Goal: Task Accomplishment & Management: Manage account settings

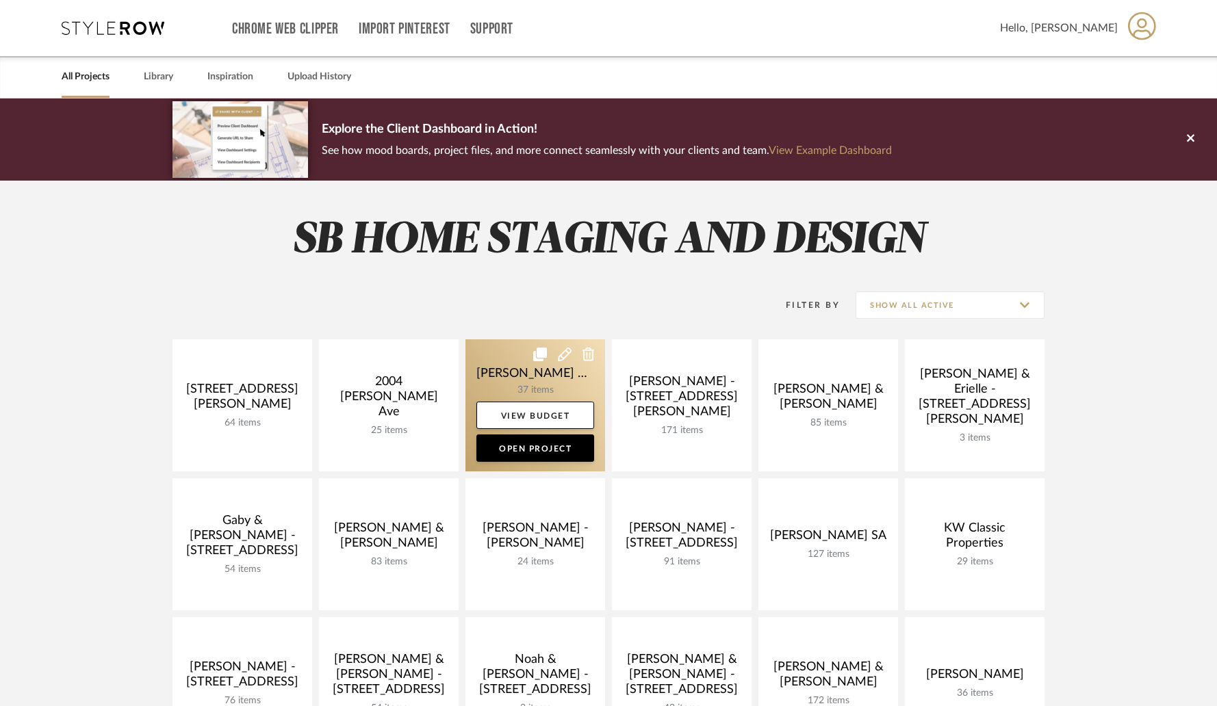
click at [578, 375] on link at bounding box center [535, 405] width 140 height 132
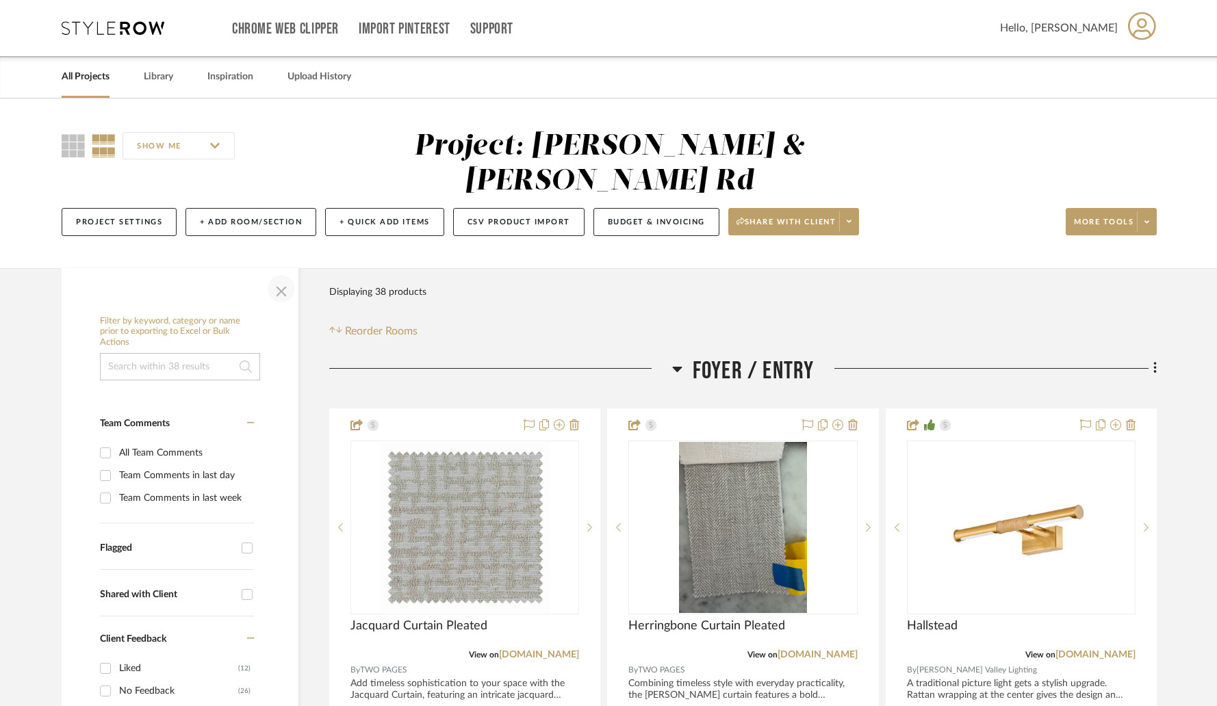
click at [279, 272] on span "button" at bounding box center [281, 288] width 33 height 33
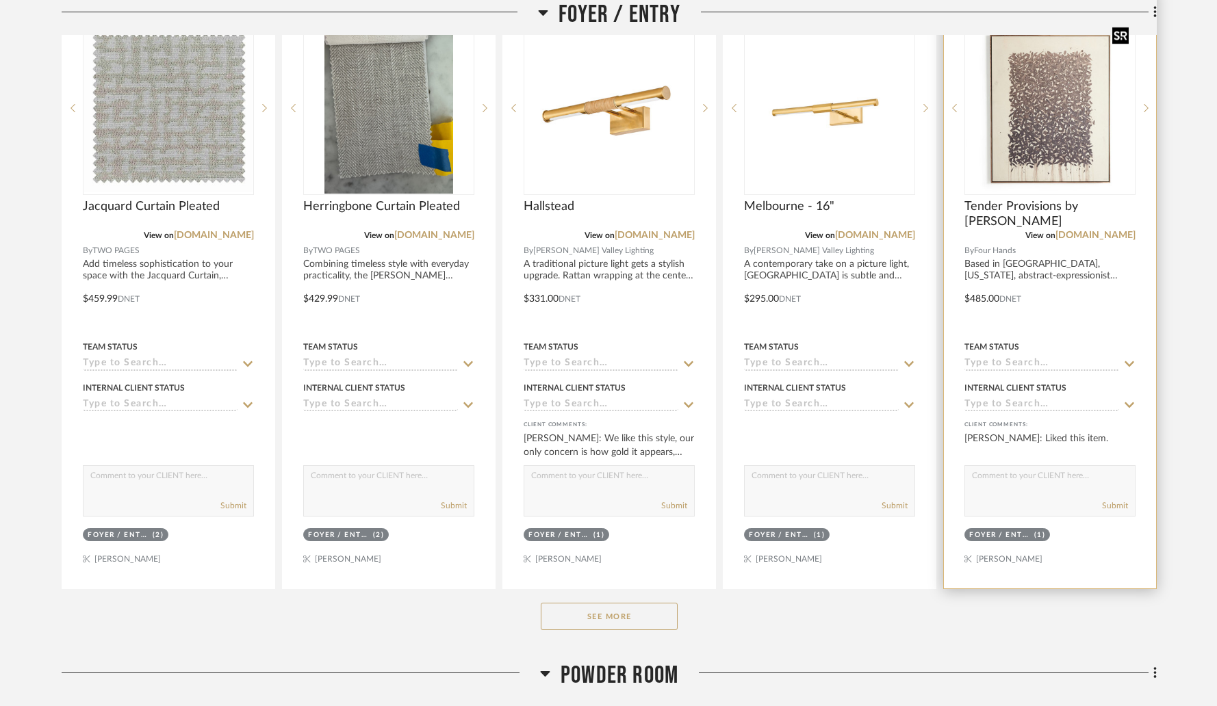
scroll to position [447, 0]
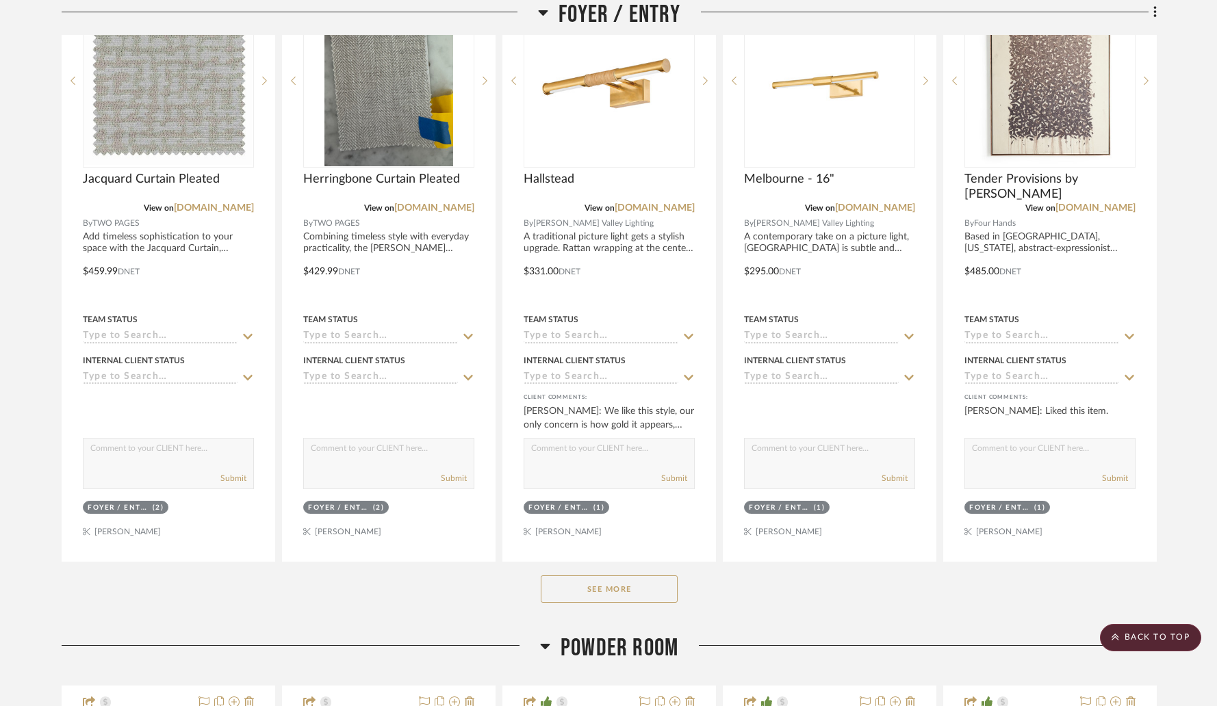
click at [611, 576] on button "See More" at bounding box center [609, 589] width 137 height 27
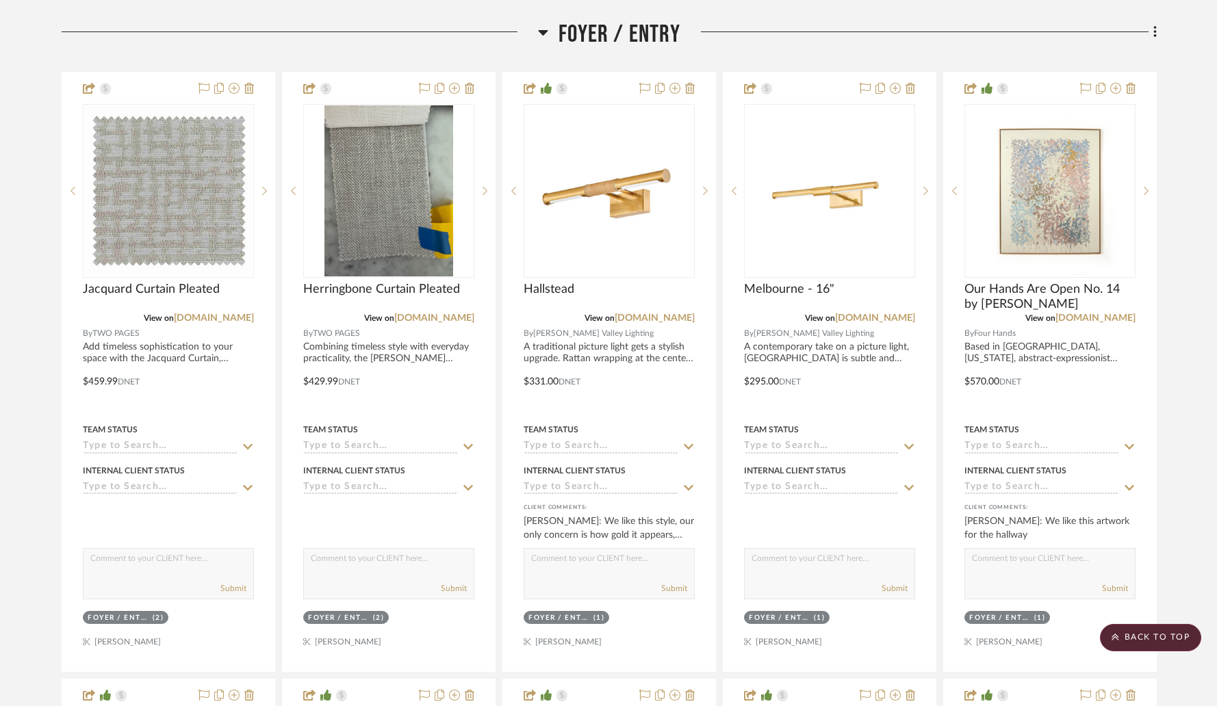
scroll to position [327, 0]
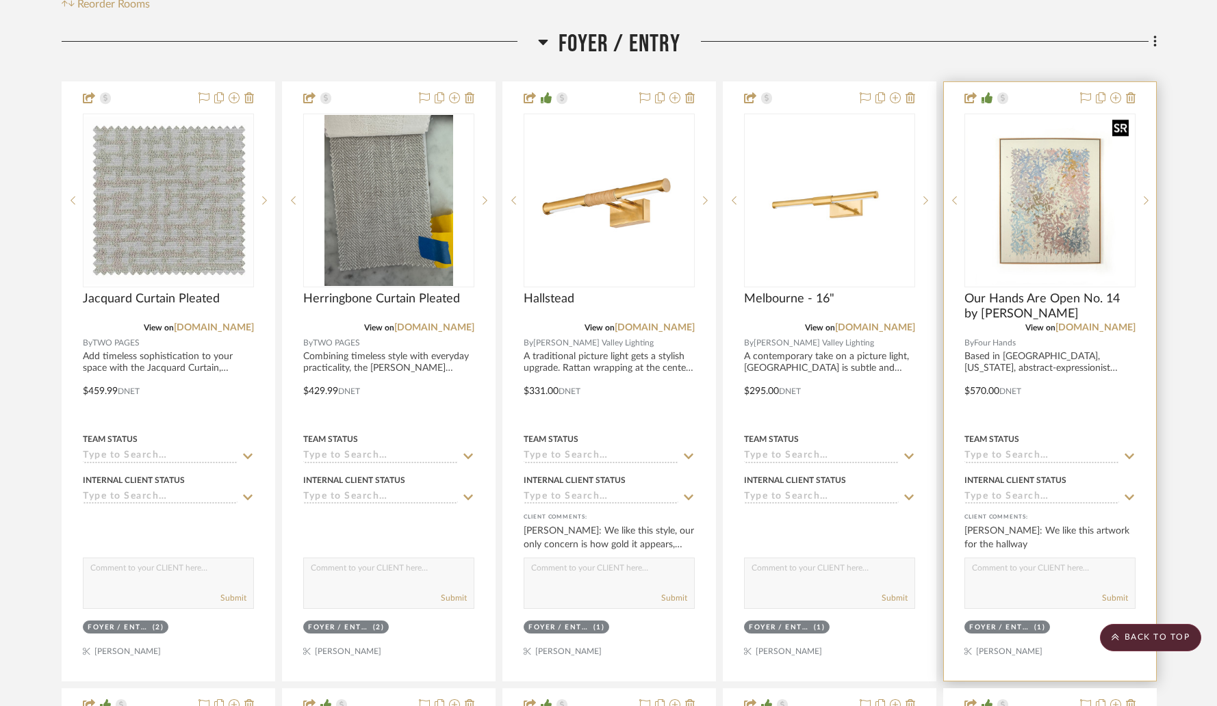
click at [1035, 164] on img "0" at bounding box center [1050, 200] width 168 height 168
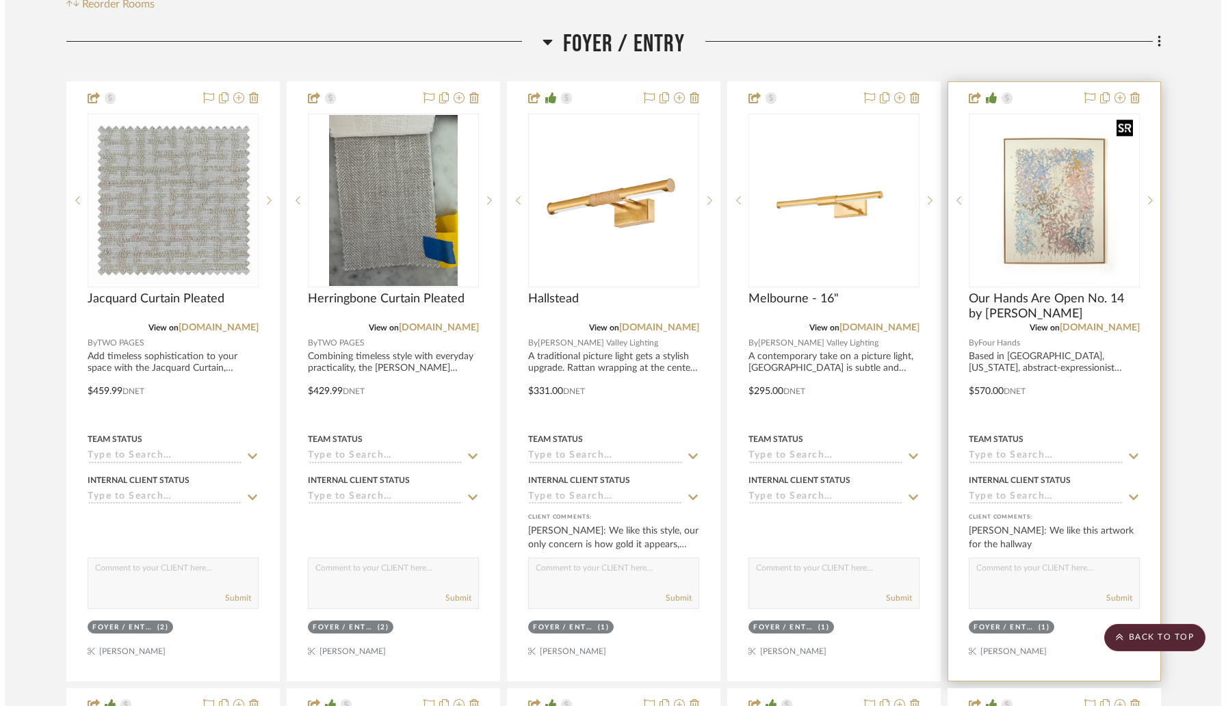
scroll to position [0, 0]
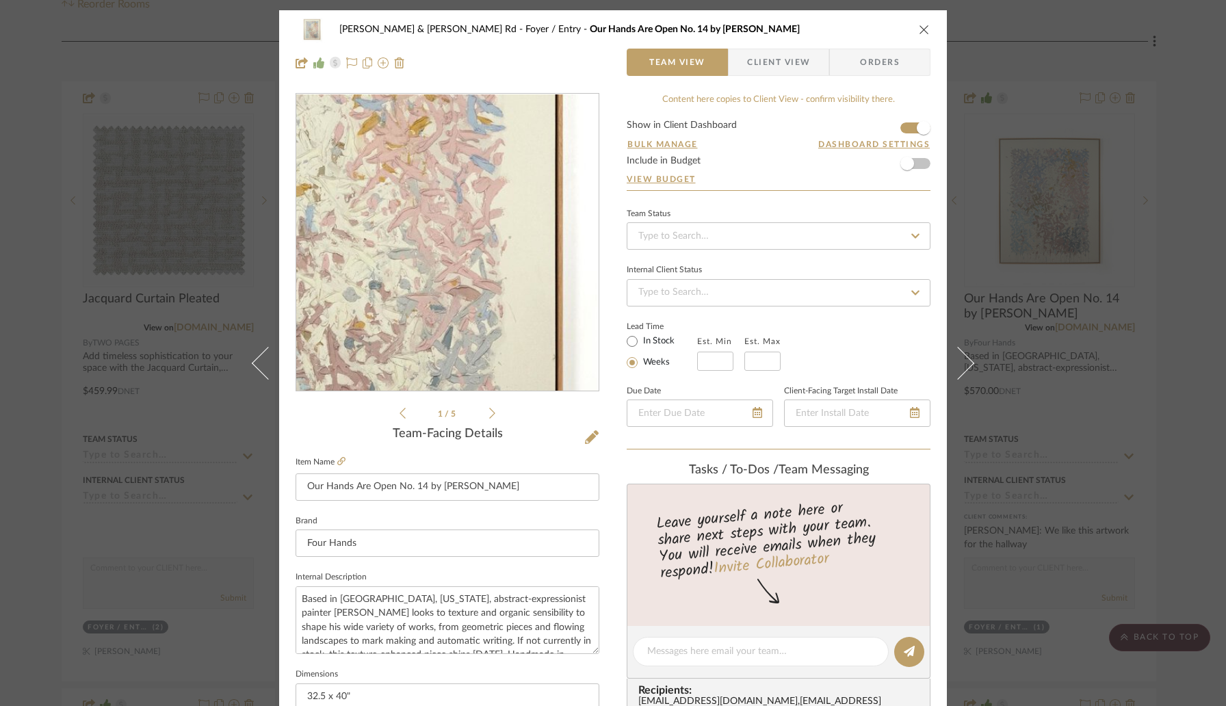
click at [494, 240] on img "0" at bounding box center [447, 242] width 297 height 297
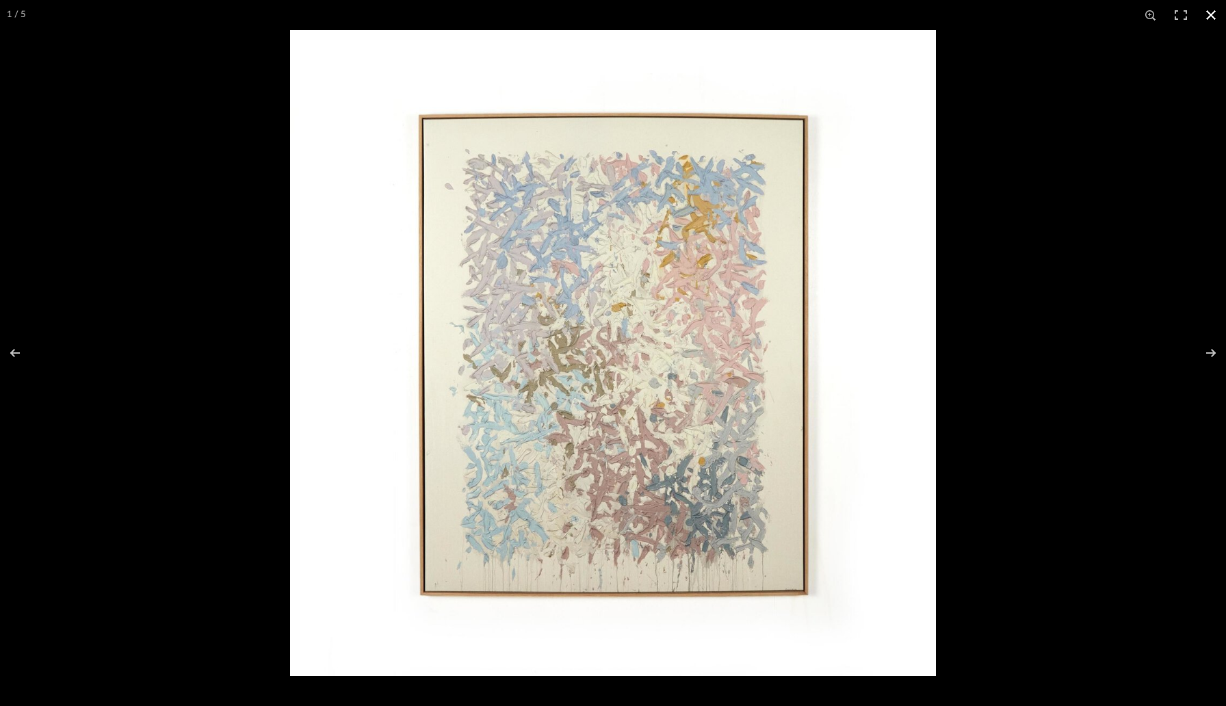
click at [1053, 261] on div at bounding box center [903, 383] width 1226 height 706
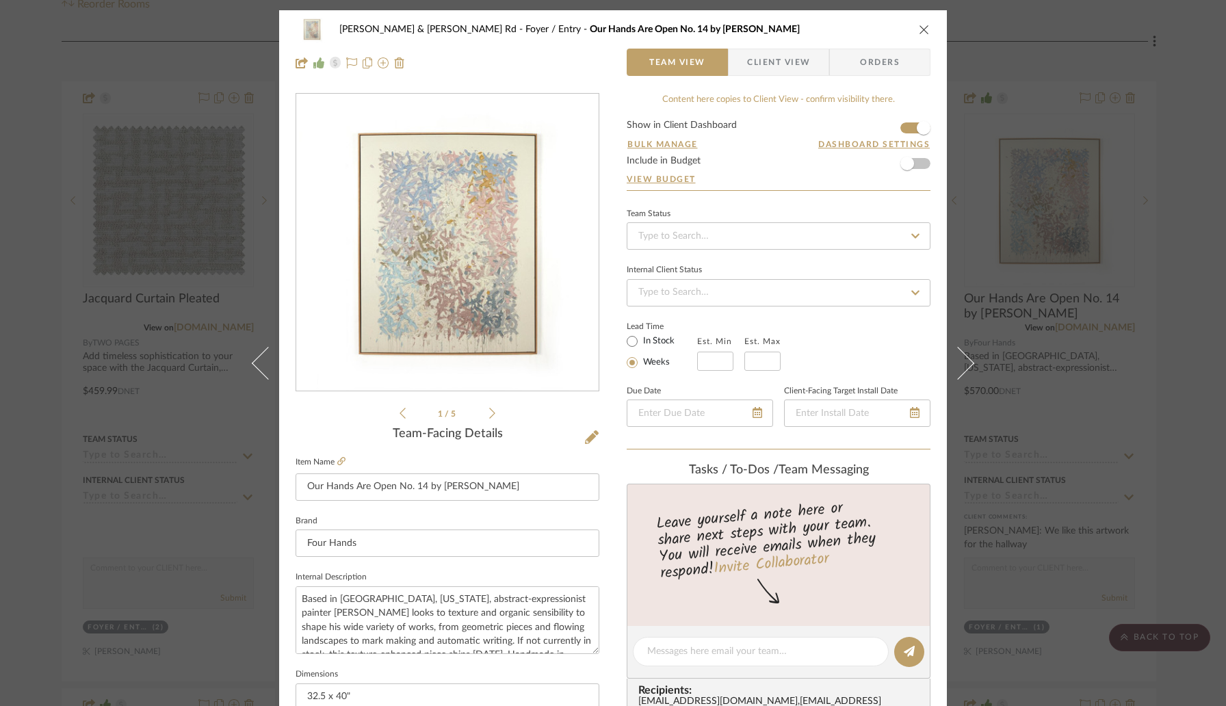
click at [919, 27] on icon "close" at bounding box center [924, 29] width 11 height 11
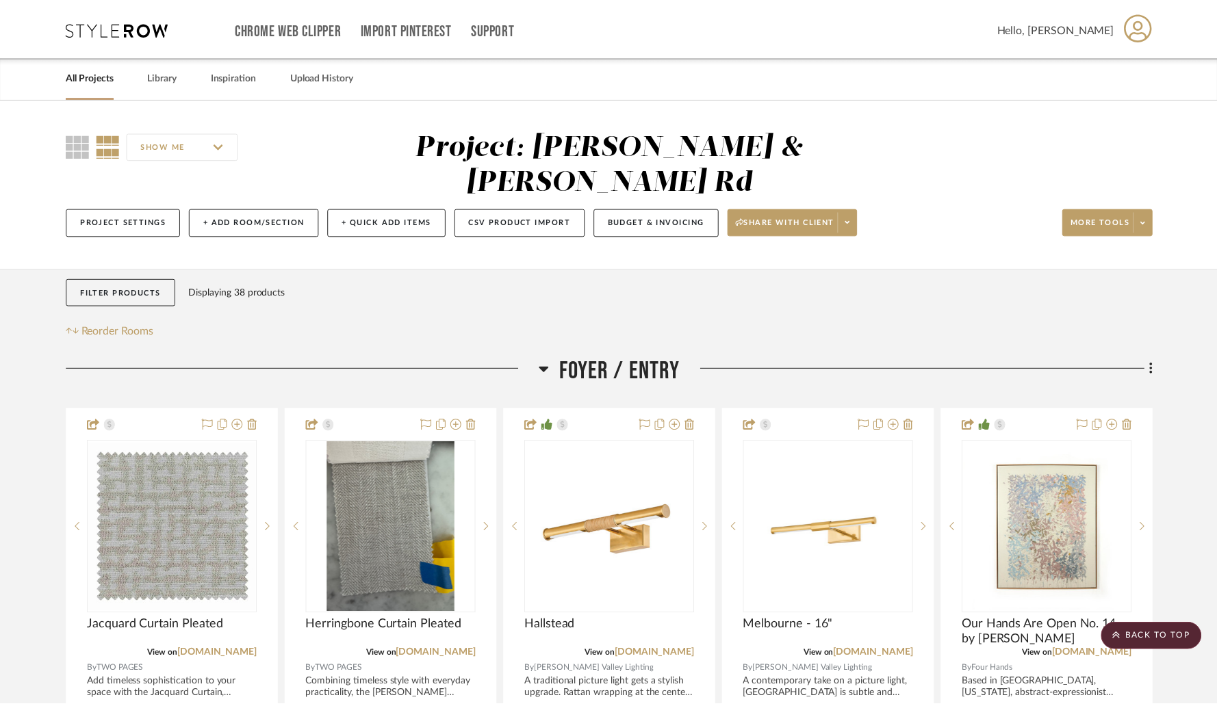
scroll to position [327, 0]
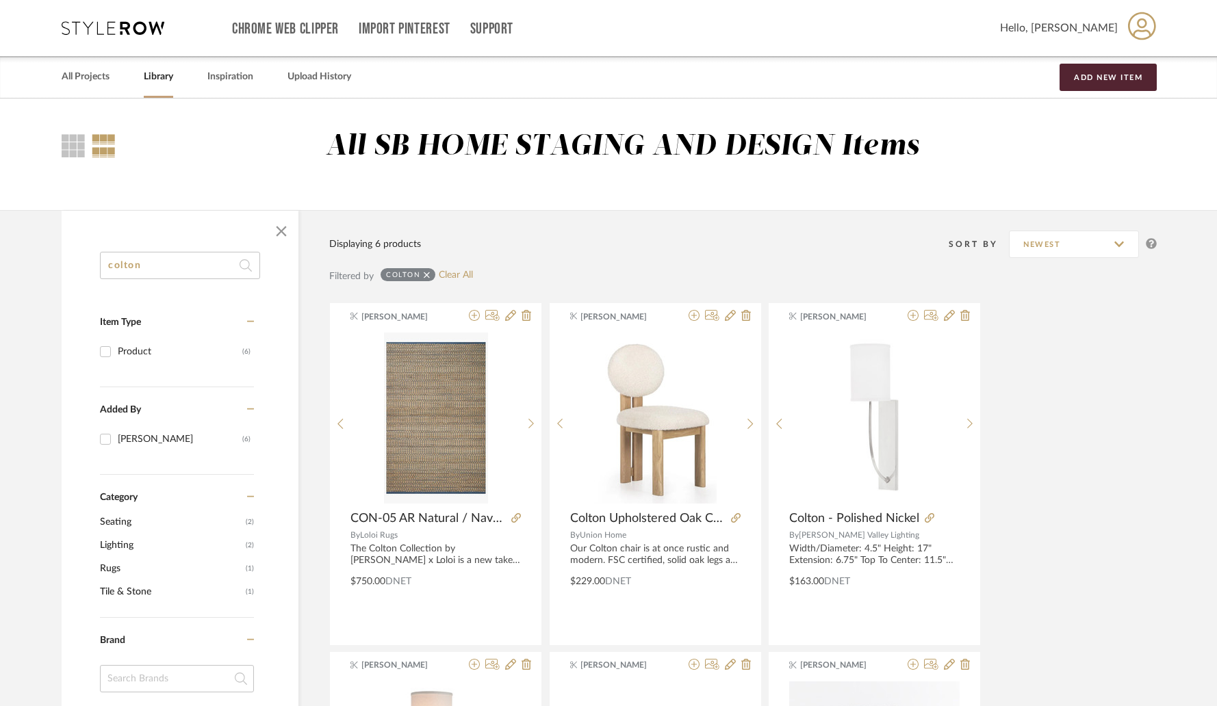
click at [182, 272] on input "colton" at bounding box center [180, 265] width 160 height 27
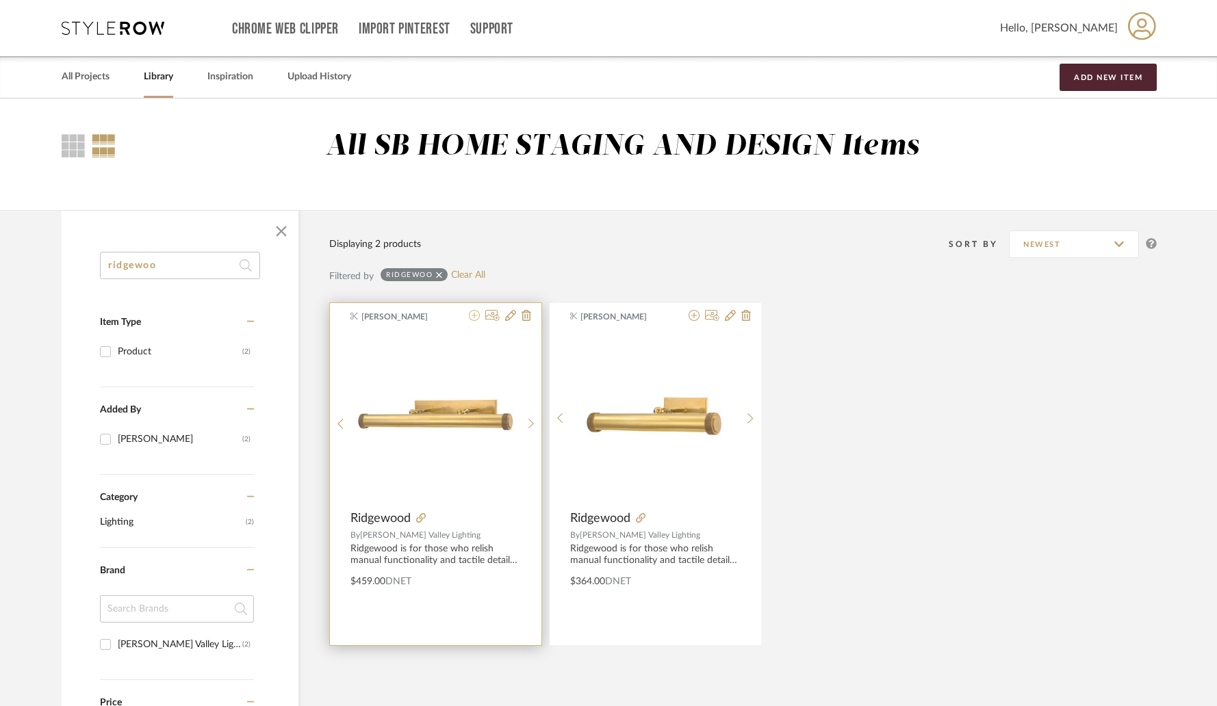
type input "ridgewoo"
click at [475, 321] on icon at bounding box center [474, 315] width 11 height 11
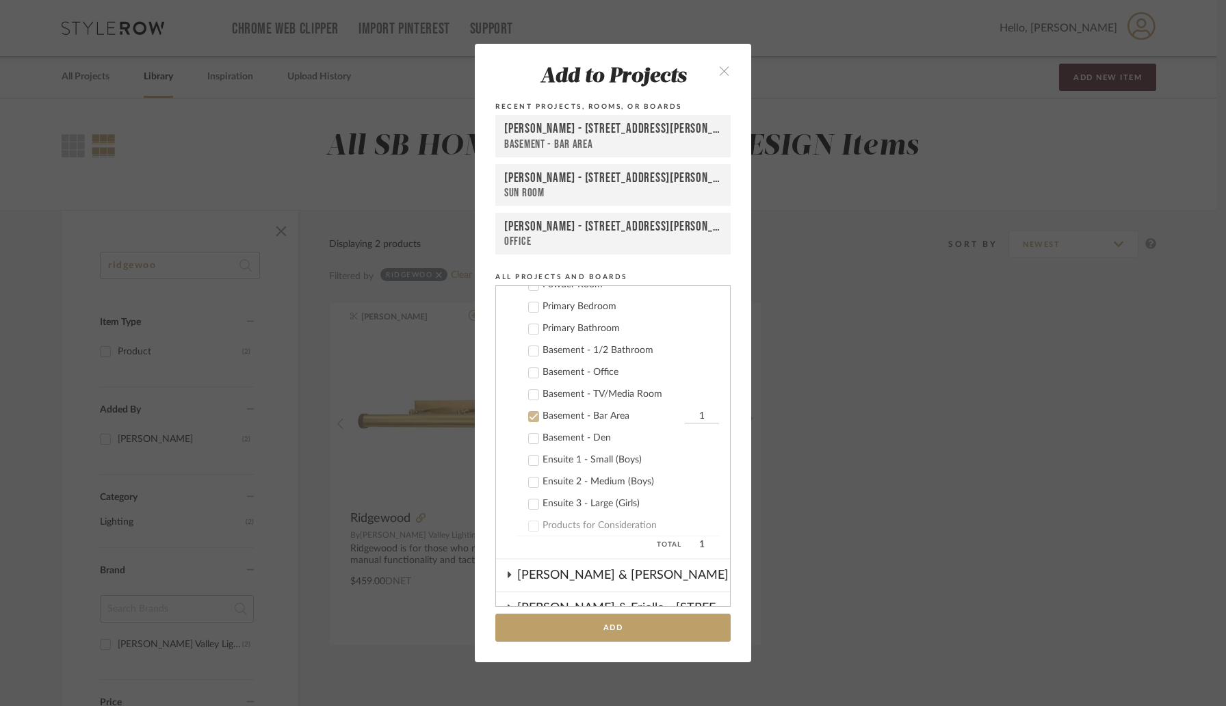
scroll to position [369, 0]
click at [532, 413] on icon at bounding box center [534, 412] width 10 height 10
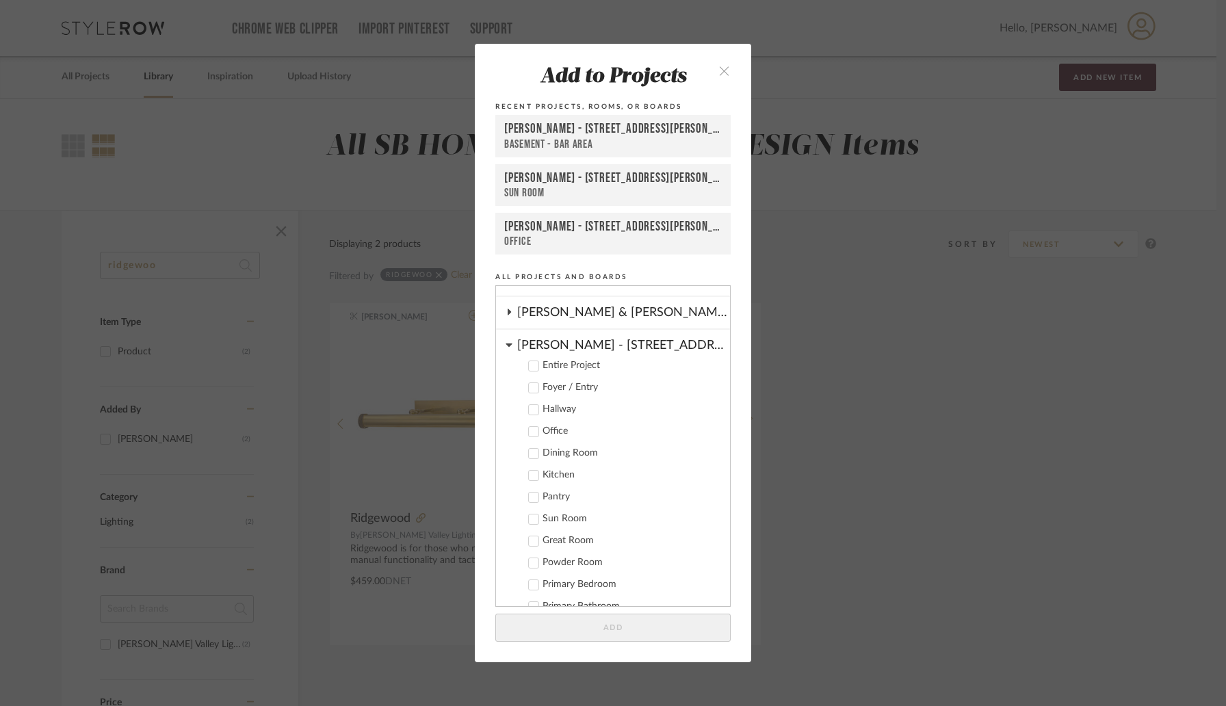
scroll to position [18, 0]
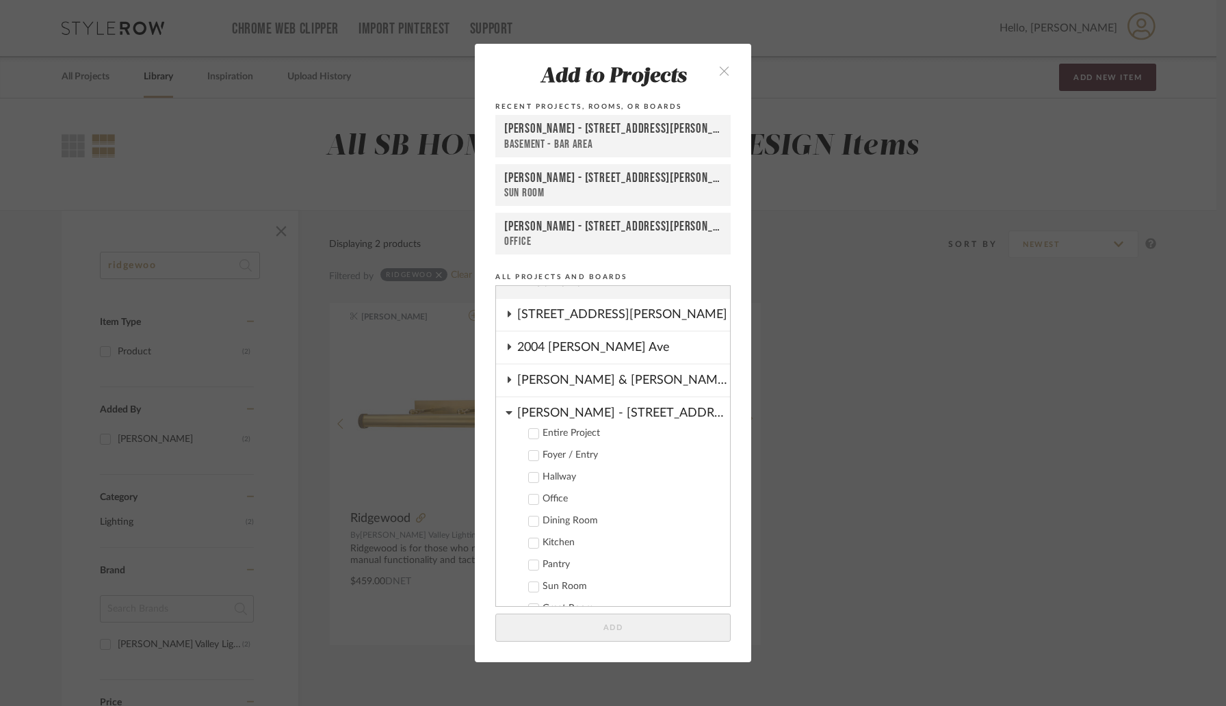
click at [506, 415] on icon at bounding box center [509, 412] width 7 height 11
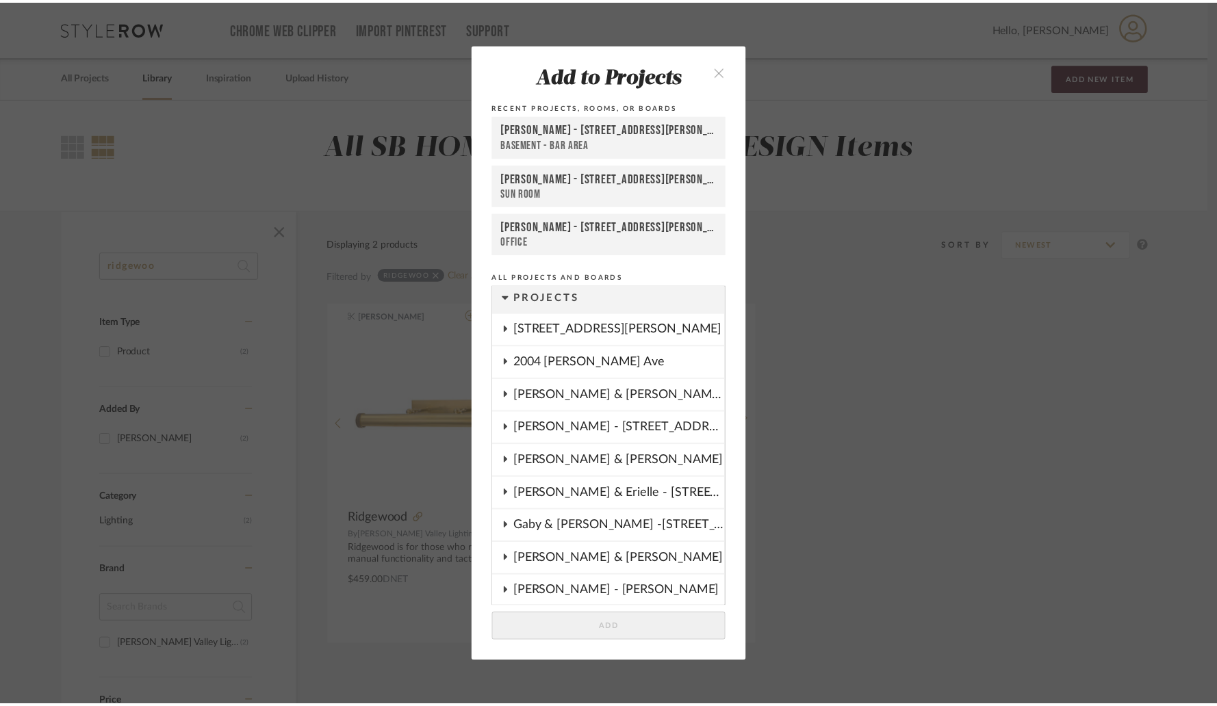
scroll to position [8, 0]
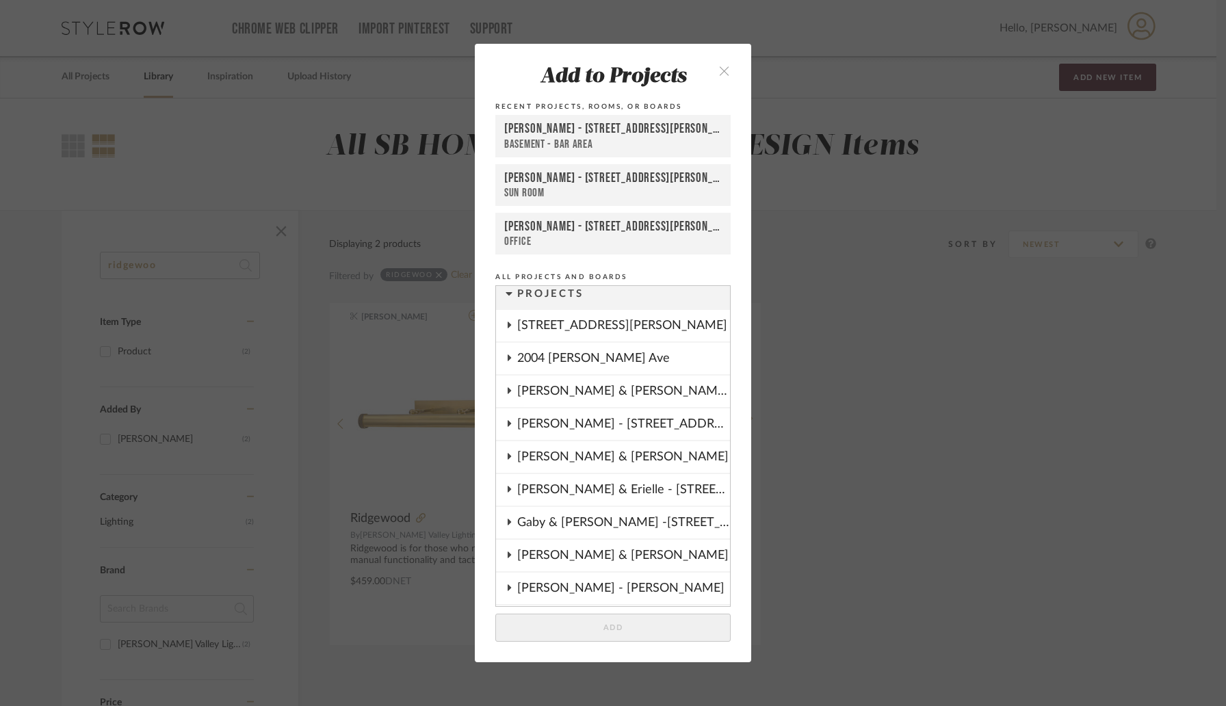
click at [506, 396] on fa-icon at bounding box center [509, 391] width 7 height 11
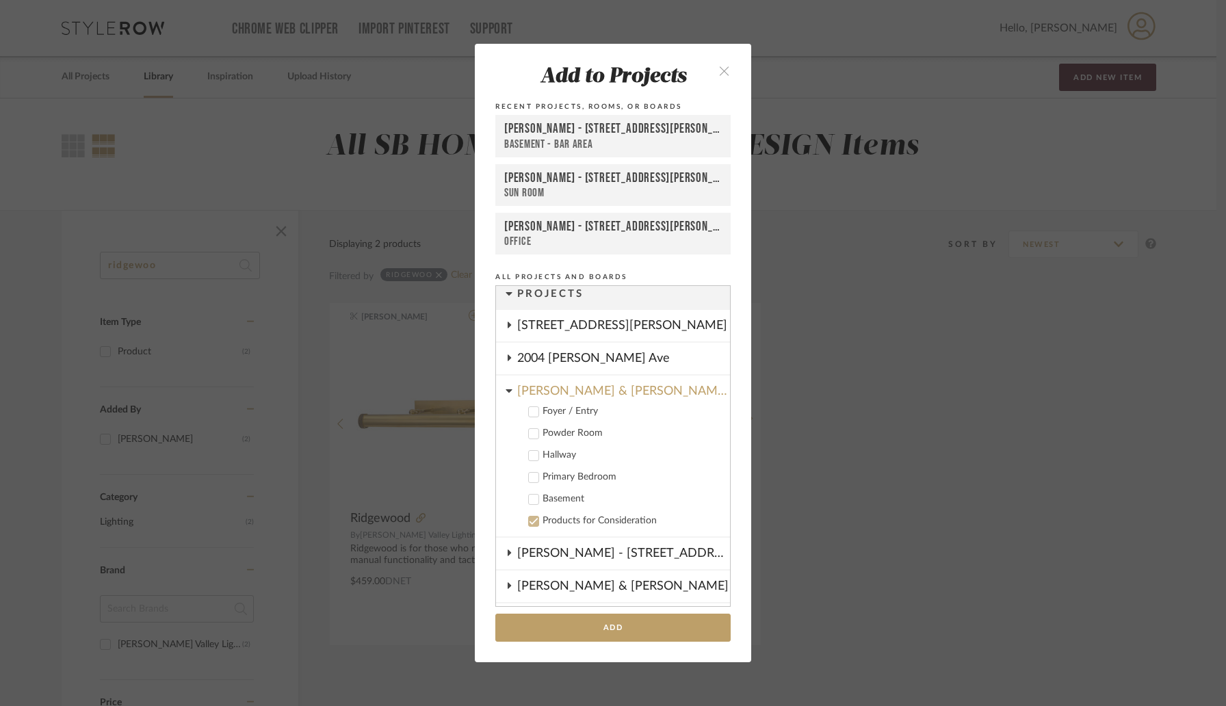
click at [532, 413] on icon at bounding box center [534, 412] width 10 height 10
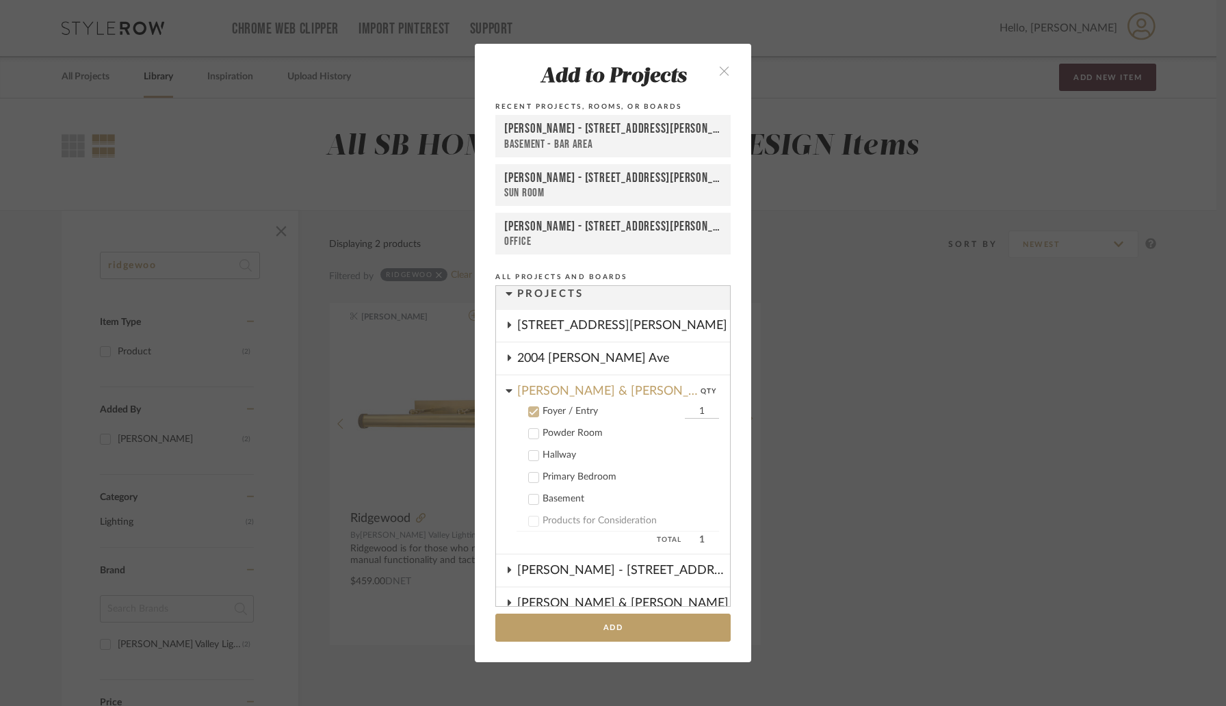
click at [530, 452] on icon at bounding box center [534, 456] width 10 height 10
click at [529, 407] on icon at bounding box center [534, 412] width 10 height 10
click at [605, 631] on button "Add" at bounding box center [613, 628] width 235 height 28
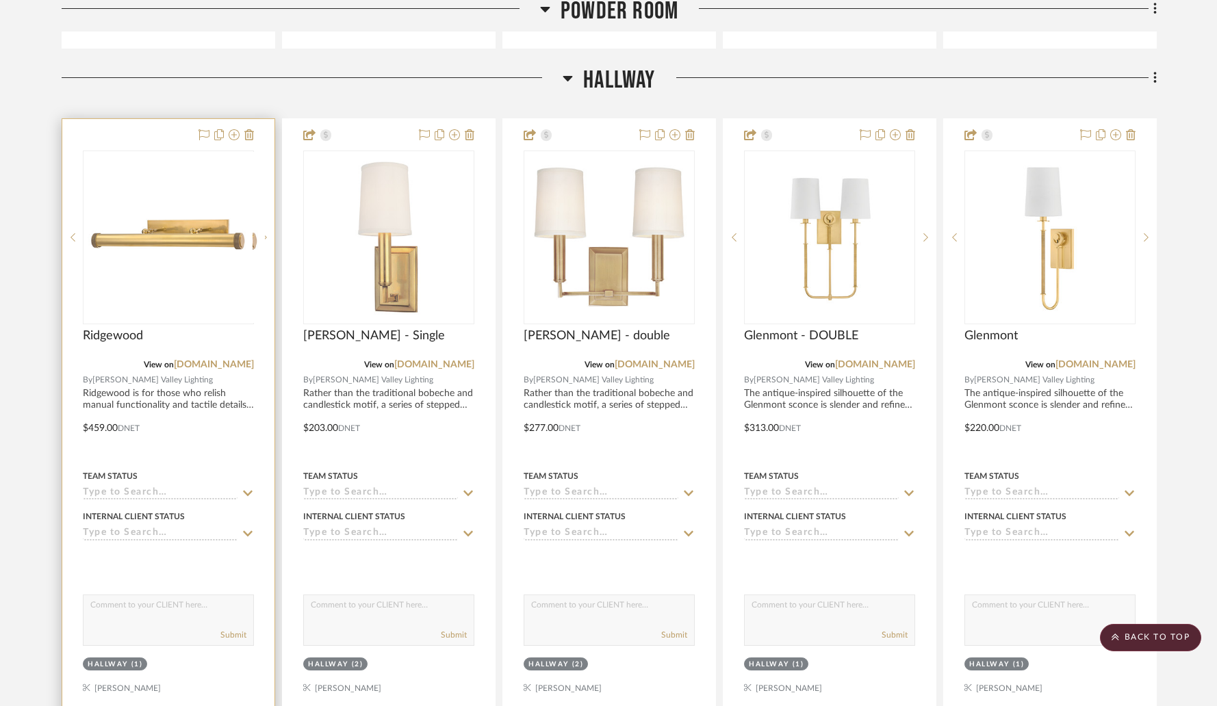
scroll to position [1688, 0]
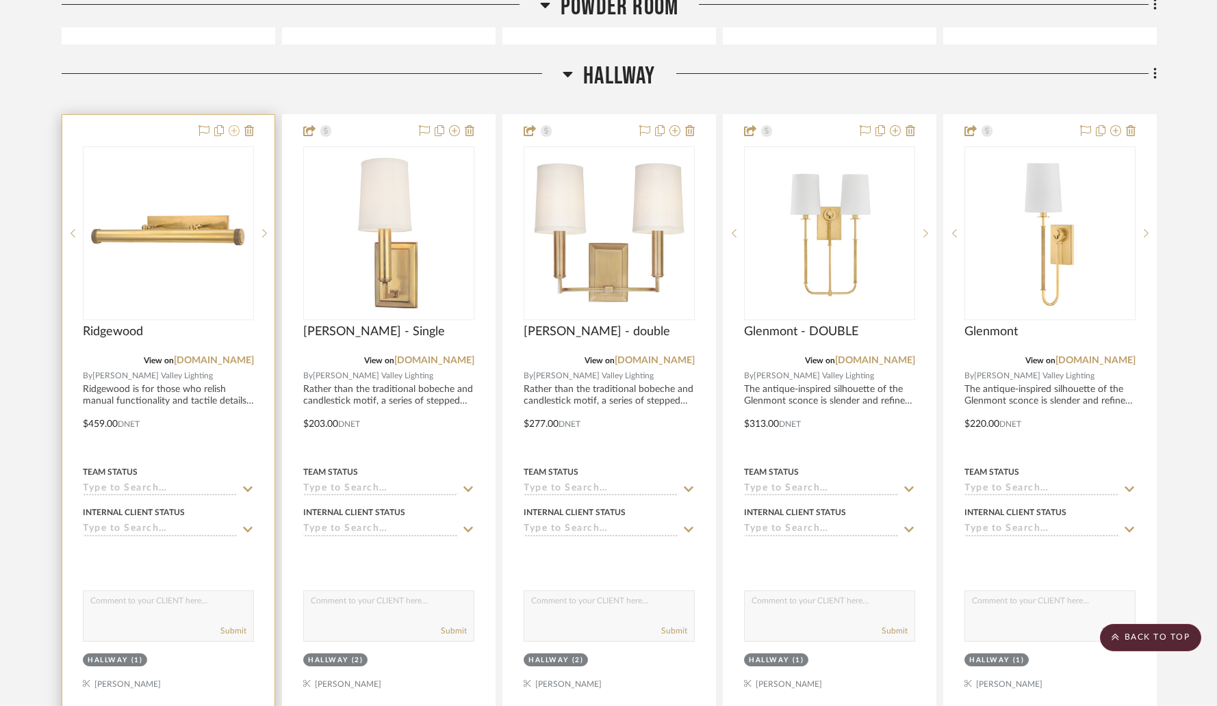
click at [233, 125] on icon at bounding box center [234, 130] width 11 height 11
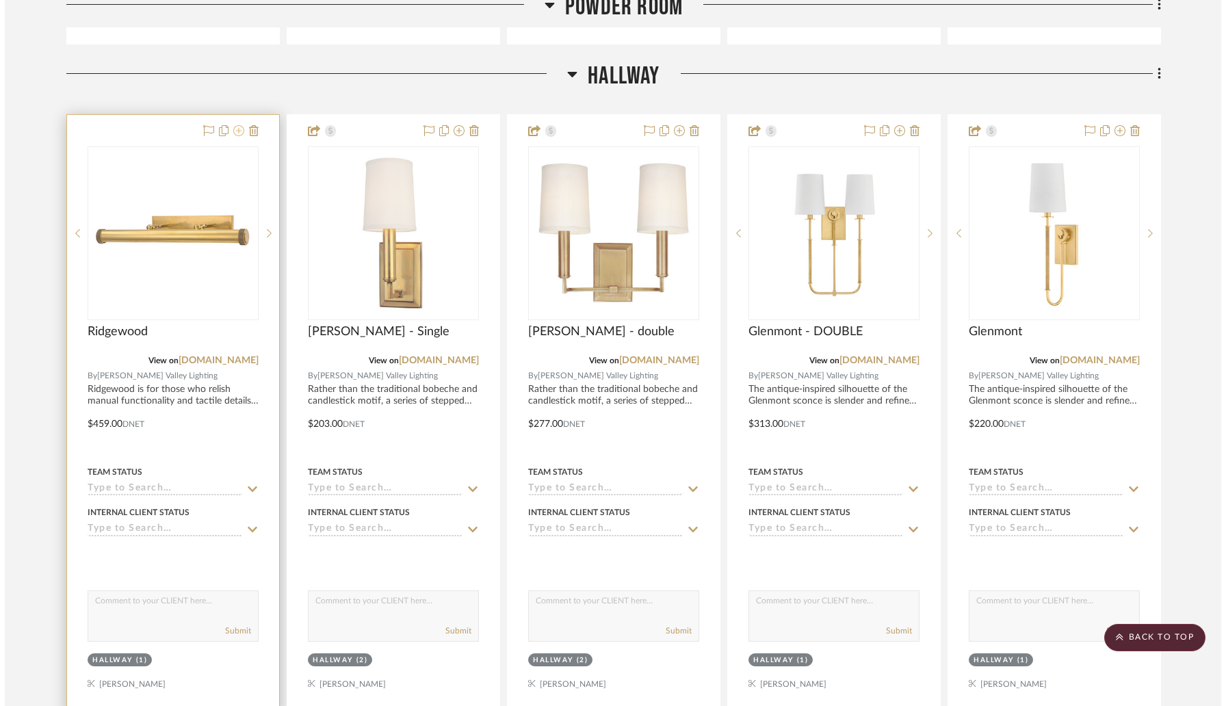
scroll to position [0, 0]
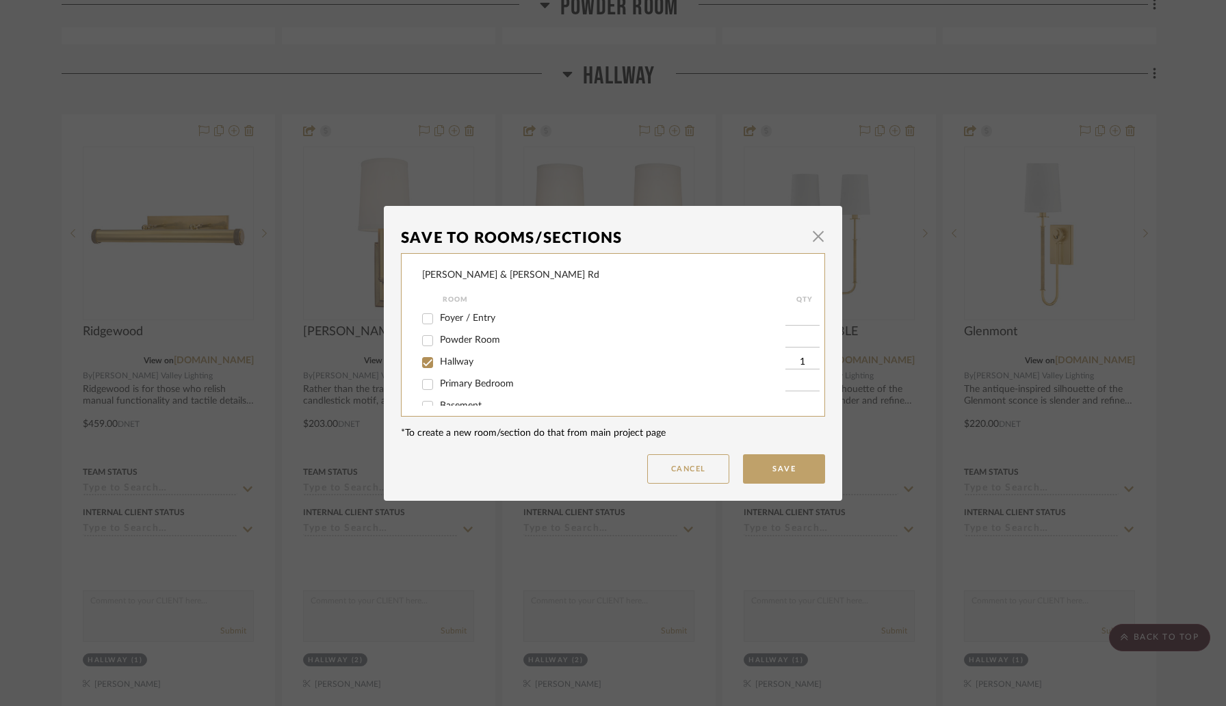
click at [459, 319] on span "Foyer / Entry" at bounding box center [467, 318] width 55 height 10
click at [439, 319] on input "Foyer / Entry" at bounding box center [428, 319] width 22 height 22
checkbox input "true"
type input "1"
click at [754, 472] on button "Save" at bounding box center [784, 468] width 82 height 29
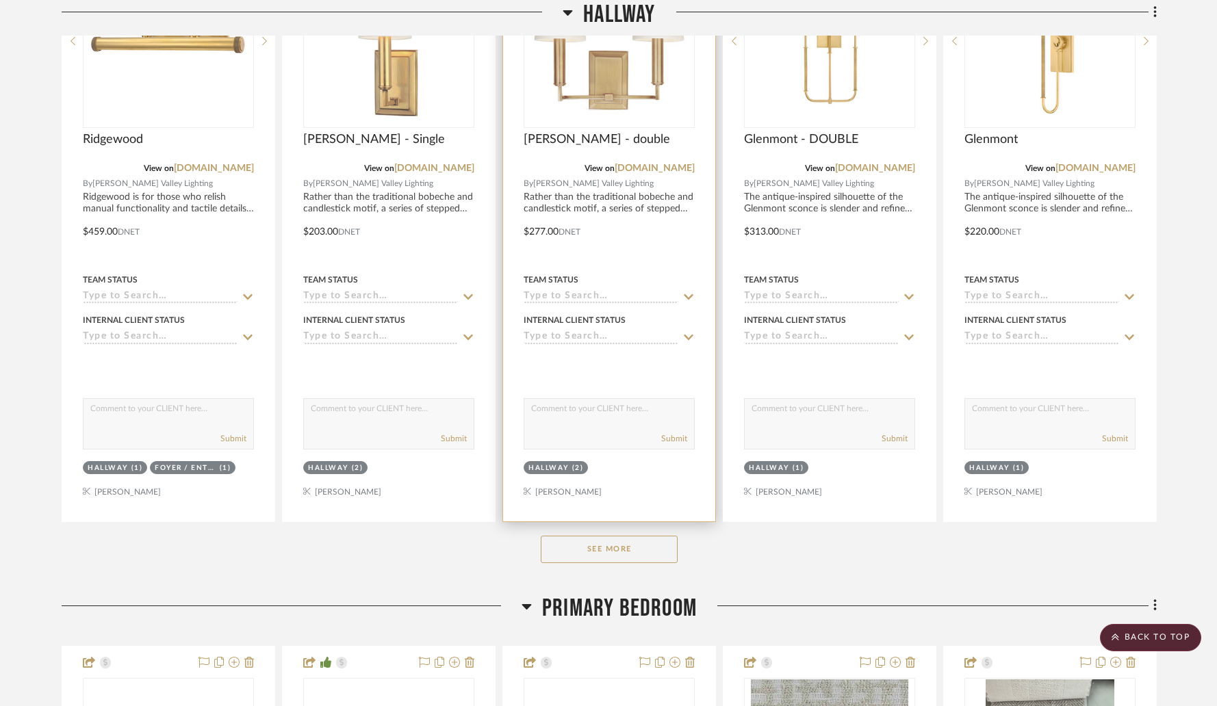
scroll to position [1994, 0]
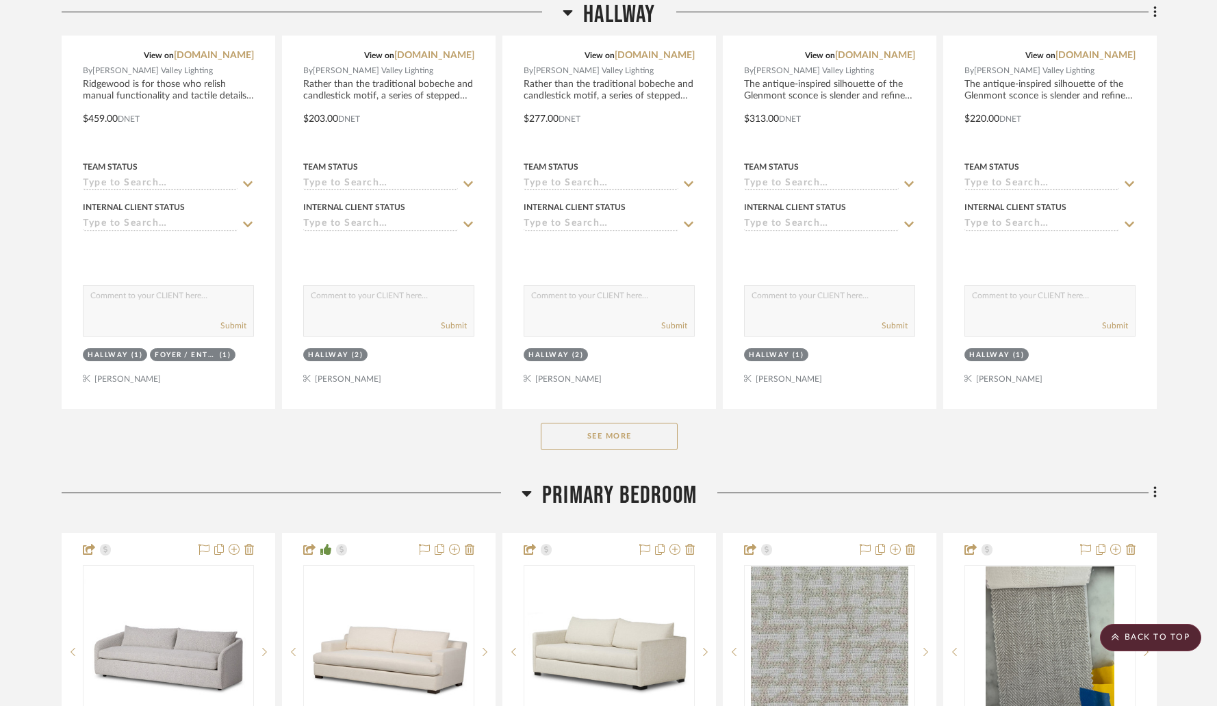
click at [610, 423] on button "See More" at bounding box center [609, 436] width 137 height 27
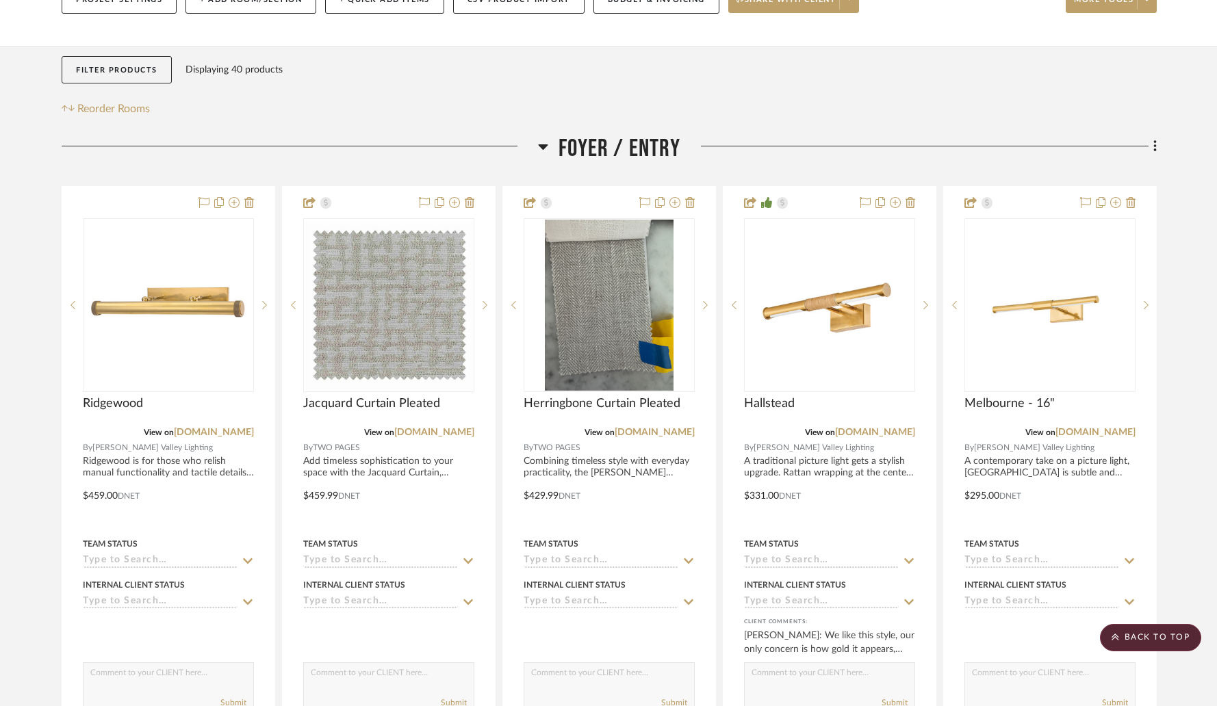
scroll to position [97, 0]
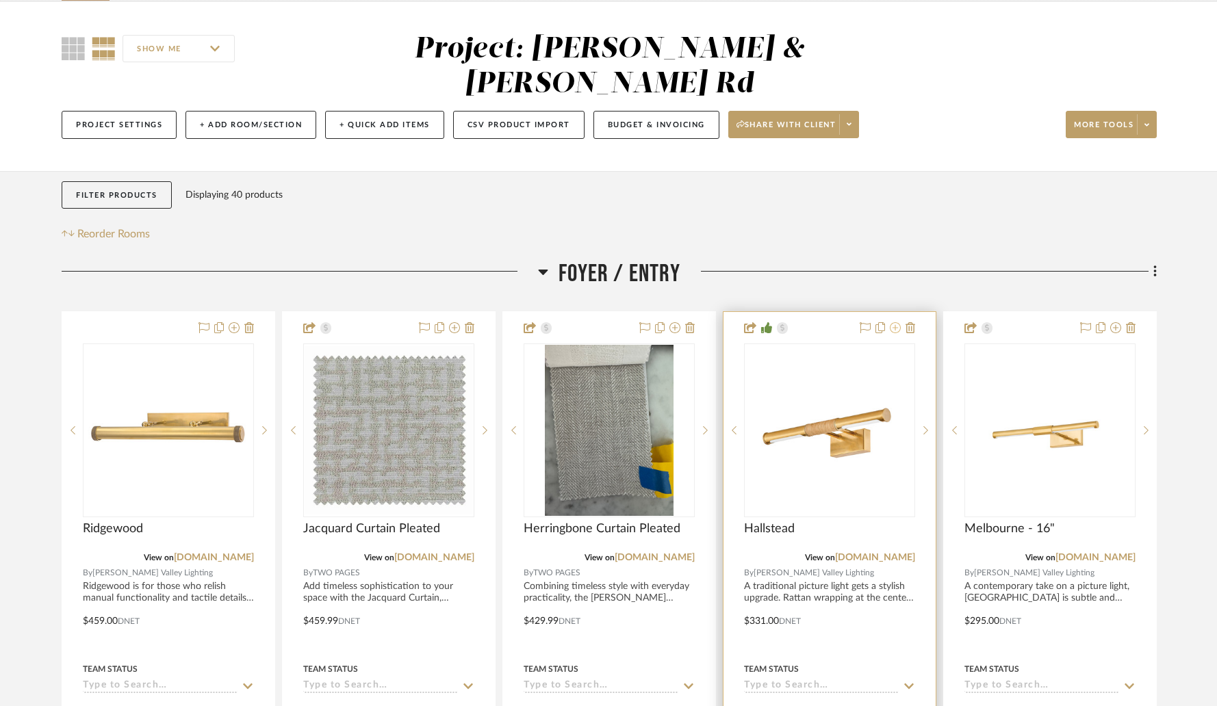
click at [893, 322] on icon at bounding box center [895, 327] width 11 height 11
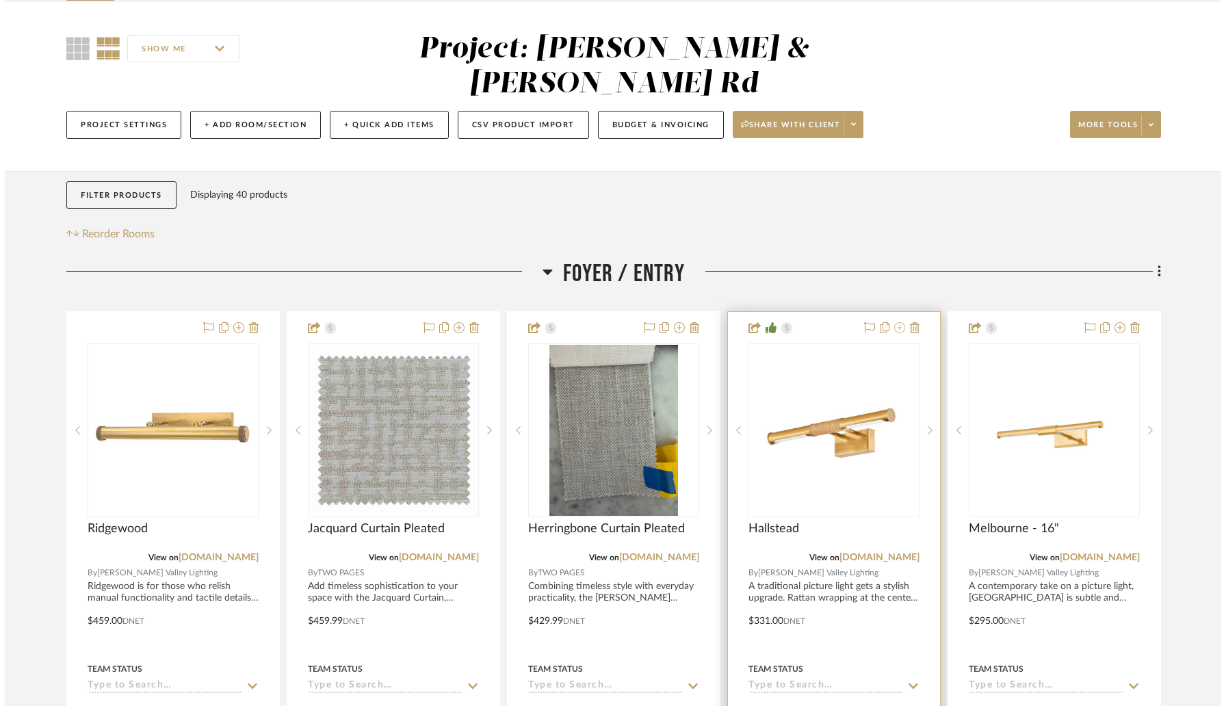
scroll to position [0, 0]
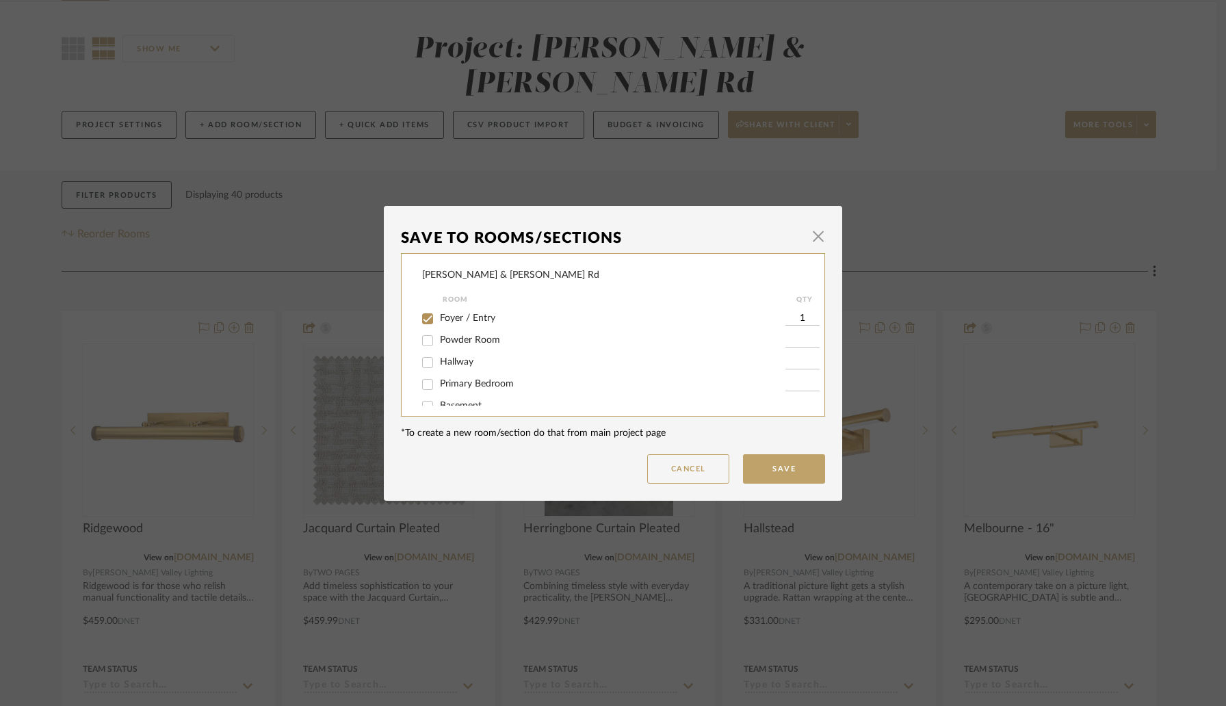
click at [448, 365] on span "Hallway" at bounding box center [457, 362] width 34 height 10
click at [439, 365] on input "Hallway" at bounding box center [428, 363] width 22 height 22
checkbox input "true"
type input "1"
click at [782, 473] on button "Save" at bounding box center [784, 468] width 82 height 29
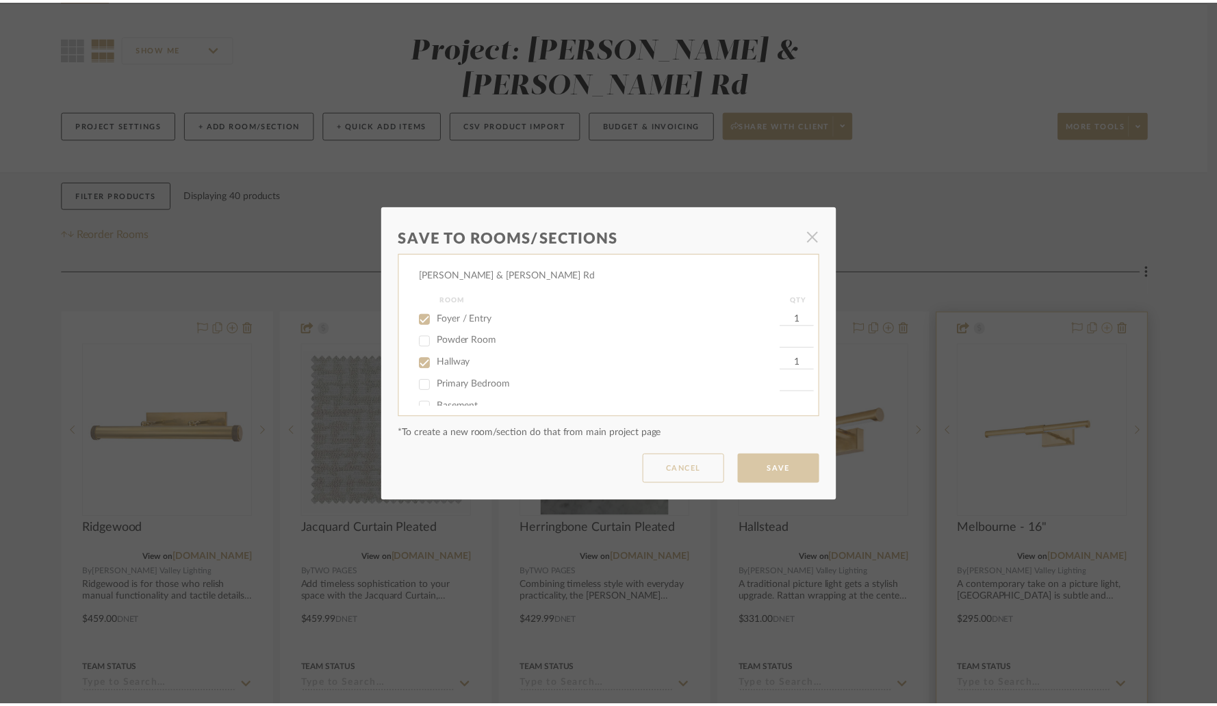
scroll to position [97, 0]
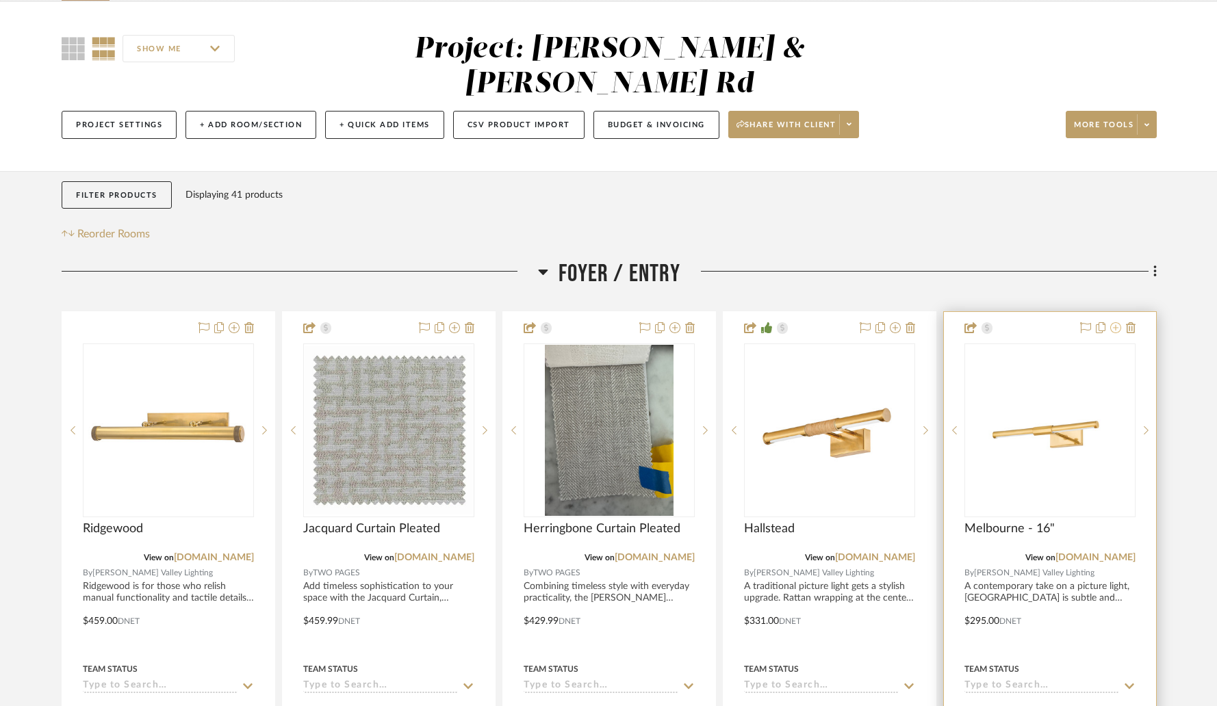
click at [1114, 322] on icon at bounding box center [1115, 327] width 11 height 11
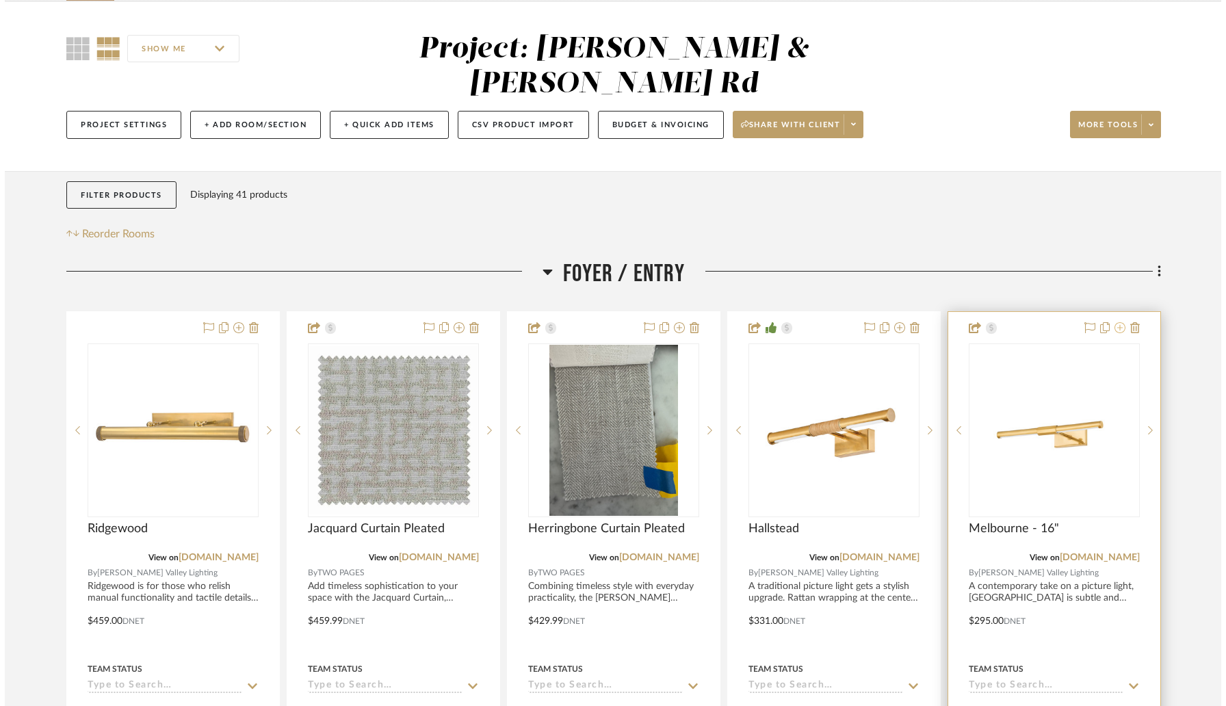
scroll to position [0, 0]
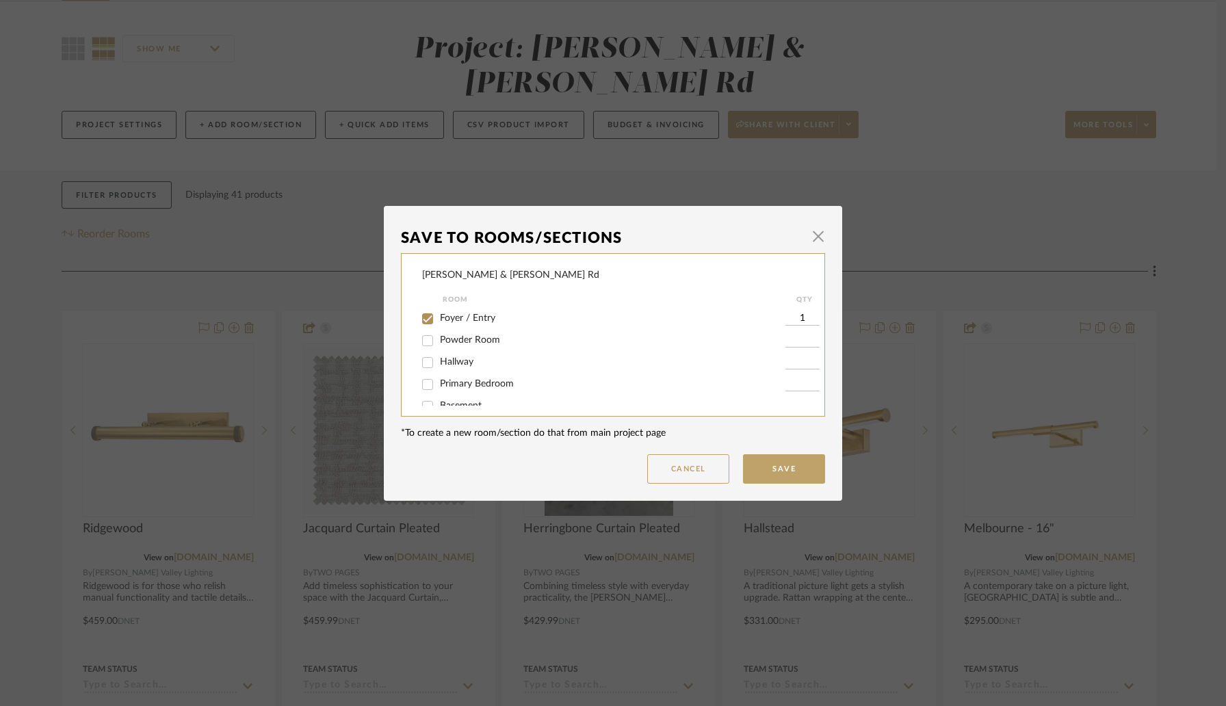
click at [448, 367] on span "Hallway" at bounding box center [457, 362] width 34 height 10
click at [439, 367] on input "Hallway" at bounding box center [428, 363] width 22 height 22
checkbox input "true"
type input "1"
click at [762, 476] on button "Save" at bounding box center [784, 468] width 82 height 29
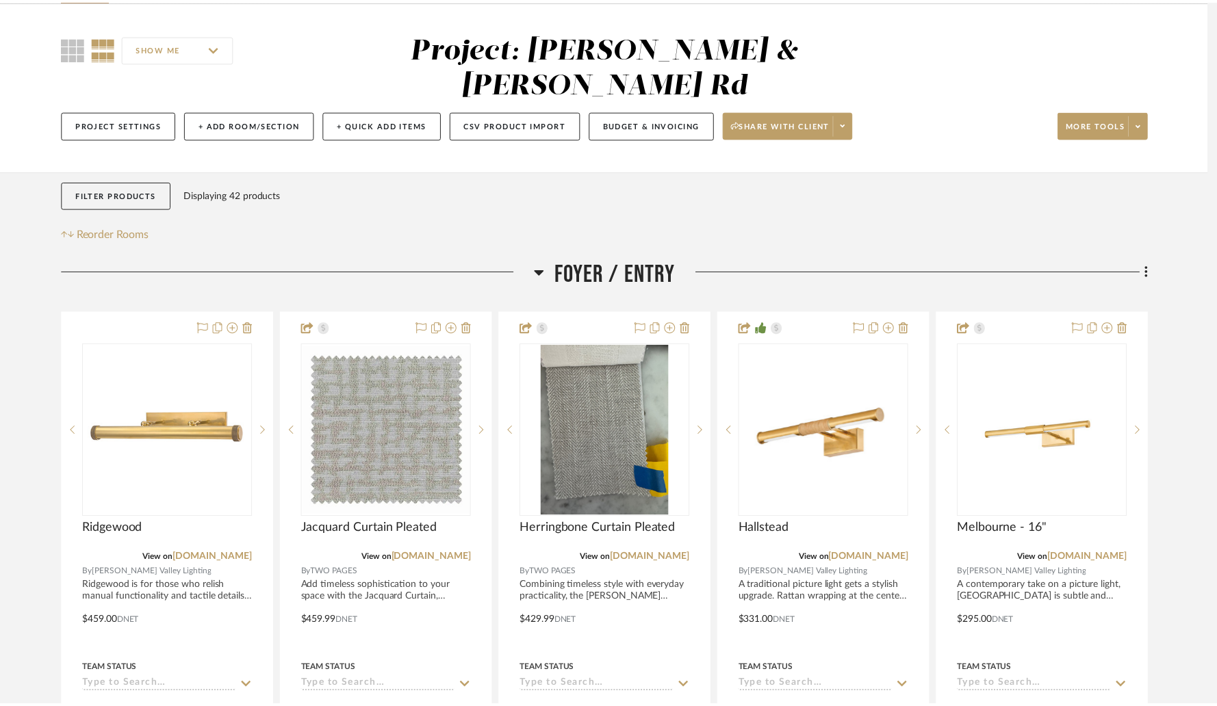
scroll to position [97, 0]
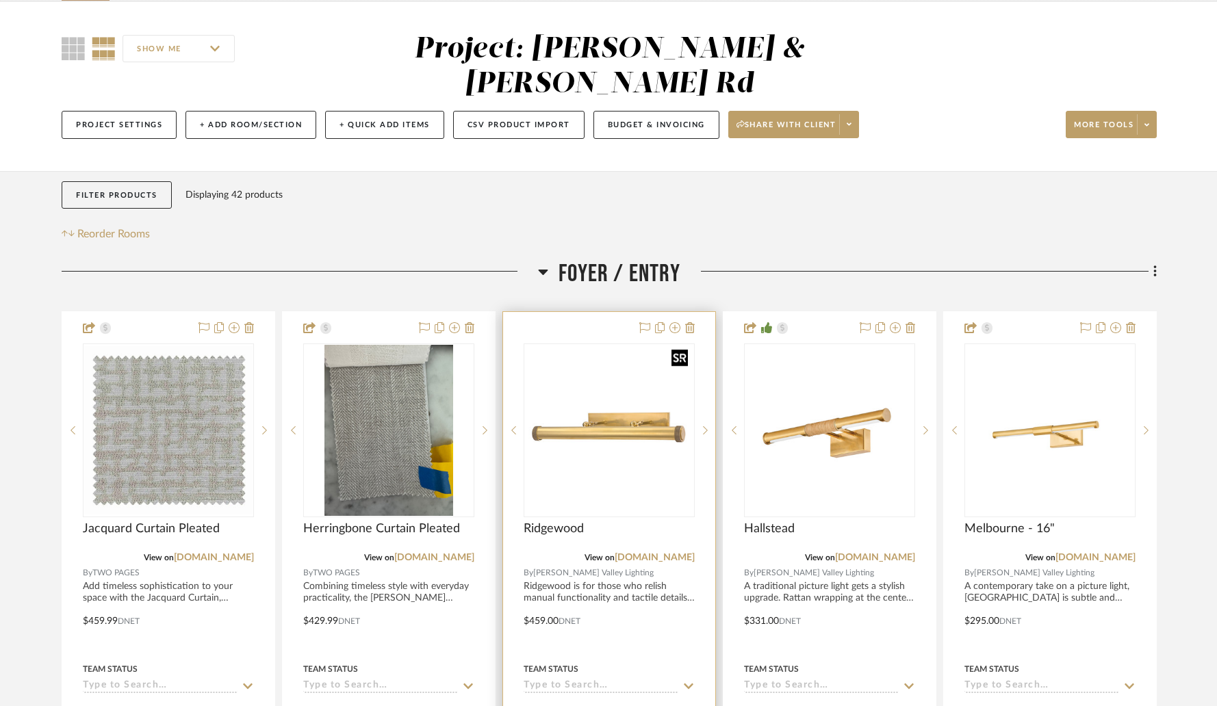
click at [0, 0] on img at bounding box center [0, 0] width 0 height 0
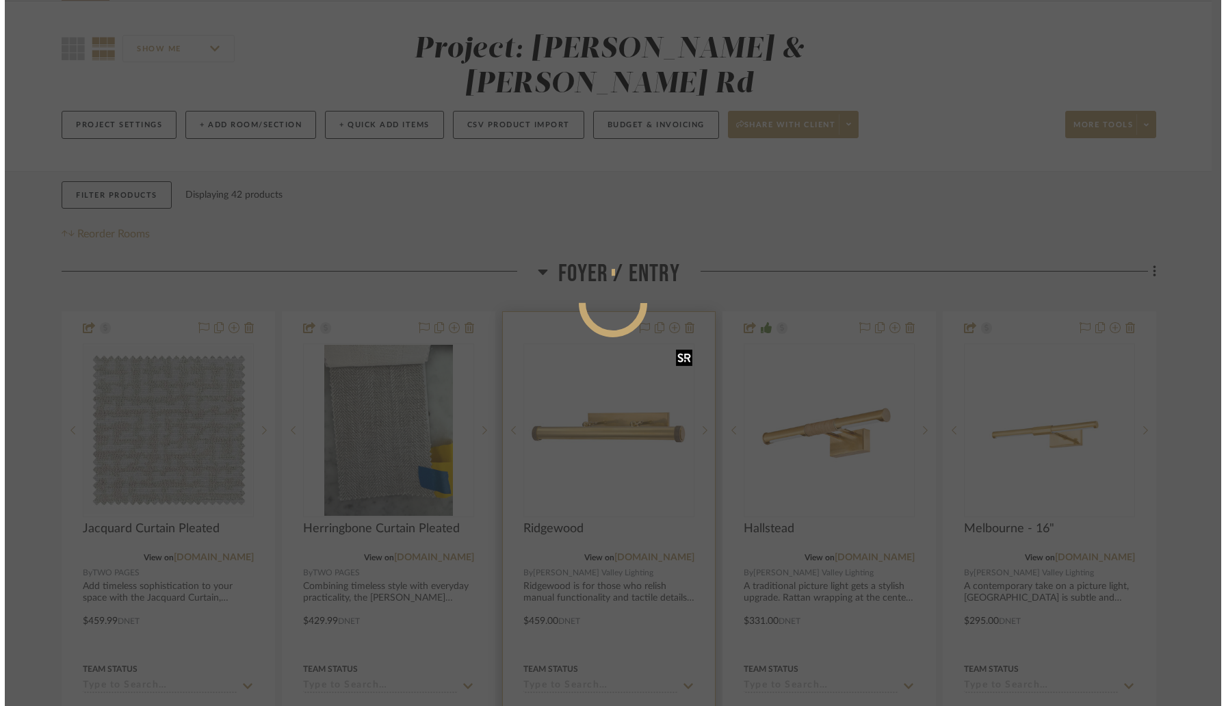
scroll to position [0, 0]
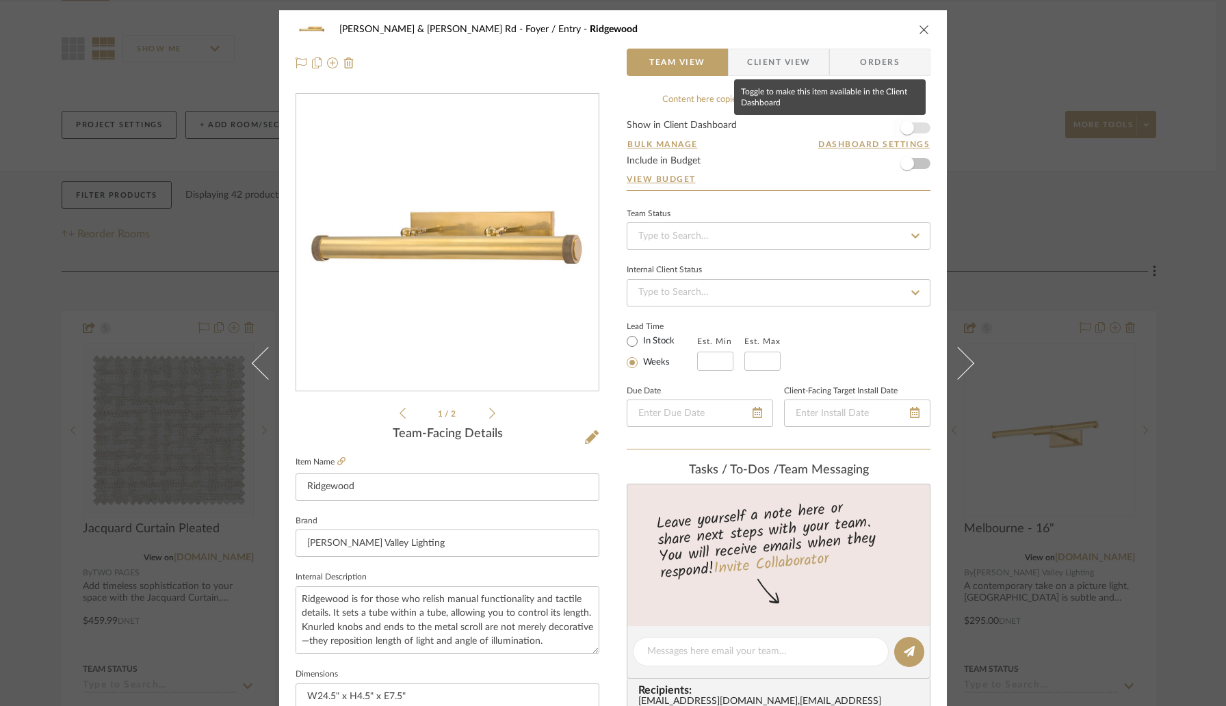
click at [914, 128] on span "button" at bounding box center [907, 128] width 30 height 30
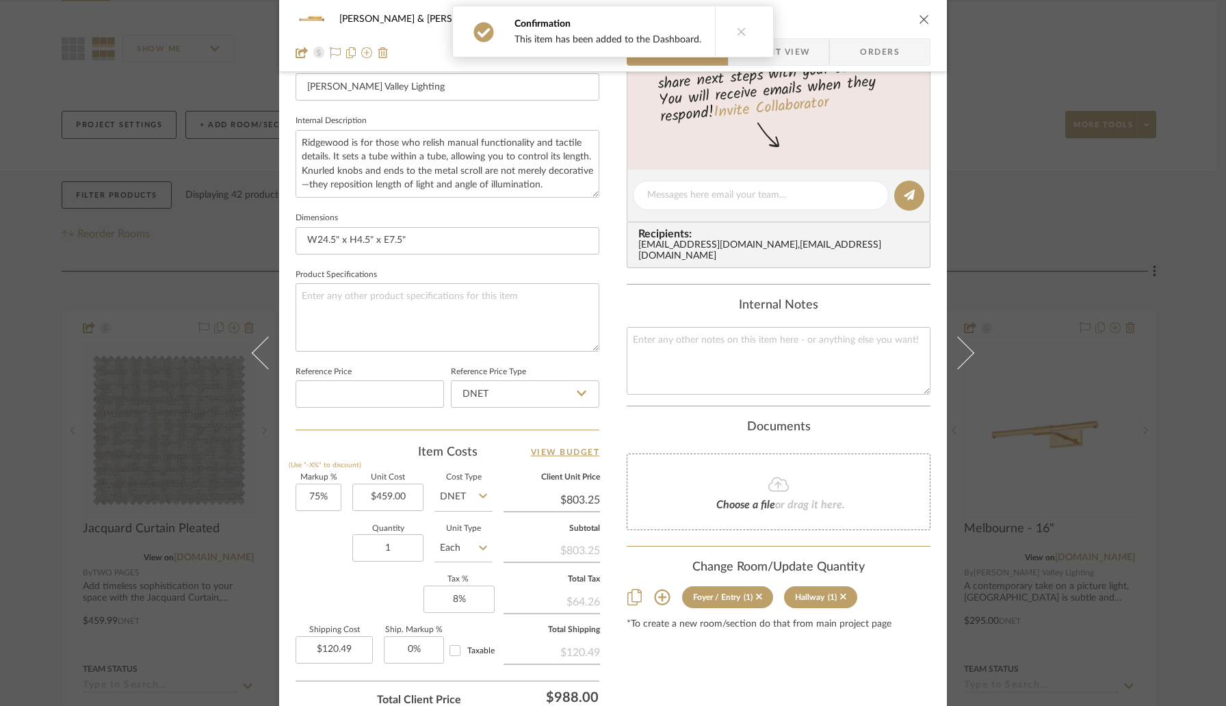
scroll to position [500, 0]
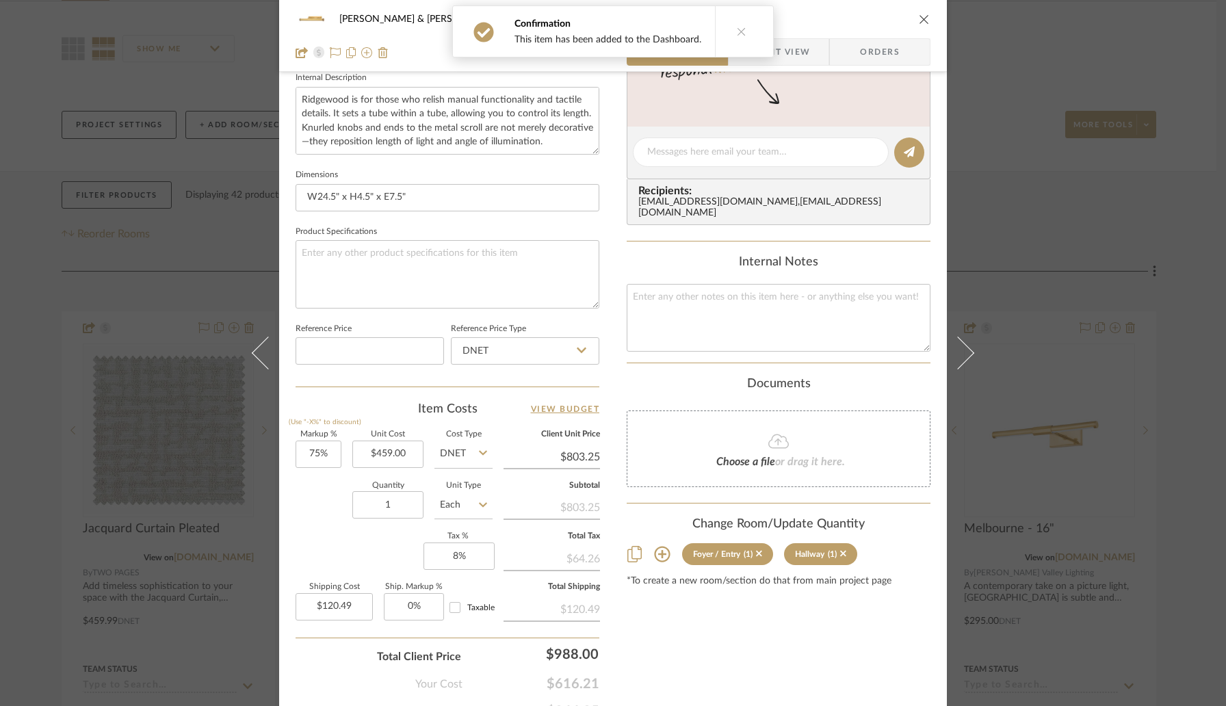
click at [920, 18] on icon "close" at bounding box center [924, 19] width 11 height 11
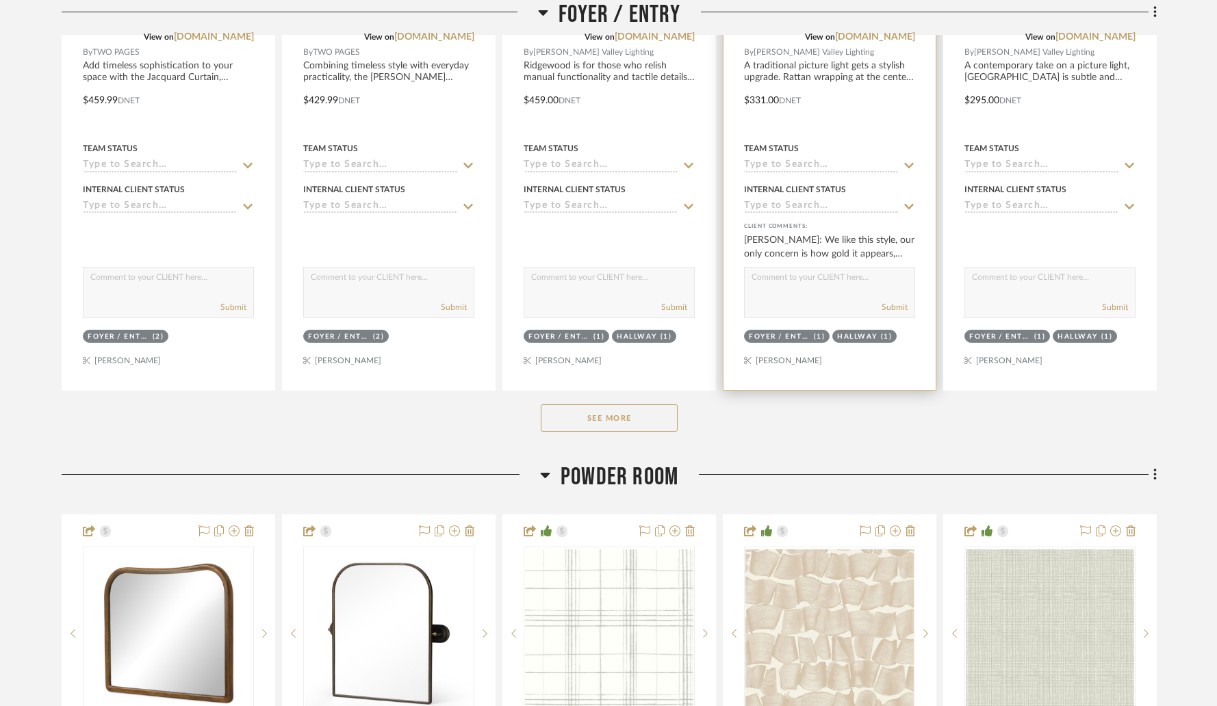
scroll to position [639, 0]
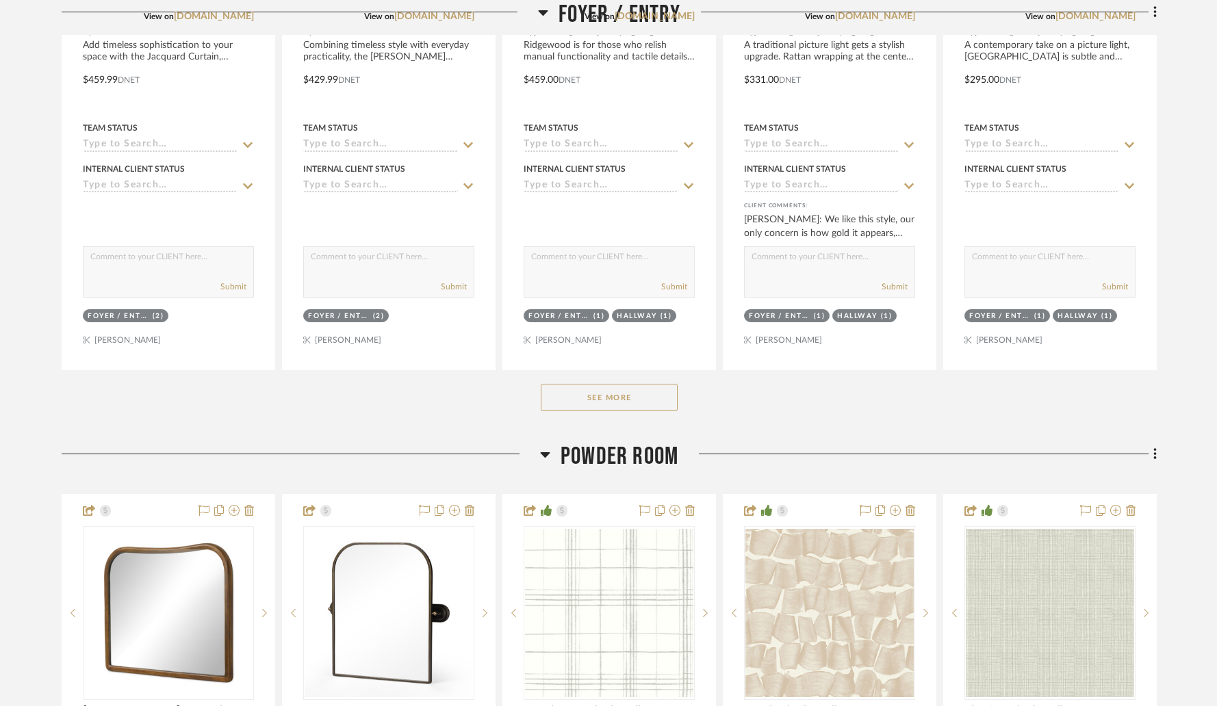
click at [612, 370] on div "See More" at bounding box center [609, 397] width 1095 height 55
click at [607, 384] on button "See More" at bounding box center [609, 397] width 137 height 27
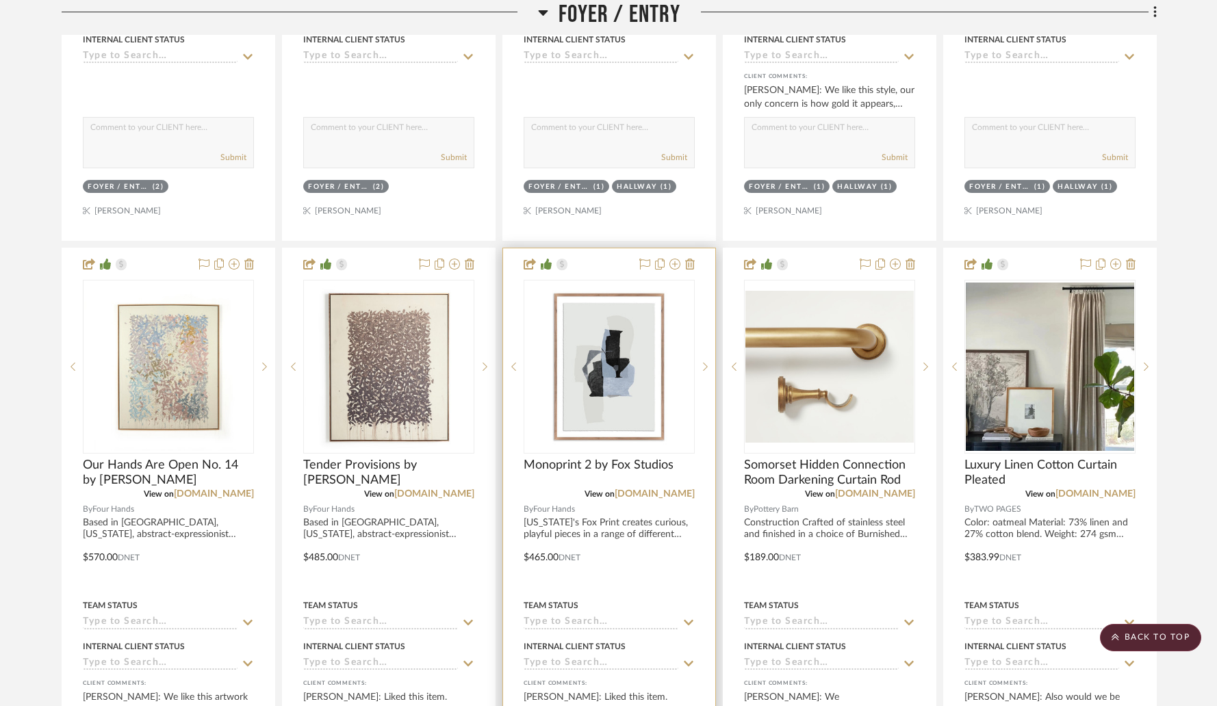
scroll to position [776, 0]
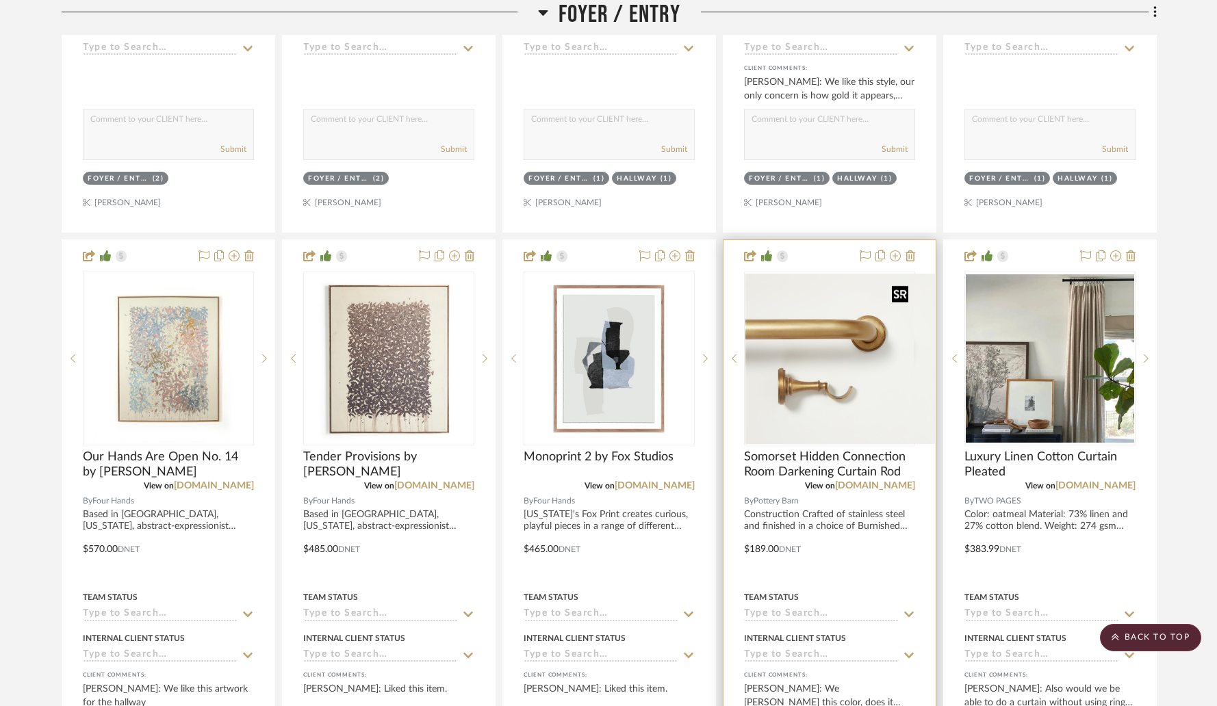
click at [807, 326] on img "0" at bounding box center [840, 359] width 190 height 170
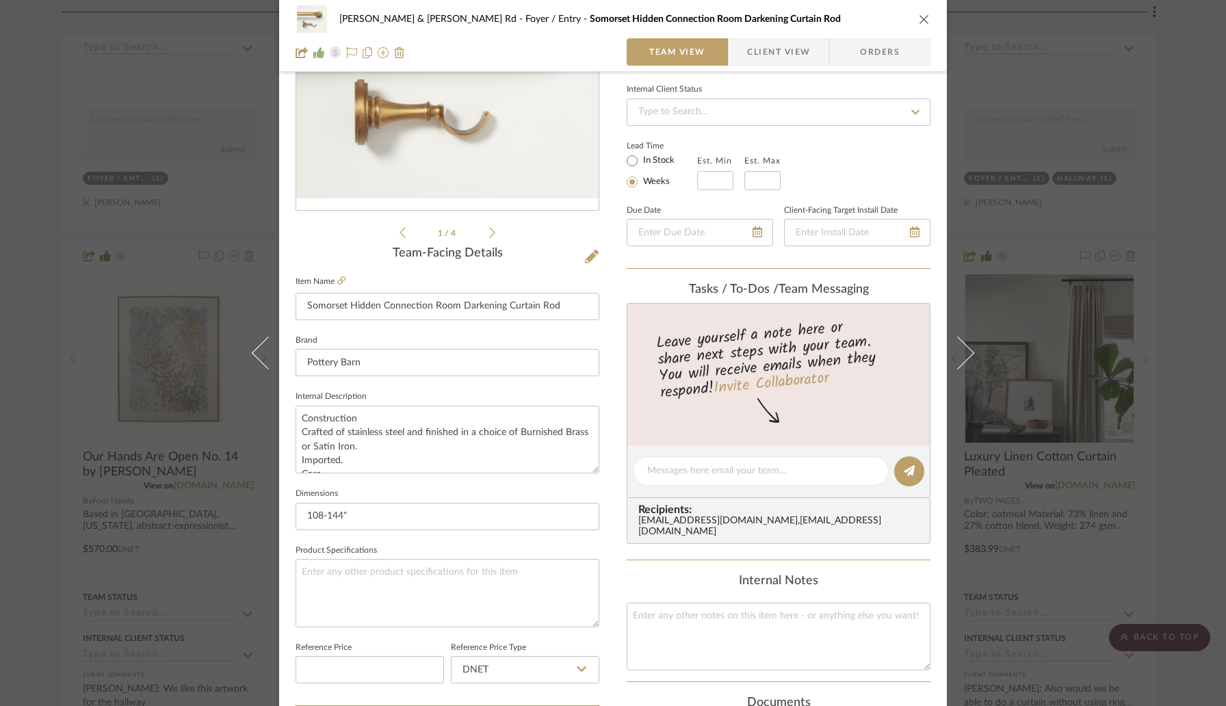
scroll to position [275, 0]
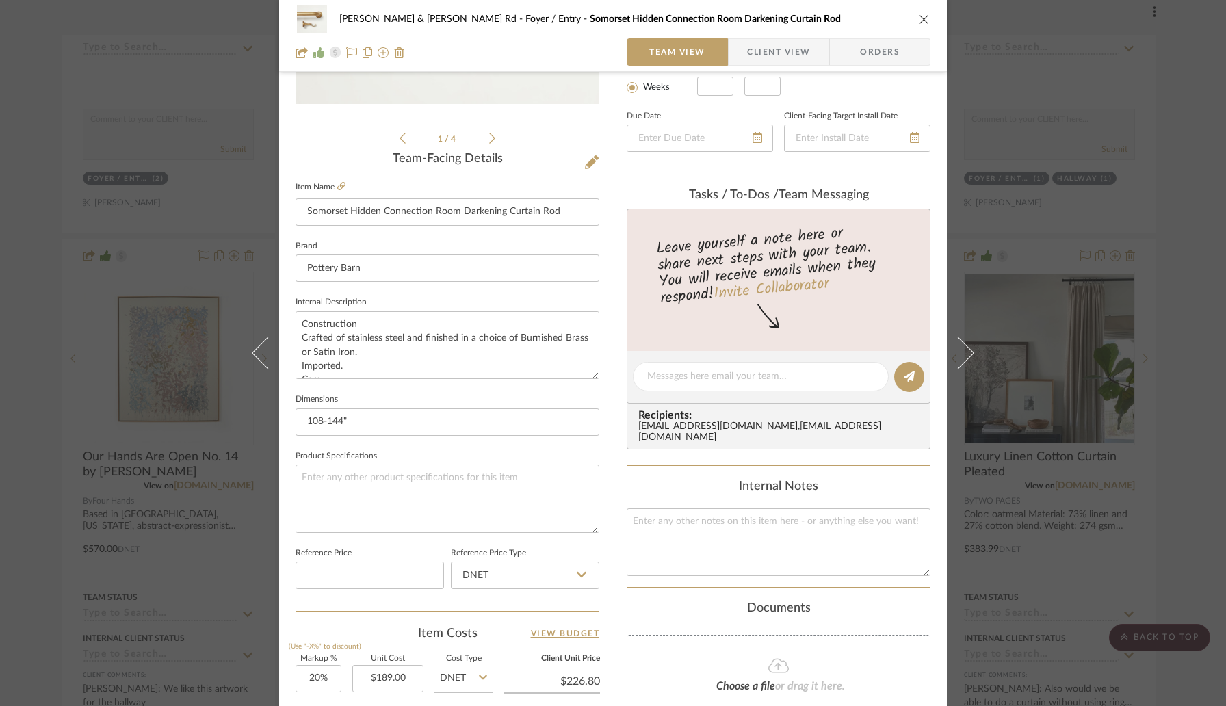
click at [922, 18] on icon "close" at bounding box center [924, 19] width 11 height 11
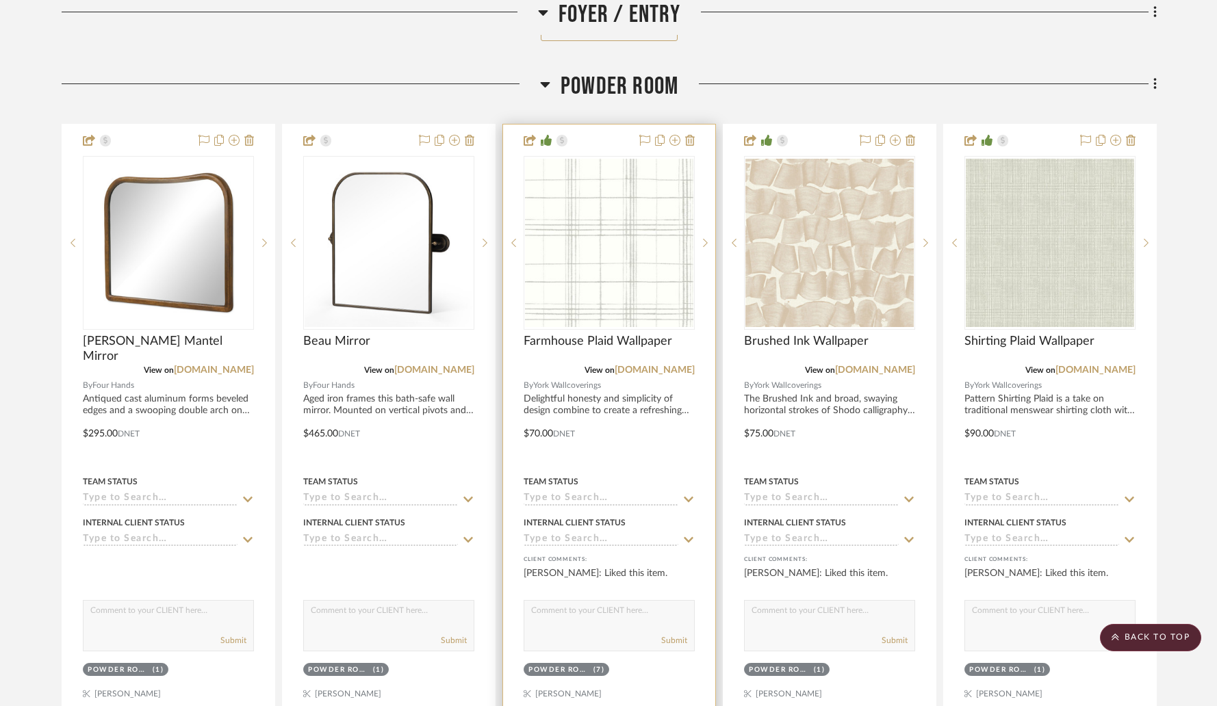
scroll to position [2226, 0]
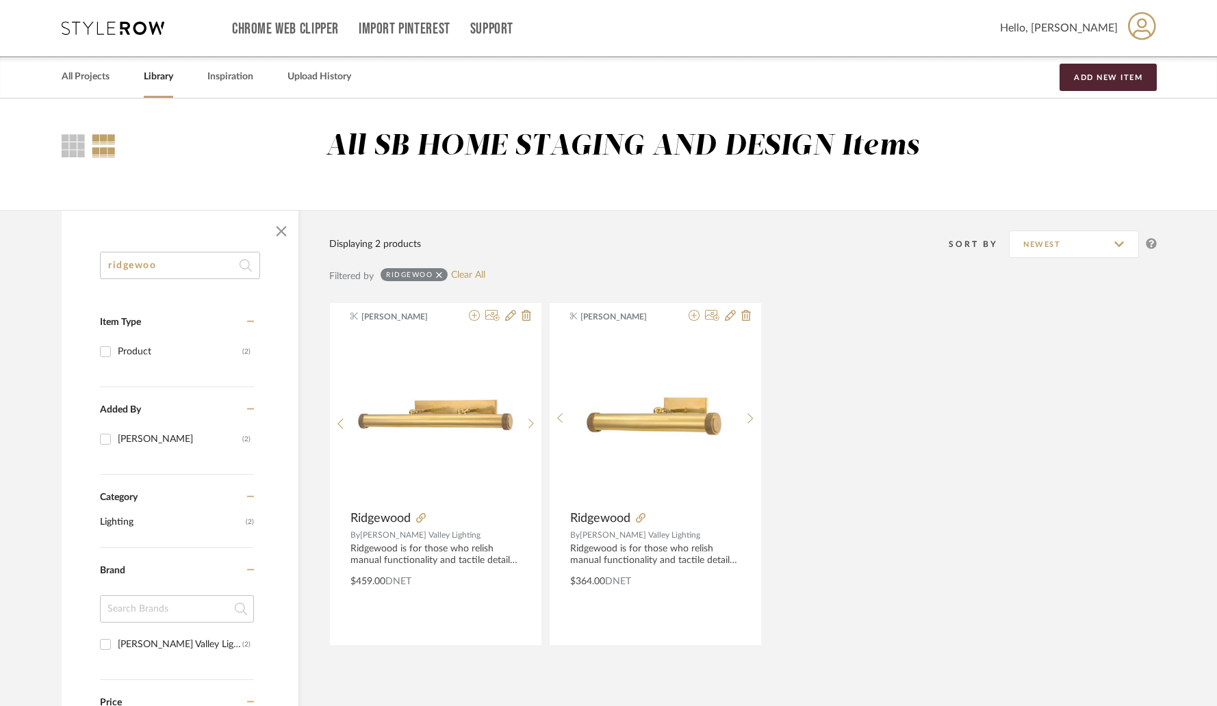
click at [195, 268] on input "ridgewoo" at bounding box center [180, 265] width 160 height 27
paste input "[PERSON_NAME]"
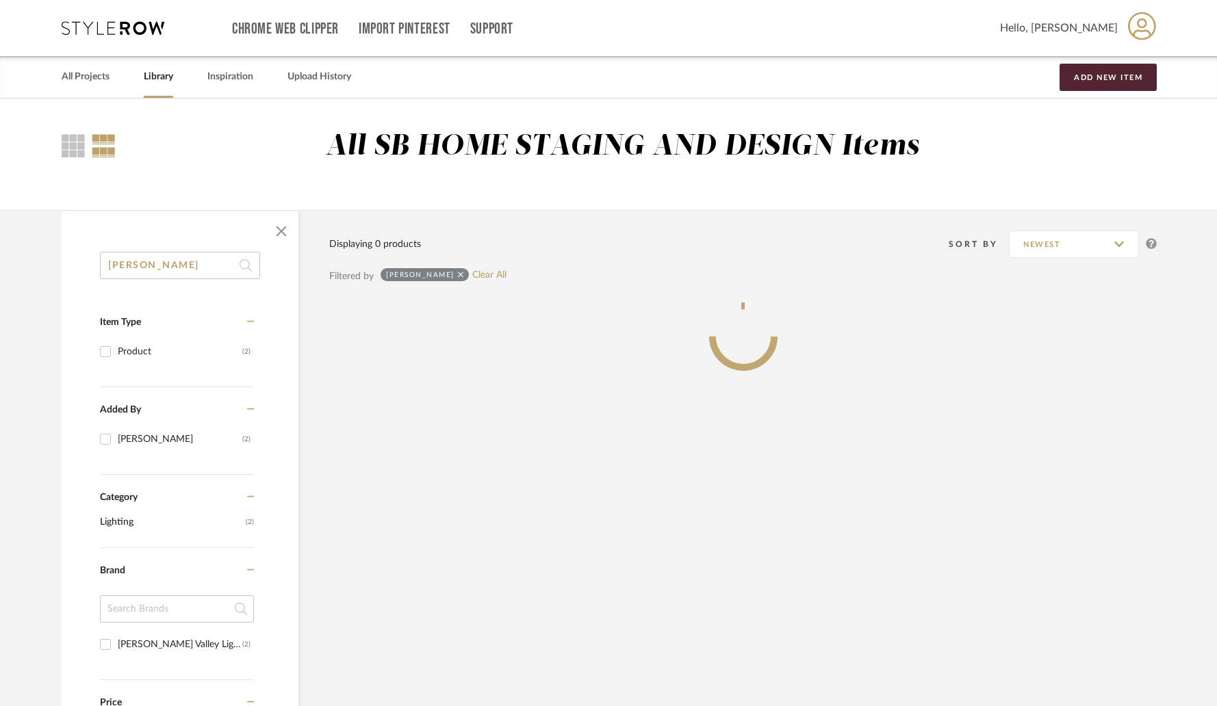
type input "[PERSON_NAME]"
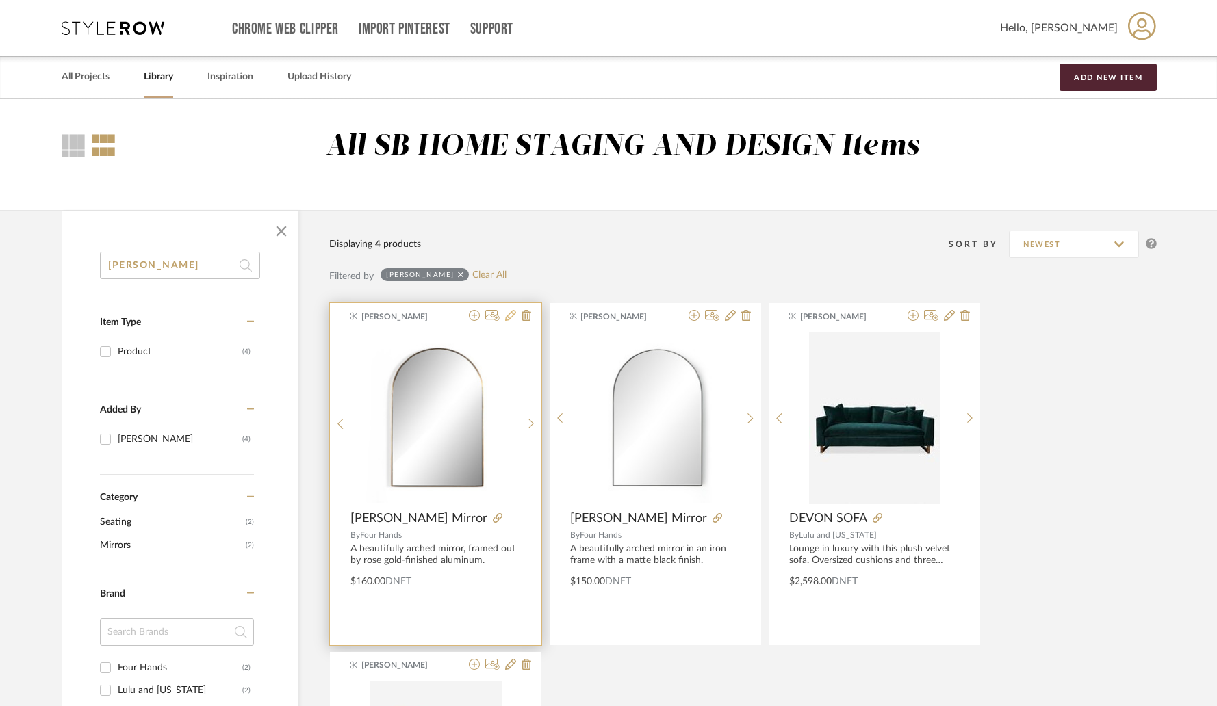
click at [512, 319] on icon at bounding box center [510, 315] width 11 height 11
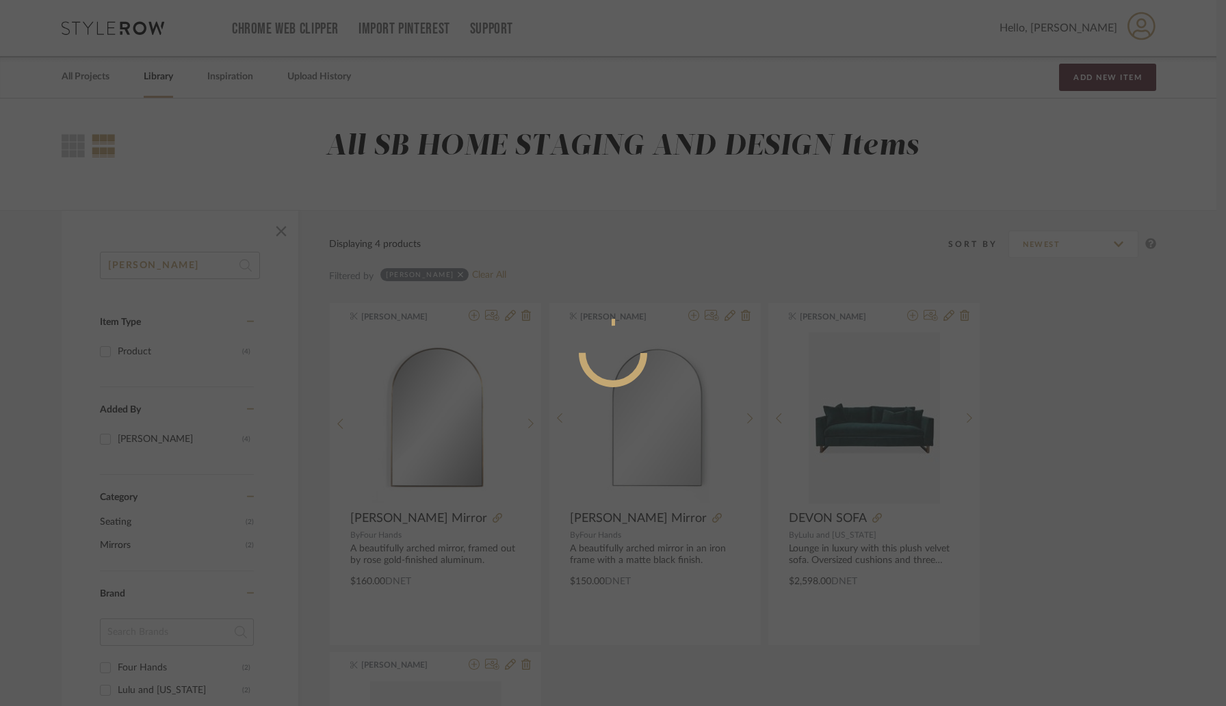
radio input "true"
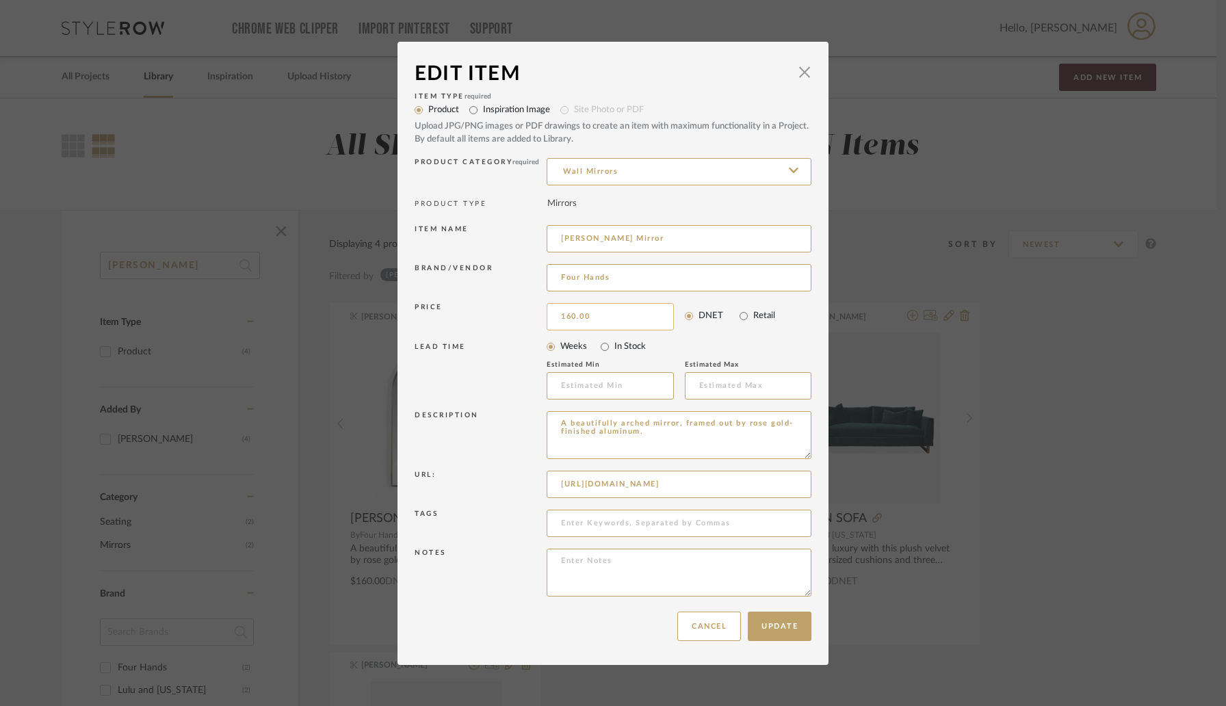
click at [577, 315] on input "160.00" at bounding box center [610, 316] width 127 height 27
type input "$168.00"
click at [517, 377] on div "LEAD TIME" at bounding box center [481, 371] width 132 height 57
click at [773, 625] on button "Update" at bounding box center [780, 626] width 64 height 29
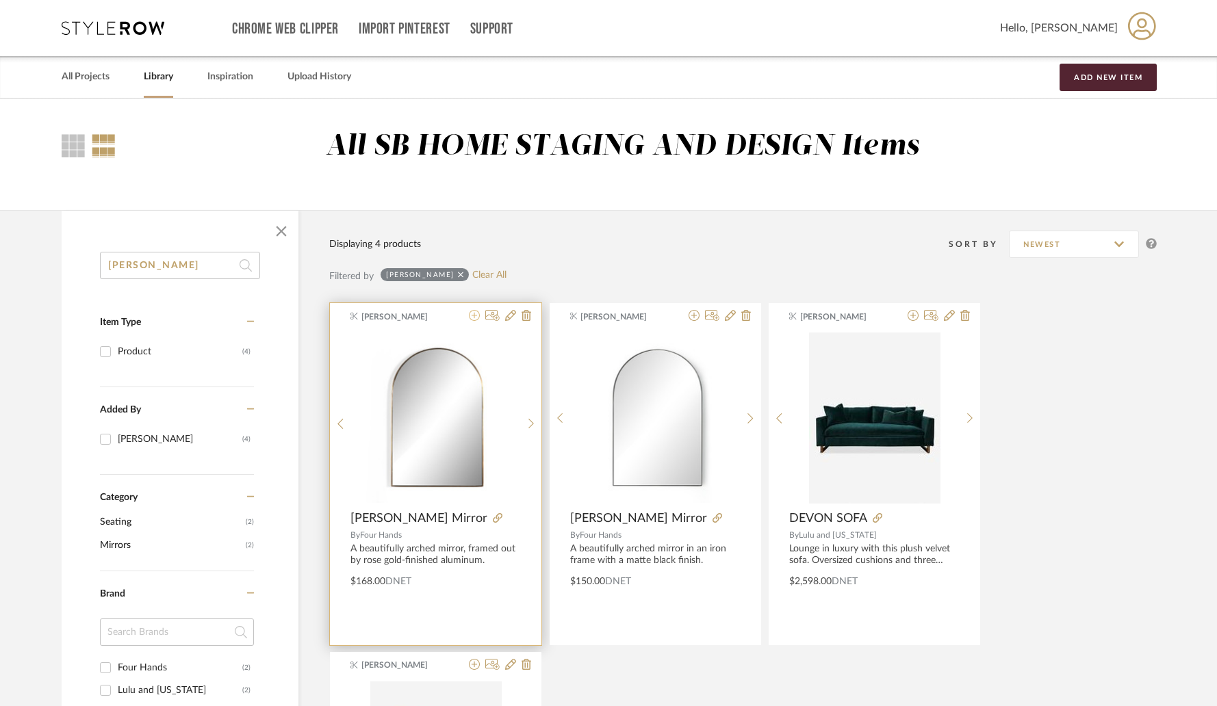
click at [477, 320] on icon at bounding box center [474, 315] width 11 height 11
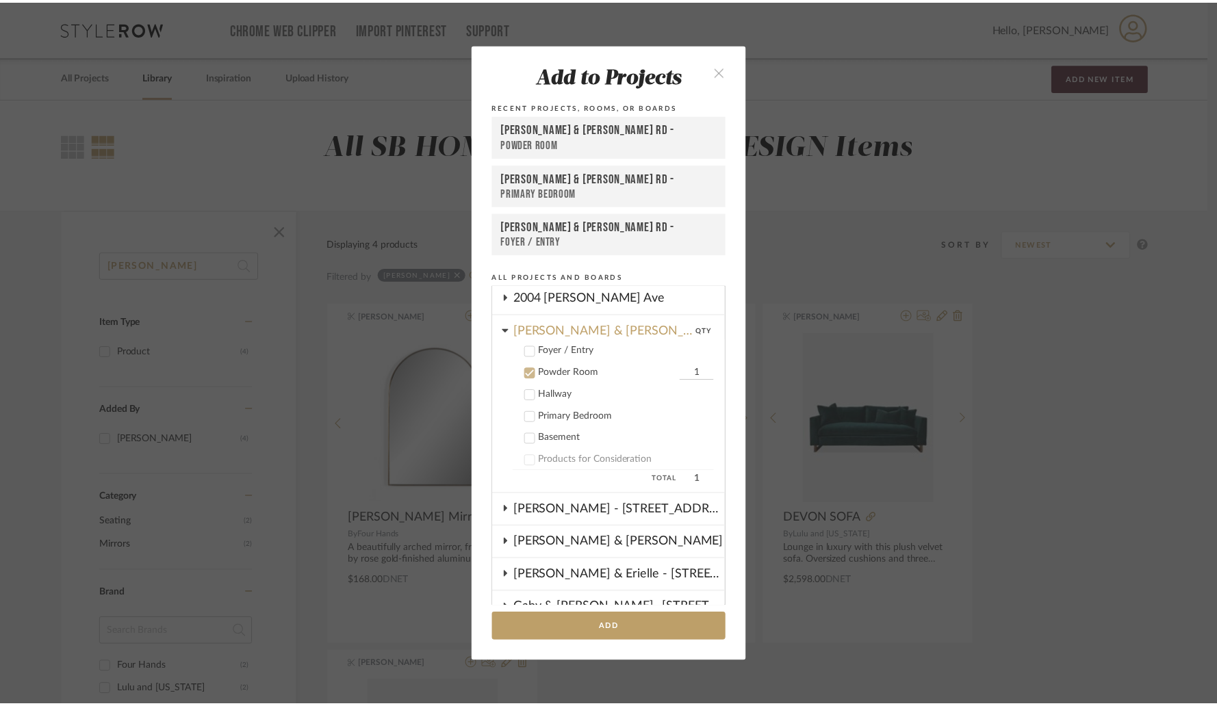
scroll to position [60, 0]
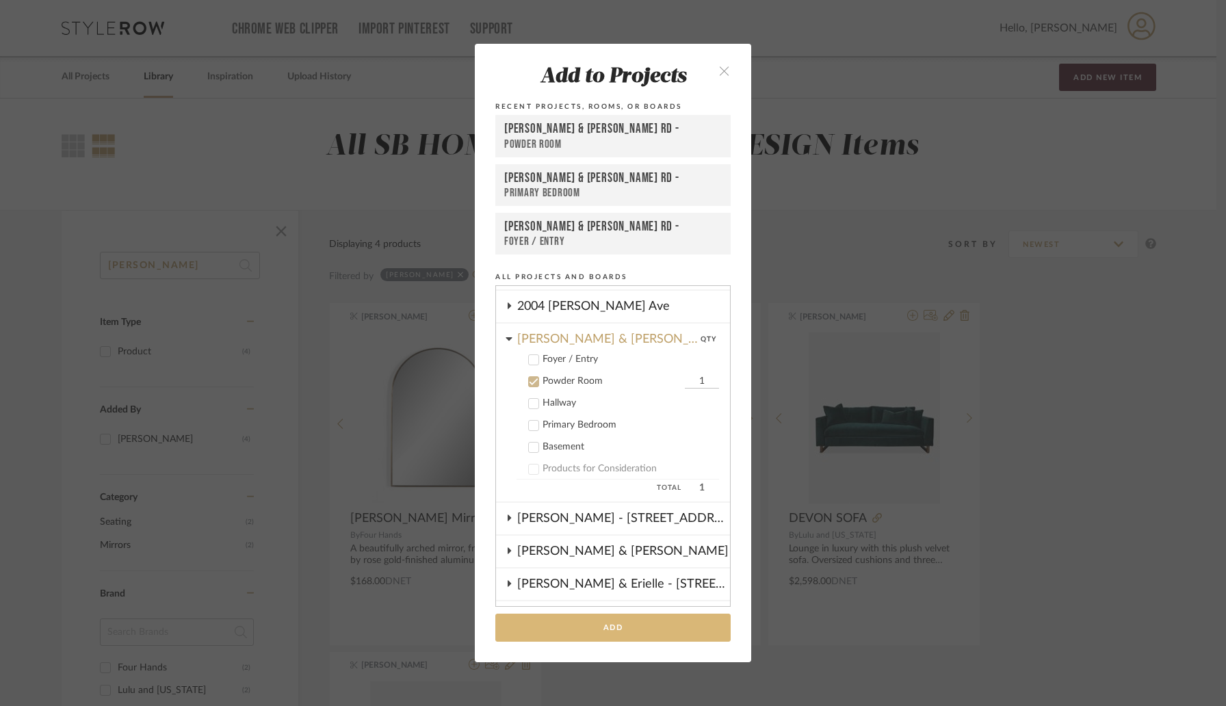
click at [600, 628] on button "Add" at bounding box center [613, 628] width 235 height 28
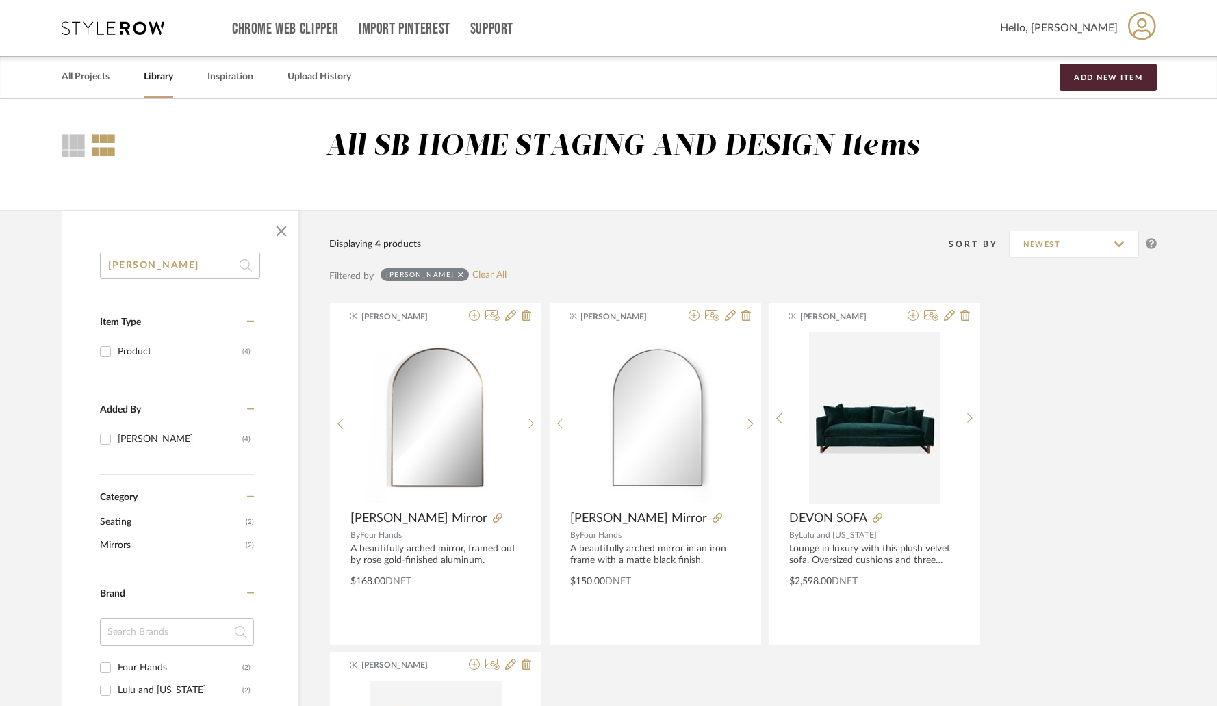
click at [220, 264] on input "Georgina Small" at bounding box center [180, 265] width 160 height 27
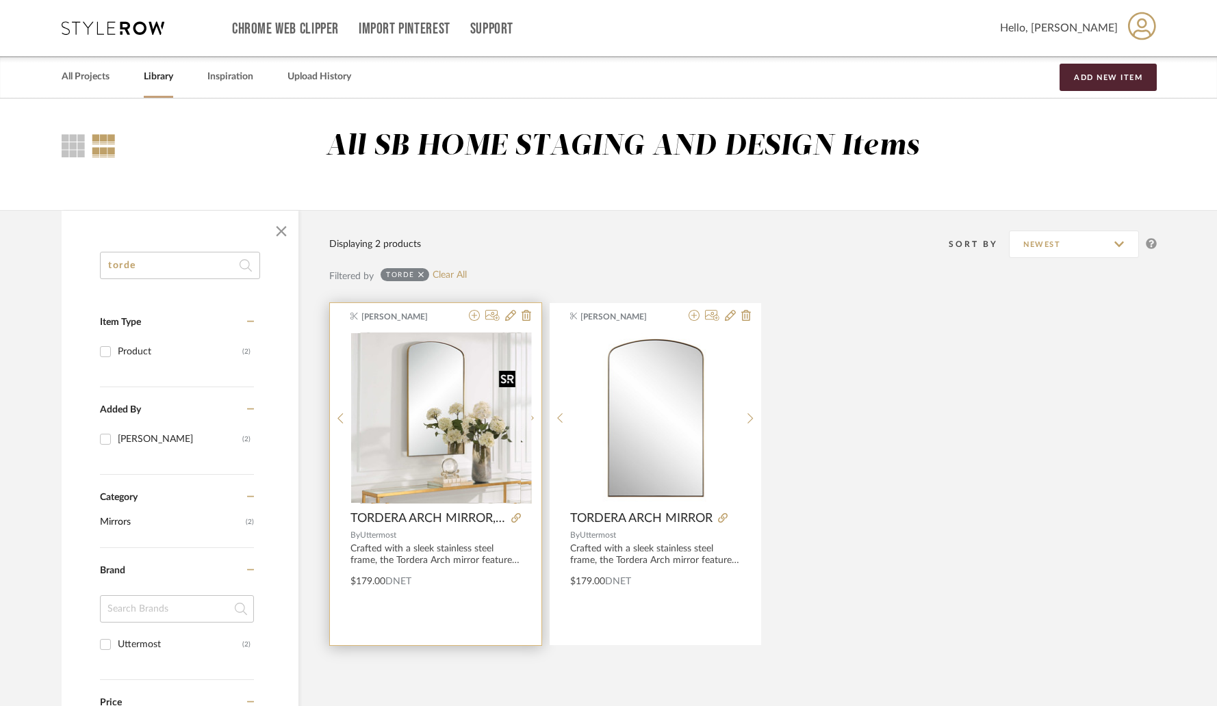
click at [459, 424] on div at bounding box center [436, 418] width 170 height 171
click at [458, 461] on img "0" at bounding box center [436, 418] width 170 height 170
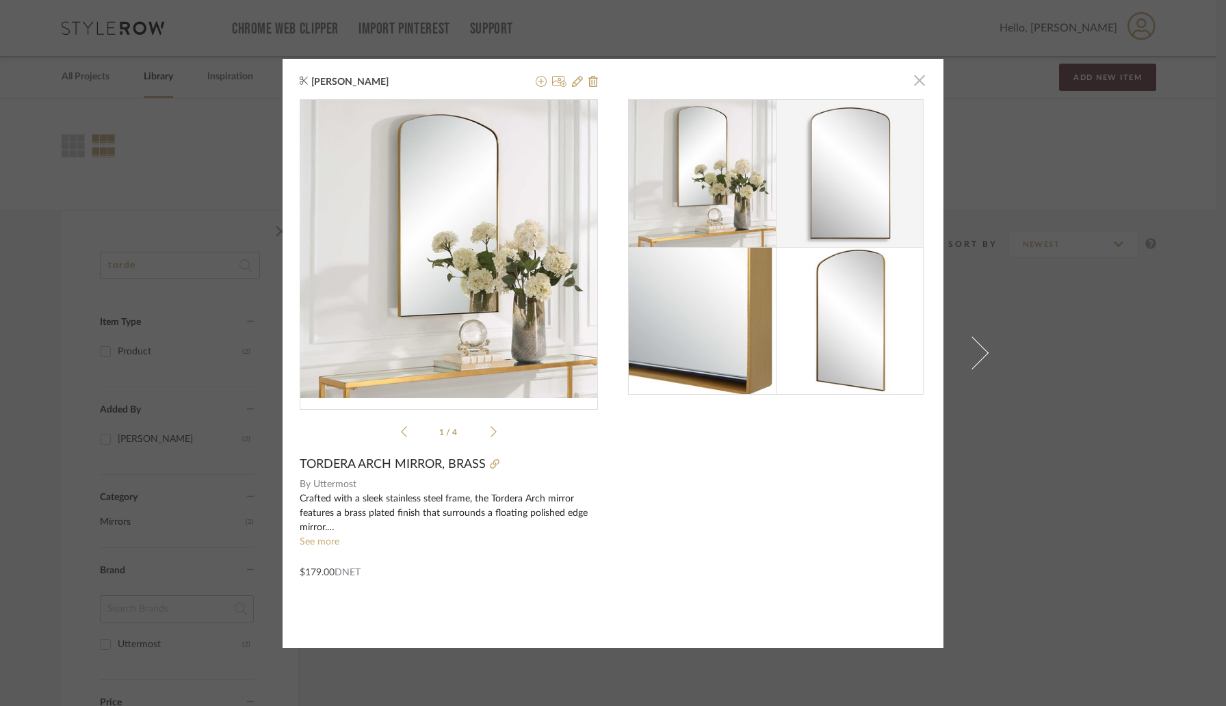
click at [915, 86] on span "button" at bounding box center [919, 80] width 27 height 27
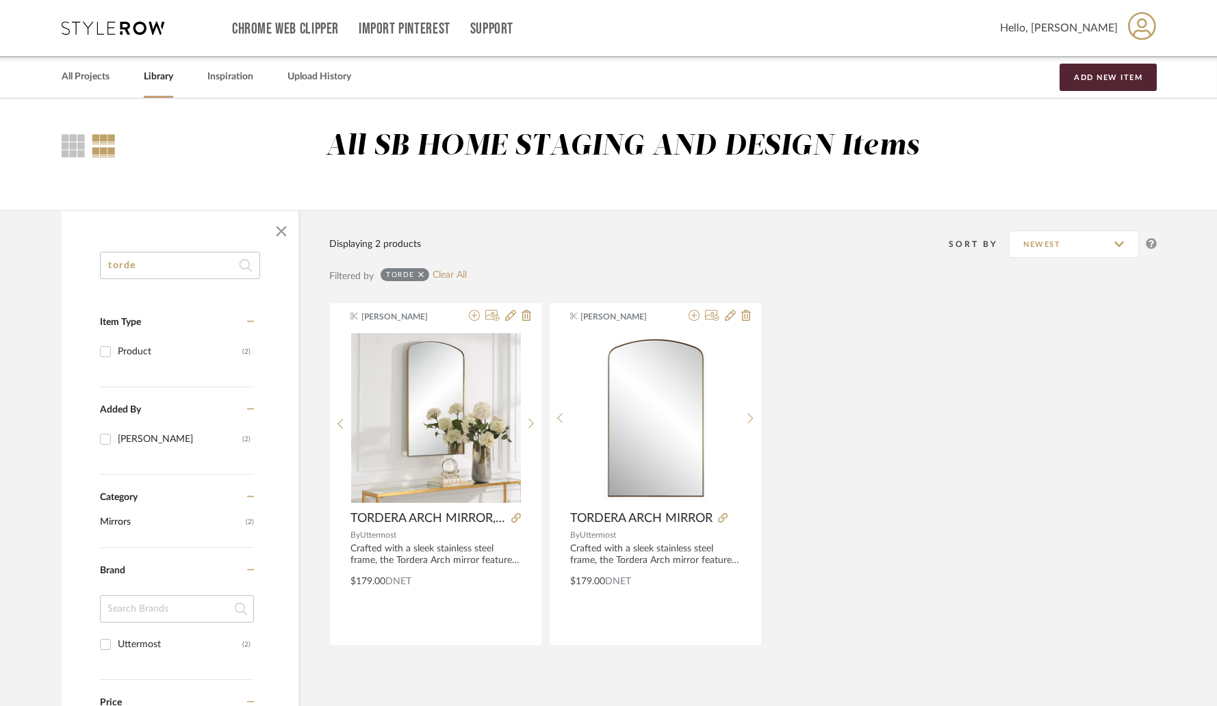
click at [175, 279] on div "torde Item Type Product (2) Added By Keith Benham (2) Category Mirrors (2) Bran…" at bounding box center [180, 625] width 237 height 747
click at [175, 278] on input "torde" at bounding box center [180, 265] width 160 height 27
click at [175, 275] on input "torde" at bounding box center [180, 265] width 160 height 27
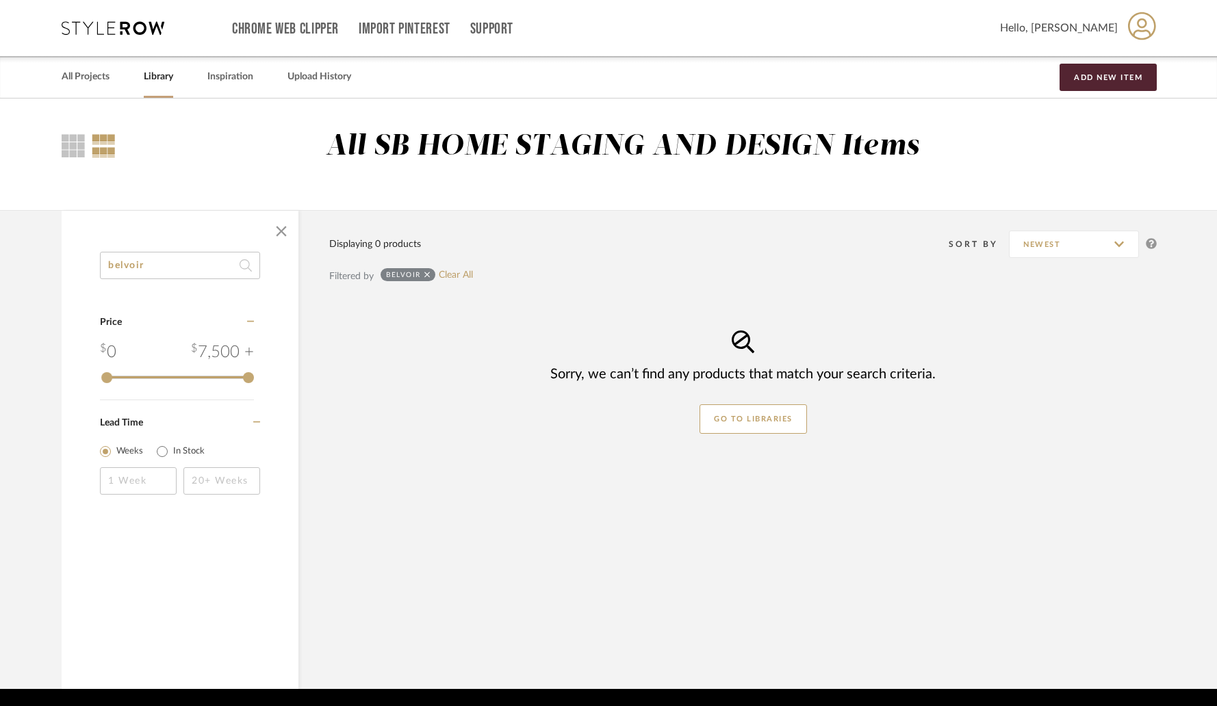
click at [218, 259] on input "belvoir" at bounding box center [180, 265] width 160 height 27
paste input "Sidney Arch Mirro"
type input "Sidney Arch Mirror"
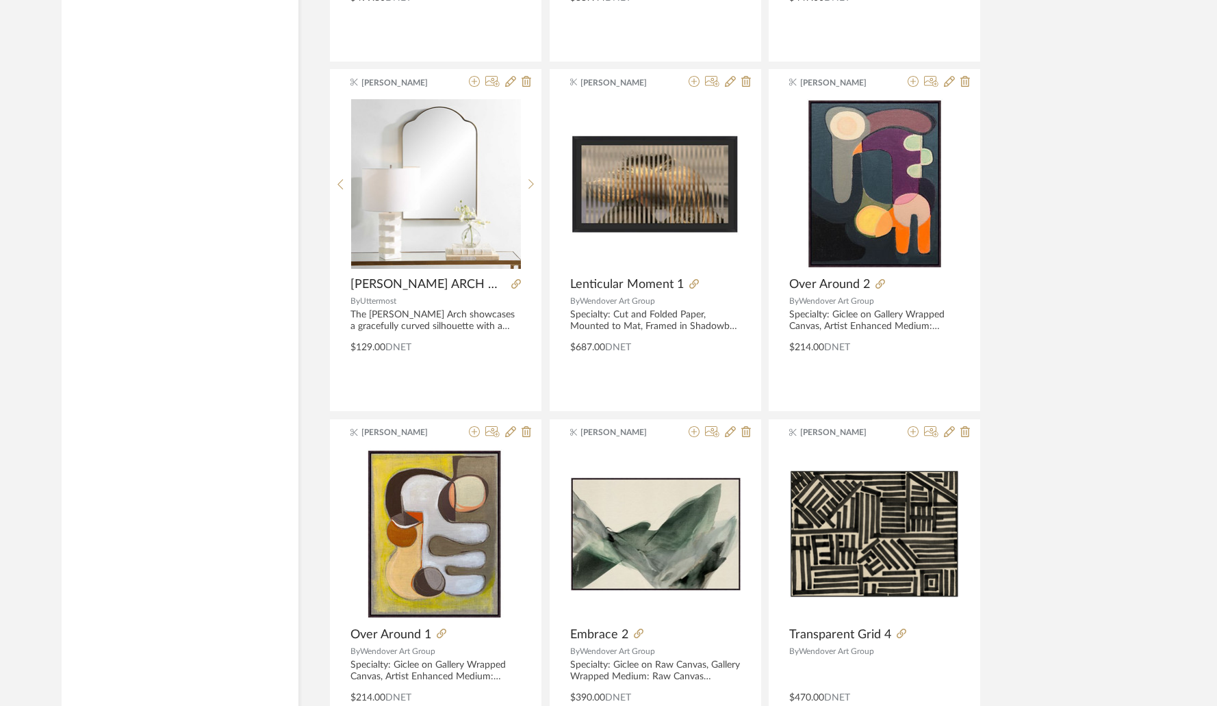
scroll to position [3625, 0]
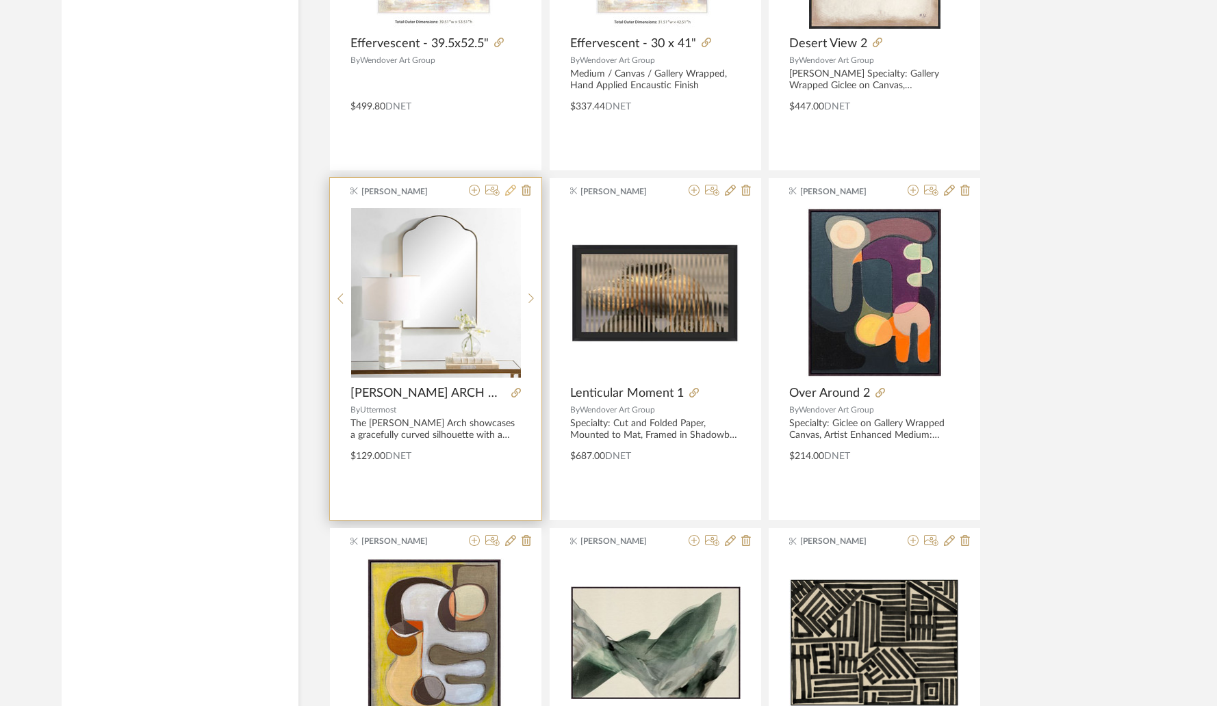
click at [511, 190] on icon at bounding box center [510, 190] width 11 height 11
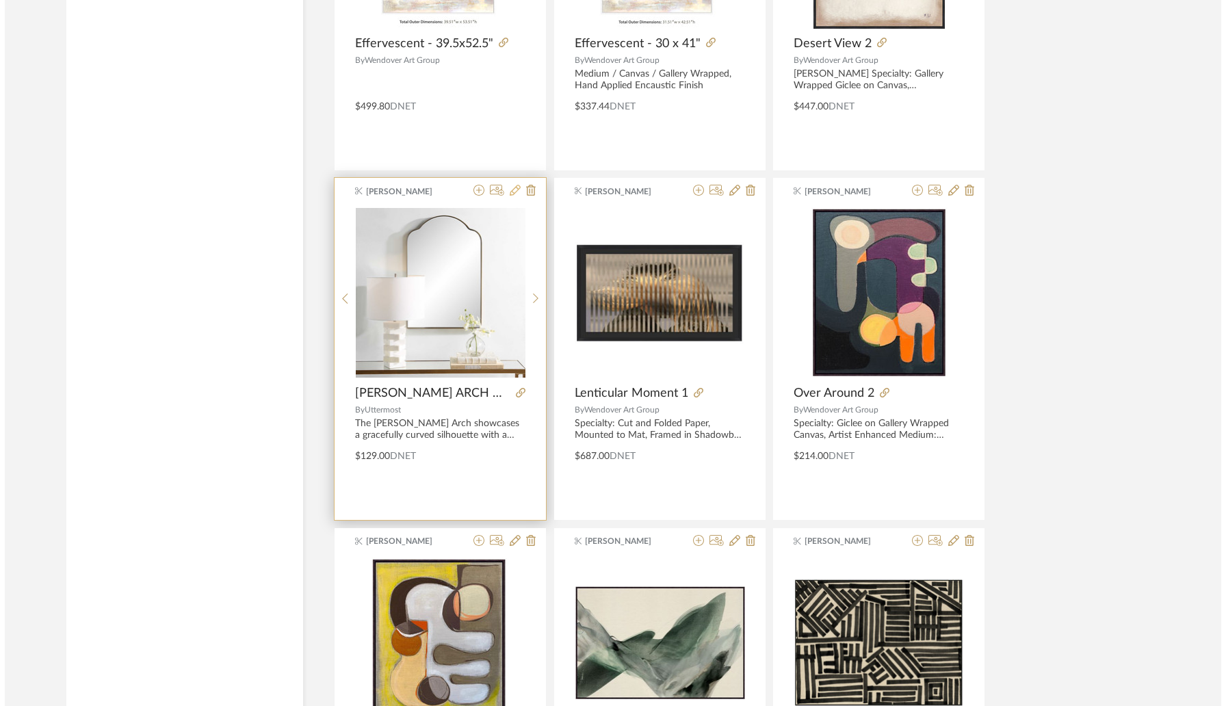
scroll to position [0, 0]
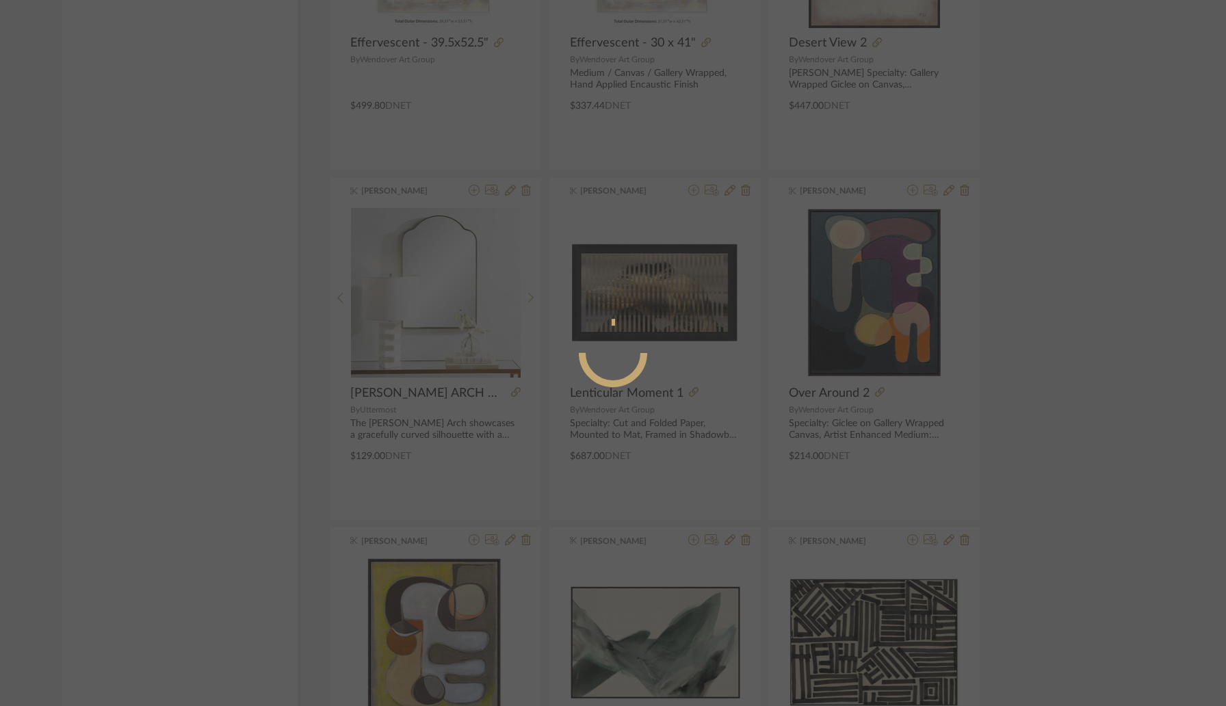
radio input "true"
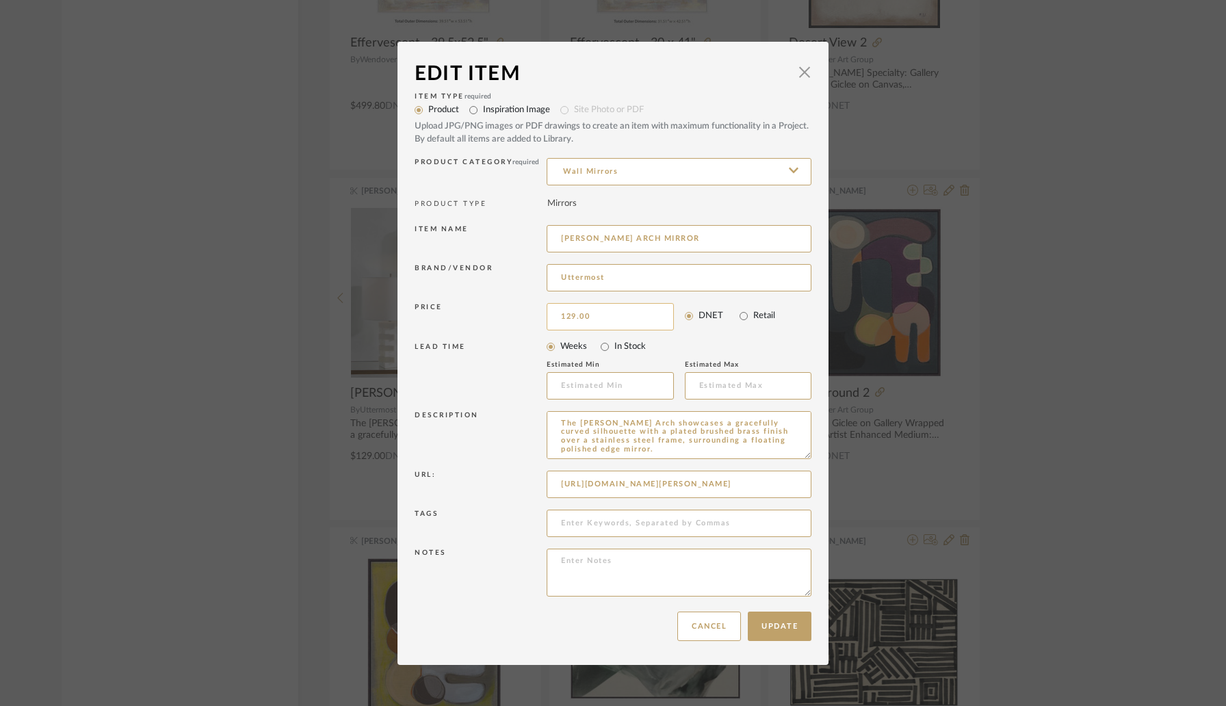
click at [604, 320] on input "129.00" at bounding box center [610, 316] width 127 height 27
type input "$135.00"
click at [771, 618] on button "Update" at bounding box center [780, 626] width 64 height 29
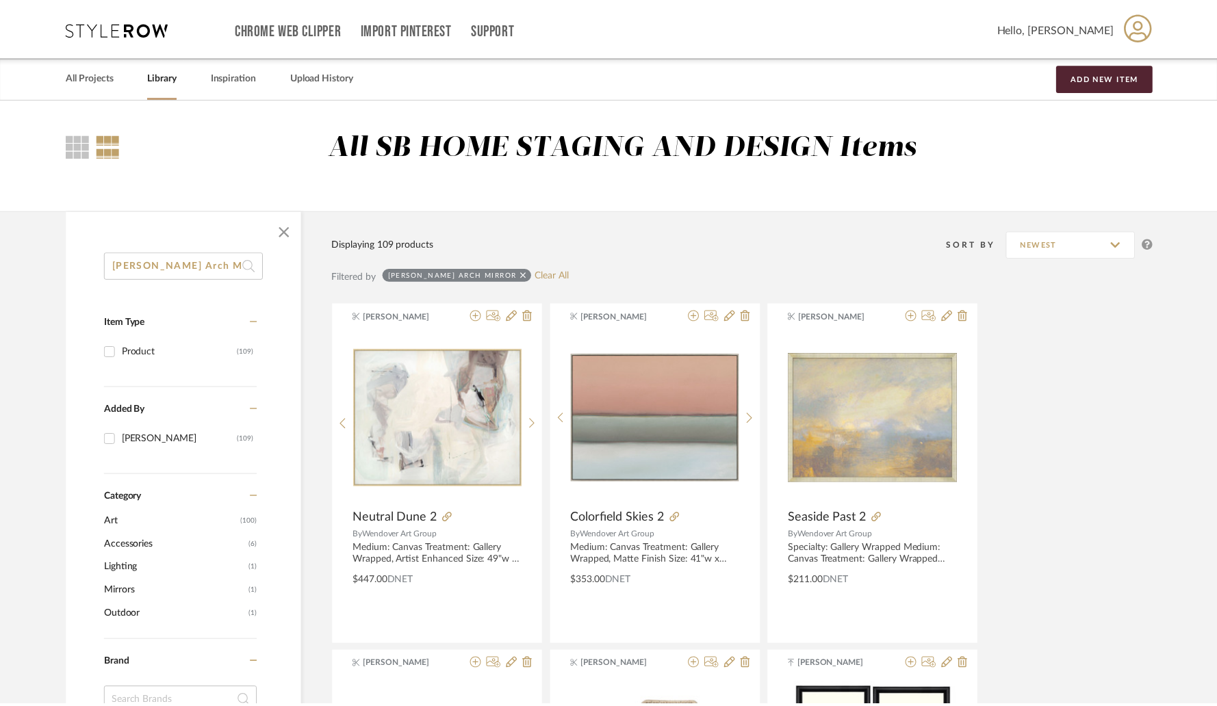
scroll to position [3625, 0]
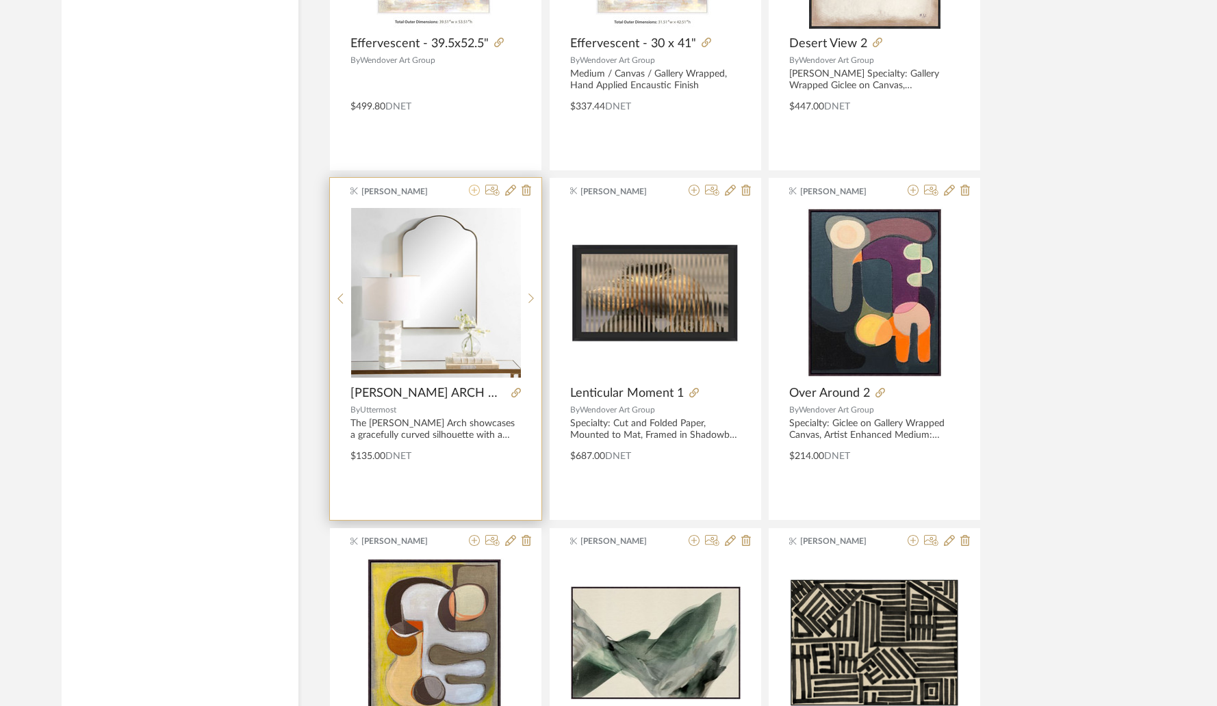
click at [473, 189] on icon at bounding box center [474, 190] width 11 height 11
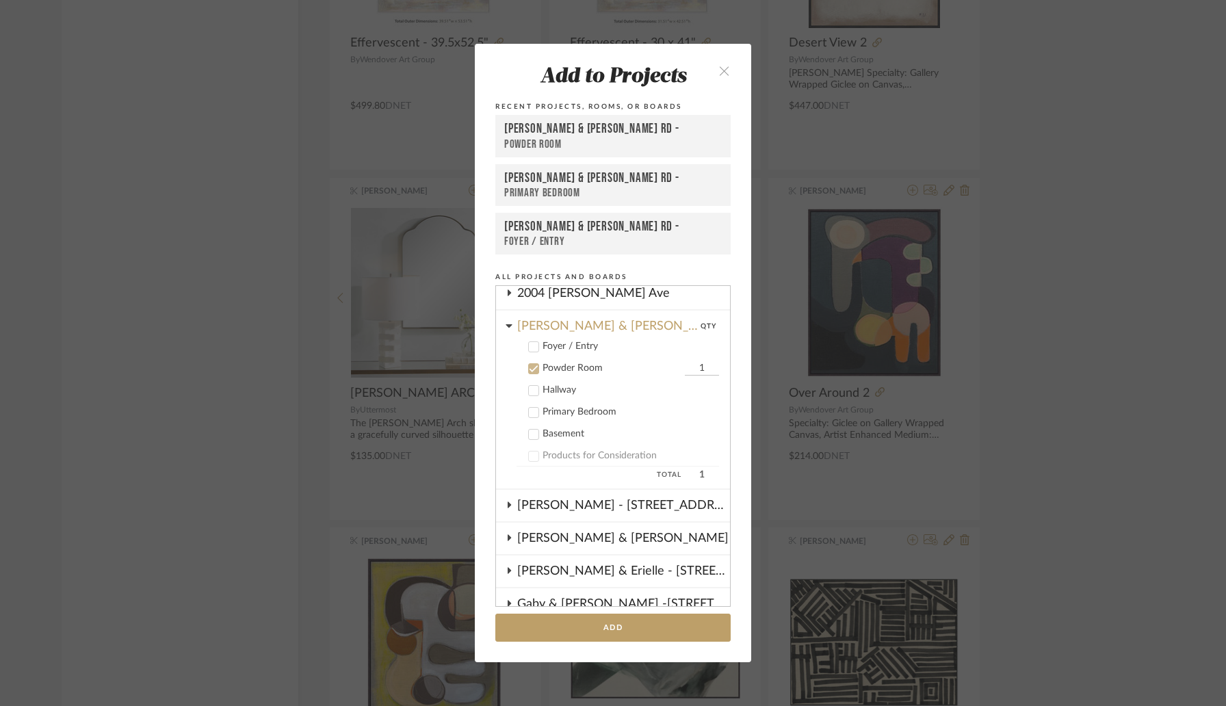
scroll to position [0, 0]
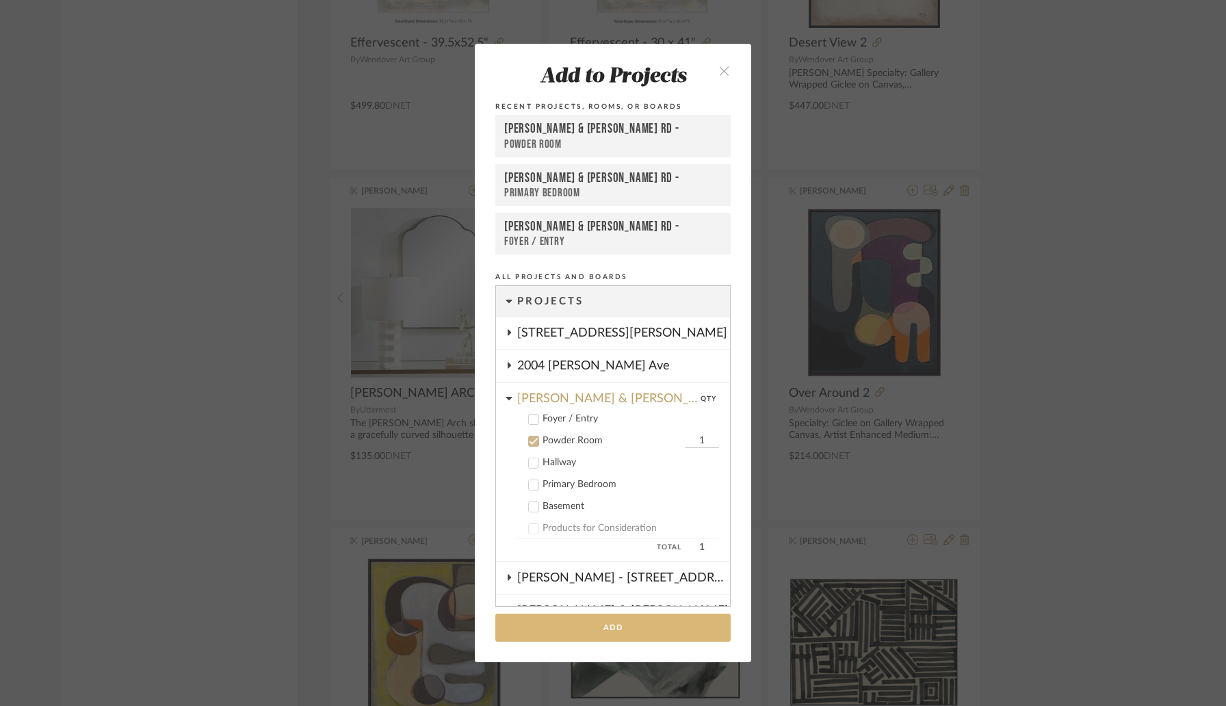
click at [605, 621] on button "Add" at bounding box center [613, 628] width 235 height 28
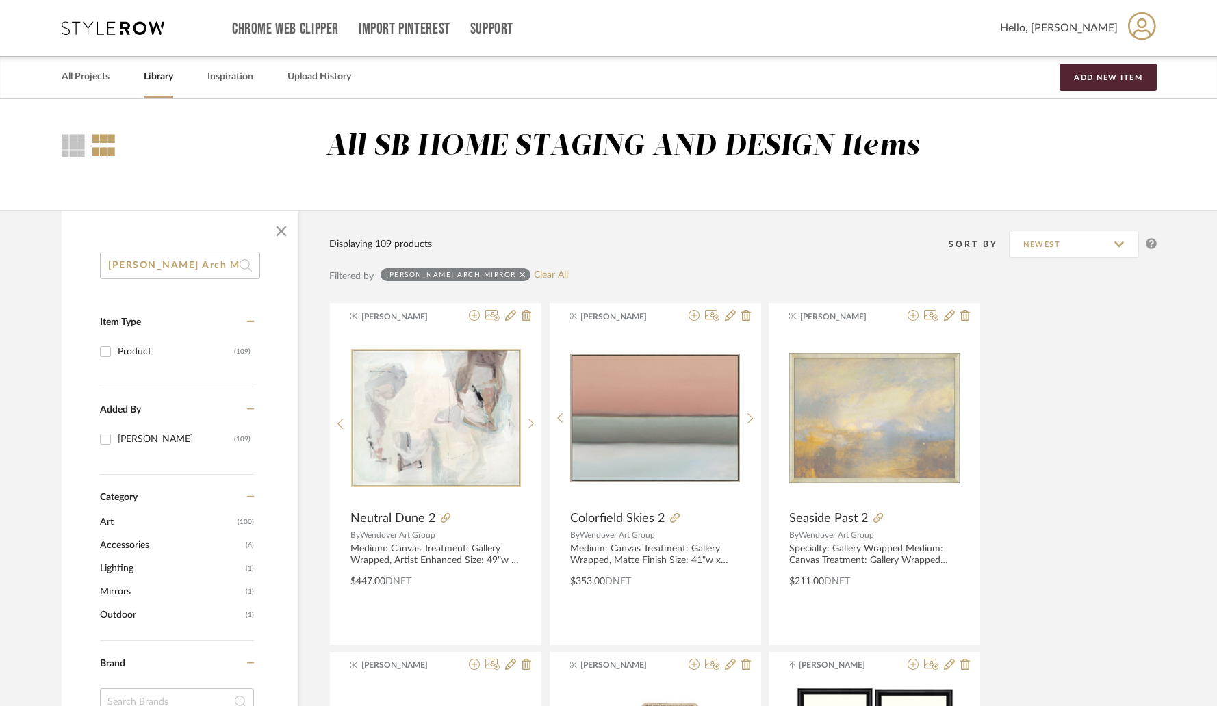
click at [219, 257] on input "Sidney Arch Mirror" at bounding box center [180, 265] width 160 height 27
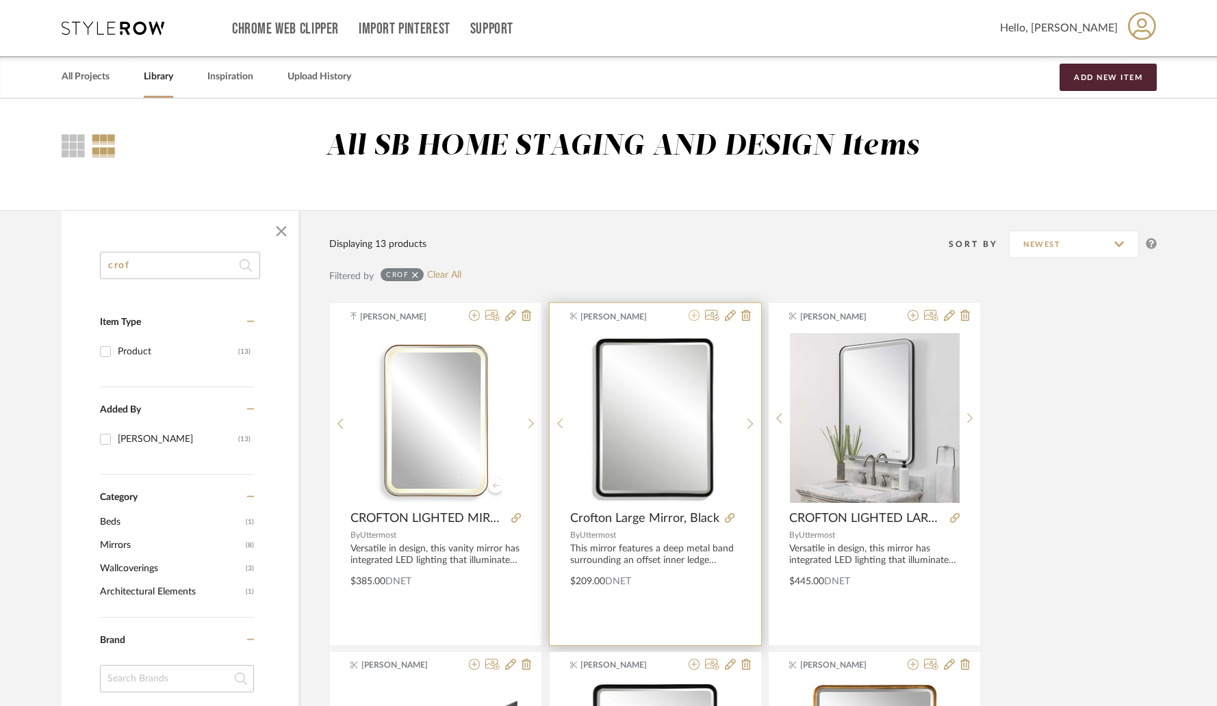
click at [695, 318] on icon at bounding box center [694, 315] width 11 height 11
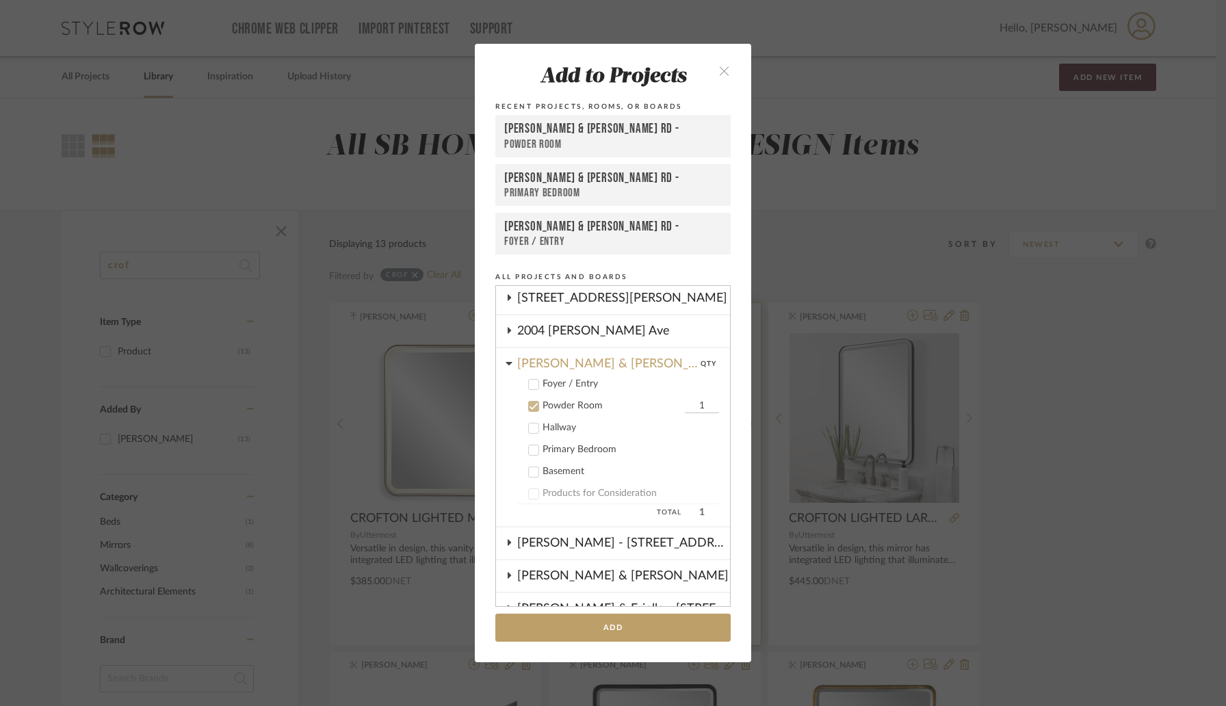
scroll to position [143, 0]
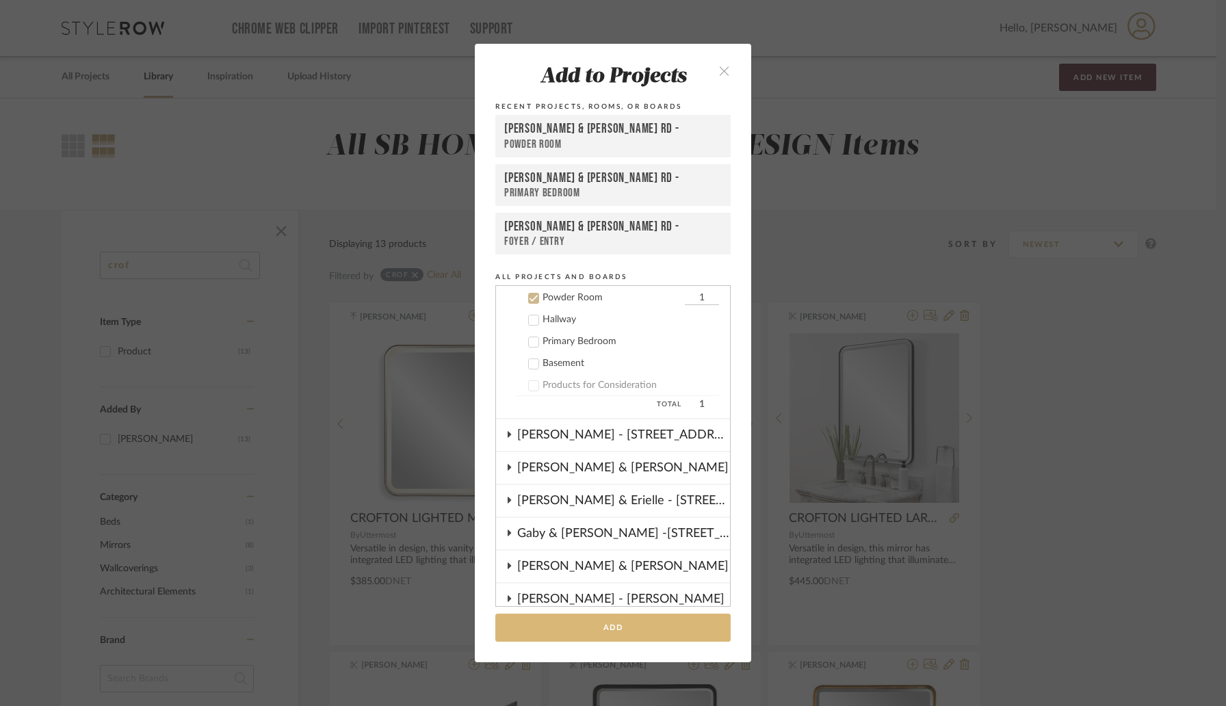
click at [600, 624] on button "Add" at bounding box center [613, 628] width 235 height 28
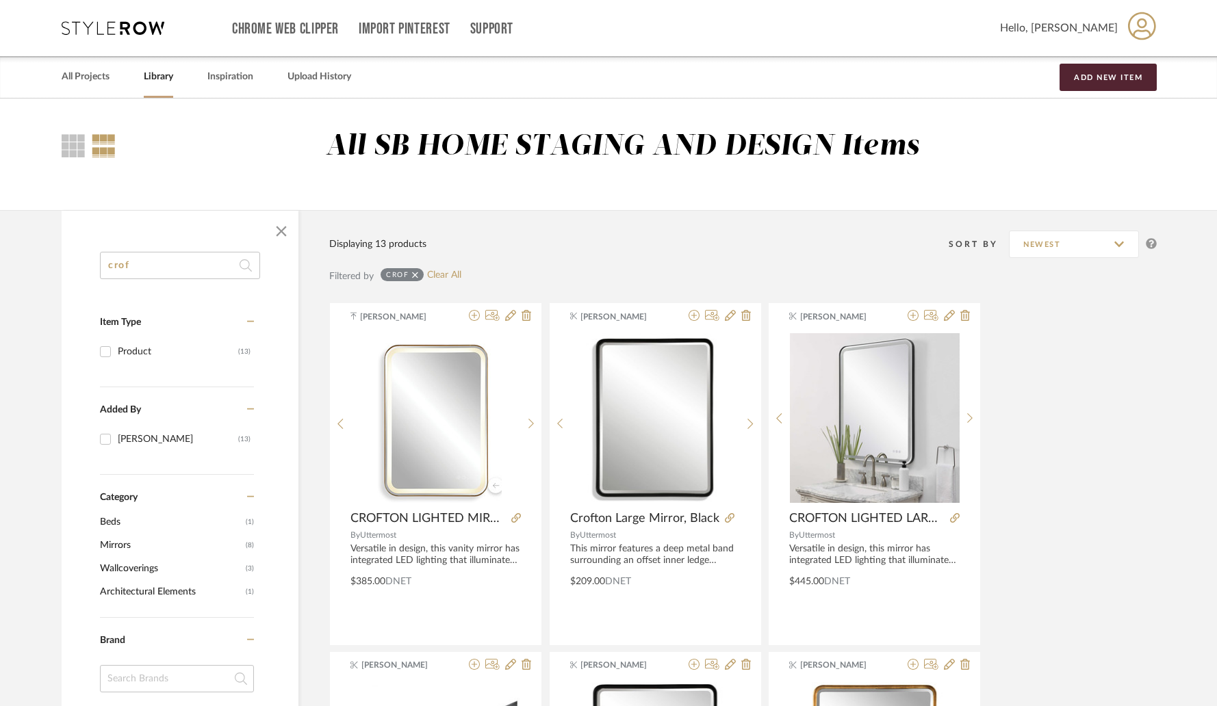
click at [192, 272] on input "crof" at bounding box center [180, 265] width 160 height 27
paste input "Cabell"
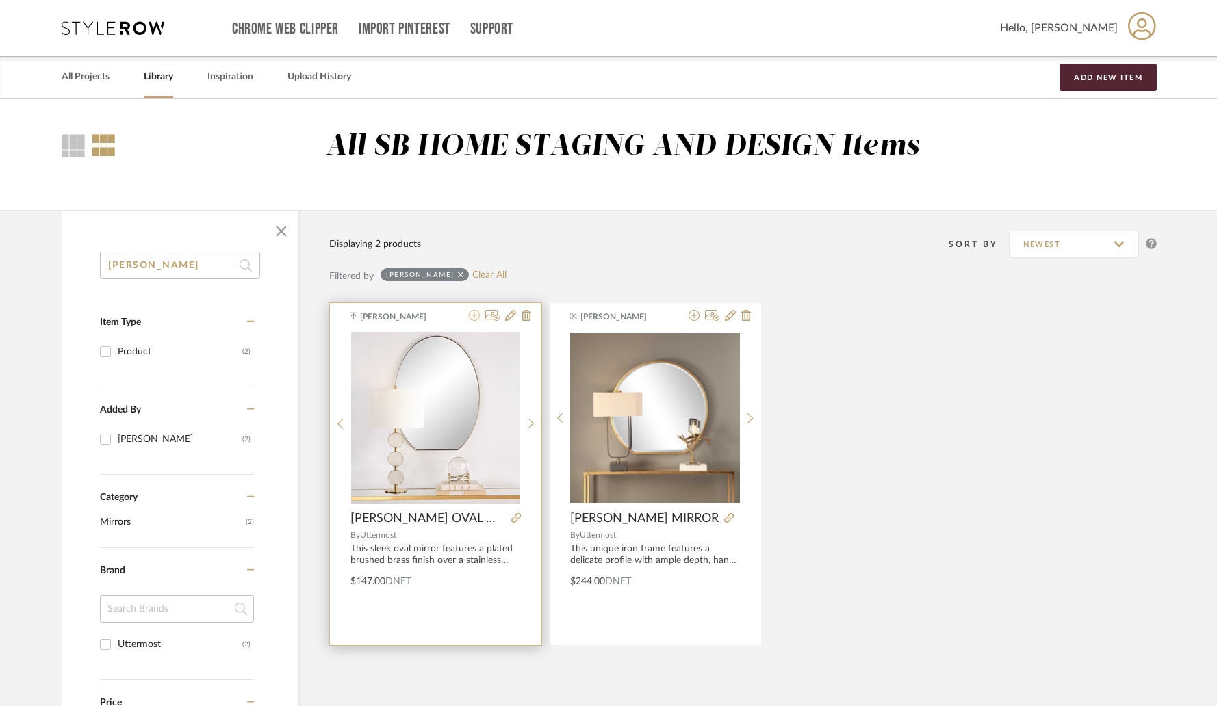
click at [475, 318] on icon at bounding box center [474, 315] width 11 height 11
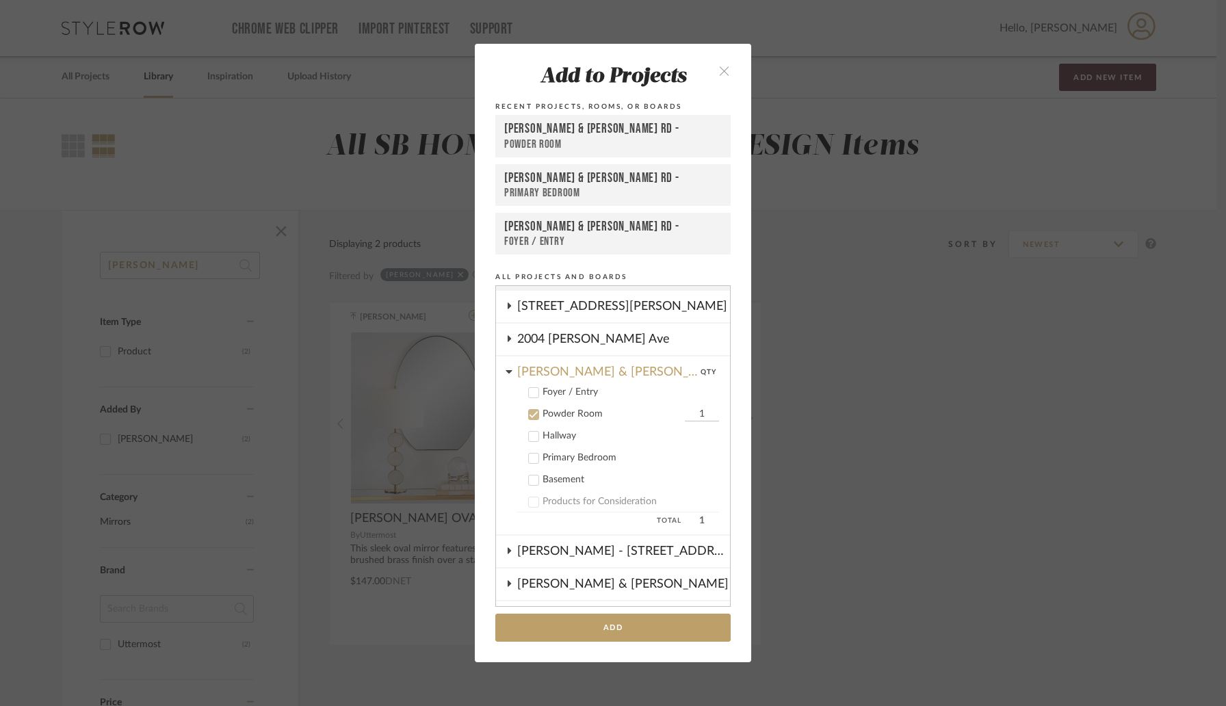
scroll to position [21, 0]
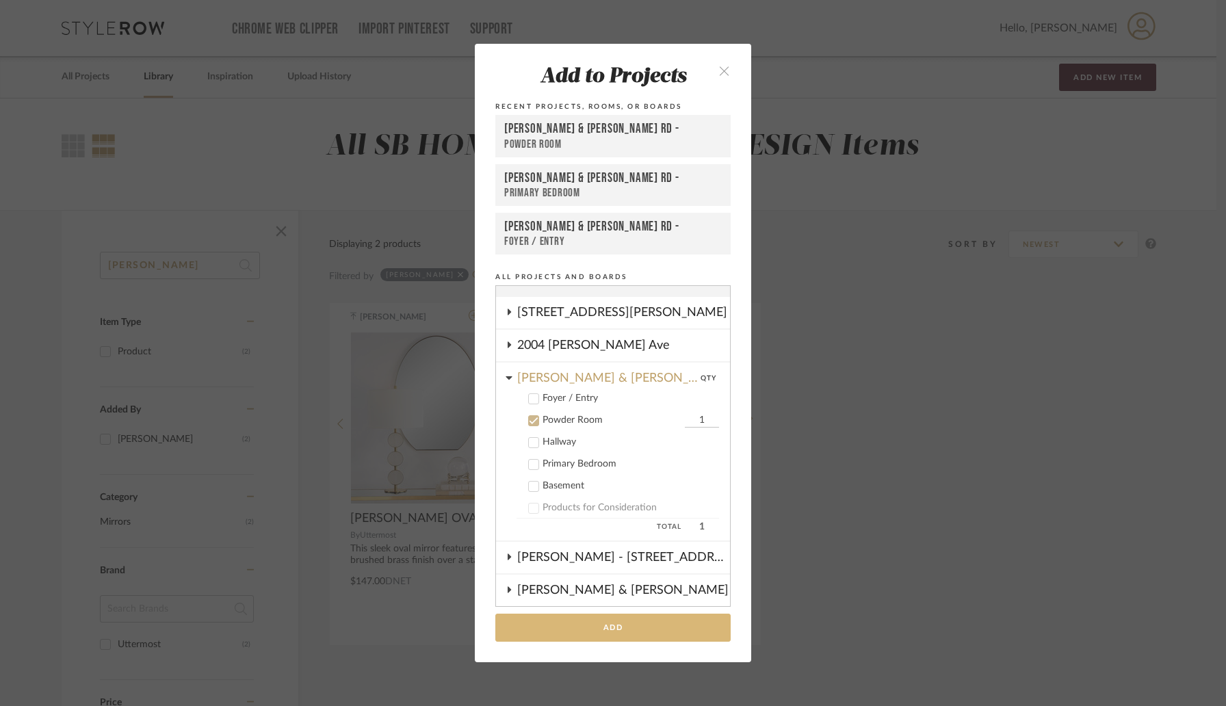
click at [592, 637] on button "Add" at bounding box center [613, 628] width 235 height 28
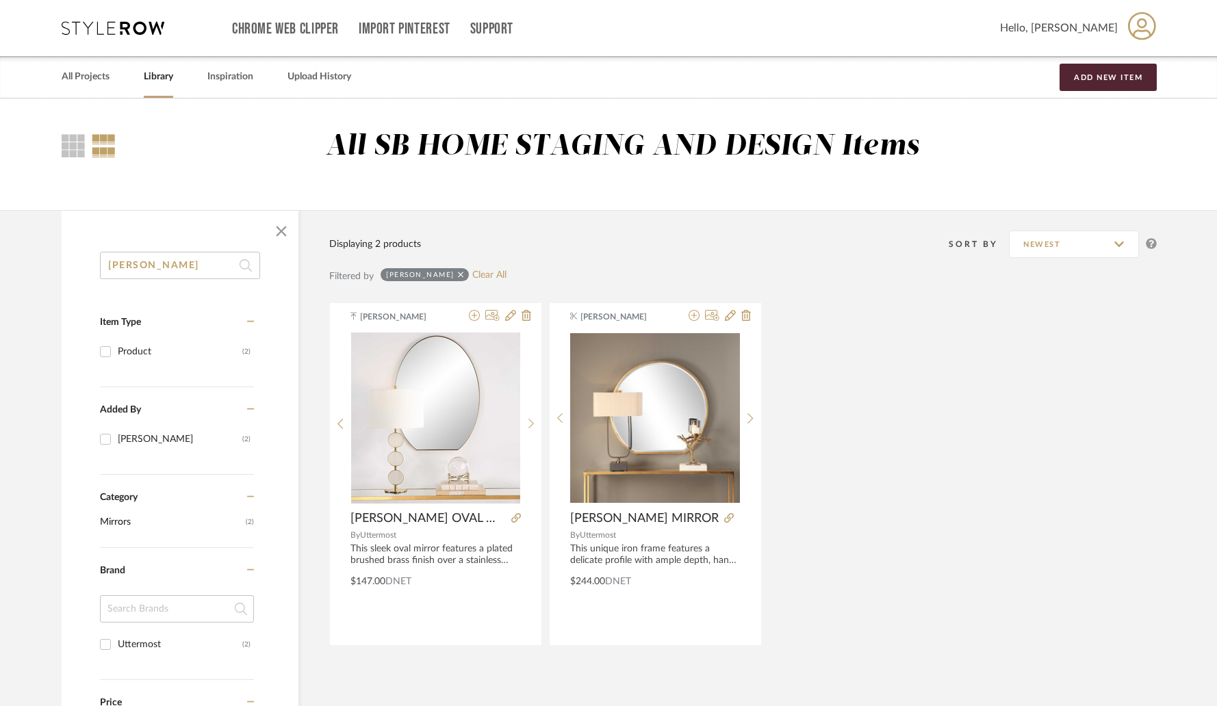
click at [173, 272] on input "Cabell" at bounding box center [180, 265] width 160 height 27
paste input "Bourges"
type input "Bourges"
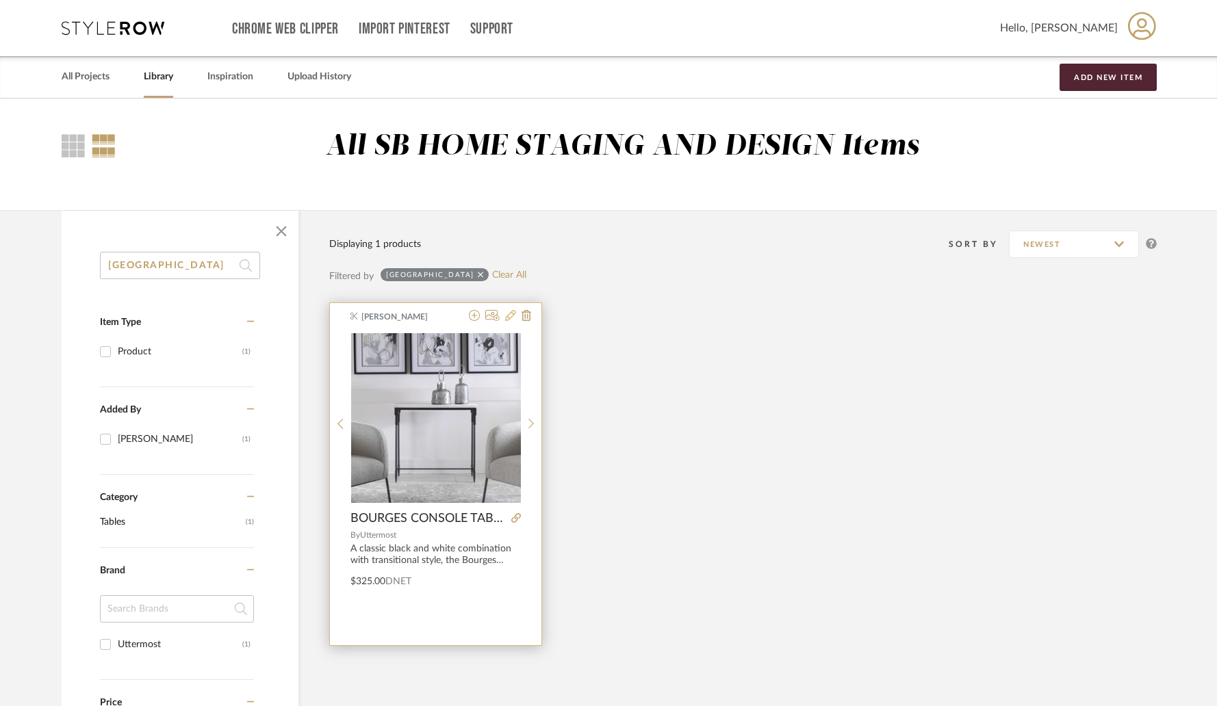
click at [512, 318] on icon at bounding box center [510, 315] width 11 height 11
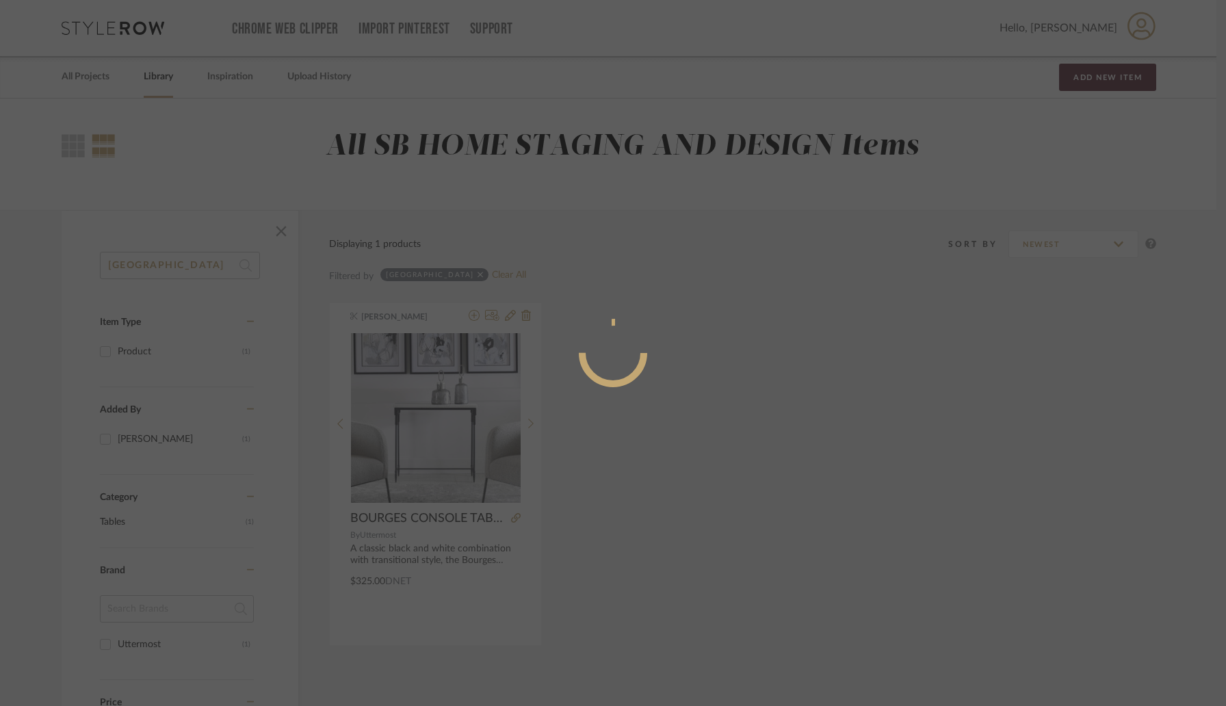
radio input "true"
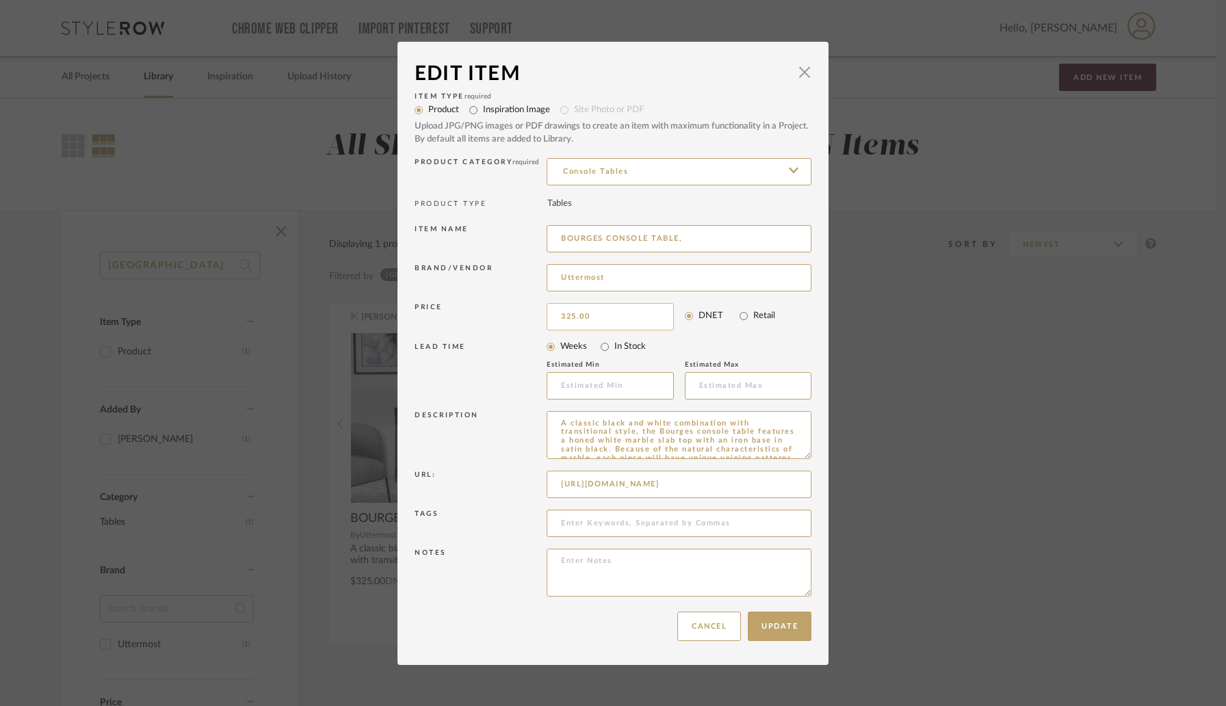
click at [601, 318] on input "325.00" at bounding box center [610, 316] width 127 height 27
type input "$299.00"
click at [522, 349] on div "LEAD TIME" at bounding box center [481, 371] width 132 height 57
click at [771, 627] on button "Update" at bounding box center [780, 626] width 64 height 29
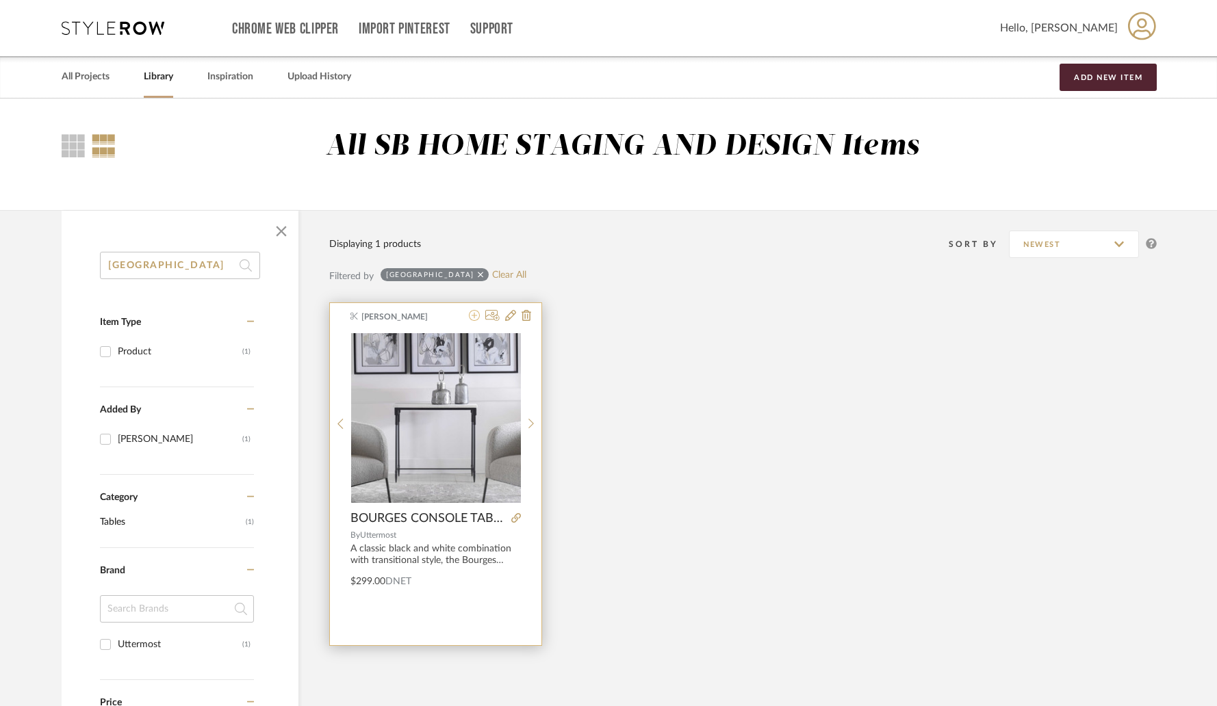
click at [474, 314] on icon at bounding box center [474, 315] width 11 height 11
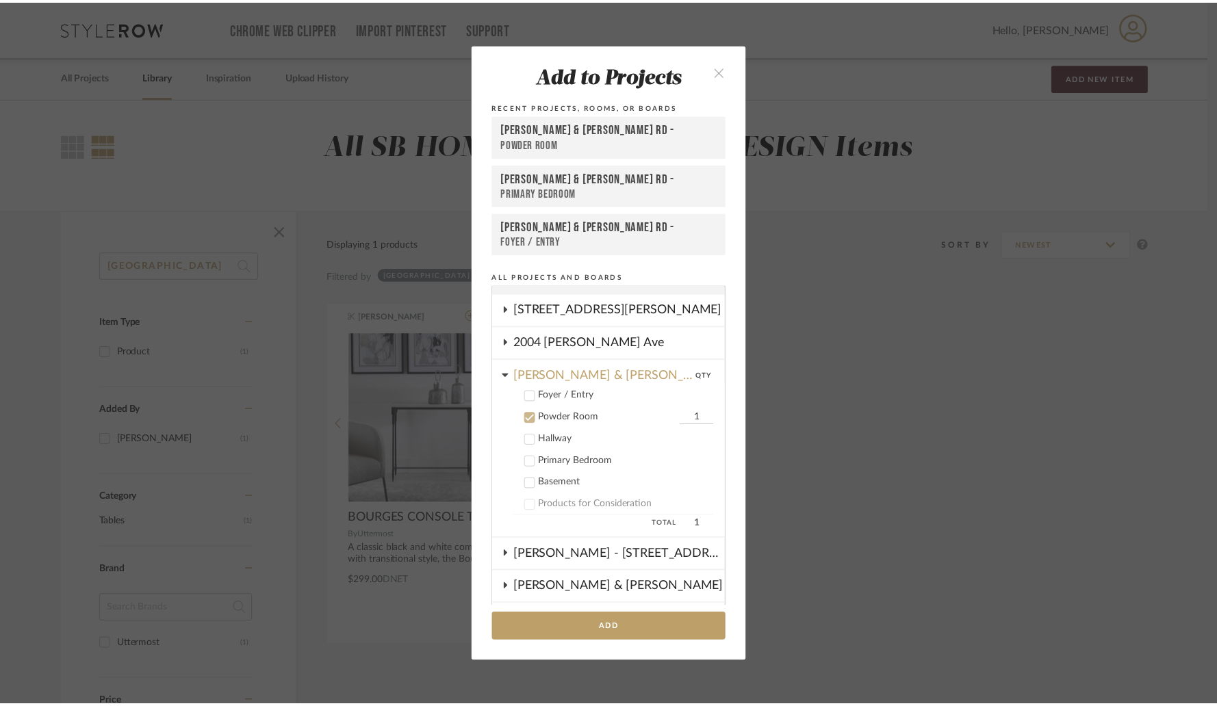
scroll to position [16, 0]
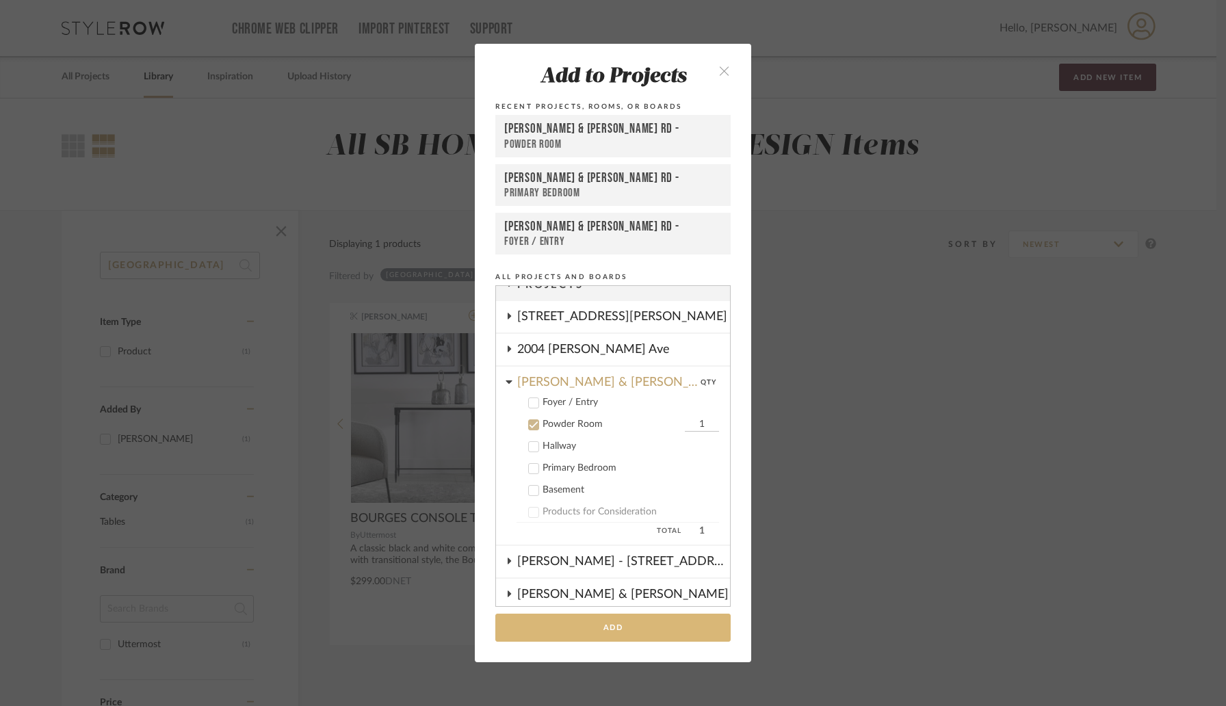
click at [609, 634] on button "Add" at bounding box center [613, 628] width 235 height 28
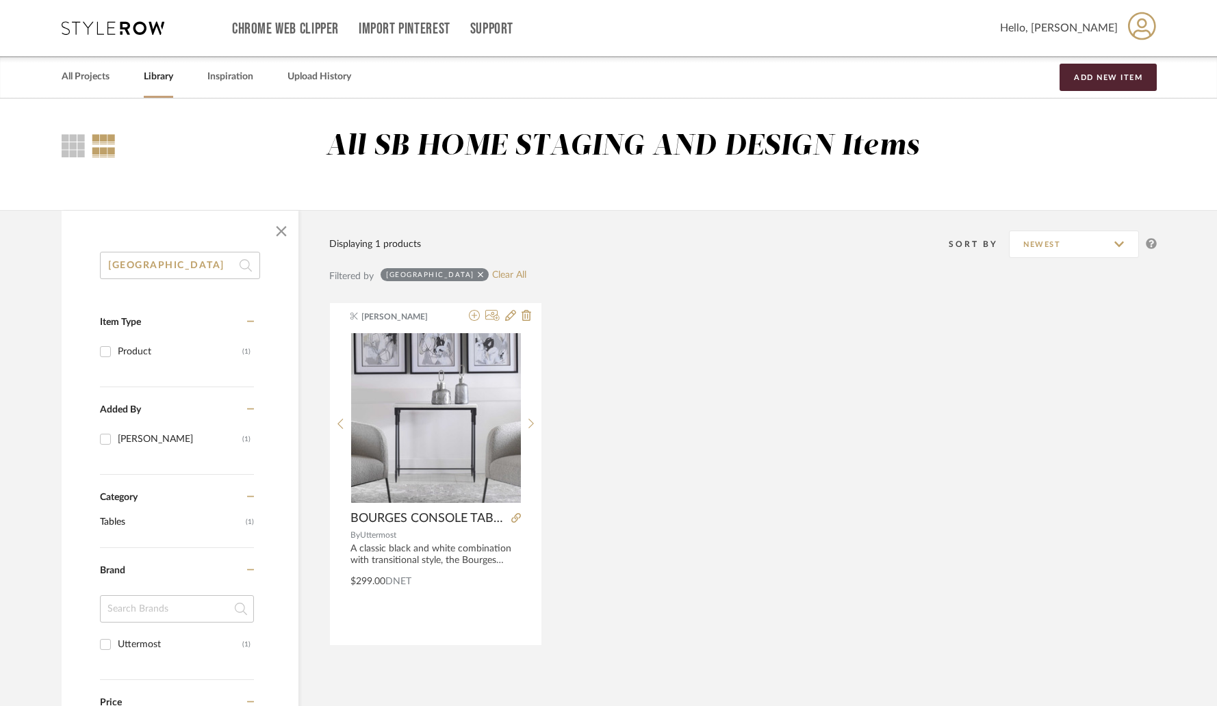
click at [182, 263] on input "Bourges" at bounding box center [180, 265] width 160 height 27
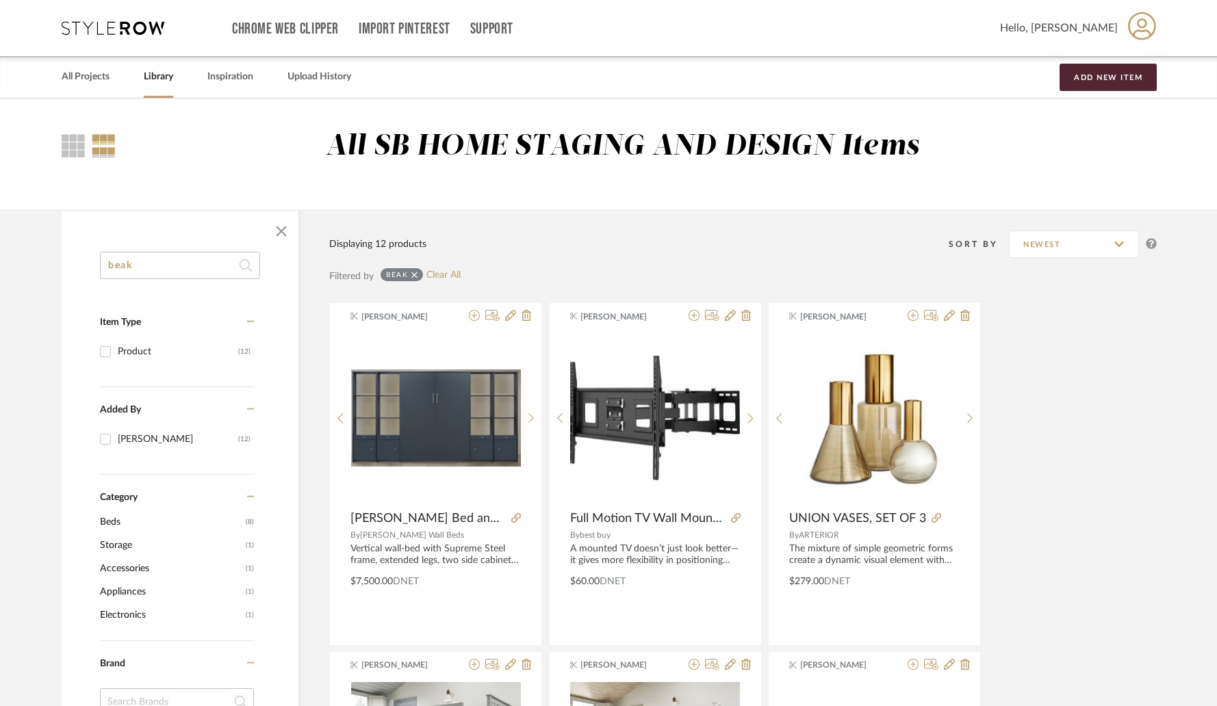
click at [185, 278] on input "beak" at bounding box center [180, 265] width 160 height 27
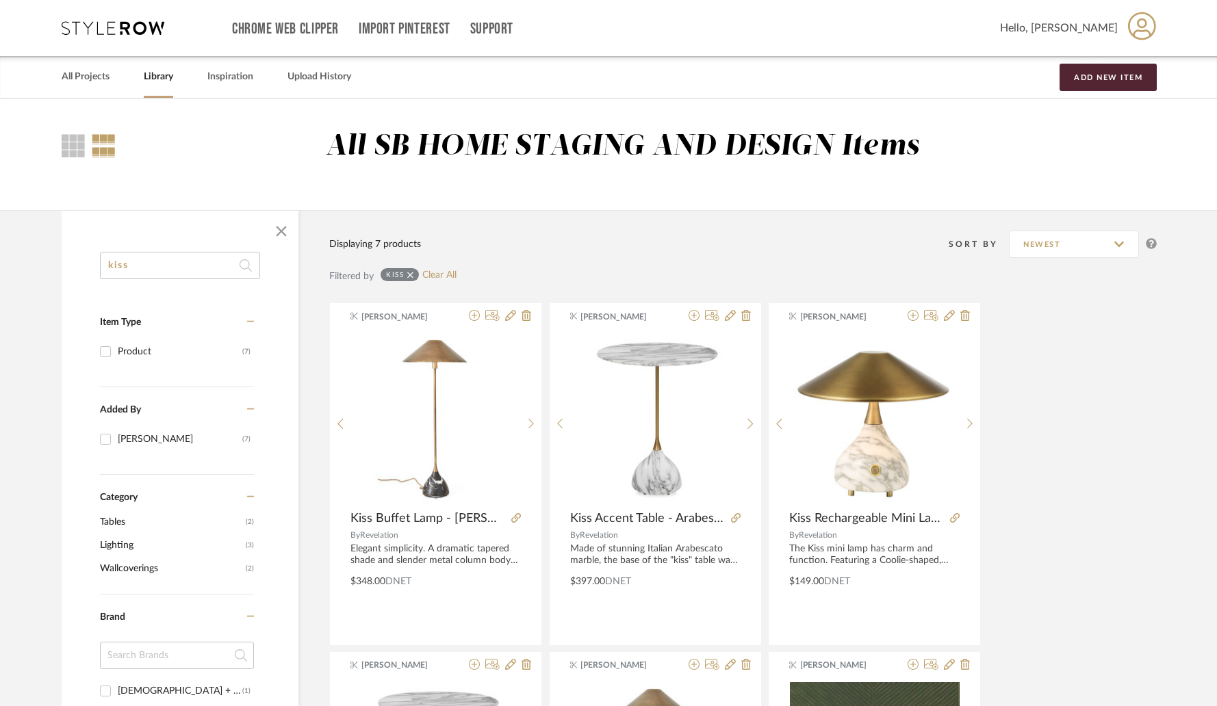
click at [181, 276] on input "kiss" at bounding box center [180, 265] width 160 height 27
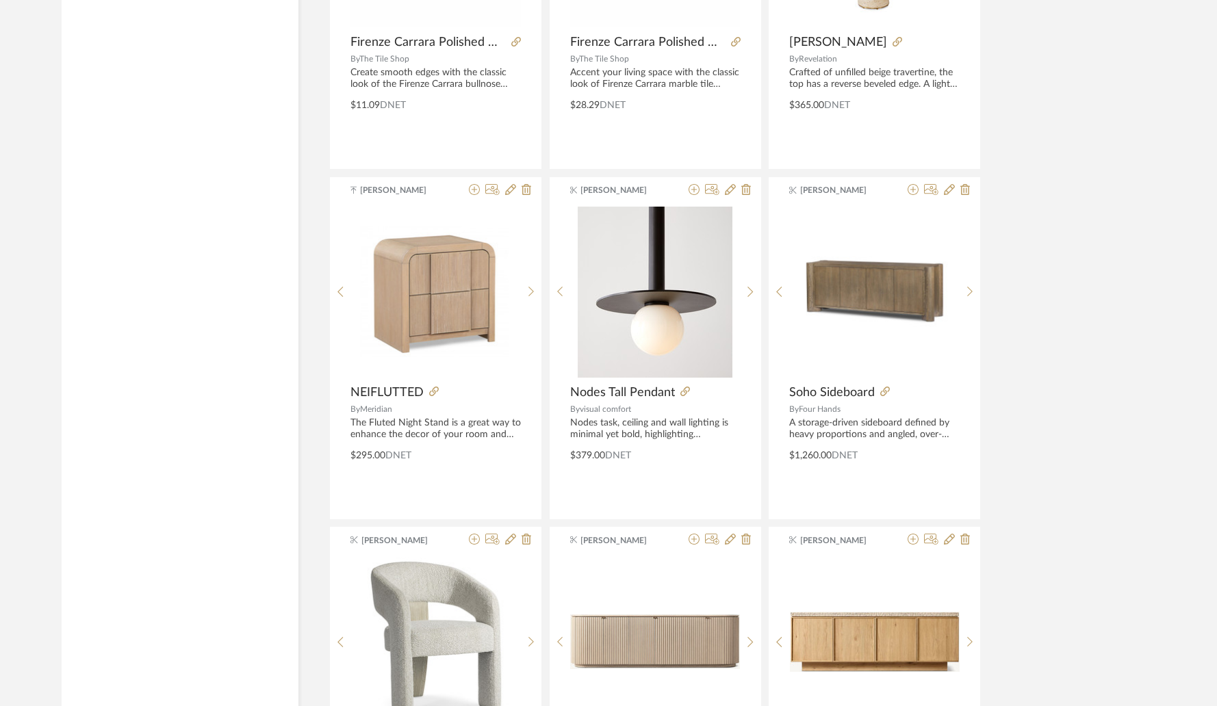
scroll to position [1873, 0]
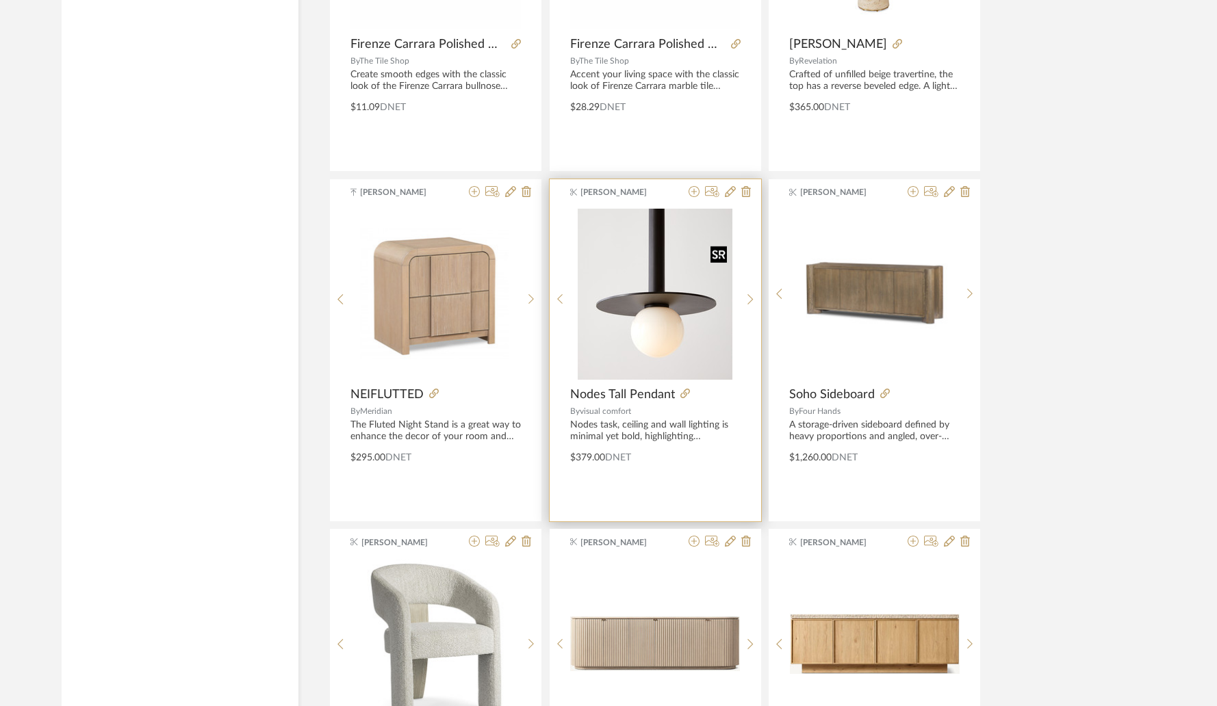
click at [0, 0] on img at bounding box center [0, 0] width 0 height 0
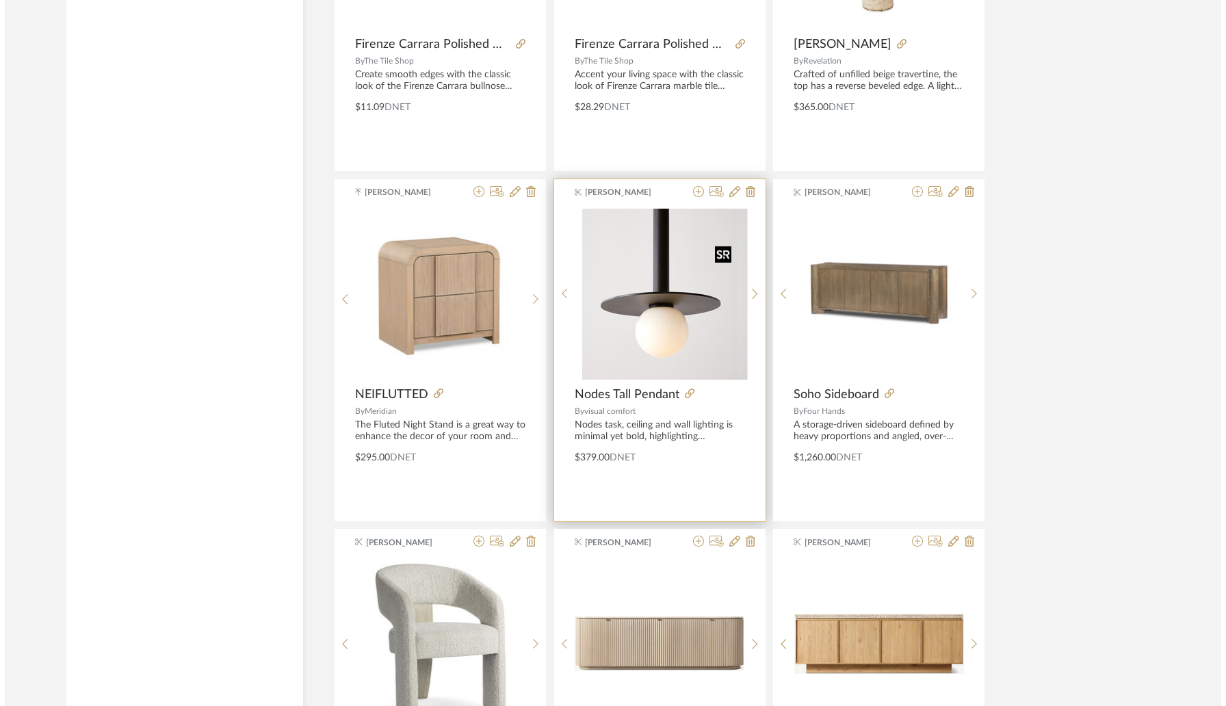
scroll to position [0, 0]
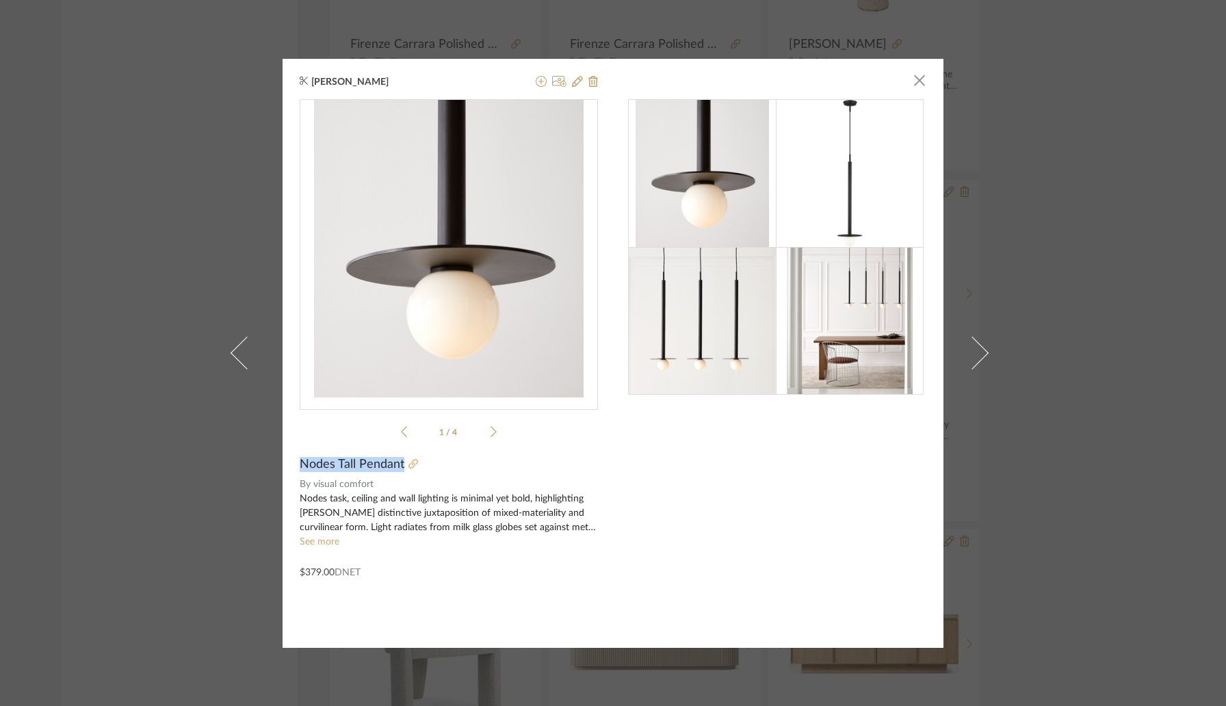
drag, startPoint x: 296, startPoint y: 464, endPoint x: 402, endPoint y: 468, distance: 106.2
click at [402, 468] on div "Nodes Tall Pendant" at bounding box center [449, 464] width 298 height 15
click at [353, 486] on span "visual comfort" at bounding box center [455, 485] width 285 height 14
click at [406, 472] on div at bounding box center [501, 464] width 194 height 15
click at [411, 463] on icon at bounding box center [414, 464] width 10 height 10
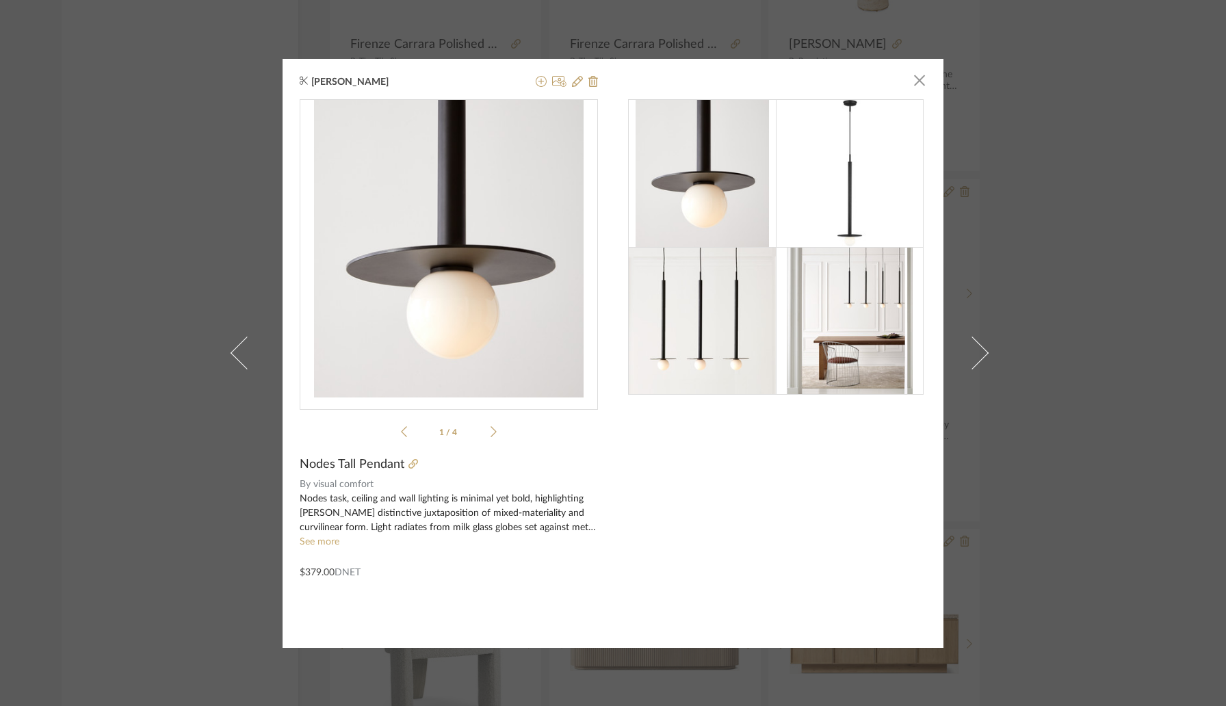
click at [202, 117] on div "Keith Benham × 1 / 4 Nodes Tall Pendant By visual comfort Nodes task, ceiling a…" at bounding box center [613, 353] width 1226 height 706
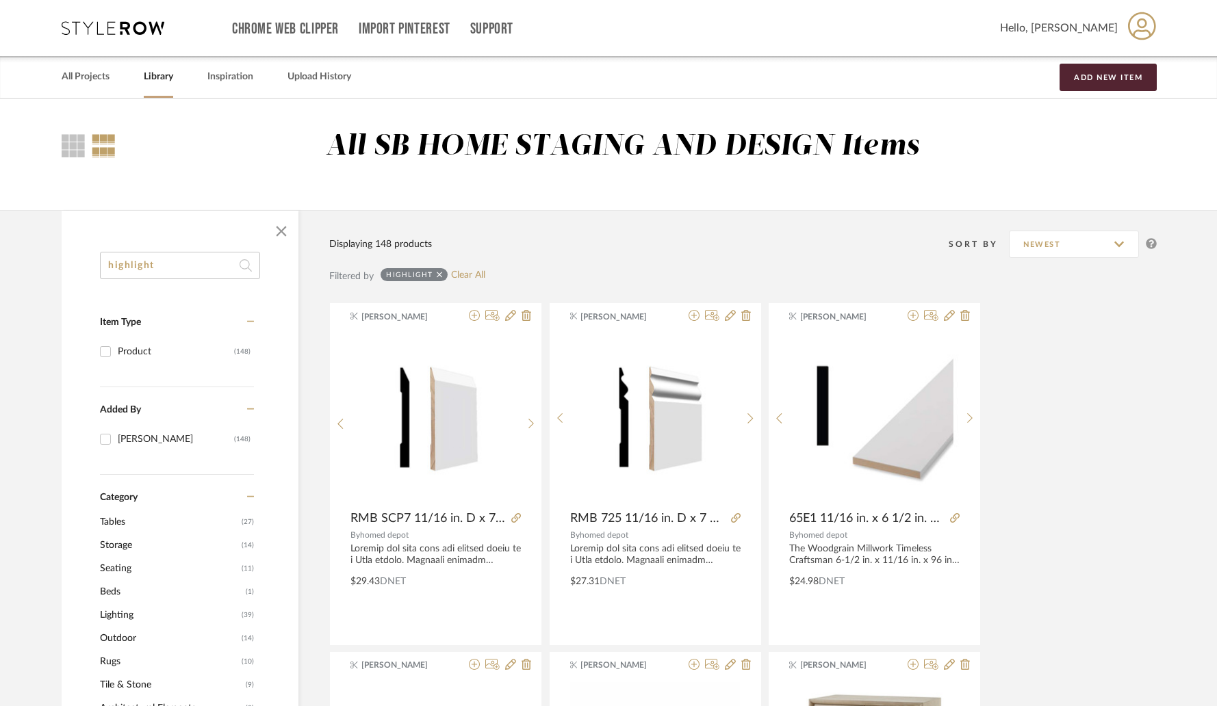
click at [179, 261] on input "highlight" at bounding box center [180, 265] width 160 height 27
paste input "Dustin"
type input "Dustin"
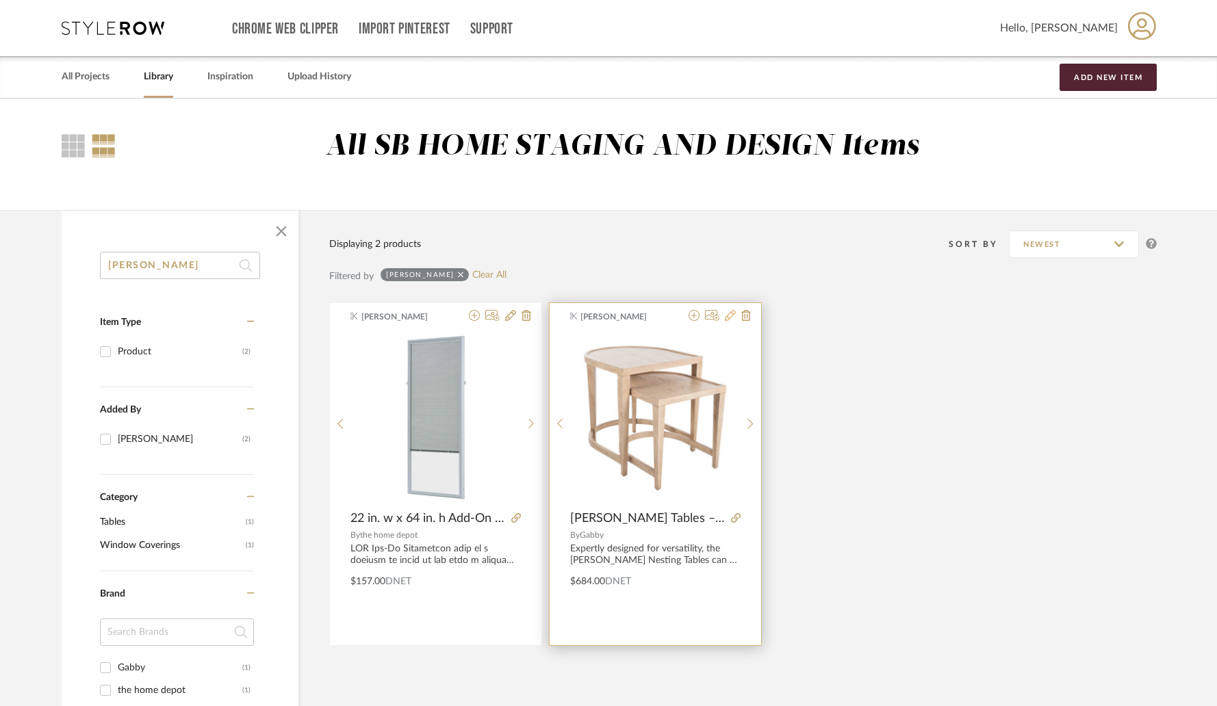
click at [732, 316] on icon at bounding box center [730, 315] width 11 height 11
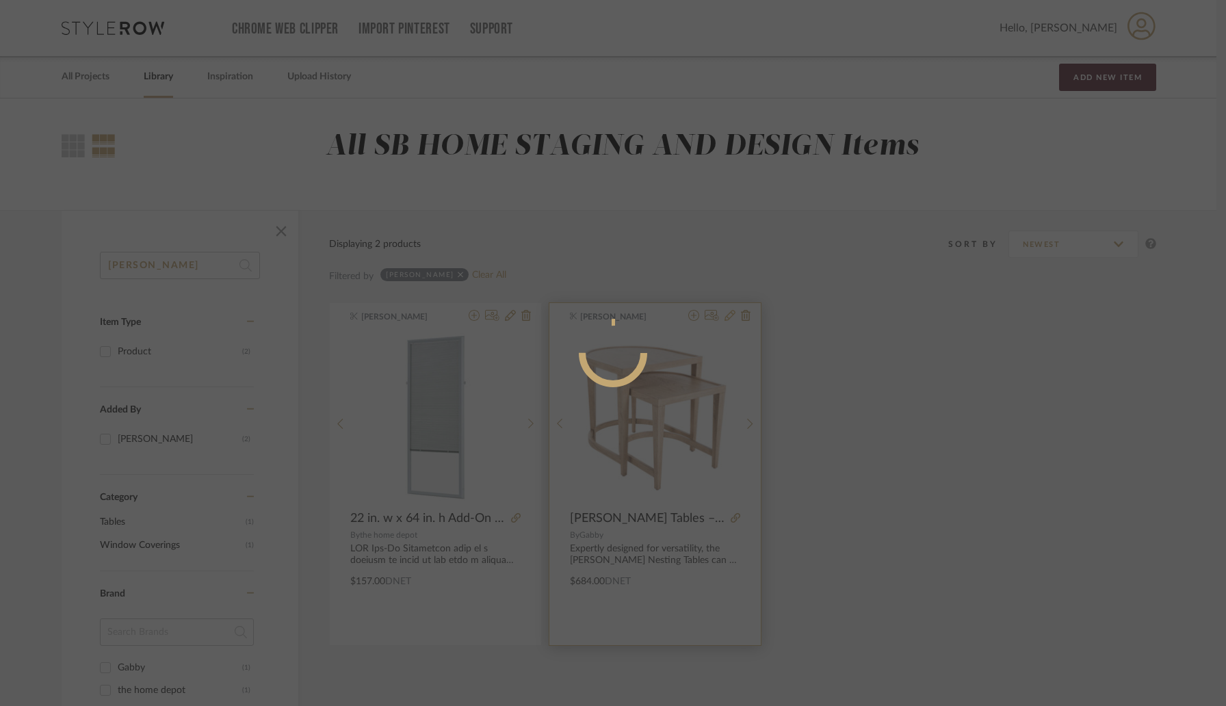
radio input "true"
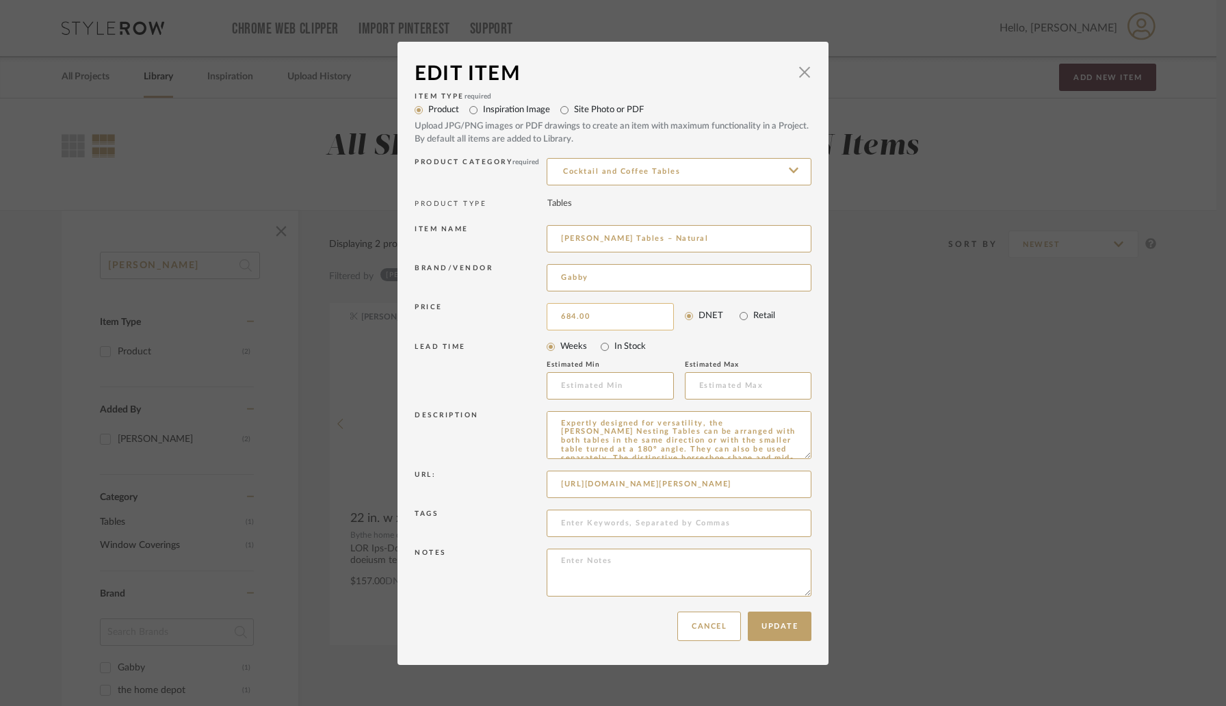
click at [610, 314] on input "684.00" at bounding box center [610, 316] width 127 height 27
type input "$615.00"
click at [772, 621] on button "Update" at bounding box center [780, 626] width 64 height 29
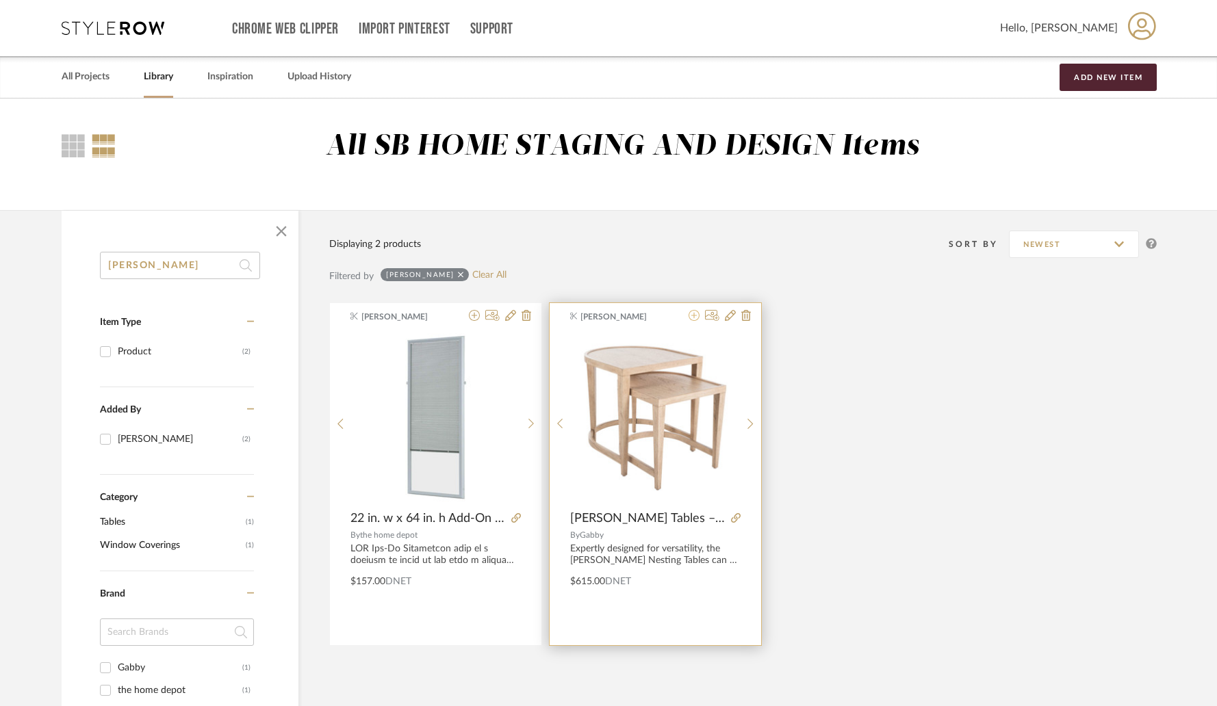
click at [695, 319] on icon at bounding box center [694, 315] width 11 height 11
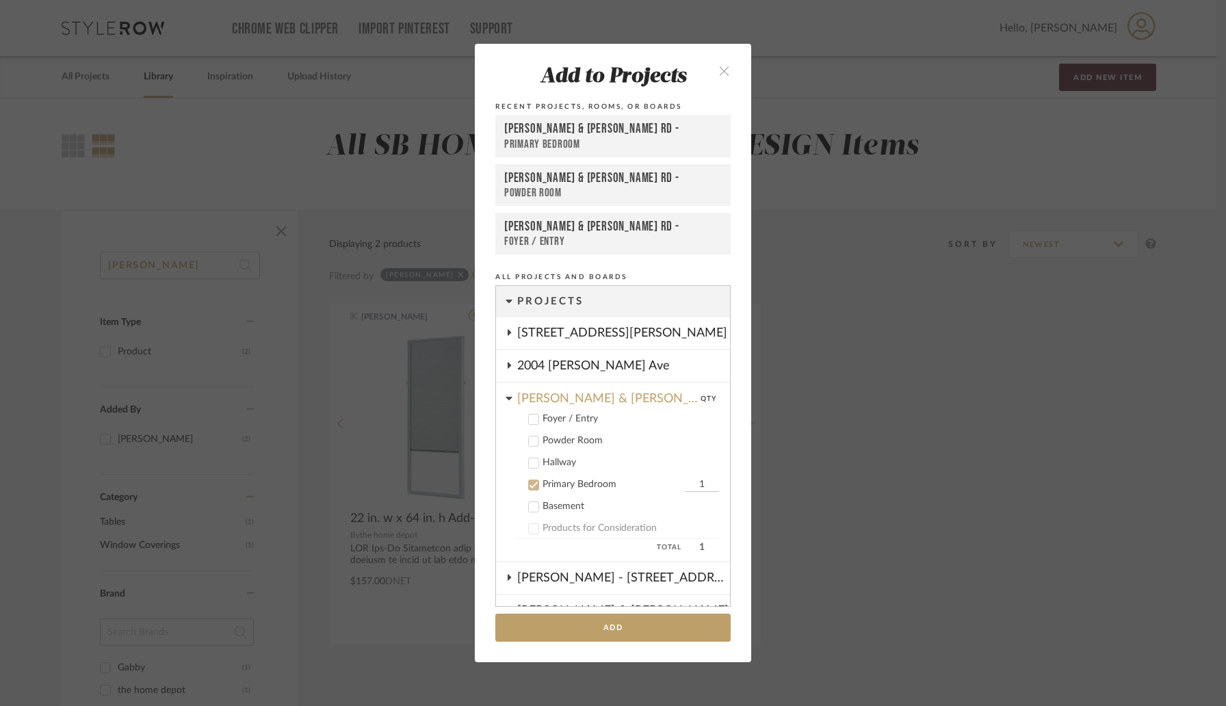
click at [692, 489] on input "1" at bounding box center [702, 485] width 34 height 14
type input "2"
click at [630, 629] on button "Add" at bounding box center [613, 628] width 235 height 28
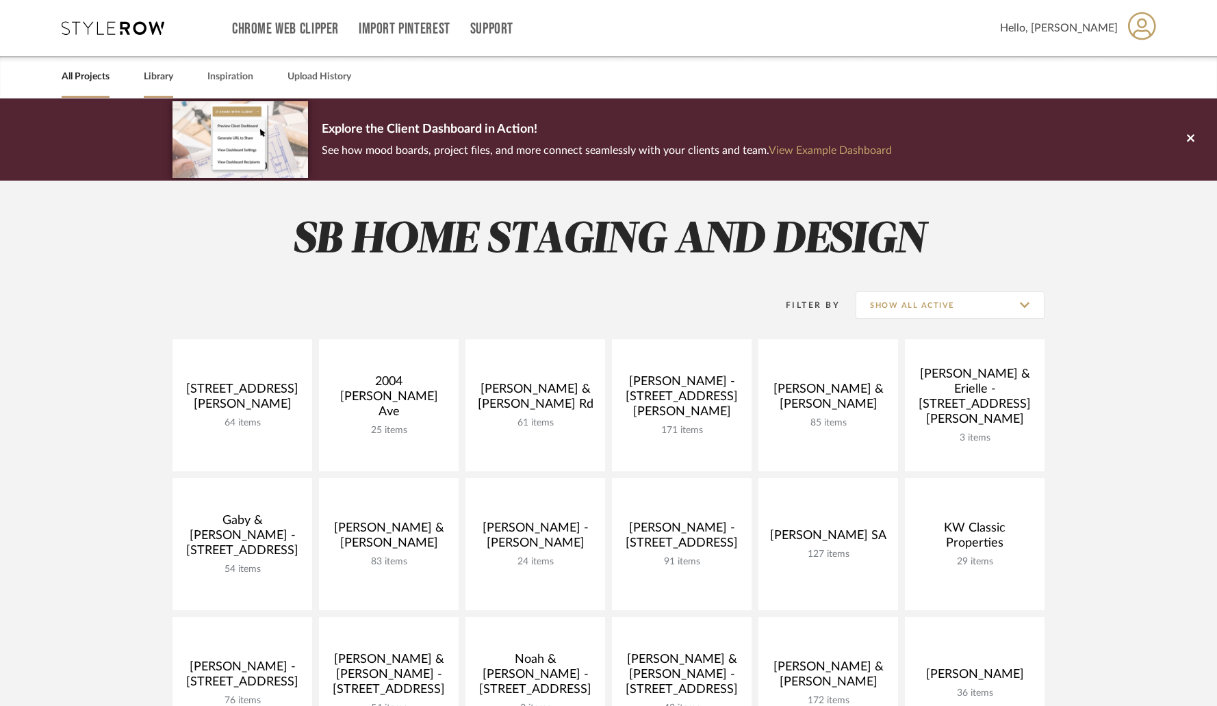
click at [164, 78] on link "Library" at bounding box center [158, 77] width 29 height 18
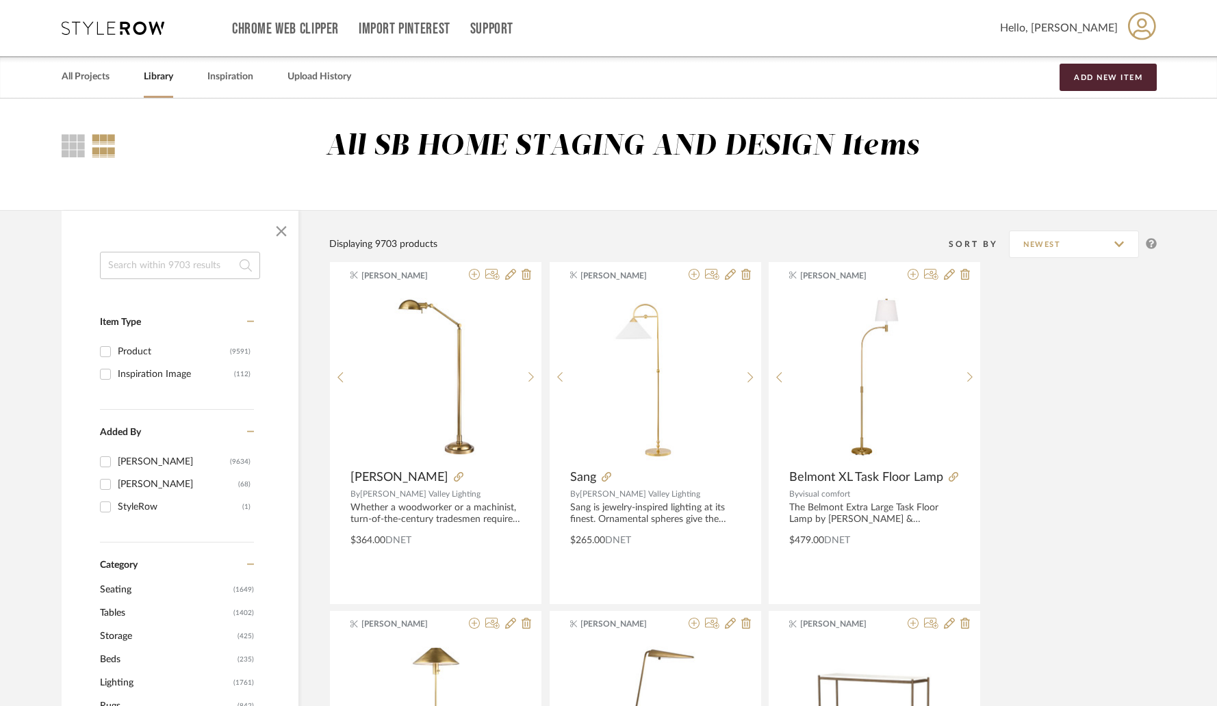
click at [235, 265] on input at bounding box center [180, 265] width 160 height 27
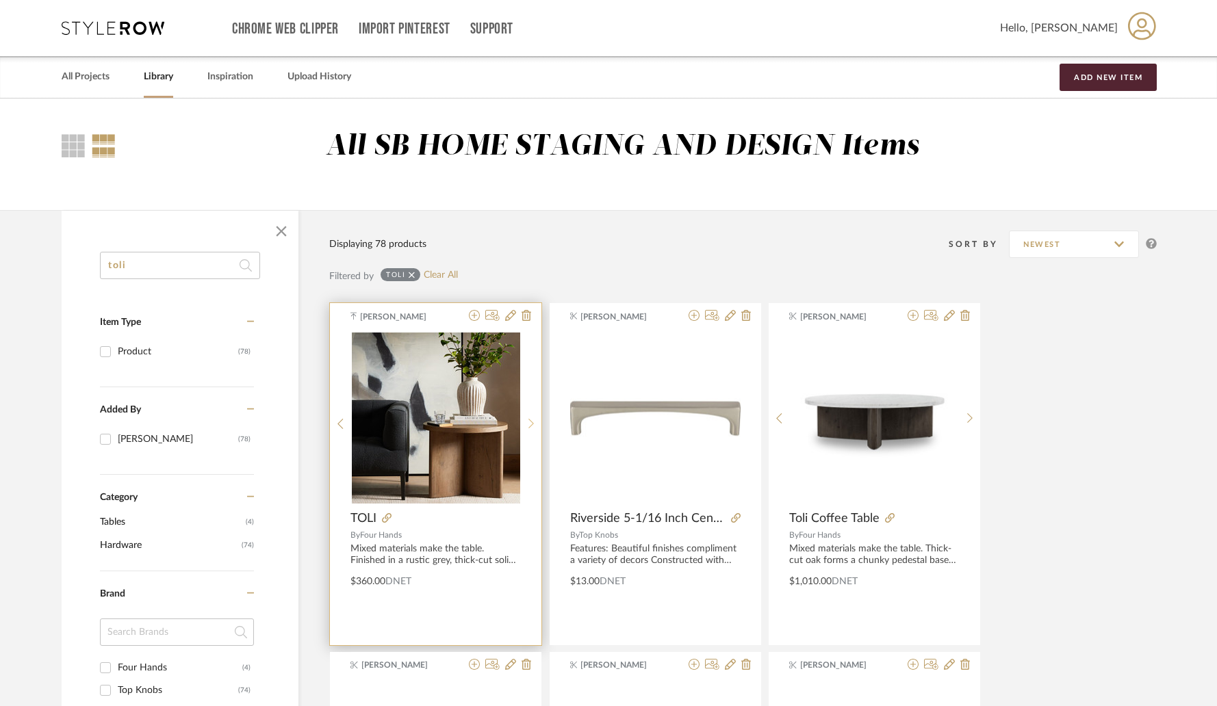
type input "toli"
click at [510, 320] on icon at bounding box center [510, 315] width 11 height 11
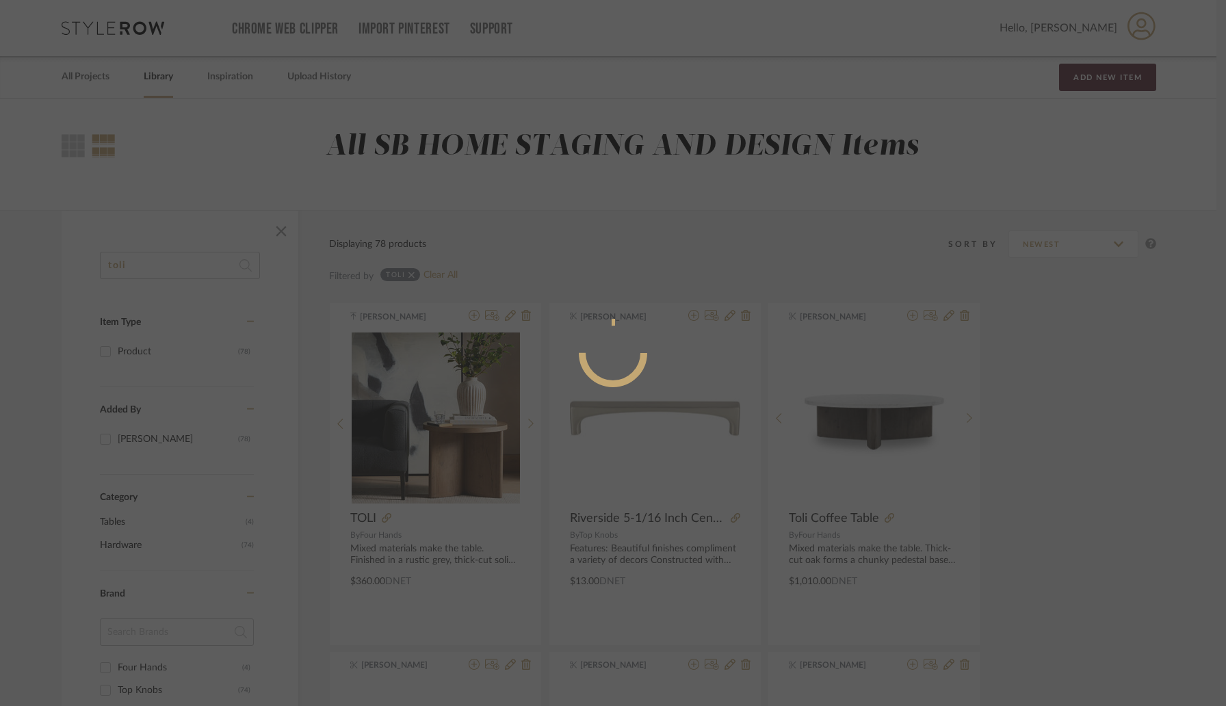
radio input "true"
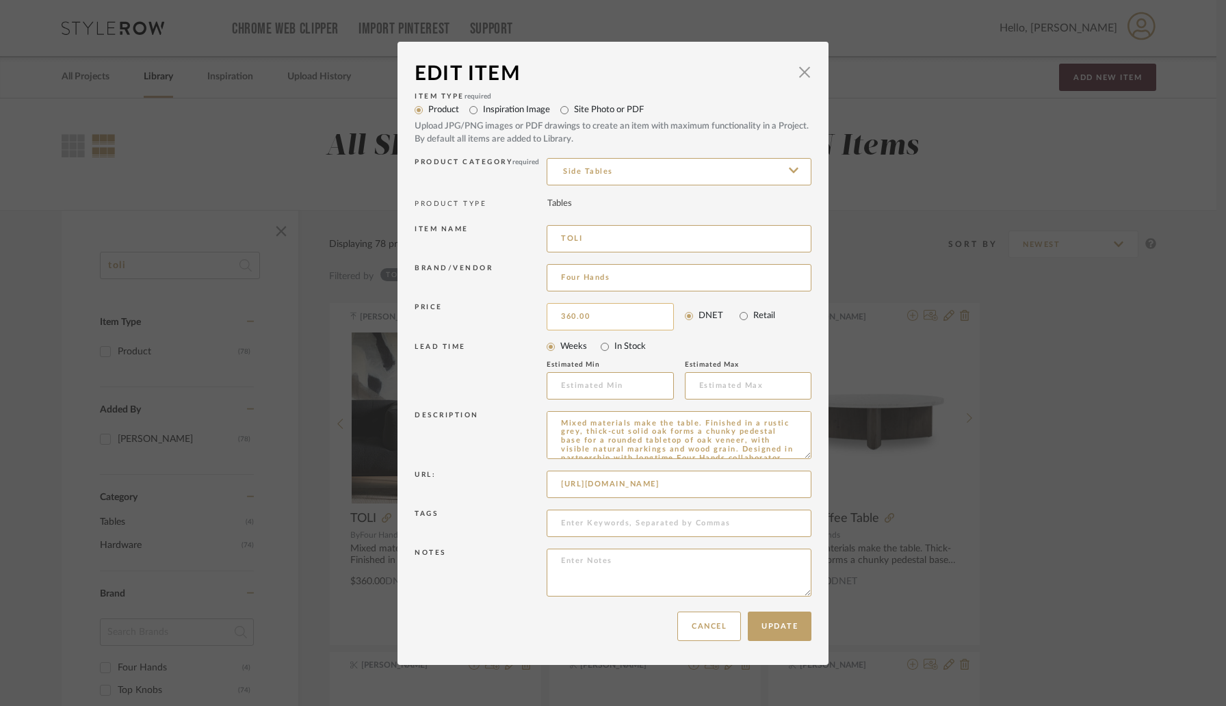
click at [593, 316] on input "360.00" at bounding box center [610, 316] width 127 height 27
type input "$377.00"
click at [534, 344] on div "LEAD TIME" at bounding box center [481, 371] width 132 height 57
click at [784, 632] on button "Update" at bounding box center [780, 626] width 64 height 29
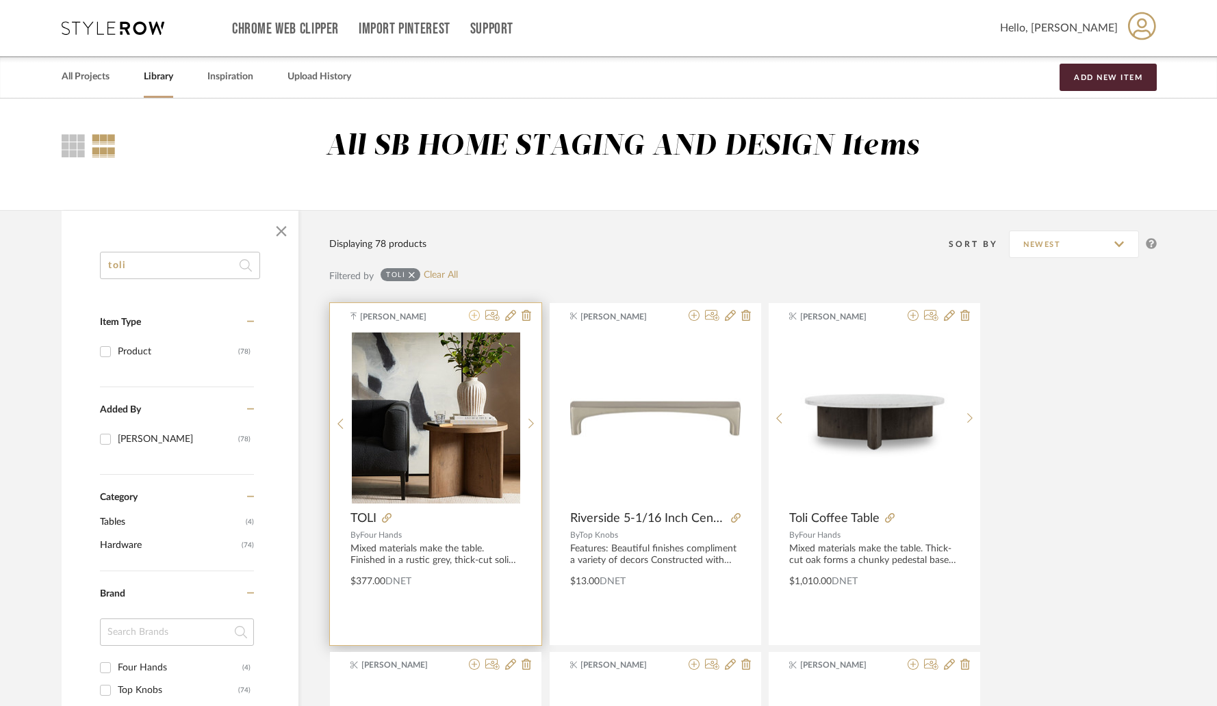
click at [472, 317] on icon at bounding box center [474, 315] width 11 height 11
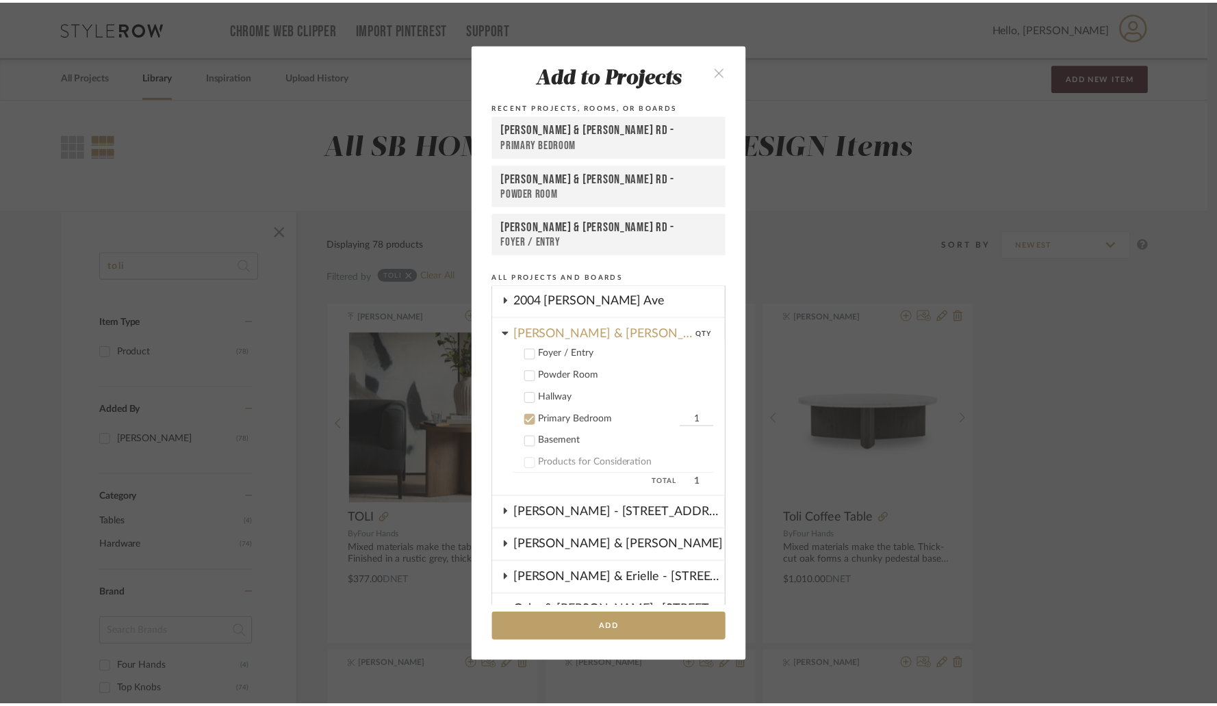
scroll to position [47, 0]
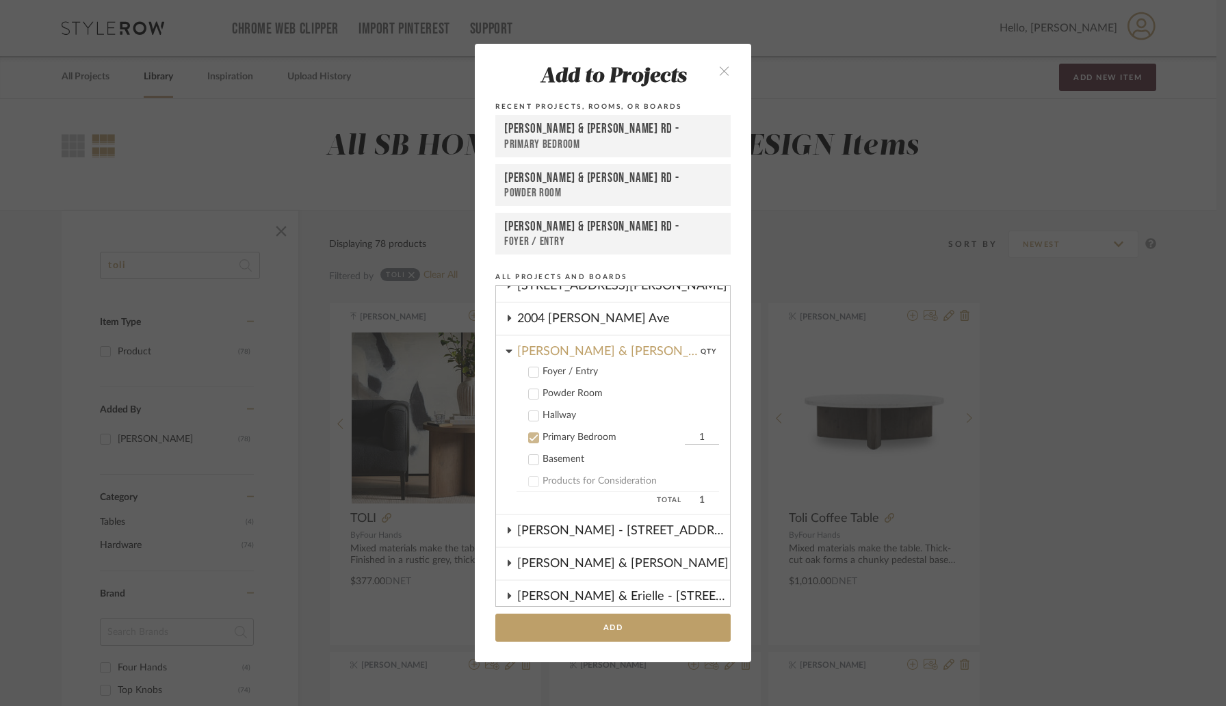
click at [685, 438] on input "1" at bounding box center [702, 438] width 34 height 14
type input "2"
click at [608, 632] on button "Add" at bounding box center [613, 628] width 235 height 28
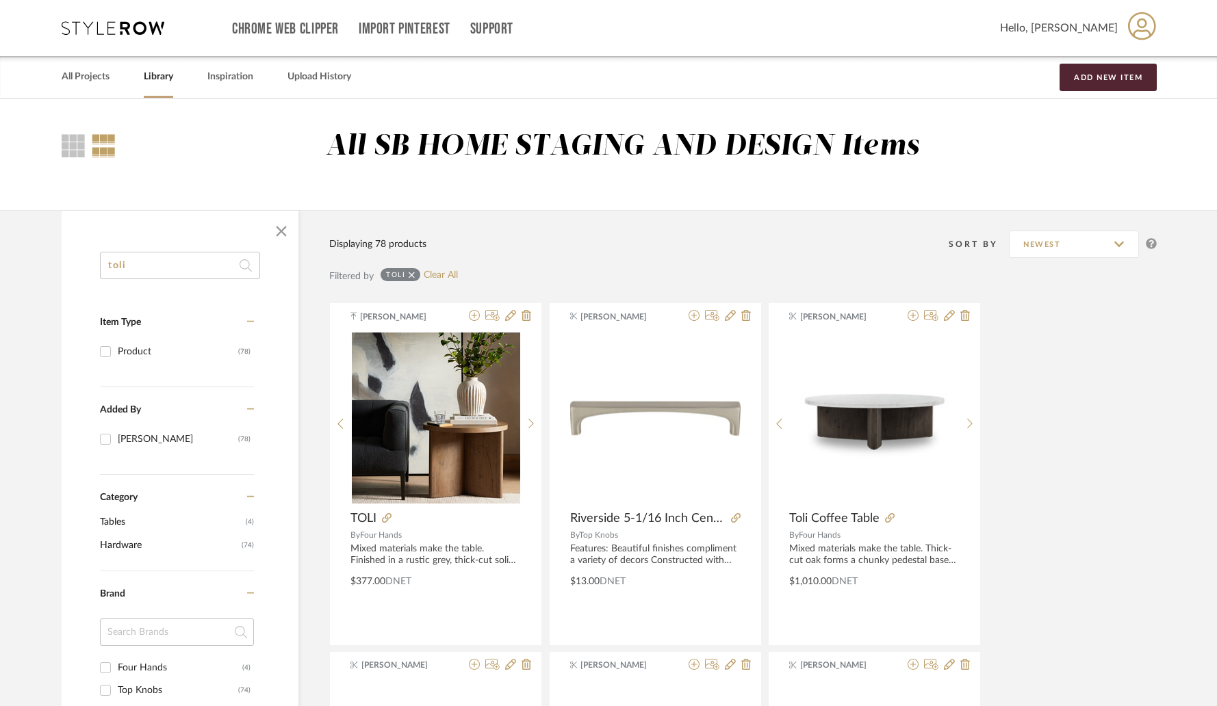
click at [170, 285] on div "toli Item Type Product (78) Added By Keith Benham (78) Category Tables (4) Hard…" at bounding box center [180, 659] width 237 height 815
click at [170, 279] on input "toli" at bounding box center [180, 265] width 160 height 27
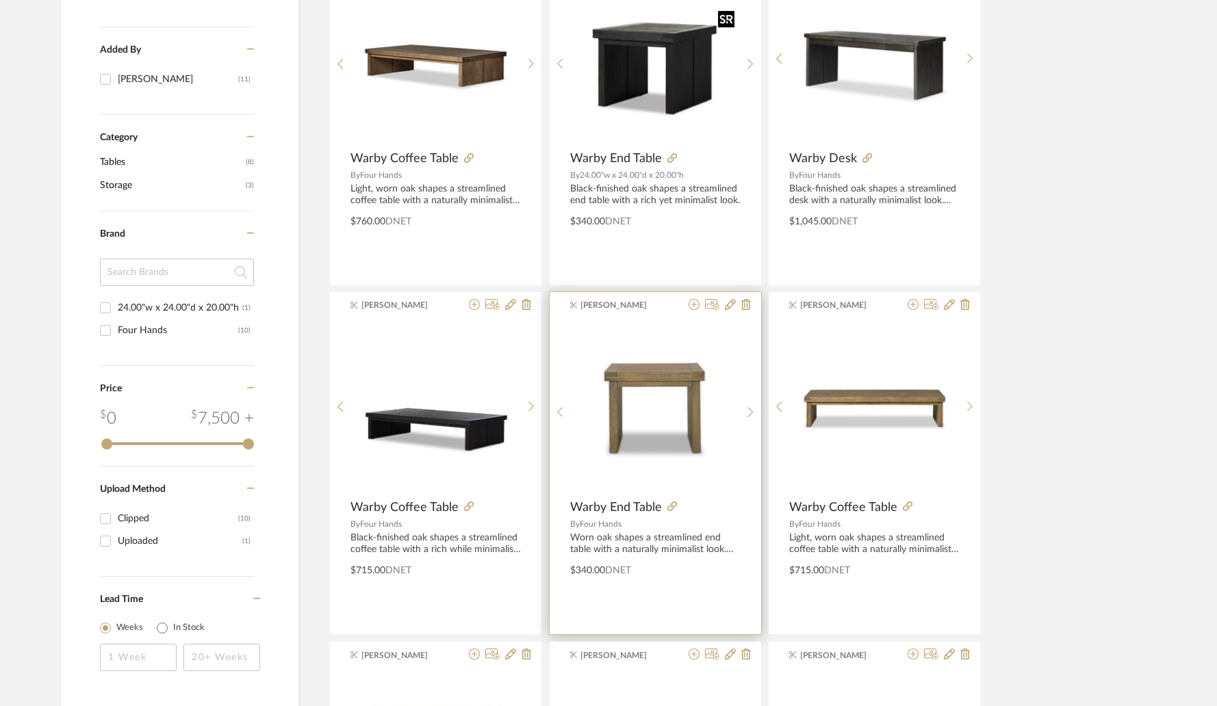
scroll to position [328, 0]
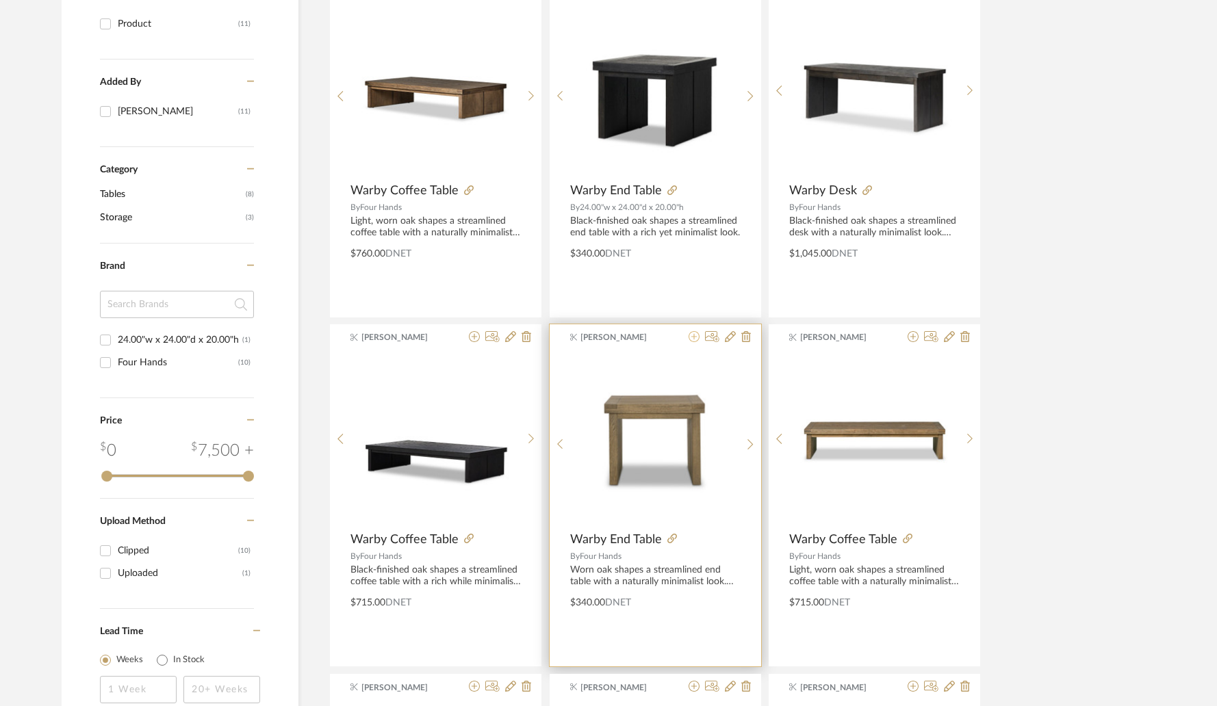
type input "warby"
click at [693, 338] on icon at bounding box center [694, 336] width 11 height 11
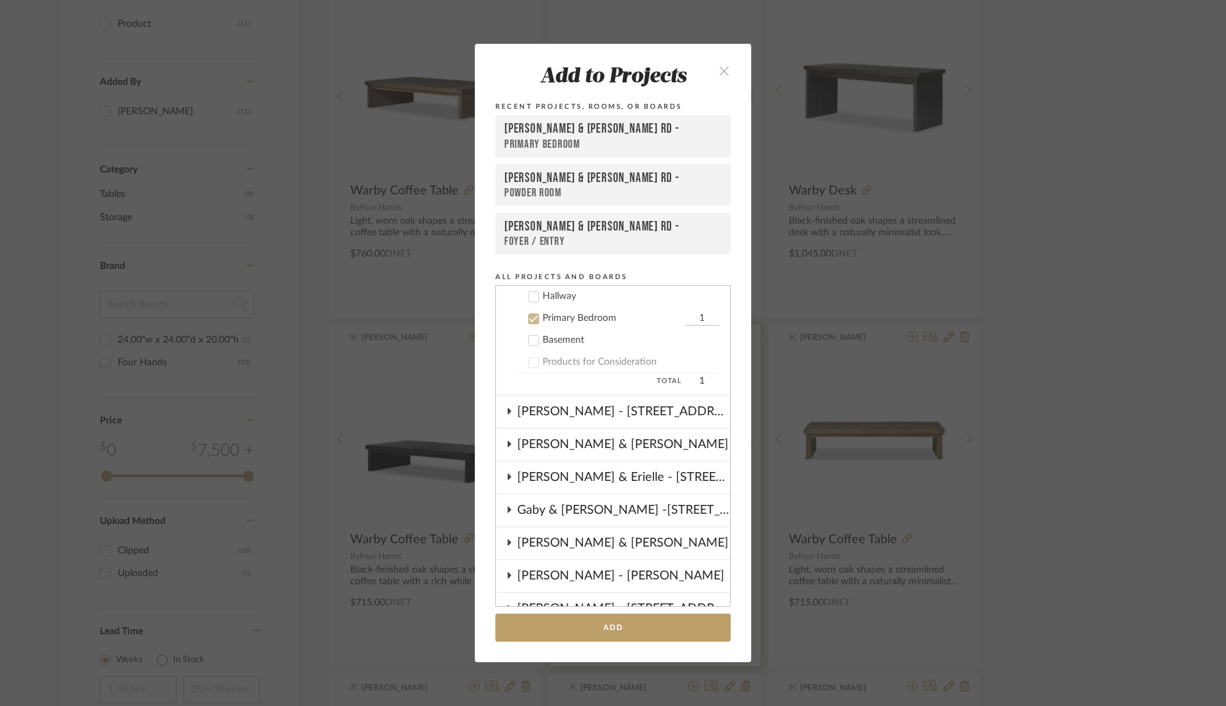
scroll to position [187, 0]
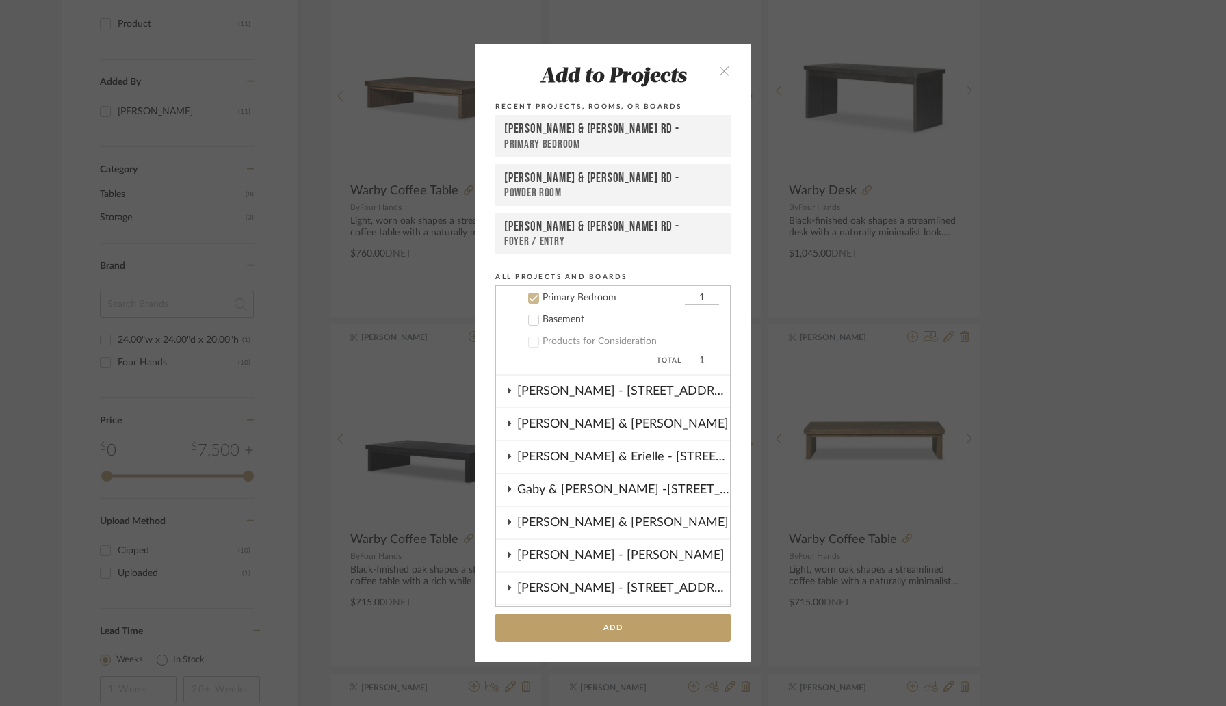
click at [685, 298] on input "1" at bounding box center [702, 299] width 34 height 14
type input "2"
click at [591, 628] on button "Add" at bounding box center [613, 628] width 235 height 28
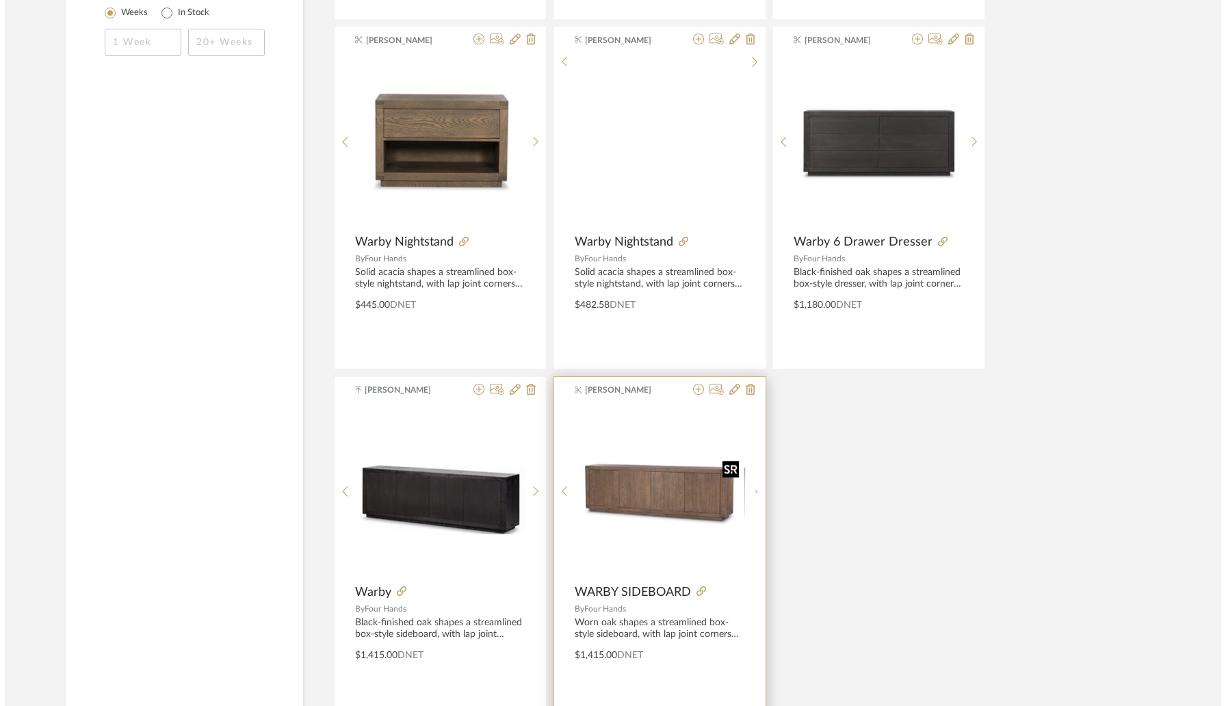
scroll to position [0, 0]
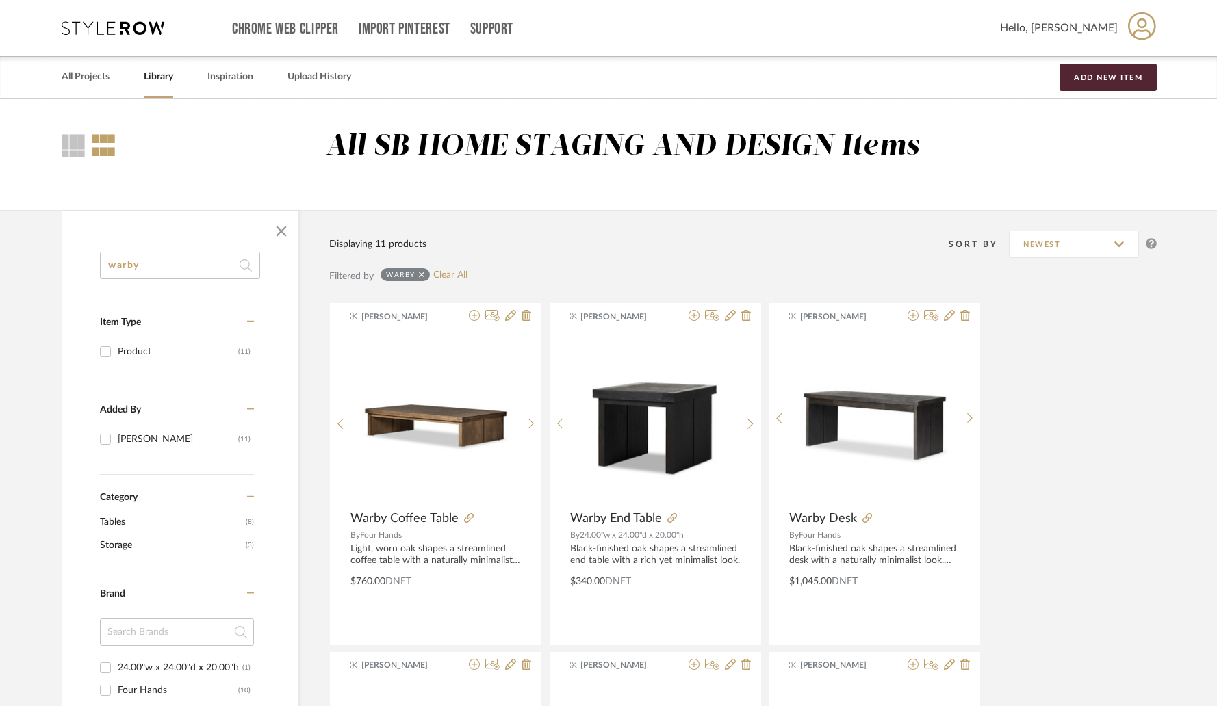
click at [165, 275] on input "warby" at bounding box center [180, 265] width 160 height 27
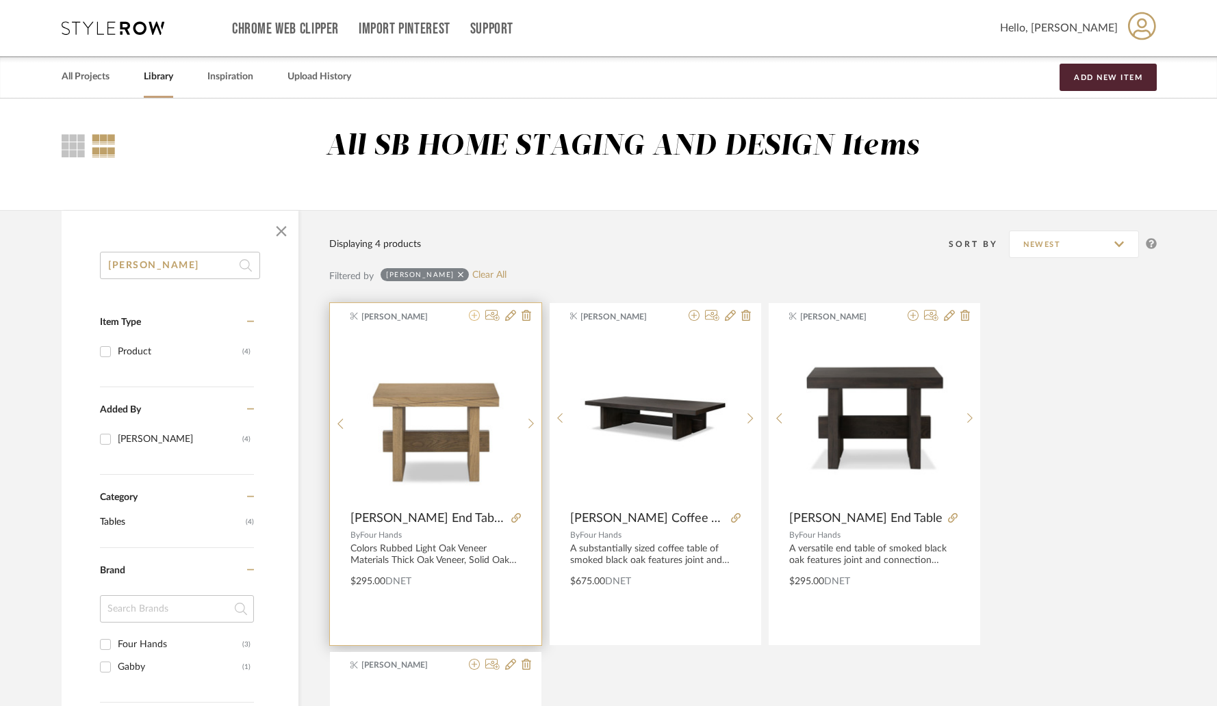
type input "isaac"
click at [471, 320] on icon at bounding box center [474, 315] width 11 height 11
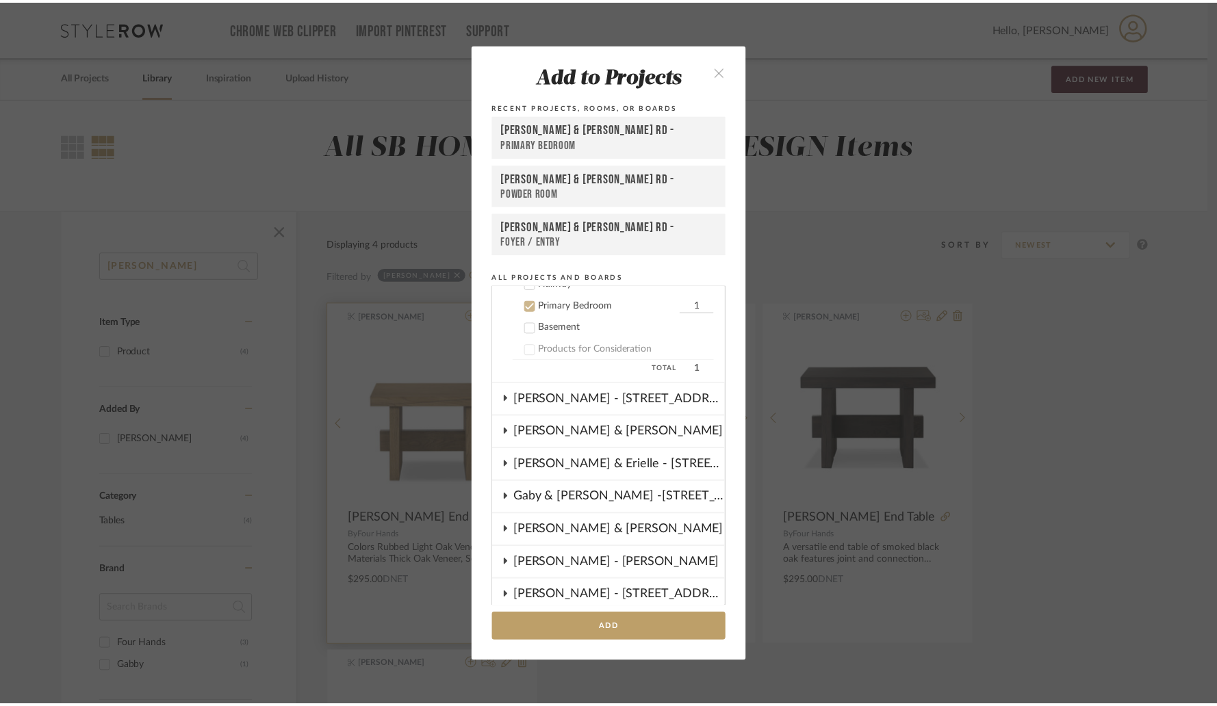
scroll to position [187, 0]
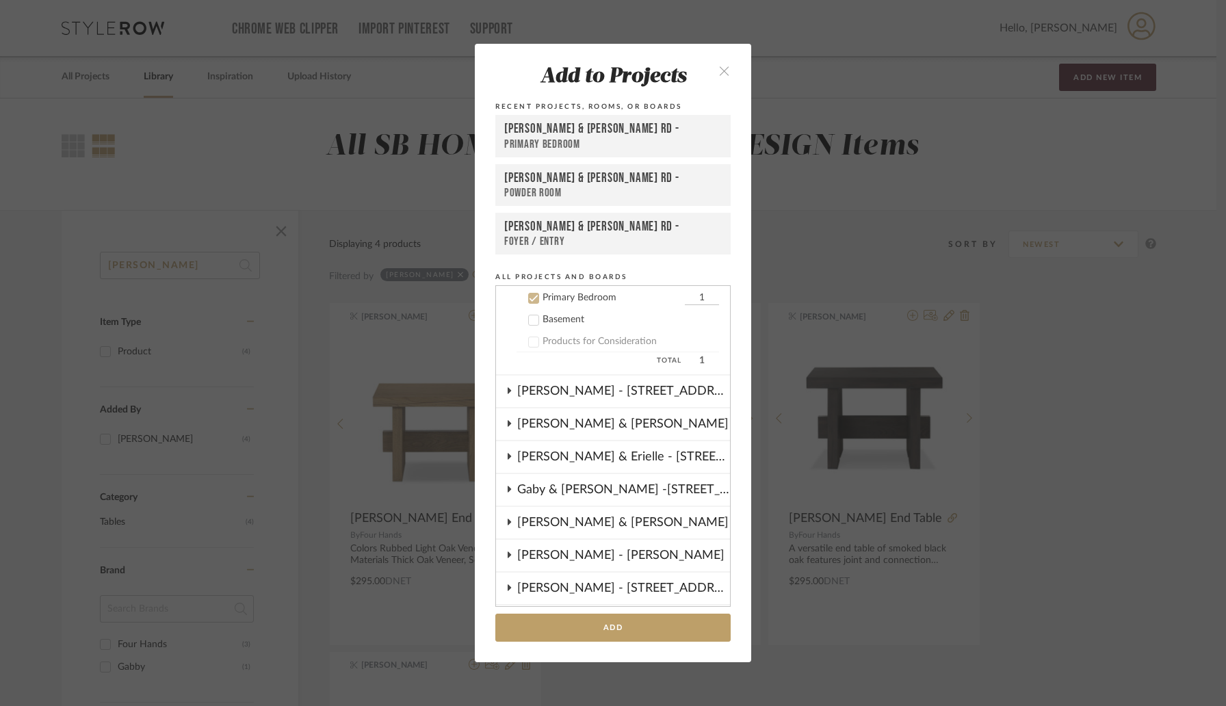
click at [688, 294] on input "1" at bounding box center [702, 299] width 34 height 14
type input "2"
click at [601, 629] on button "Add" at bounding box center [613, 628] width 235 height 28
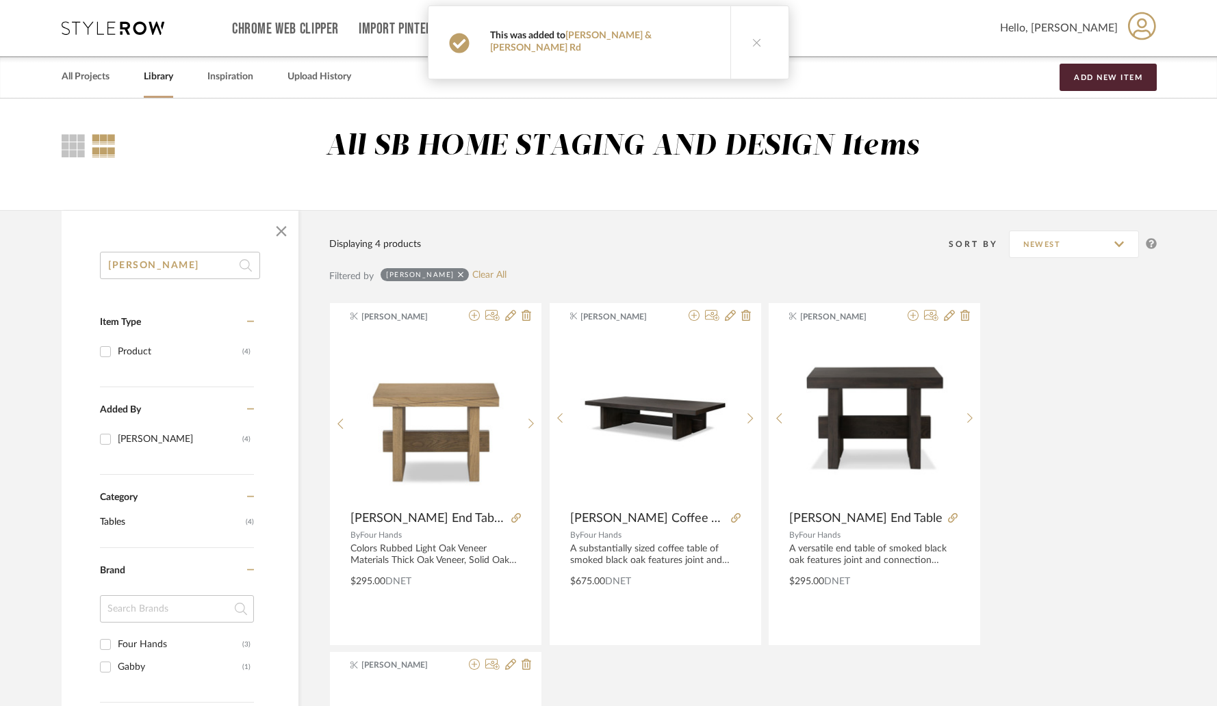
click at [752, 38] on icon at bounding box center [757, 43] width 10 height 10
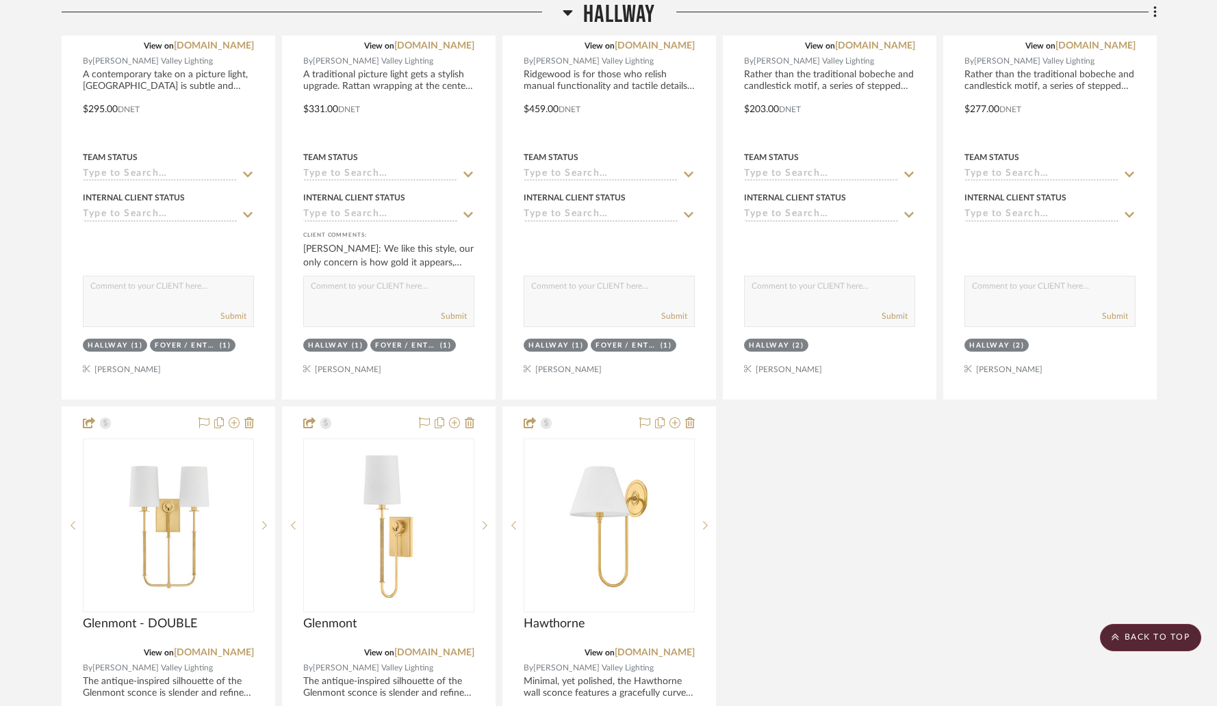
scroll to position [3220, 0]
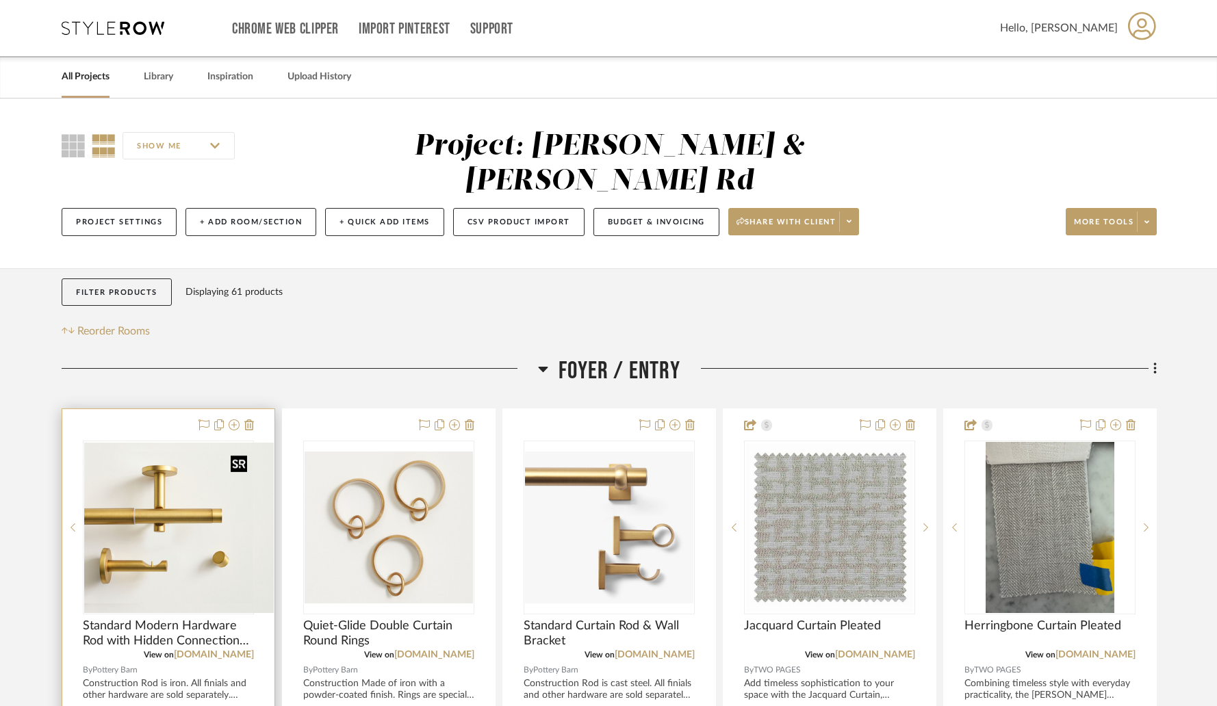
click at [183, 483] on img "0" at bounding box center [179, 528] width 190 height 170
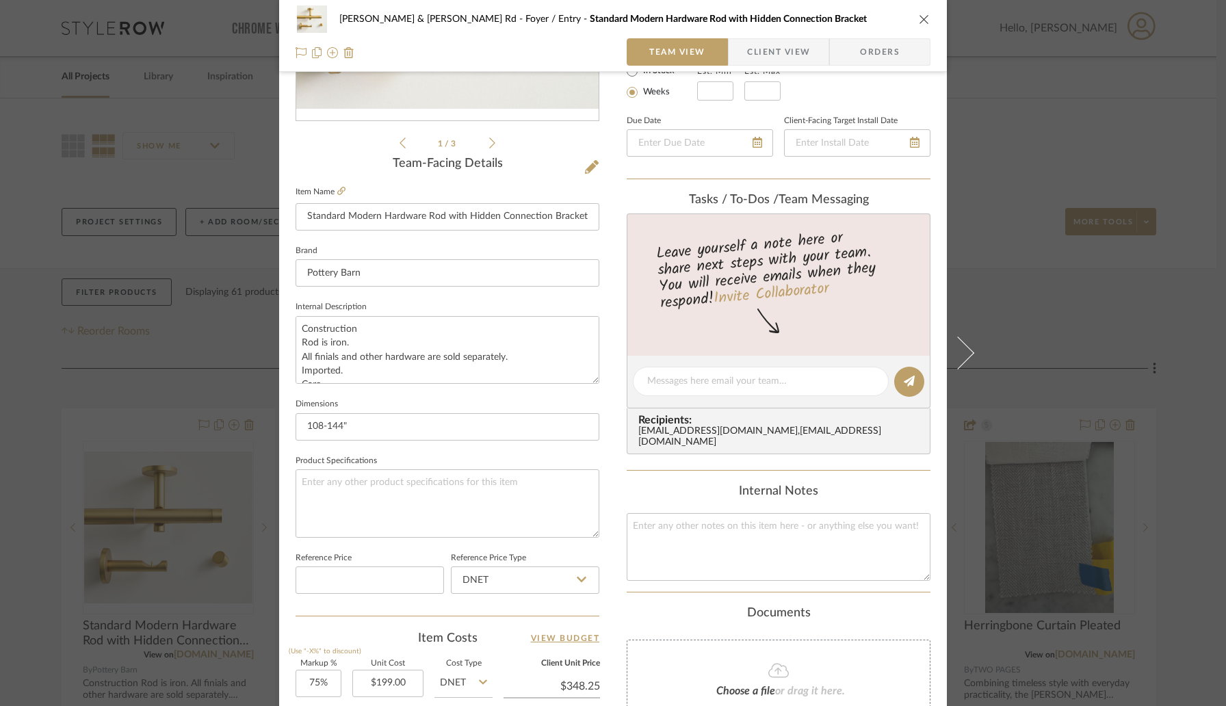
scroll to position [512, 0]
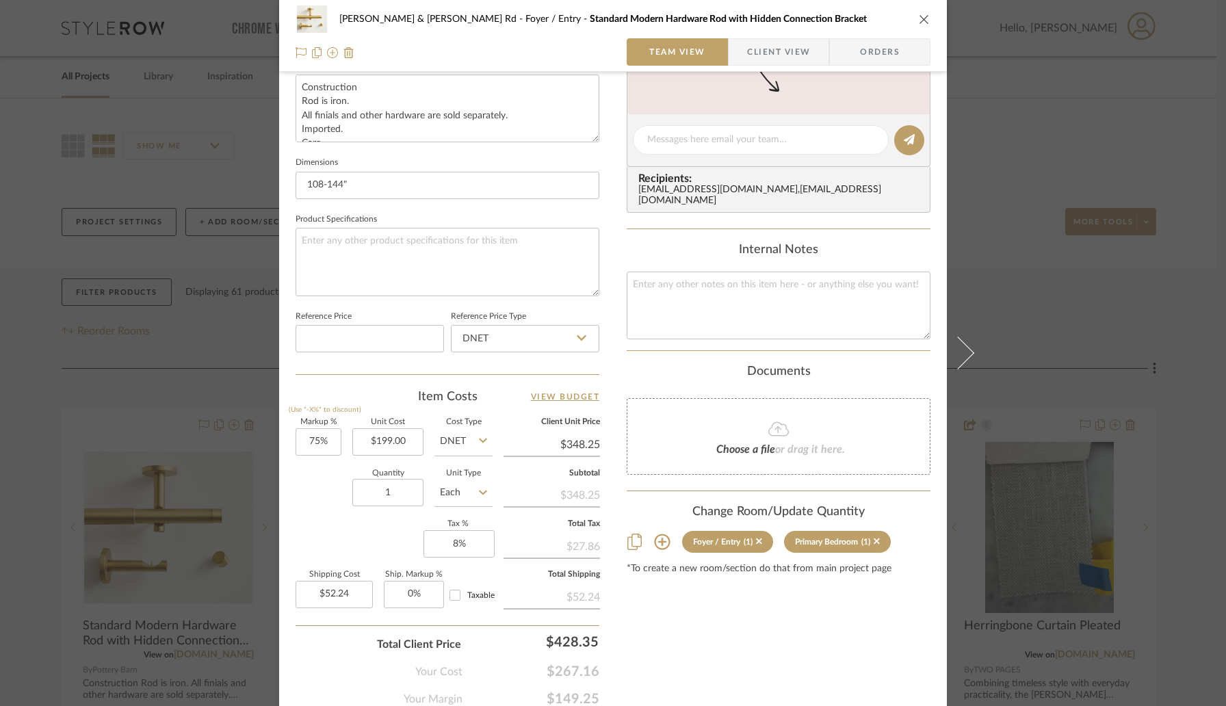
click at [337, 438] on div "Markup % (Use "-X%" to discount) 75% Unit Cost $199.00 Cost Type DNET Client Un…" at bounding box center [448, 519] width 304 height 200
click at [333, 438] on input "75" at bounding box center [319, 441] width 46 height 27
type input "20%"
click at [337, 472] on div "Quantity 1 Unit Type Each" at bounding box center [394, 494] width 197 height 49
type input "$238.80"
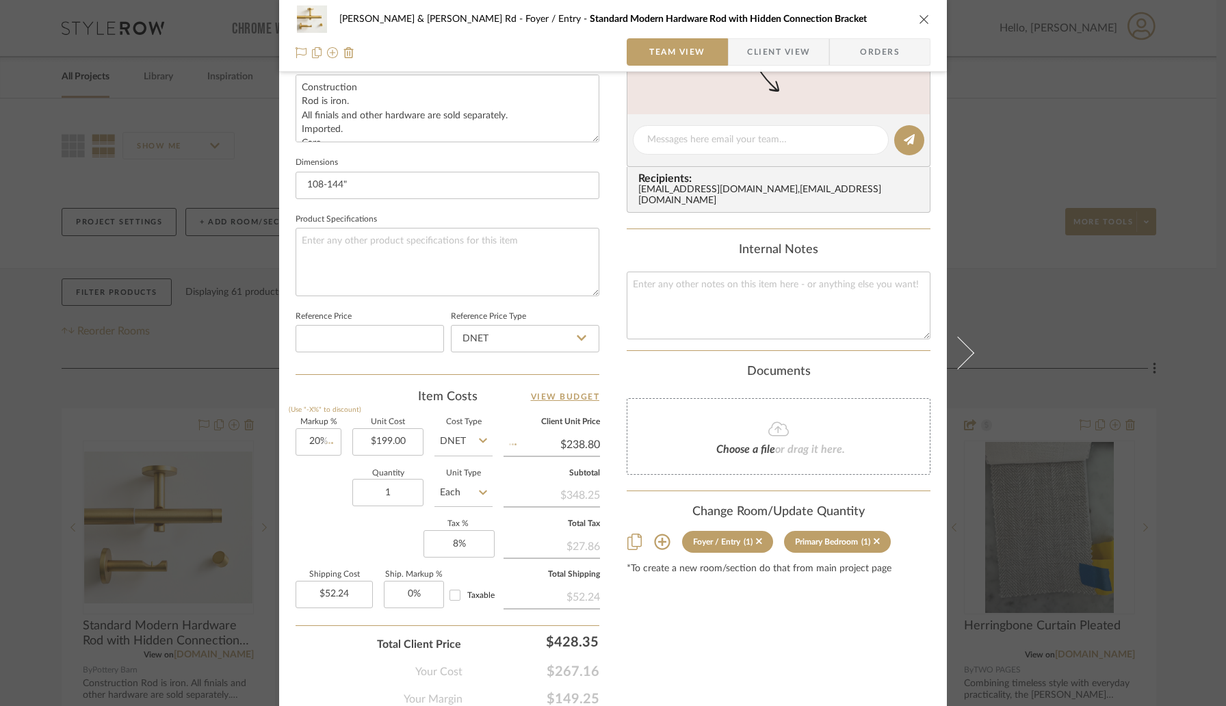
type input "$35.82"
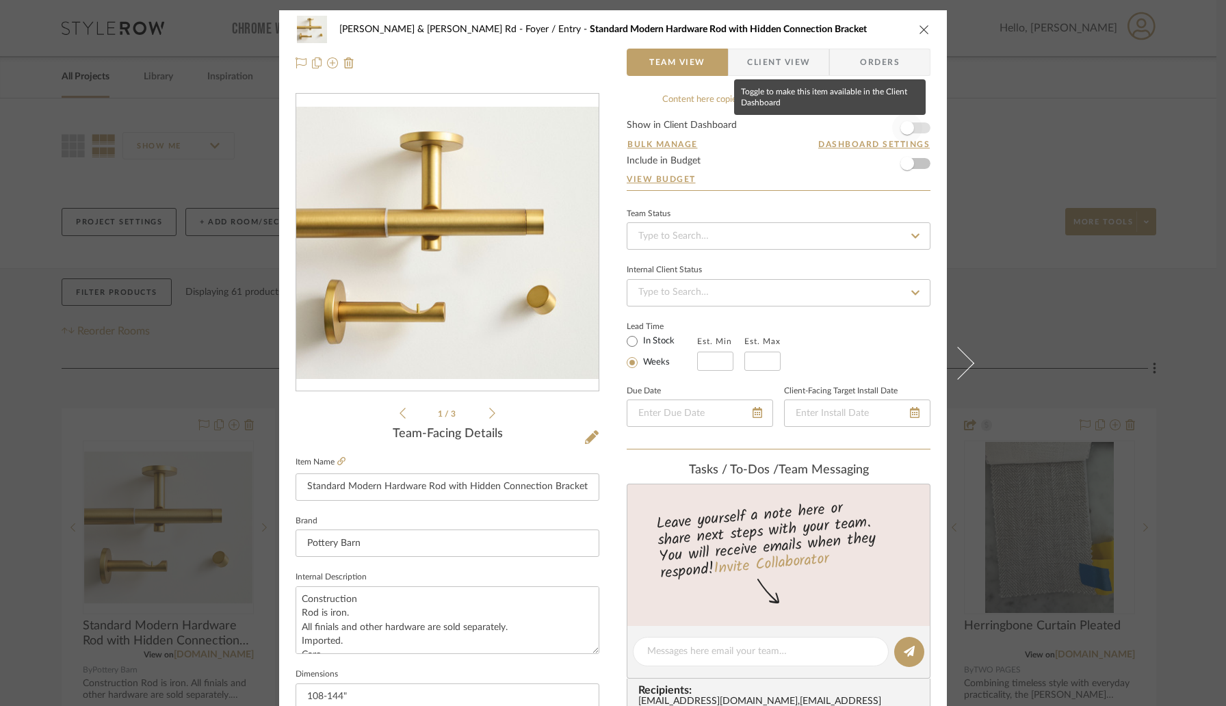
click at [909, 131] on span "button" at bounding box center [907, 128] width 30 height 30
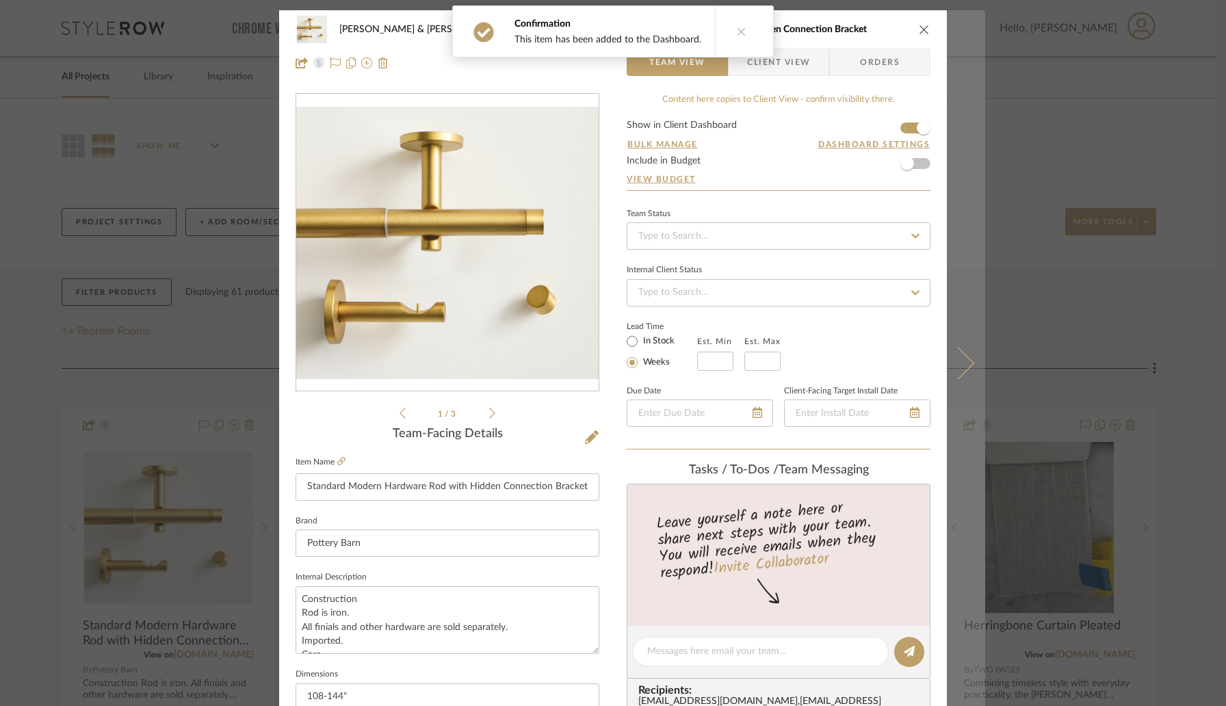
click at [955, 370] on icon at bounding box center [958, 363] width 33 height 33
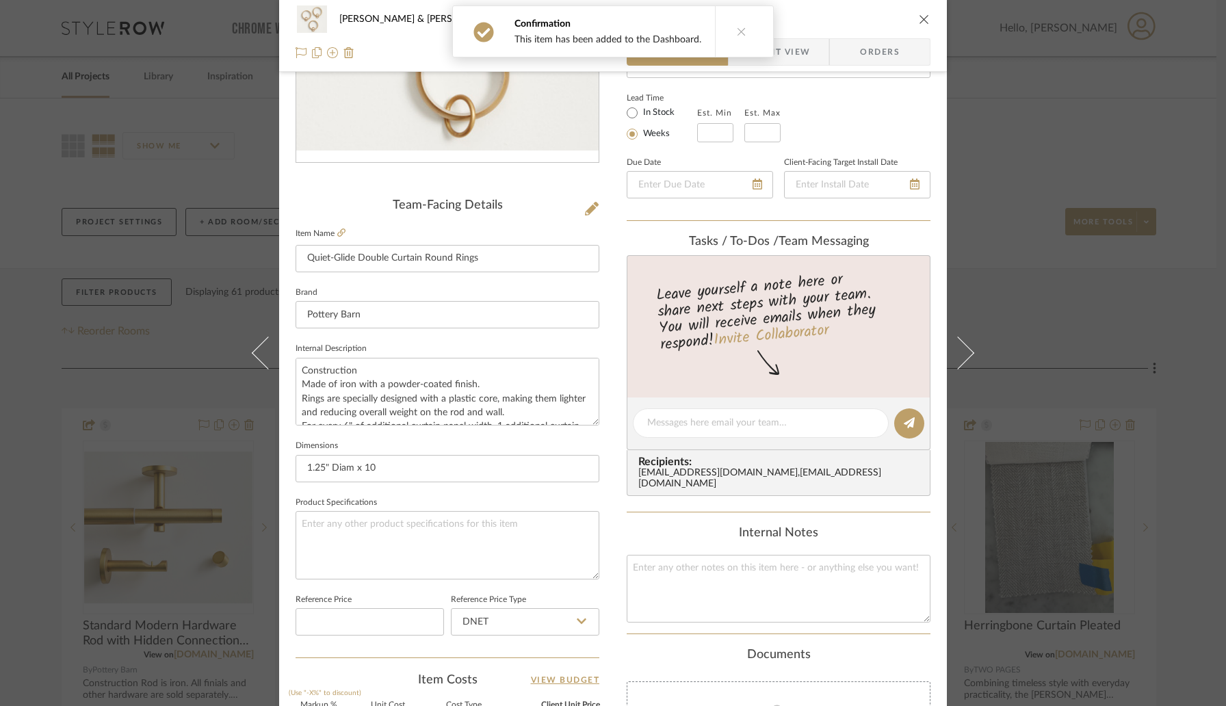
scroll to position [457, 0]
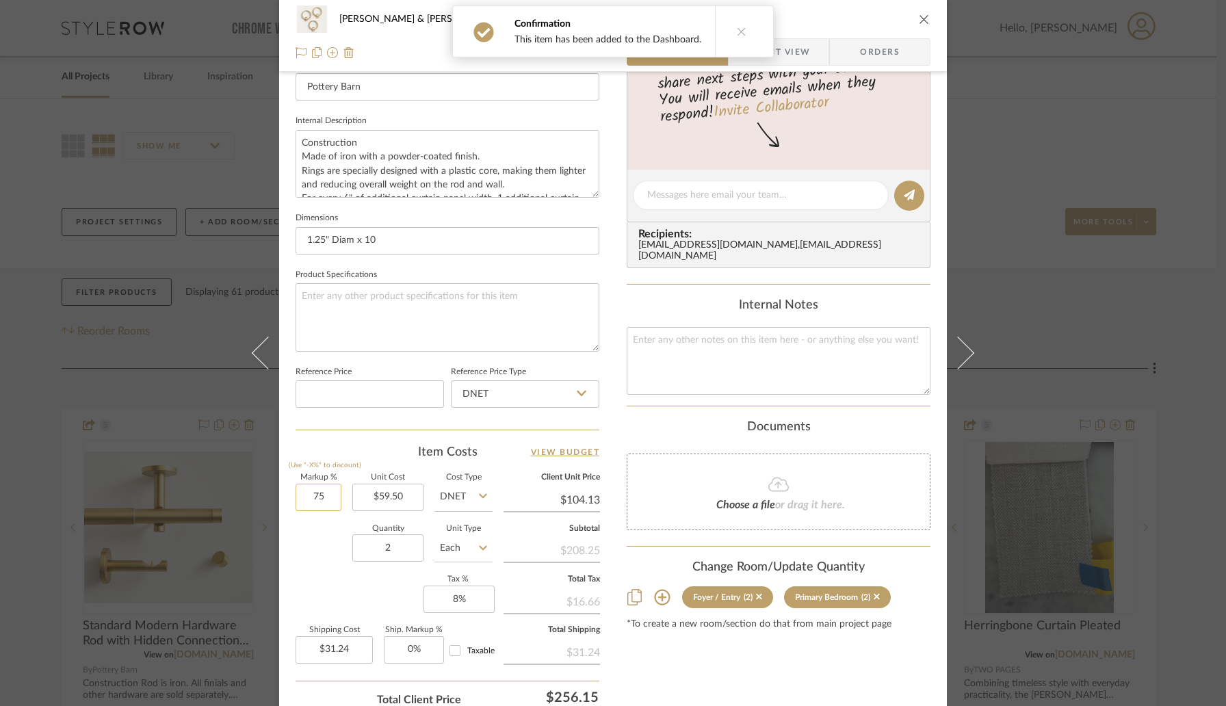
click at [332, 489] on input "75" at bounding box center [319, 497] width 46 height 27
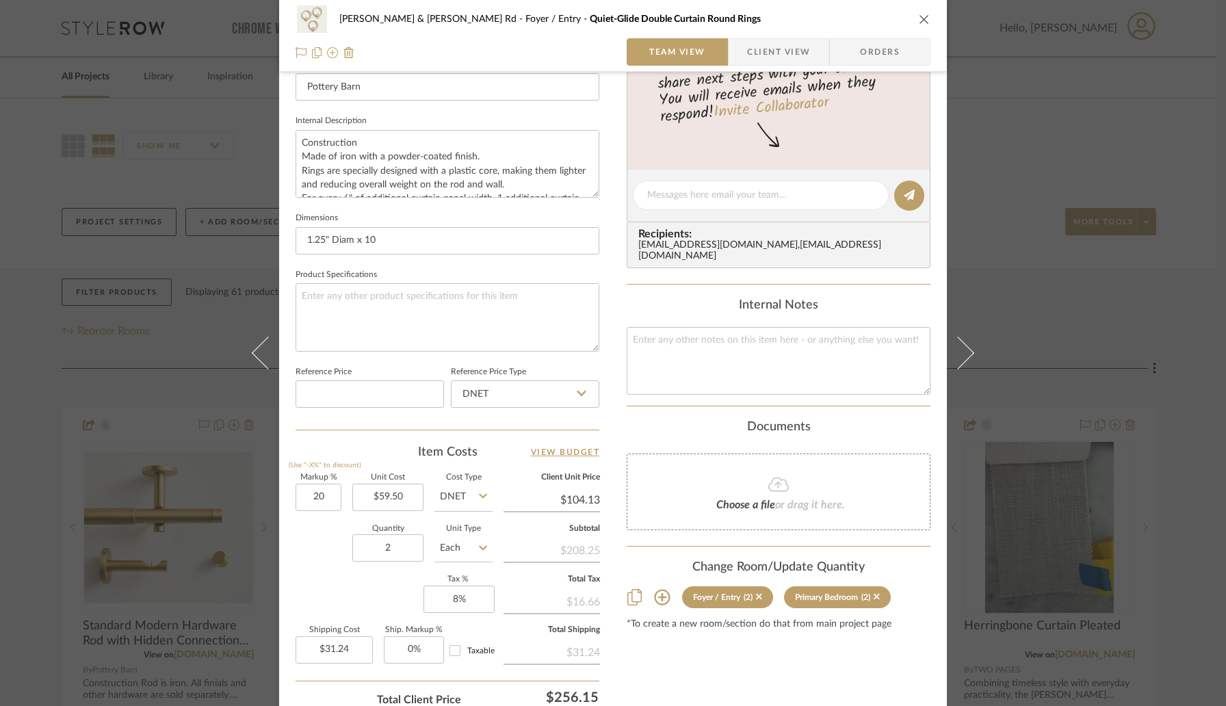
type input "20%"
click at [364, 456] on div "Item Costs View Budget" at bounding box center [448, 452] width 304 height 16
type input "$71.40"
type input "$21.42"
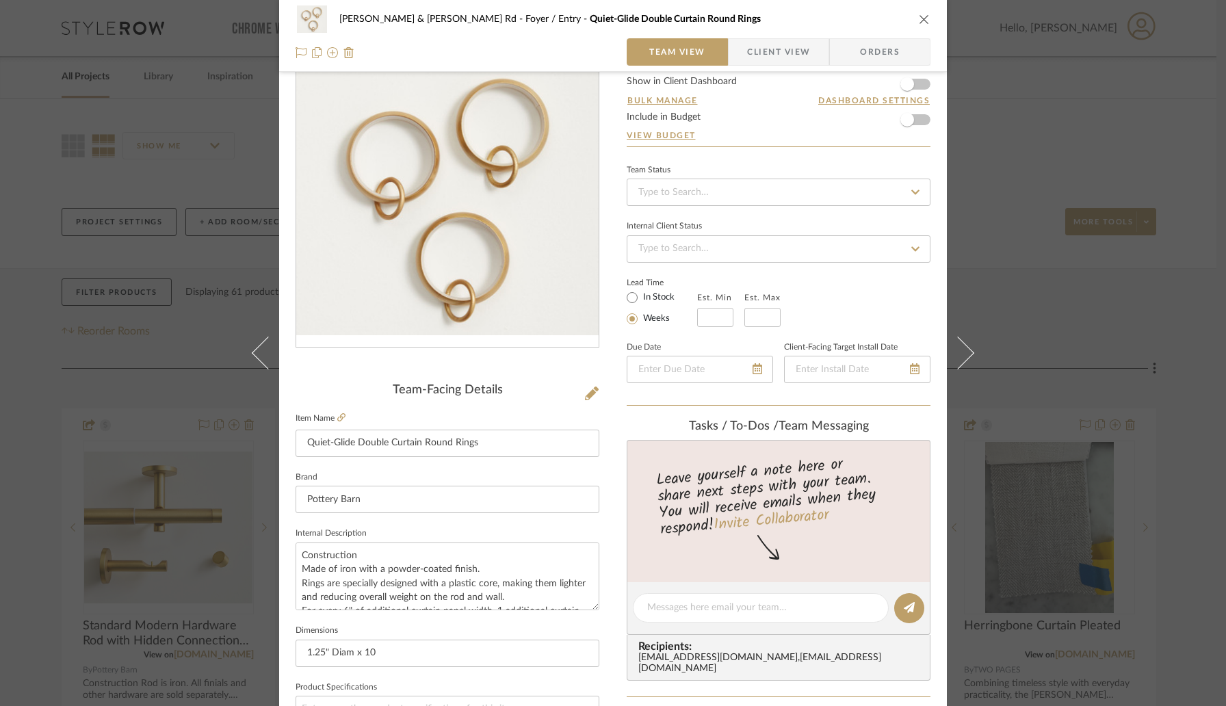
scroll to position [0, 0]
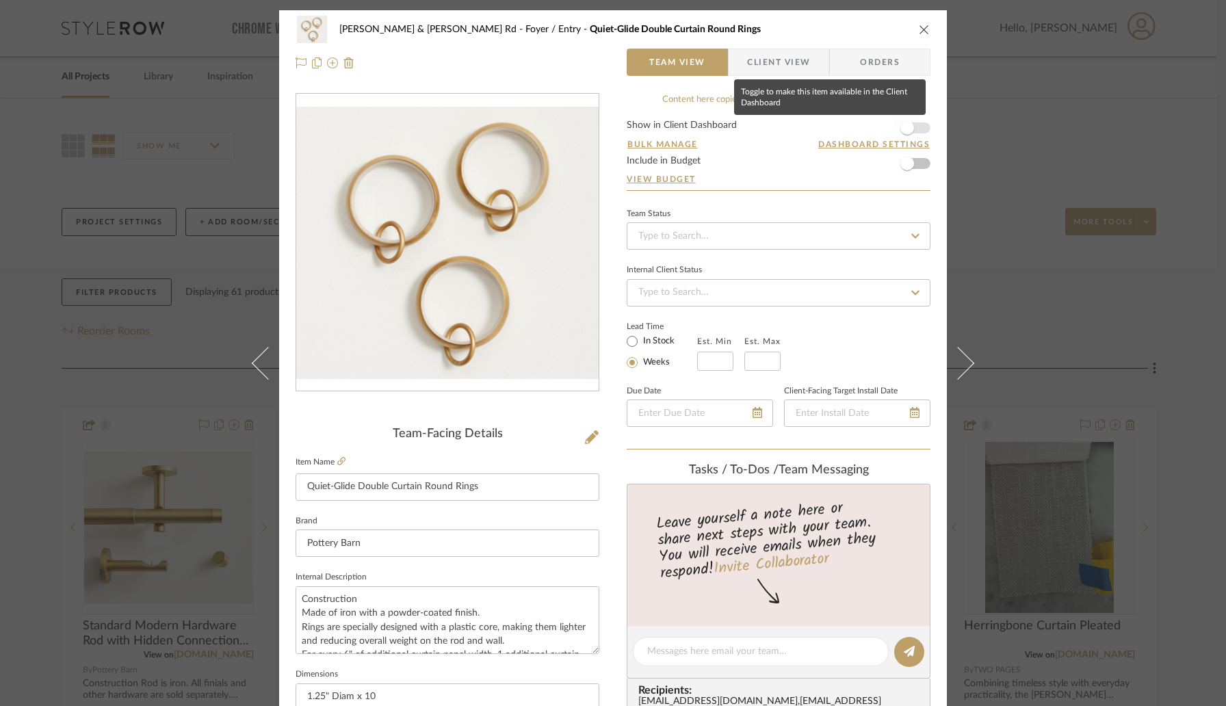
click at [909, 124] on span "button" at bounding box center [907, 128] width 30 height 30
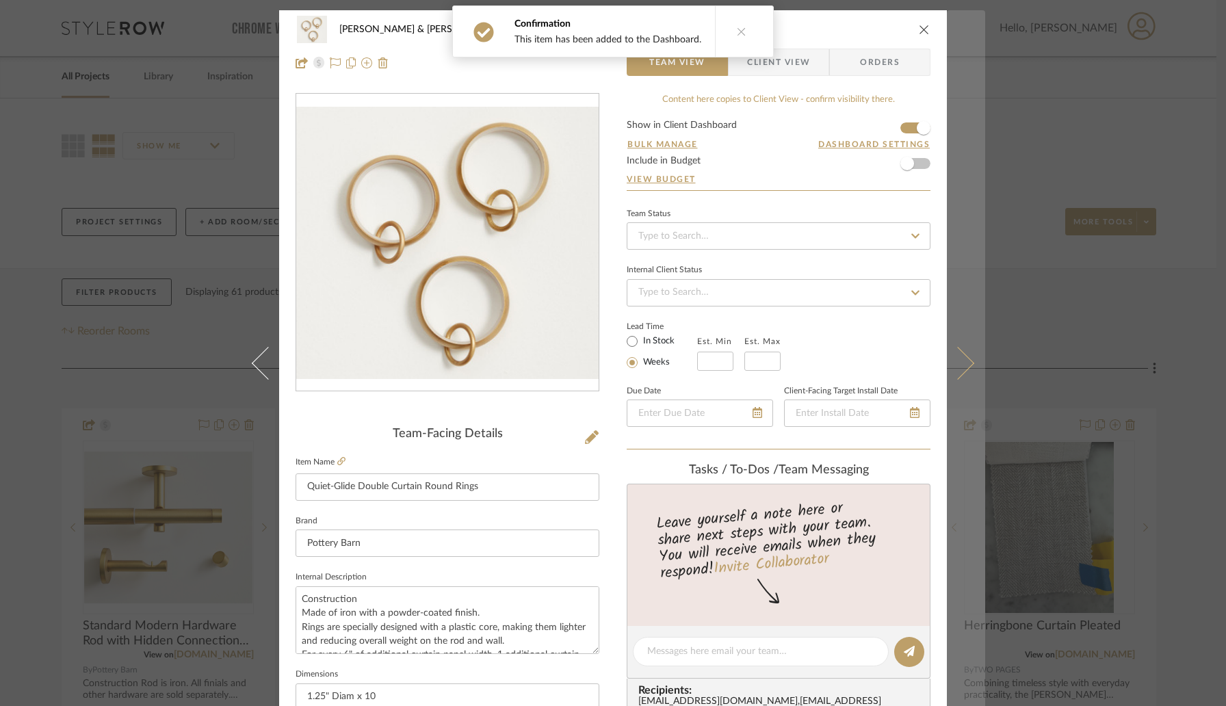
click at [953, 362] on icon at bounding box center [958, 363] width 33 height 33
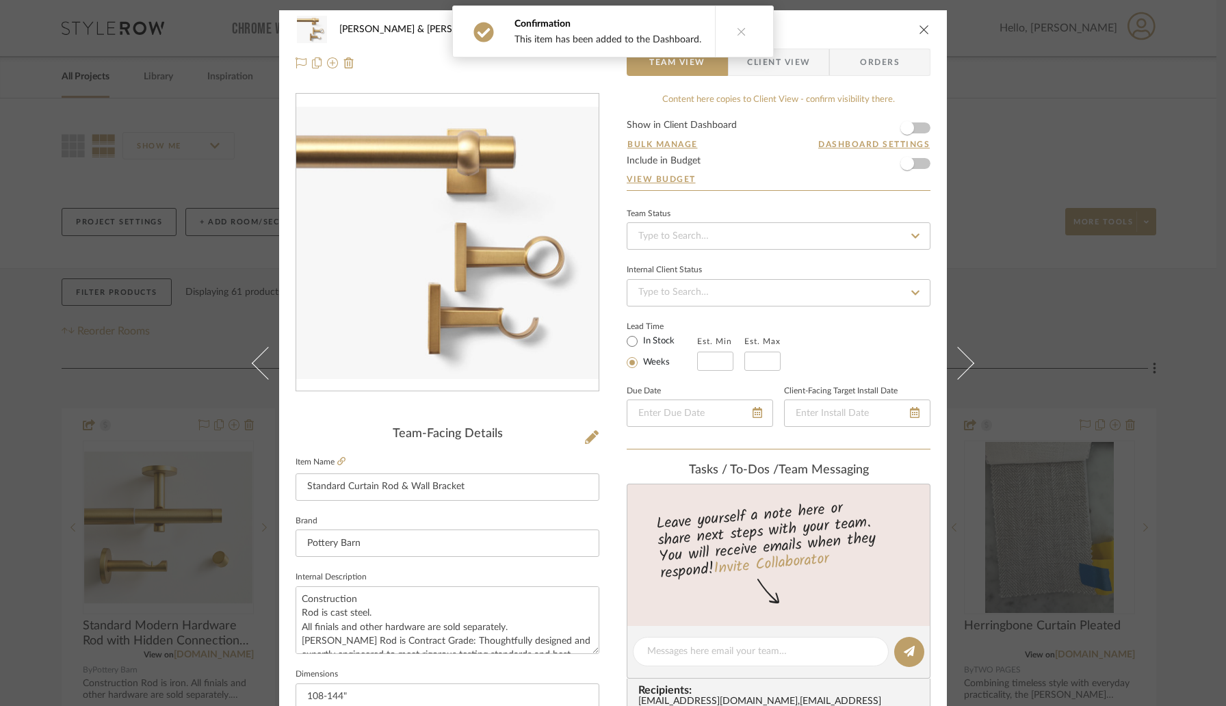
click at [918, 129] on form "Show in Client Dashboard Bulk Manage Dashboard Settings Include in Budget View …" at bounding box center [779, 155] width 304 height 70
click at [899, 138] on span "button" at bounding box center [907, 128] width 30 height 30
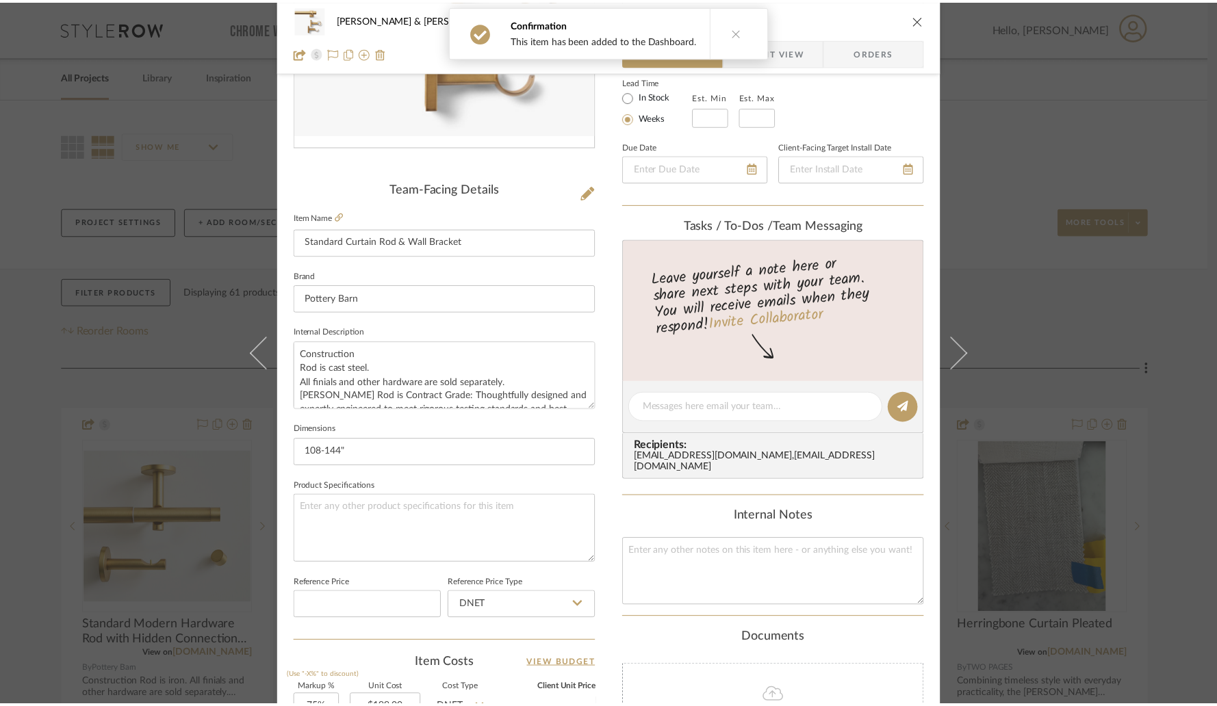
scroll to position [493, 0]
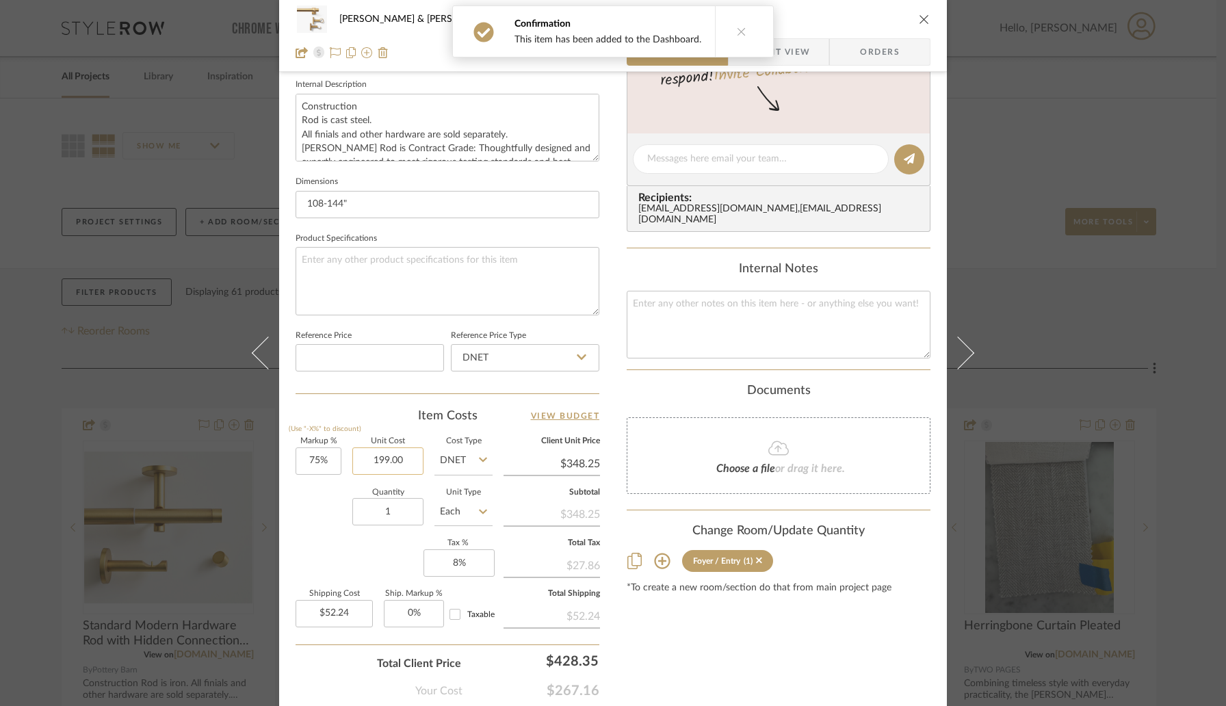
click at [352, 459] on input "199.00" at bounding box center [387, 461] width 71 height 27
type input "$199.00"
click at [337, 459] on div "Markup % (Use "-X%" to discount) 75% Unit Cost $199.00 Cost Type DNET Client Un…" at bounding box center [448, 538] width 304 height 200
click at [327, 461] on input "75" at bounding box center [319, 461] width 46 height 27
type input "20%"
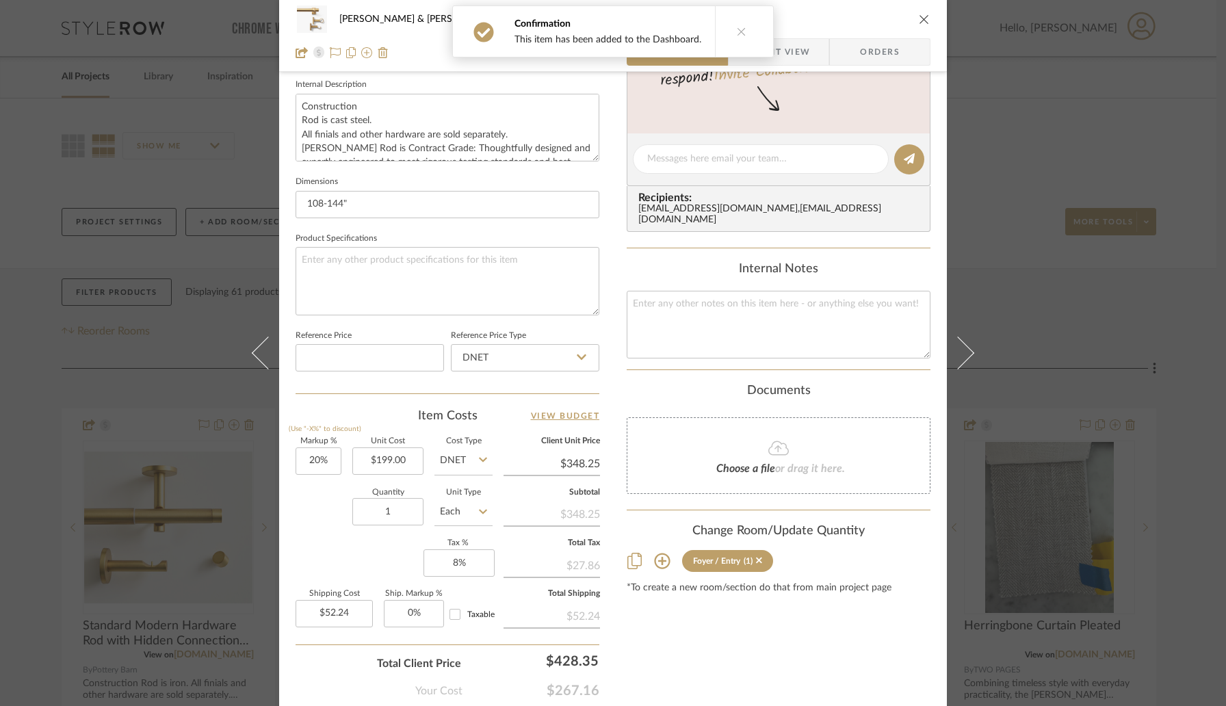
click at [361, 422] on div "Item Costs View Budget Markup % (Use "-X%" to discount) 20% Unit Cost $199.00 C…" at bounding box center [448, 567] width 304 height 318
type input "$238.80"
type input "$35.82"
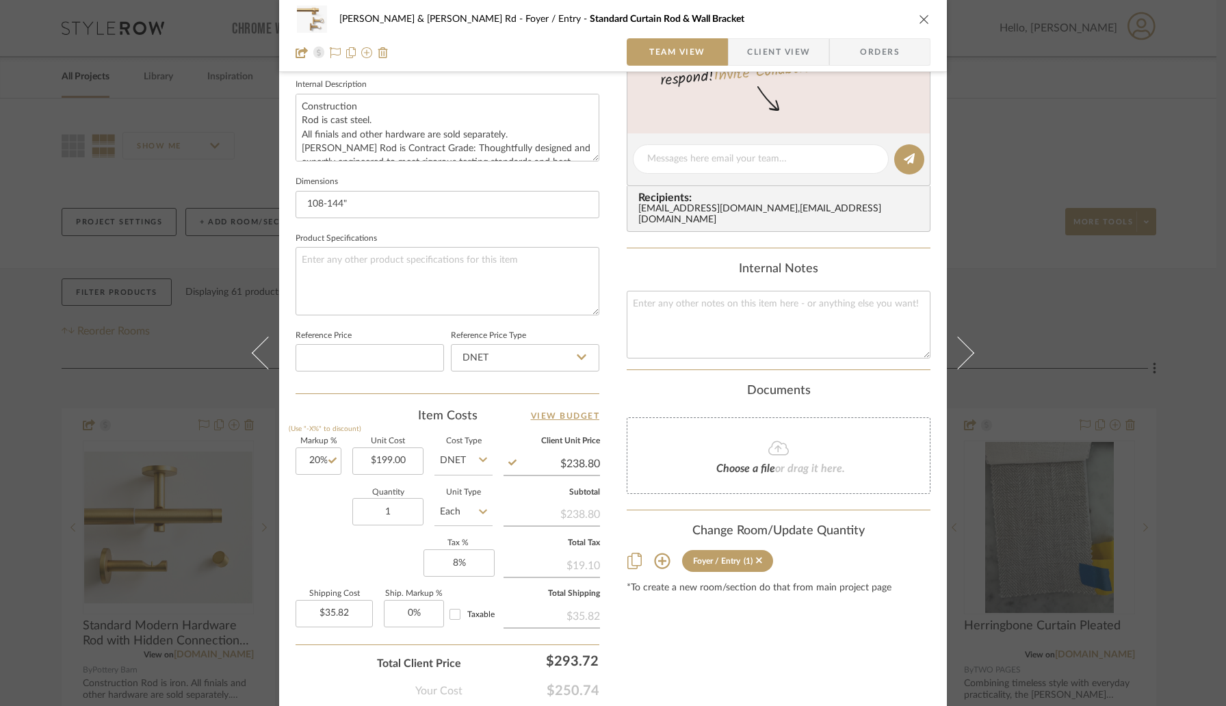
click at [924, 18] on icon "close" at bounding box center [924, 19] width 11 height 11
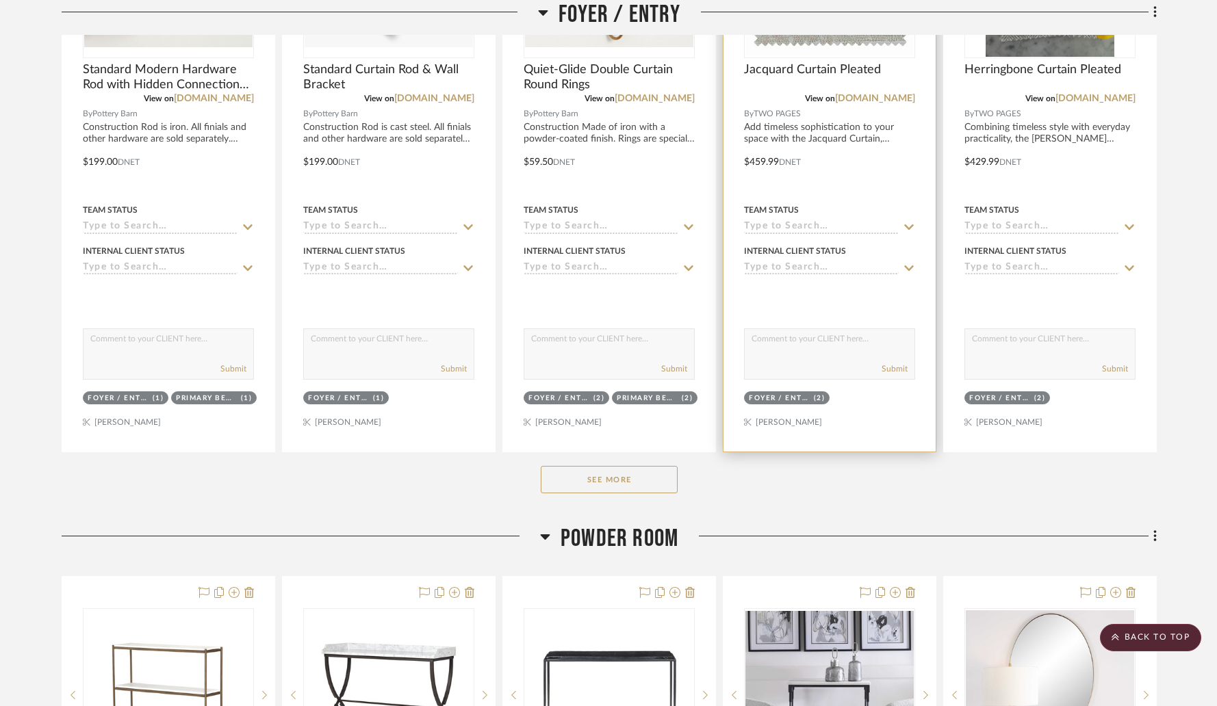
scroll to position [553, 0]
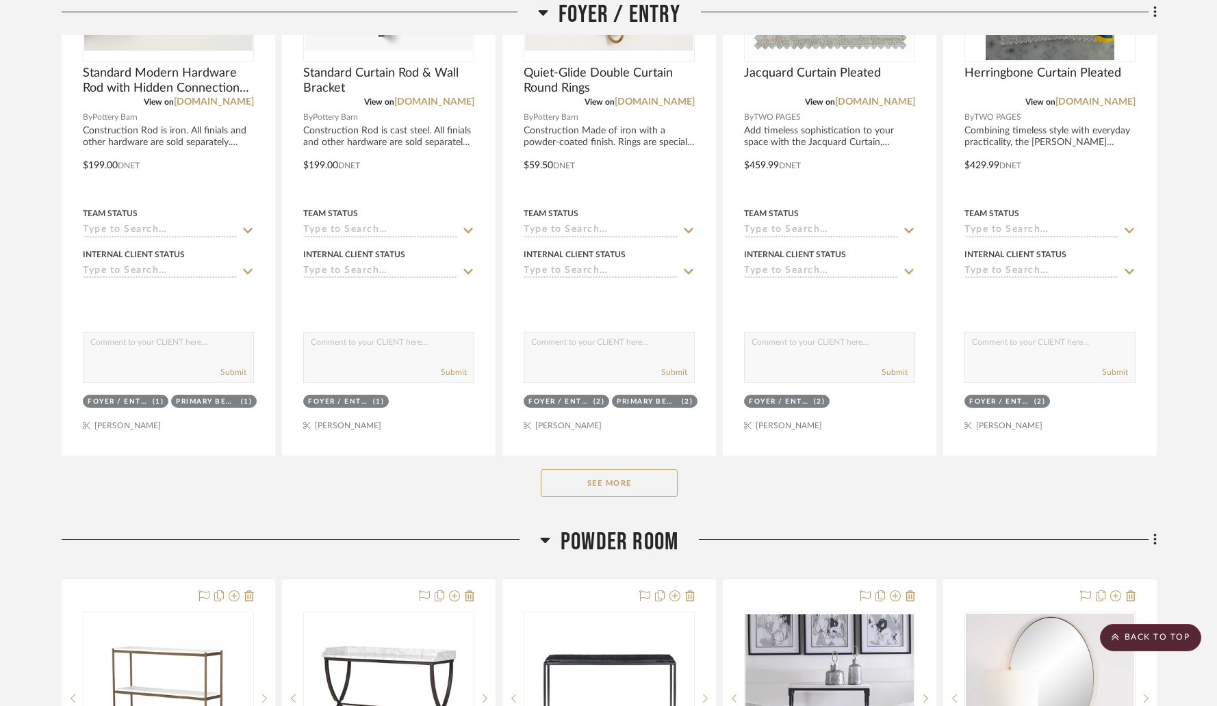
click at [624, 470] on button "See More" at bounding box center [609, 483] width 137 height 27
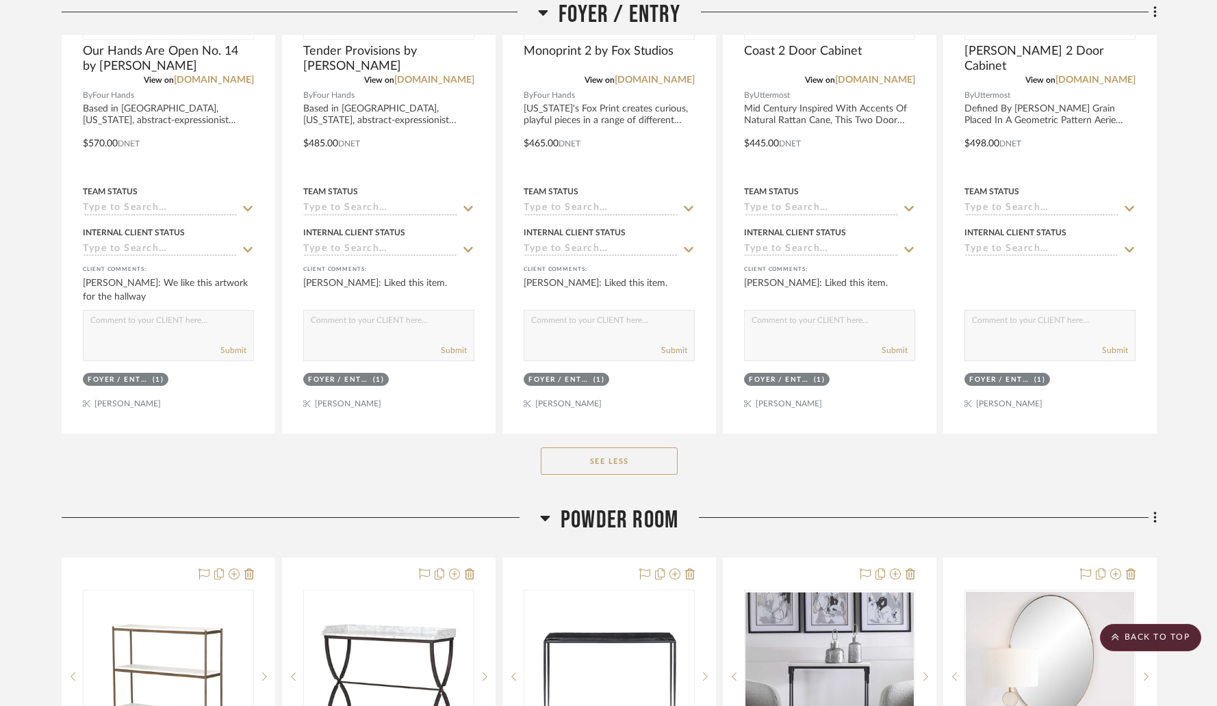
scroll to position [1993, 0]
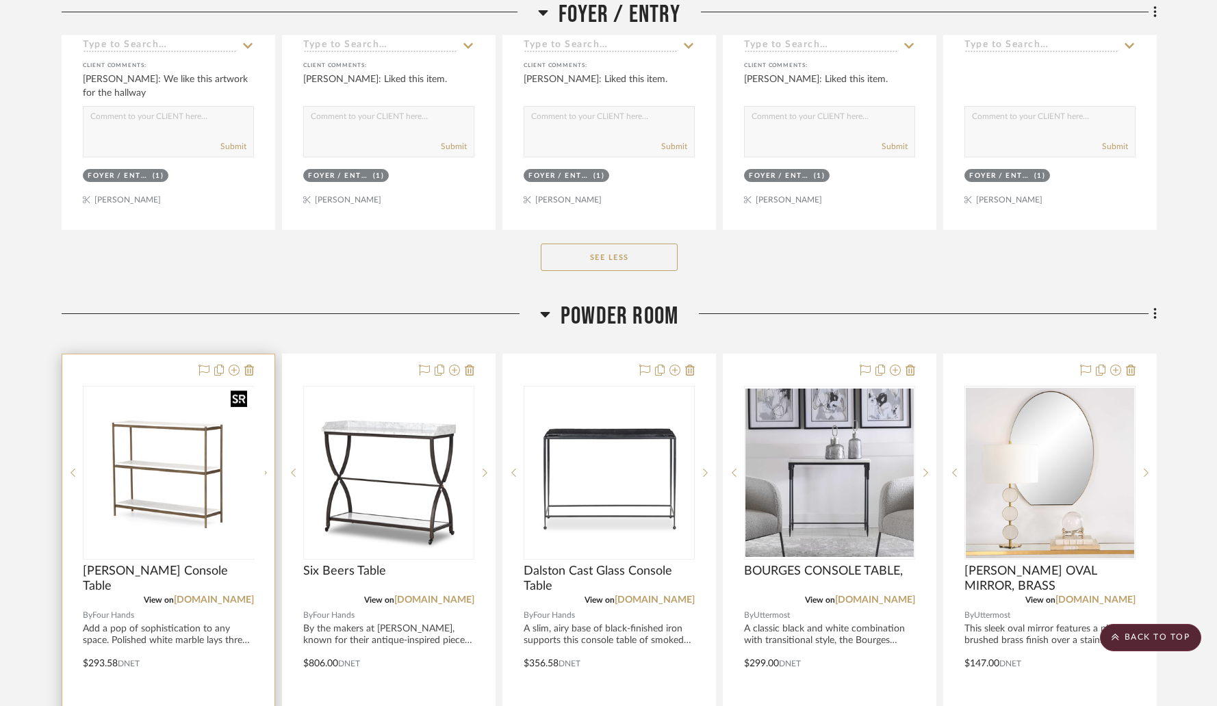
click at [178, 386] on div at bounding box center [168, 473] width 171 height 174
click at [185, 457] on img "0" at bounding box center [168, 473] width 168 height 168
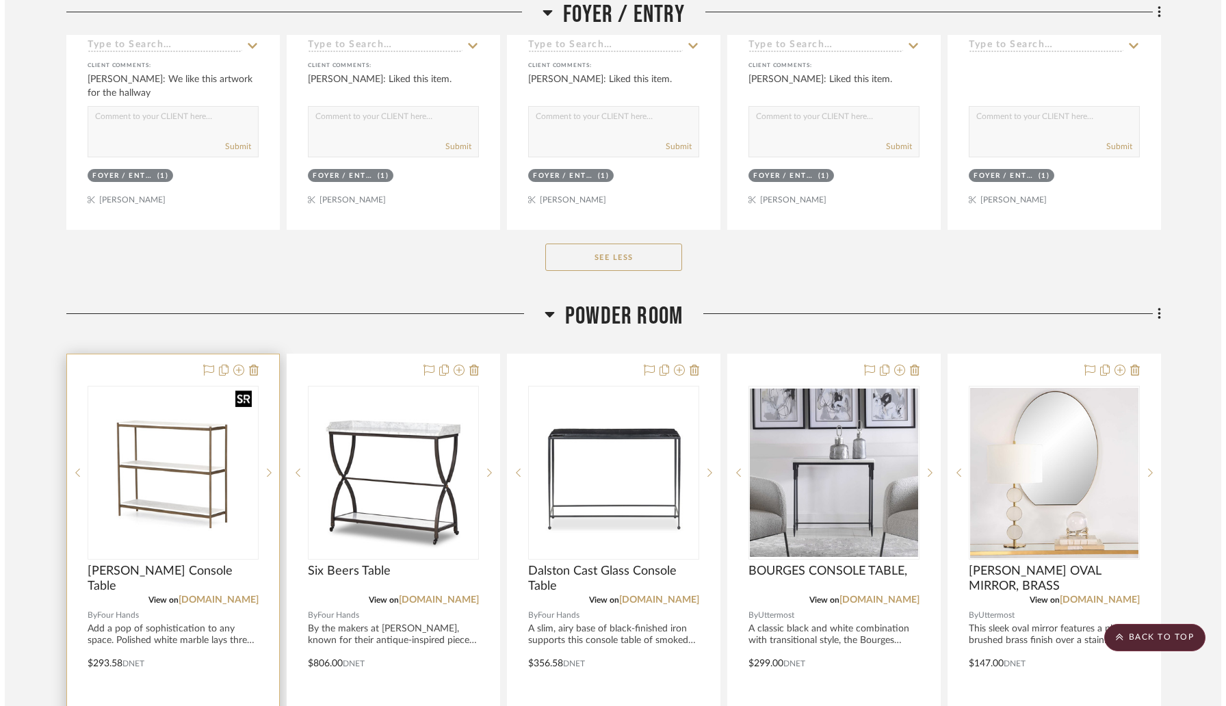
scroll to position [0, 0]
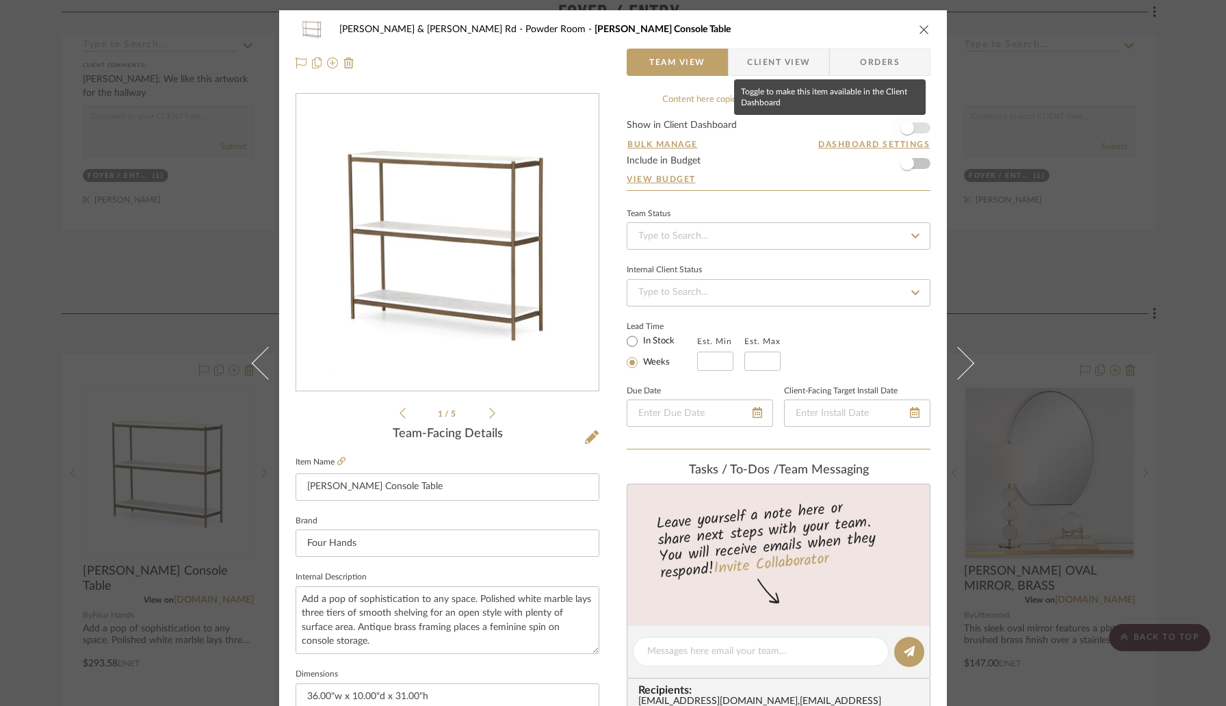
click at [905, 132] on span "button" at bounding box center [908, 128] width 14 height 14
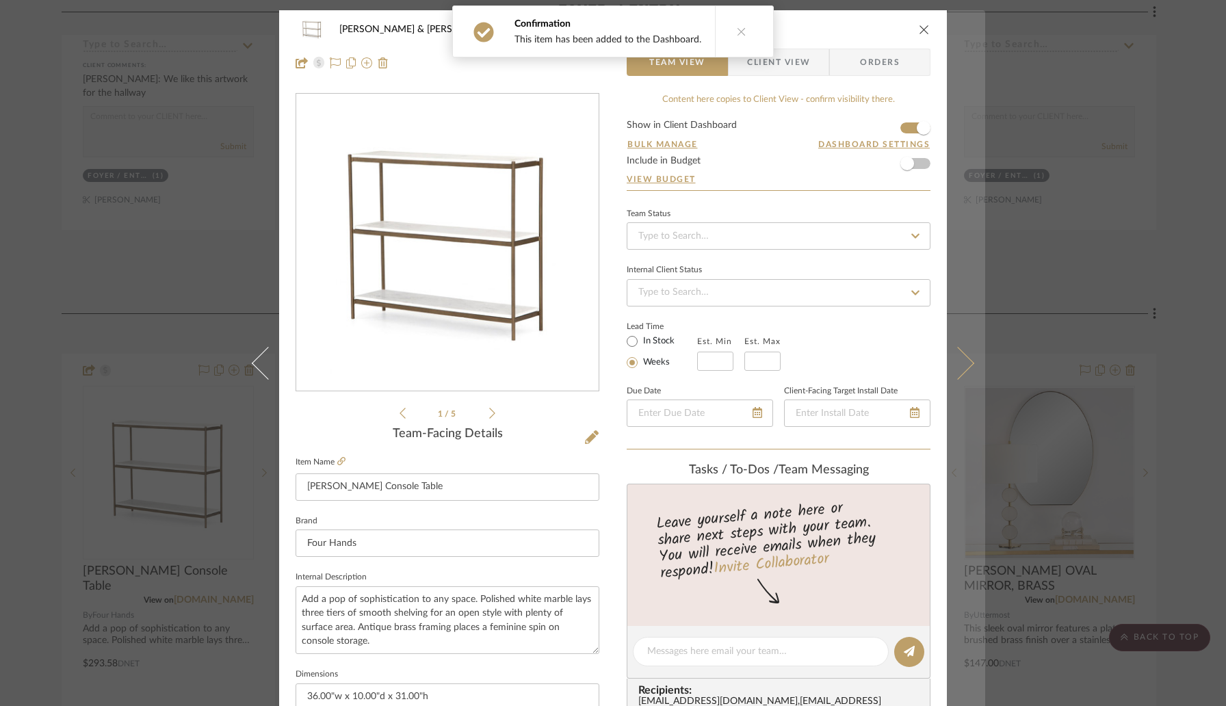
click at [958, 366] on icon at bounding box center [958, 363] width 33 height 33
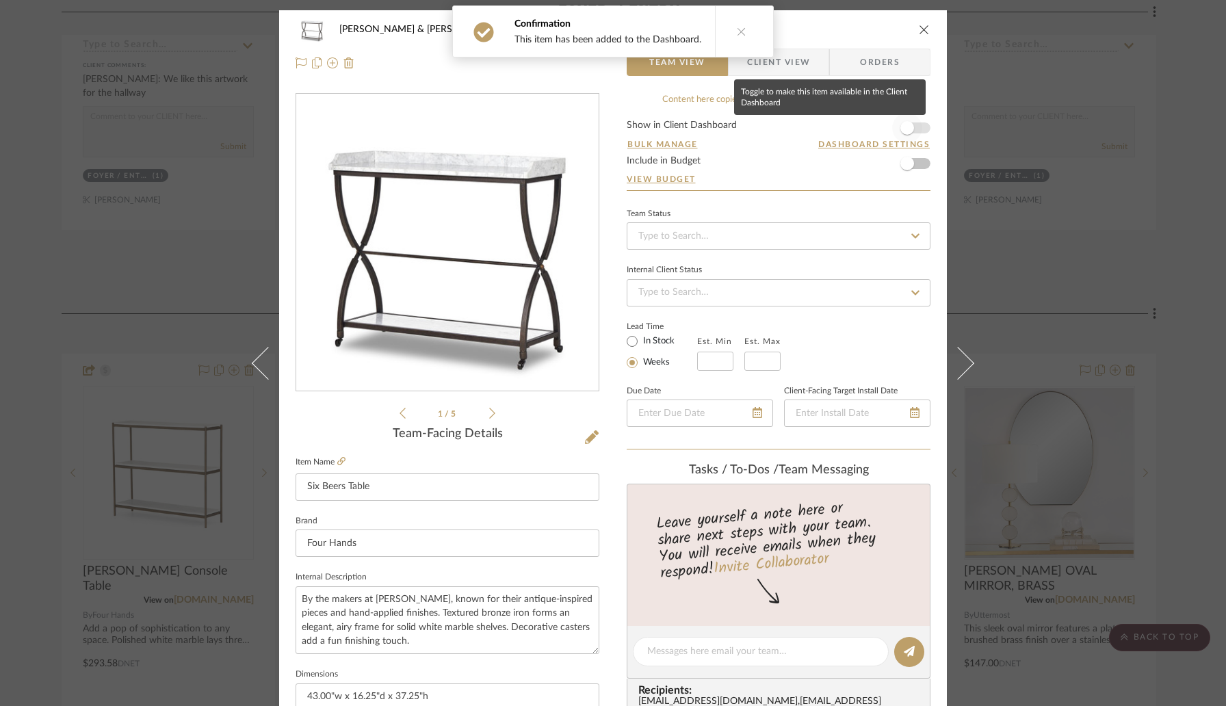
click at [914, 123] on span "button" at bounding box center [907, 128] width 30 height 30
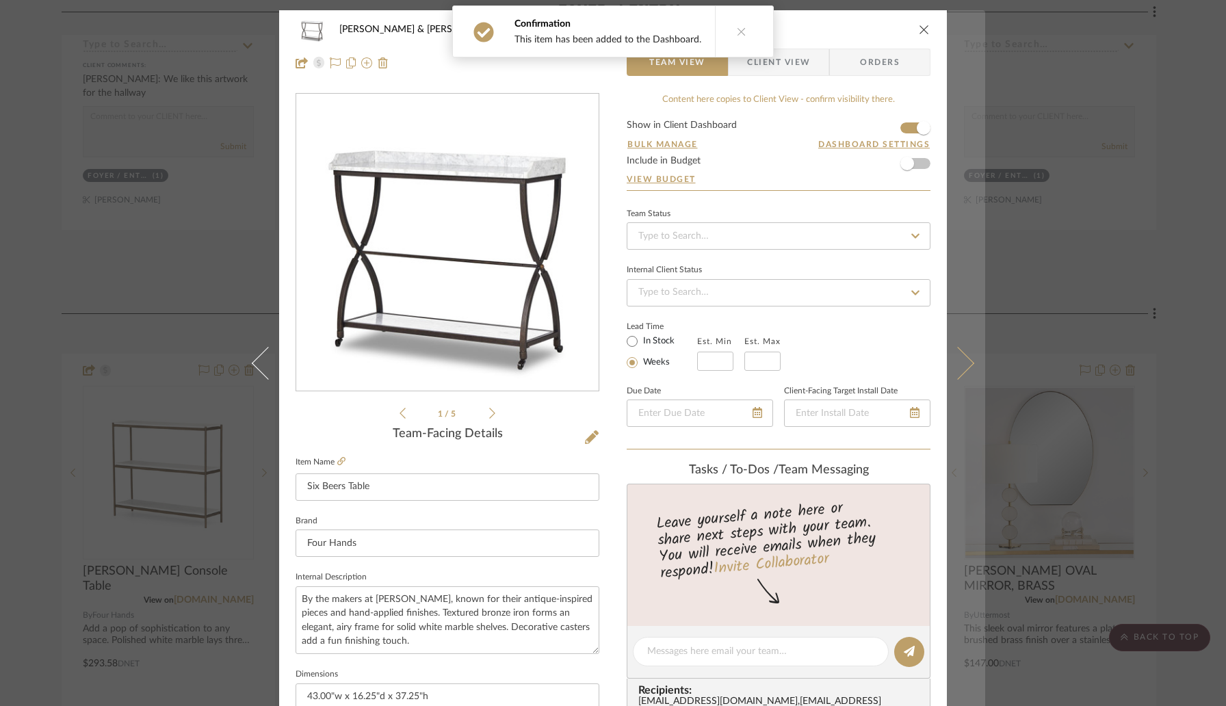
click at [960, 354] on icon at bounding box center [958, 363] width 33 height 33
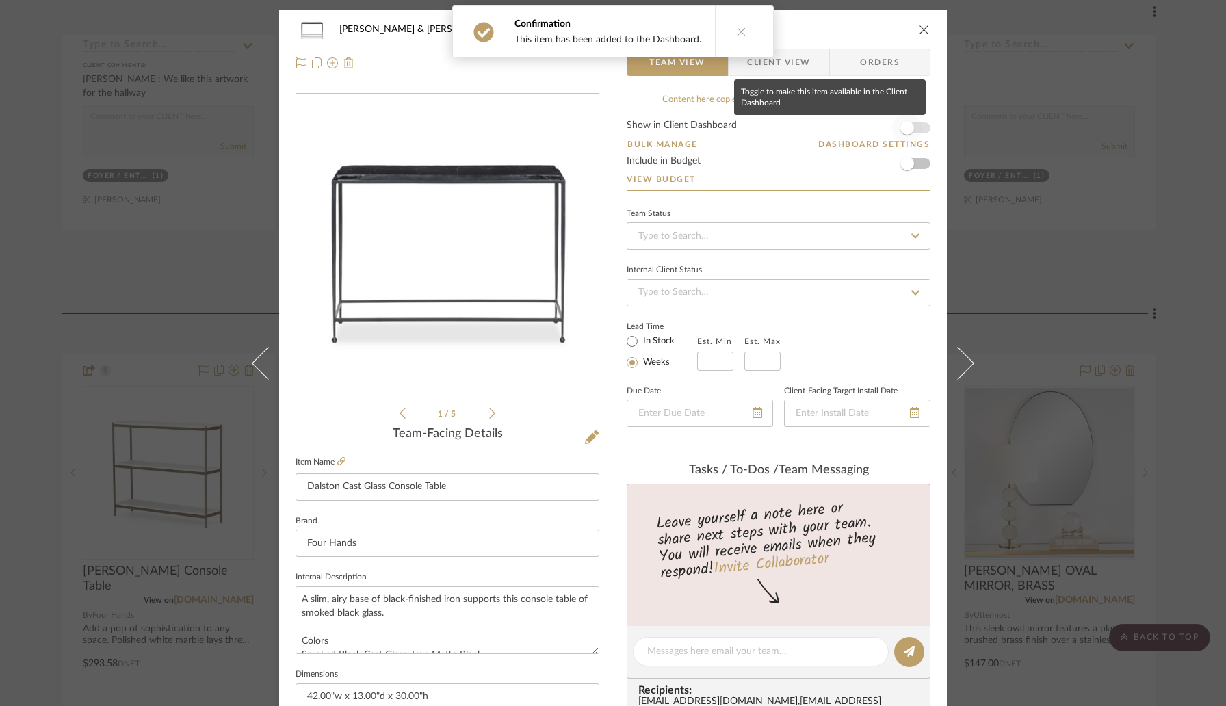
click at [910, 129] on span "button" at bounding box center [907, 128] width 30 height 30
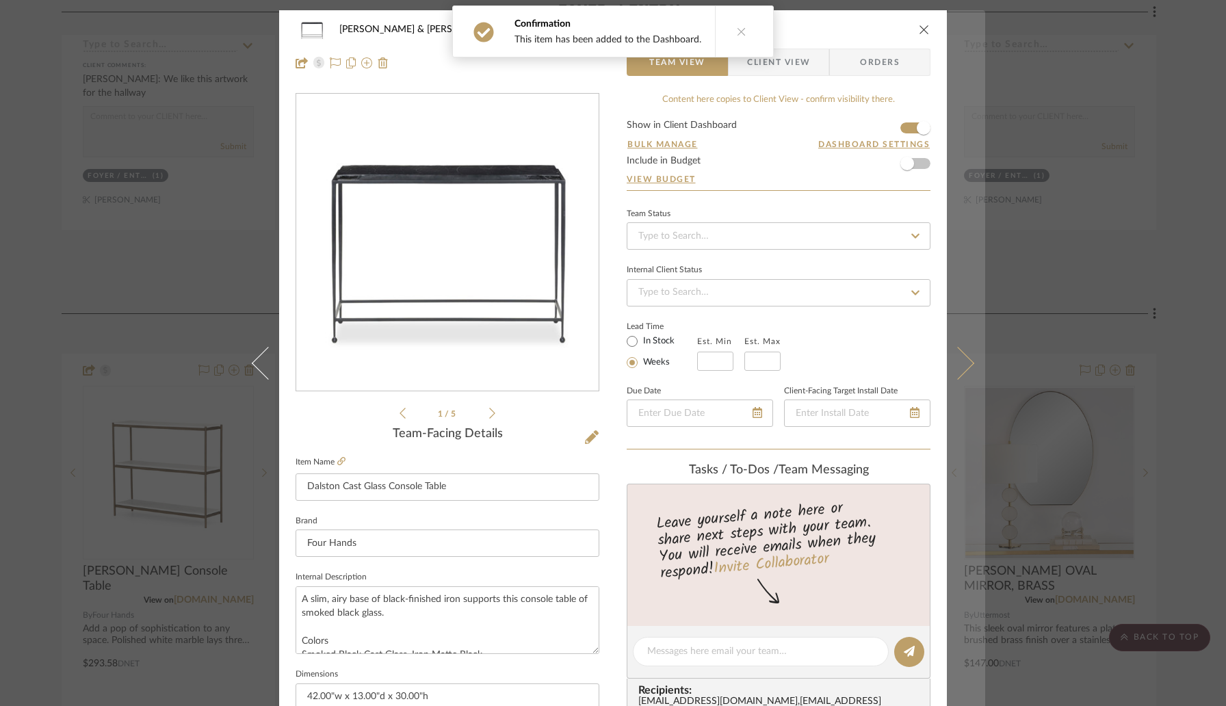
click at [953, 370] on icon at bounding box center [958, 363] width 33 height 33
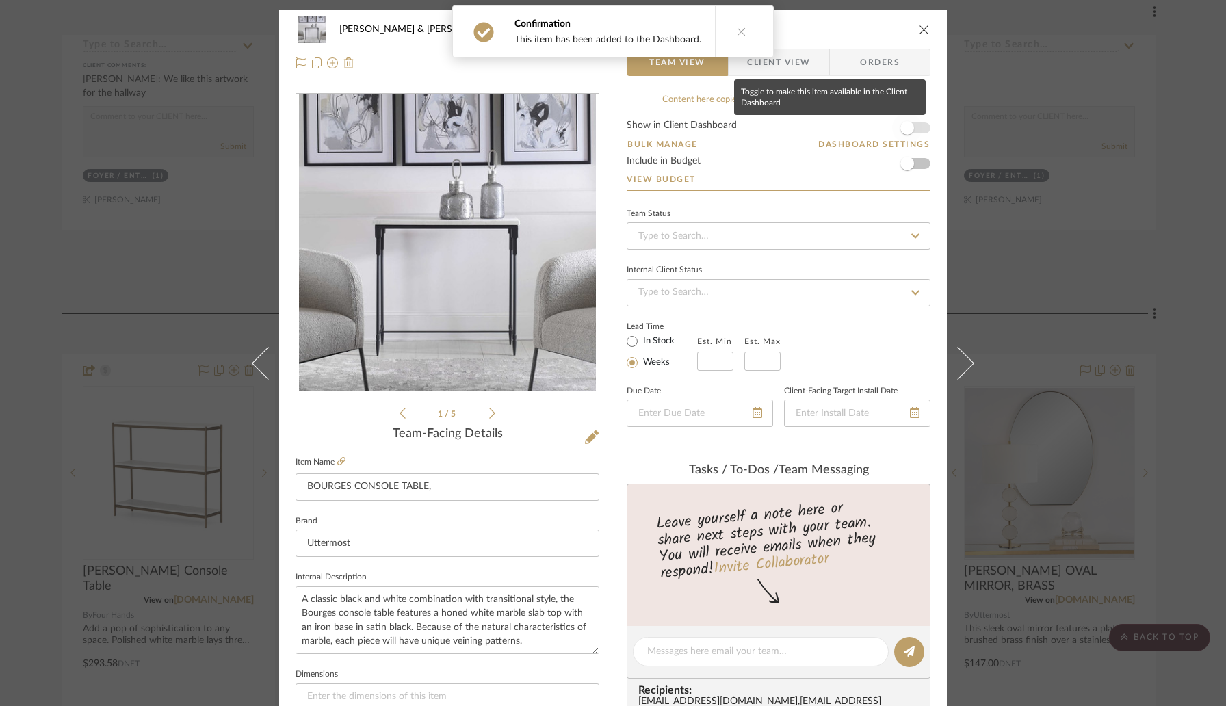
click at [912, 129] on span "button" at bounding box center [907, 128] width 30 height 30
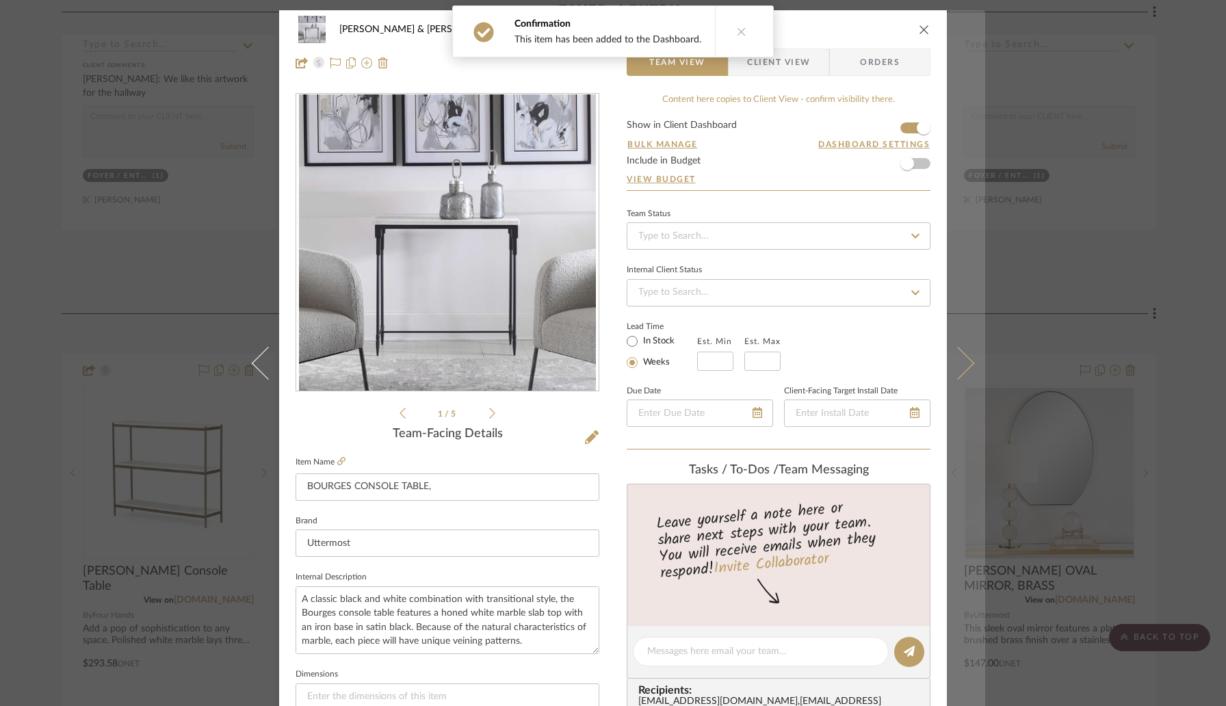
click at [961, 374] on button at bounding box center [966, 363] width 38 height 706
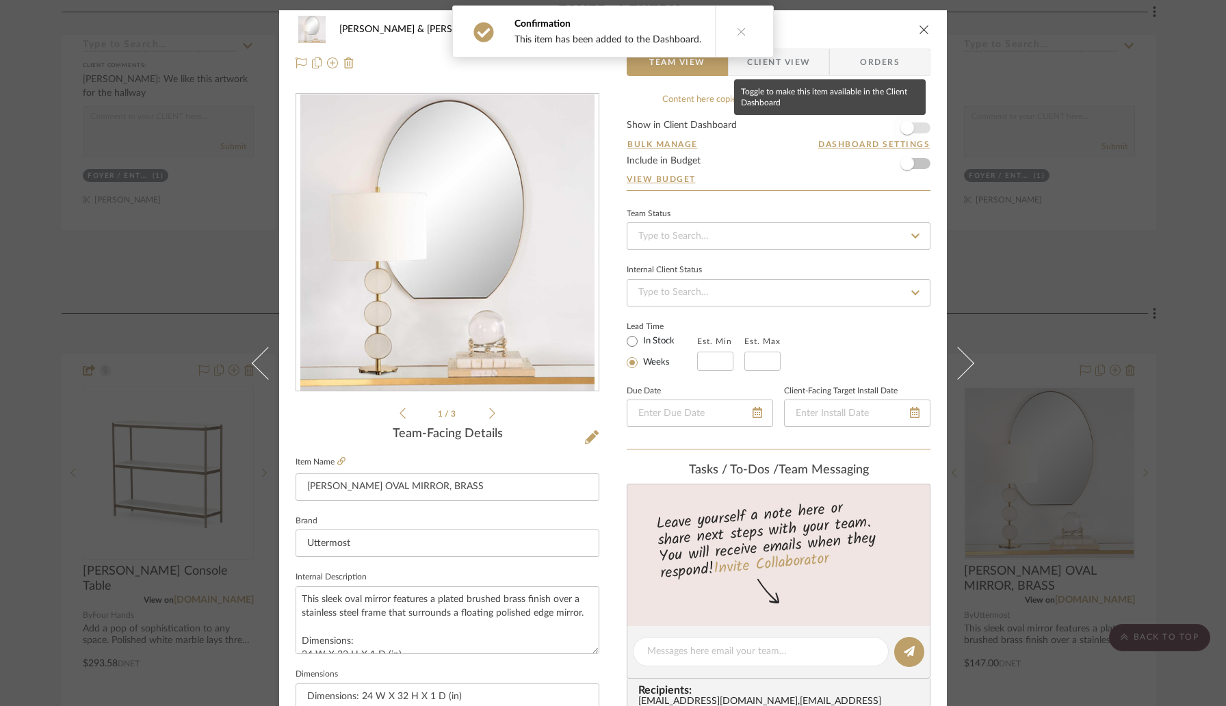
click at [911, 129] on span "button" at bounding box center [907, 128] width 30 height 30
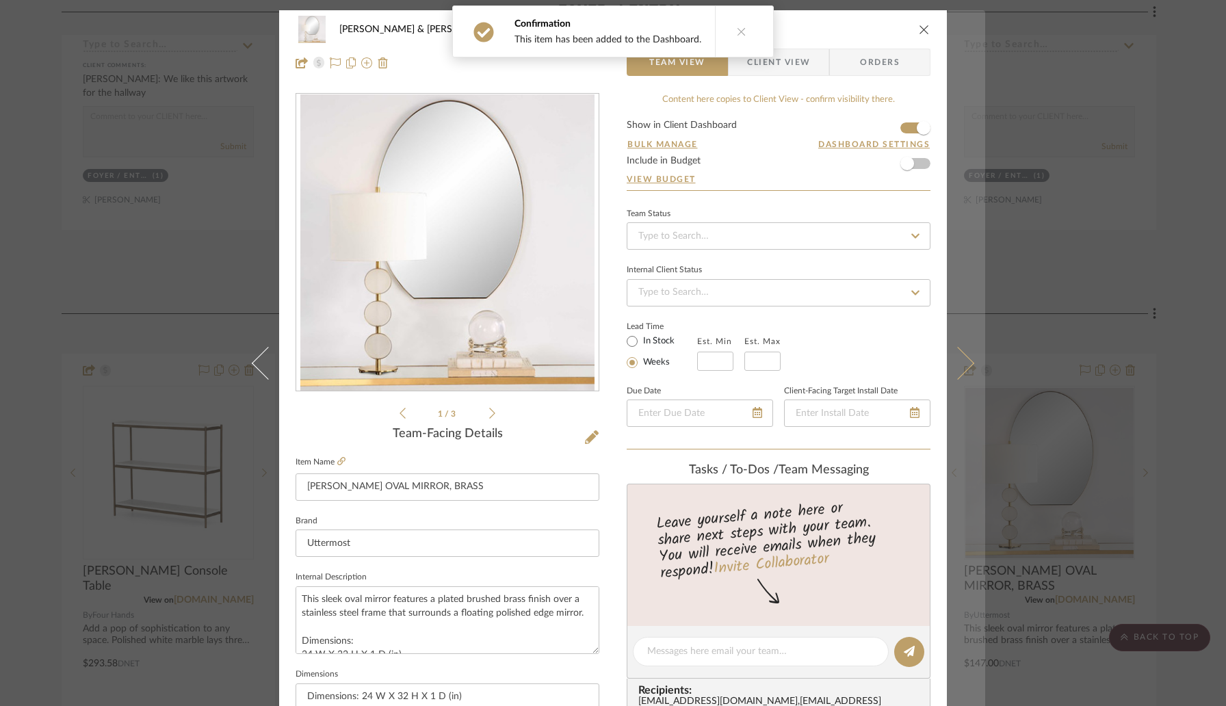
click at [952, 370] on icon at bounding box center [958, 363] width 33 height 33
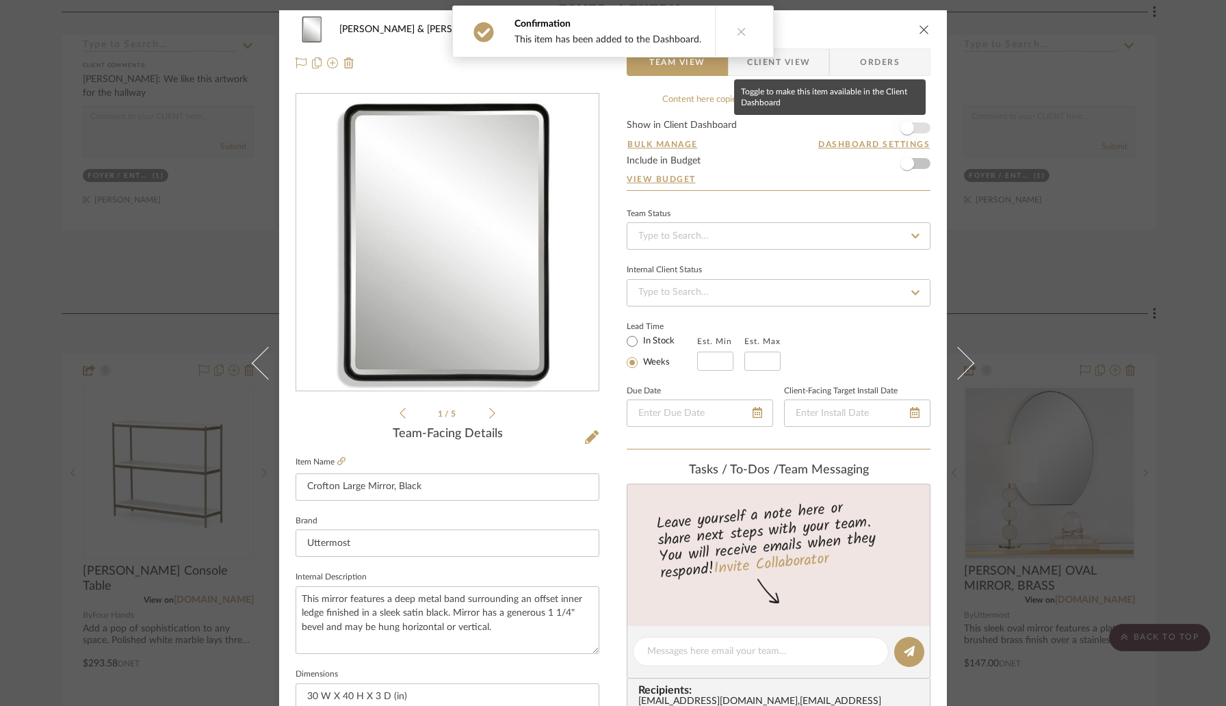
click at [909, 132] on span "button" at bounding box center [907, 128] width 30 height 30
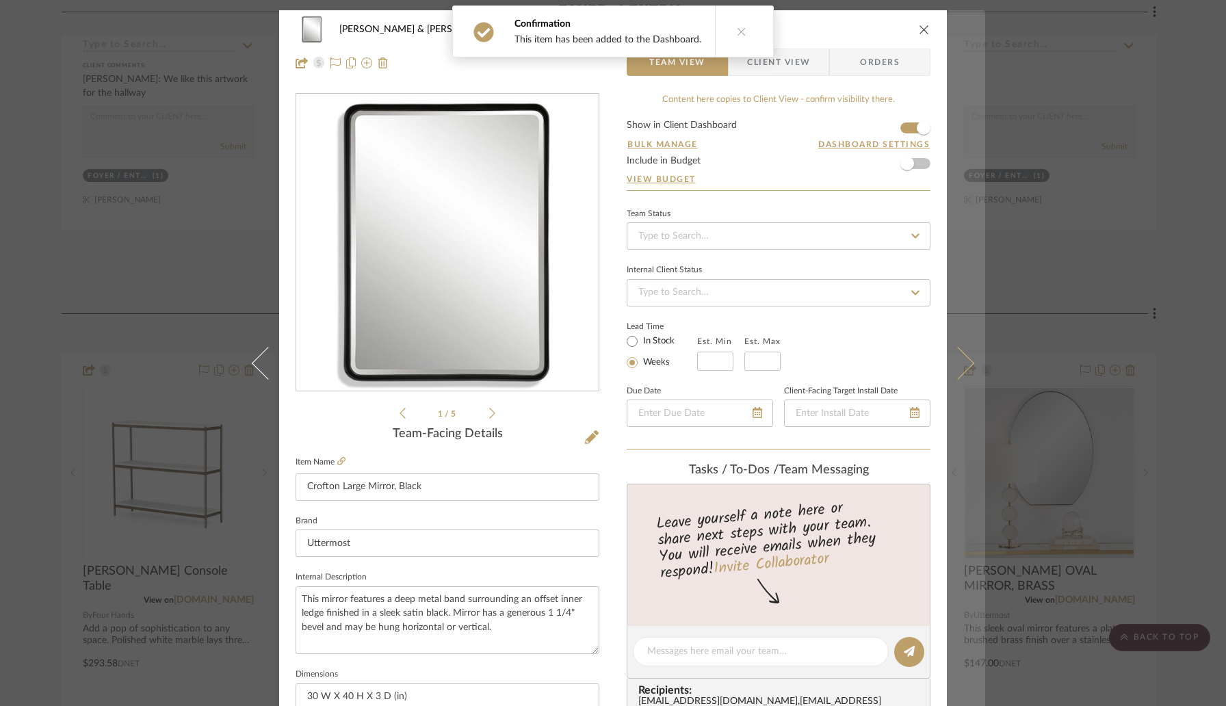
click at [953, 363] on icon at bounding box center [958, 363] width 33 height 33
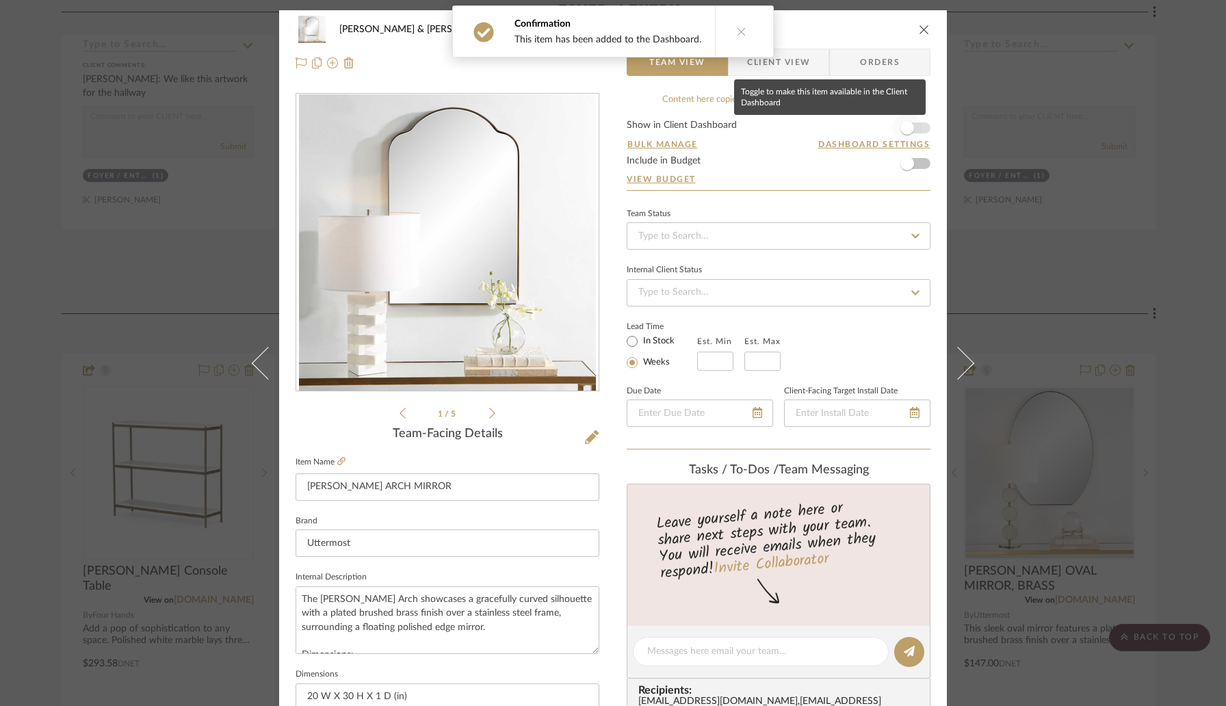
click at [916, 123] on span "button" at bounding box center [907, 128] width 30 height 30
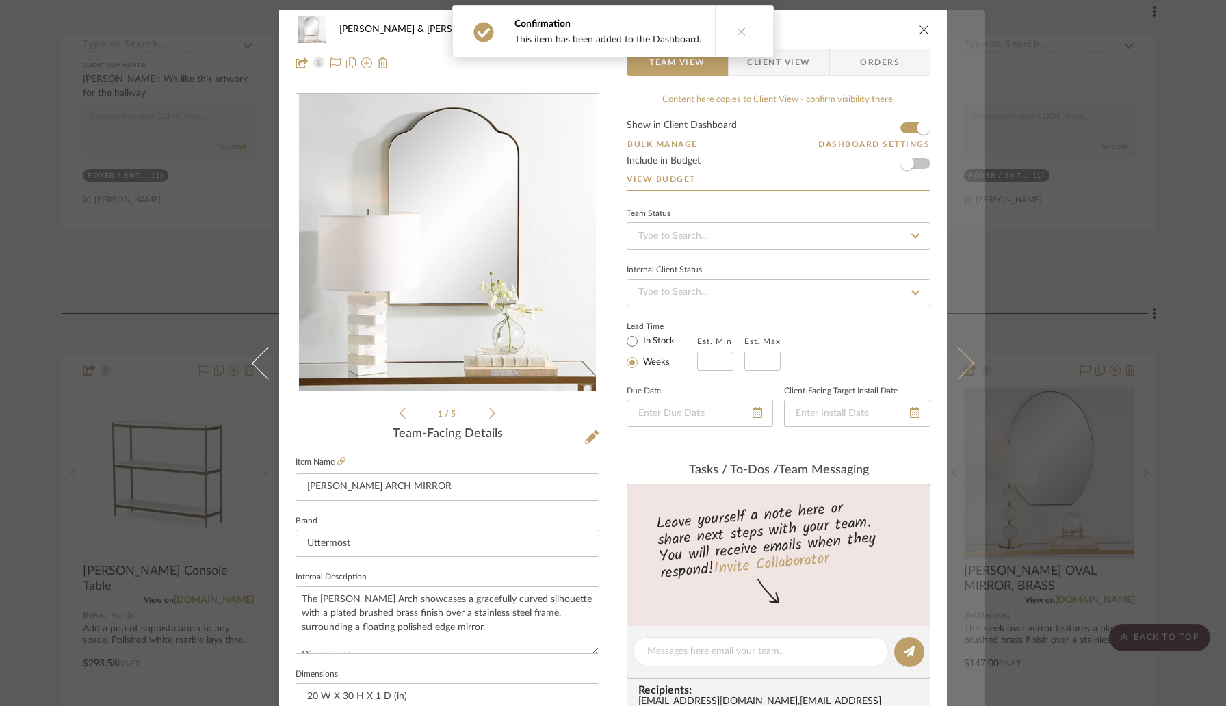
click at [953, 363] on icon at bounding box center [958, 363] width 33 height 33
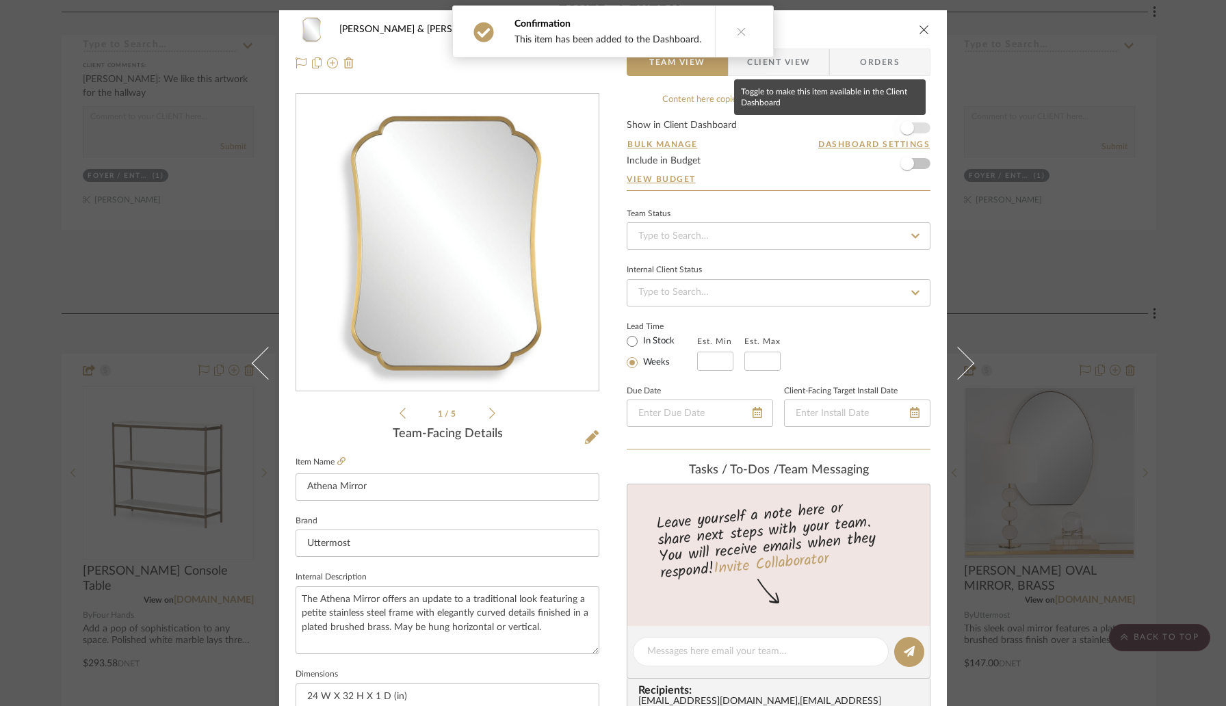
click at [910, 131] on span "button" at bounding box center [907, 128] width 30 height 30
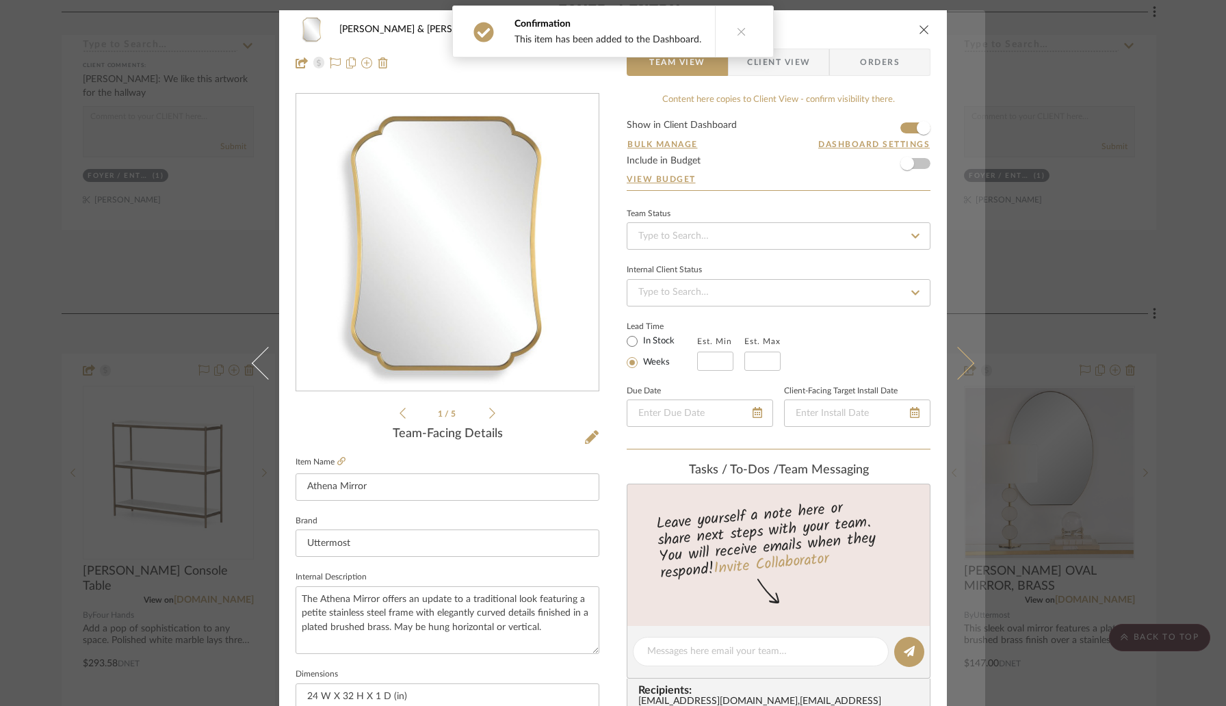
click at [949, 361] on icon at bounding box center [958, 363] width 33 height 33
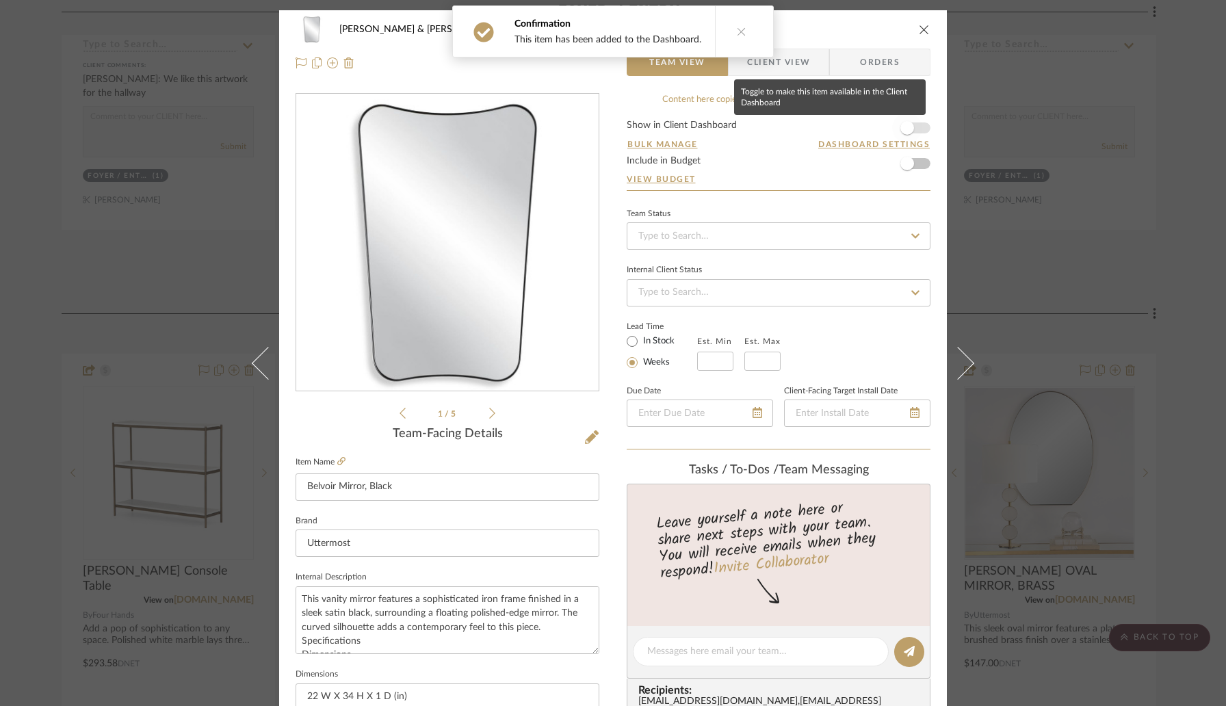
click at [909, 127] on span "button" at bounding box center [908, 128] width 14 height 14
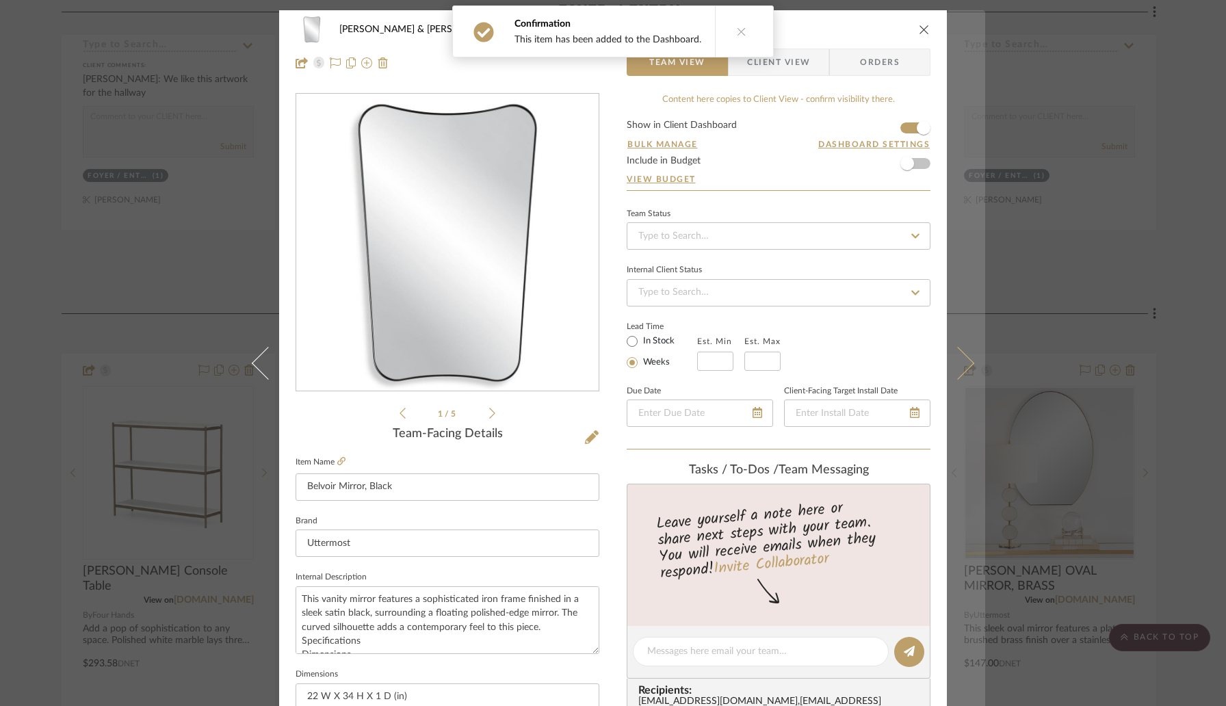
click at [971, 368] on button at bounding box center [966, 363] width 38 height 706
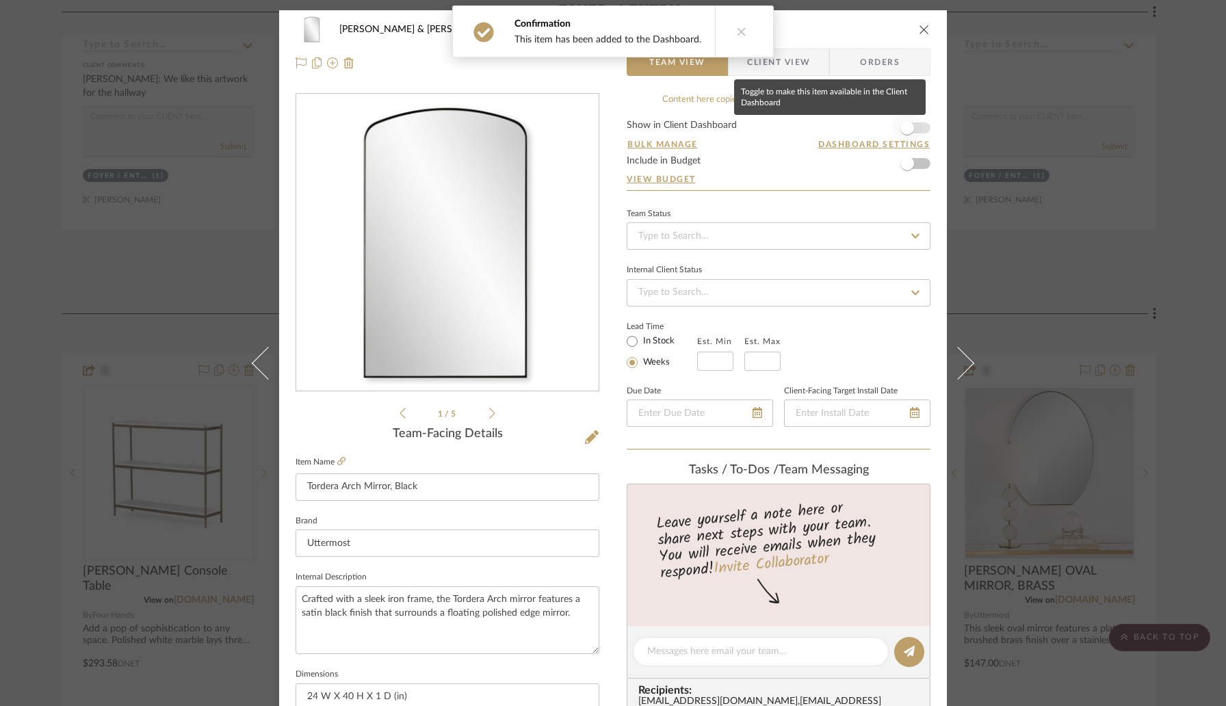
click at [914, 132] on span "button" at bounding box center [907, 128] width 30 height 30
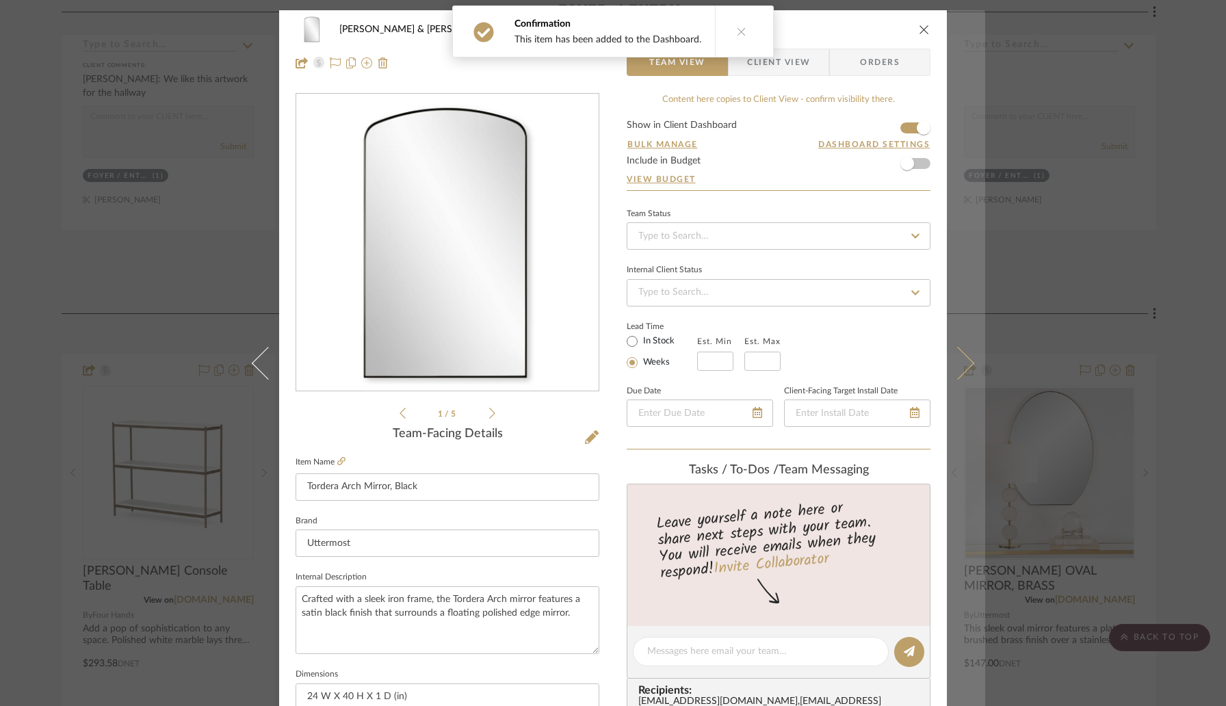
click at [955, 354] on icon at bounding box center [958, 363] width 33 height 33
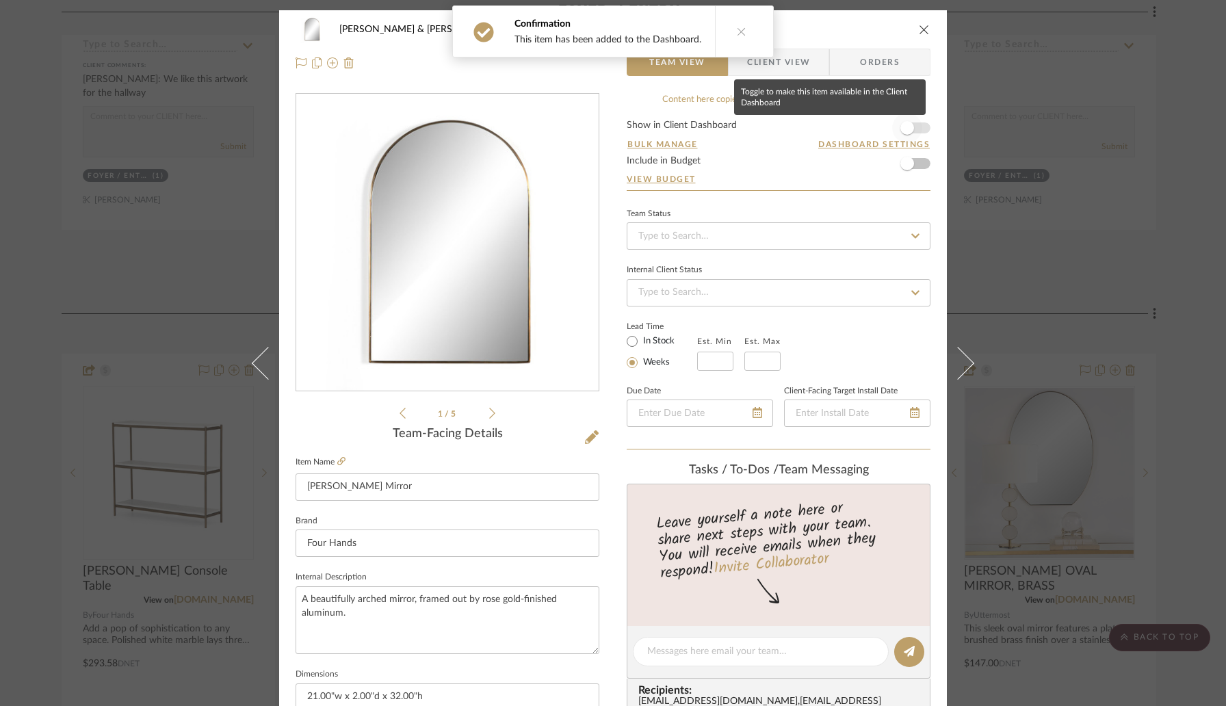
click at [909, 132] on span "button" at bounding box center [907, 128] width 30 height 30
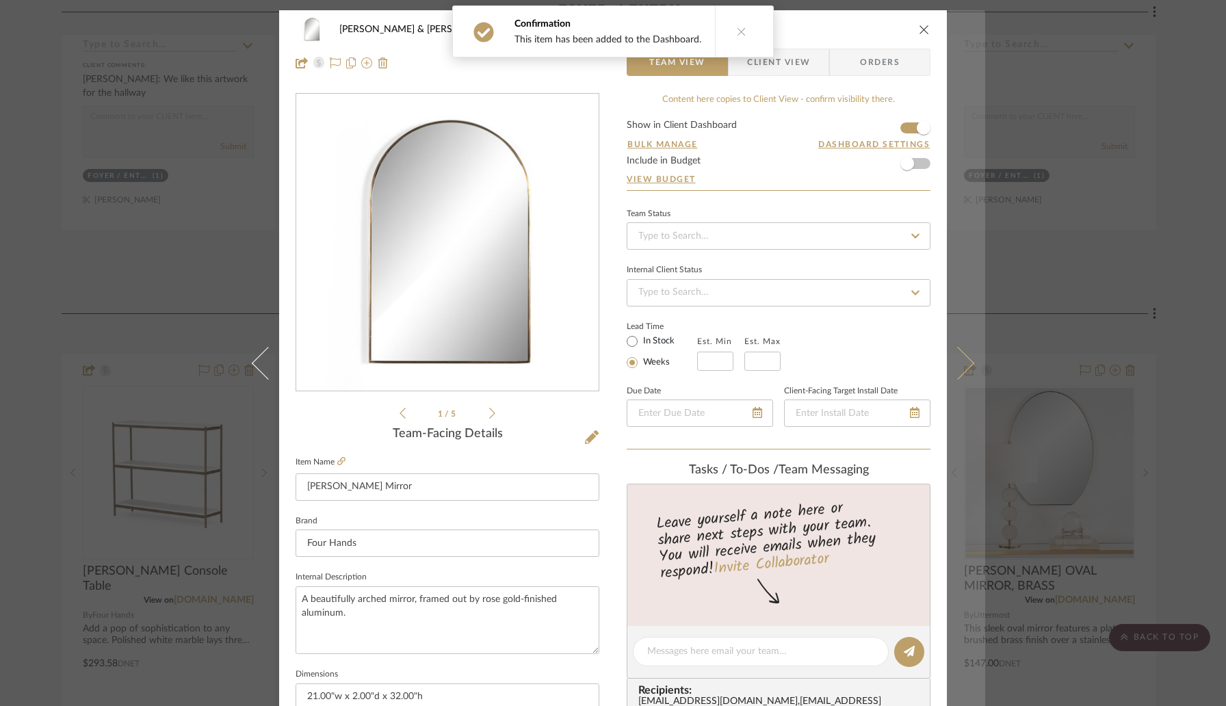
click at [949, 361] on icon at bounding box center [958, 363] width 33 height 33
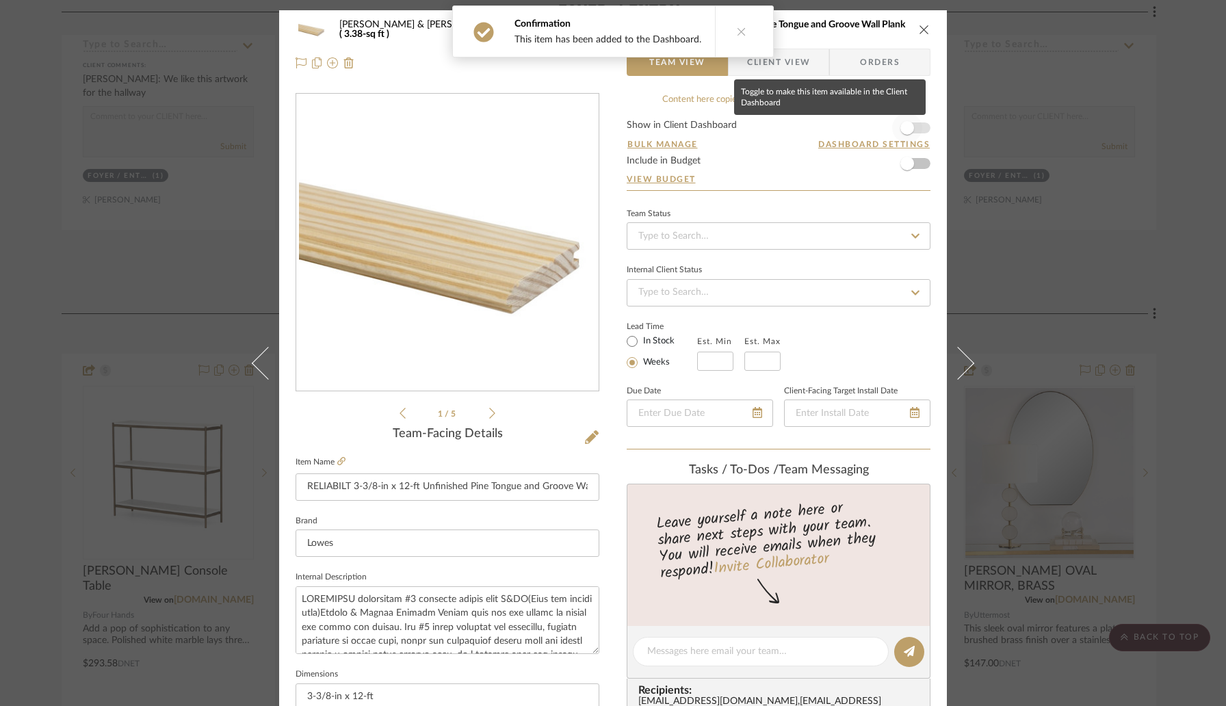
click at [907, 131] on span "button" at bounding box center [908, 128] width 14 height 14
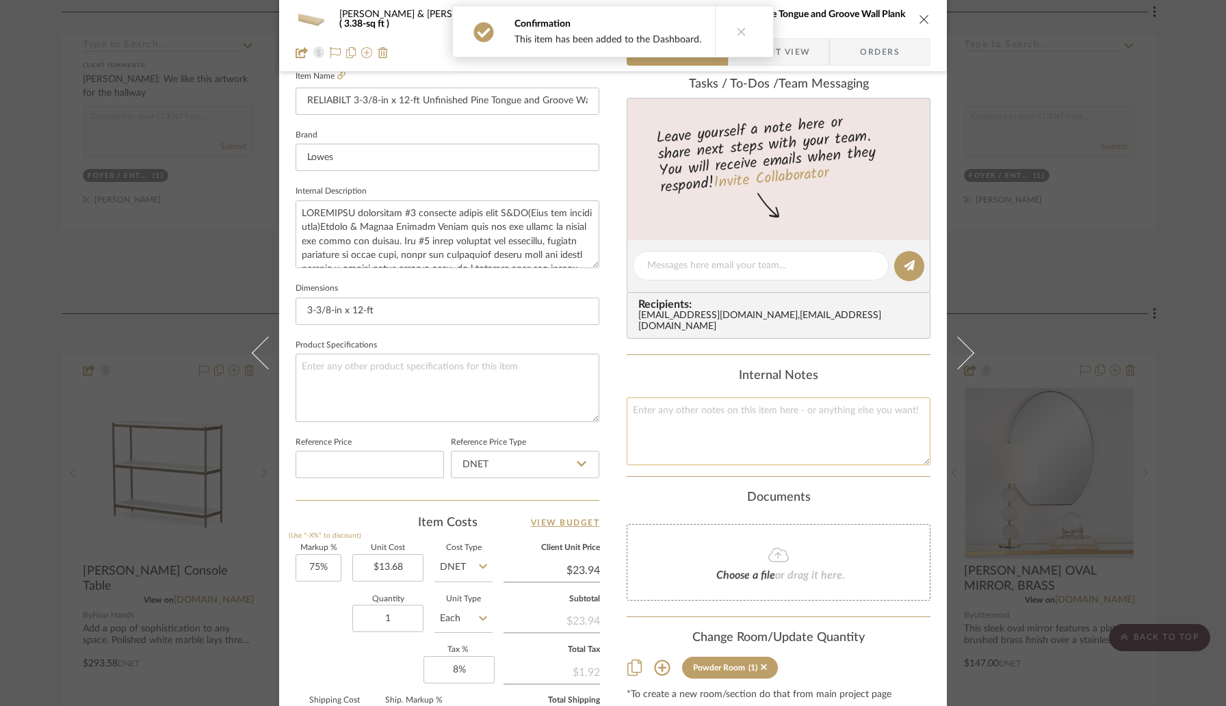
scroll to position [454, 0]
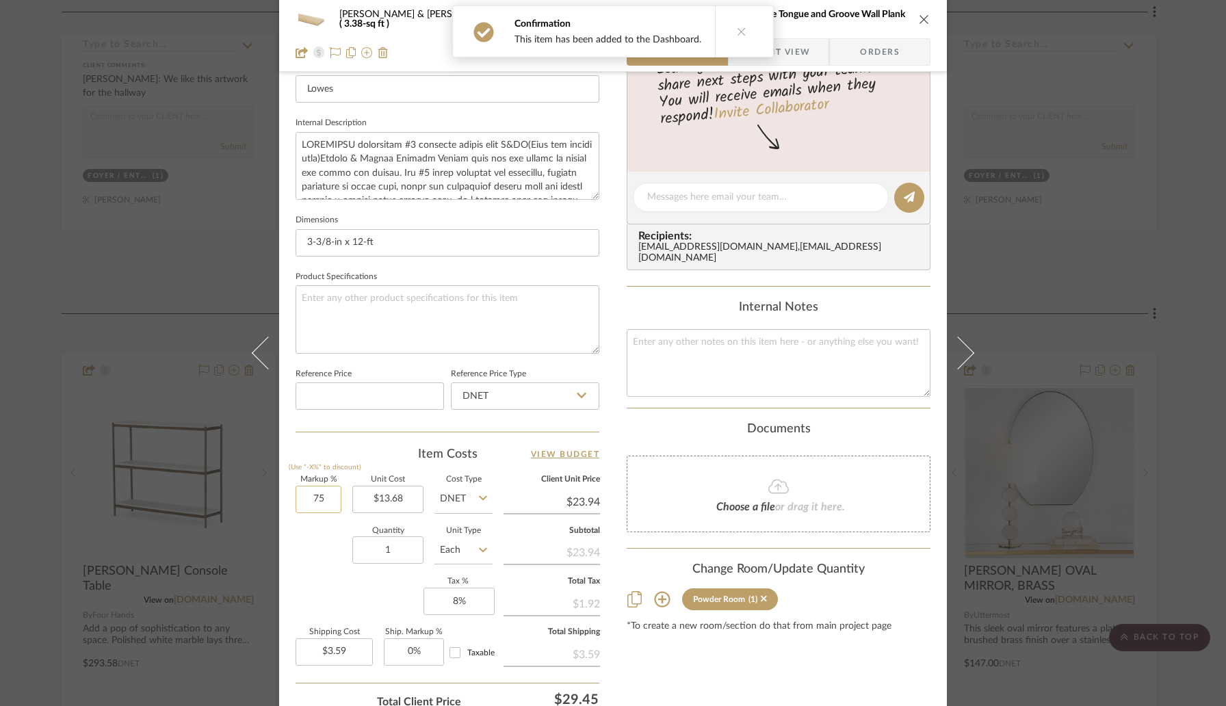
click at [326, 493] on input "75" at bounding box center [319, 499] width 46 height 27
type input "0%"
click at [348, 446] on div "Item Costs View Budget" at bounding box center [448, 454] width 304 height 16
type input "$13.68"
type input "$2.05"
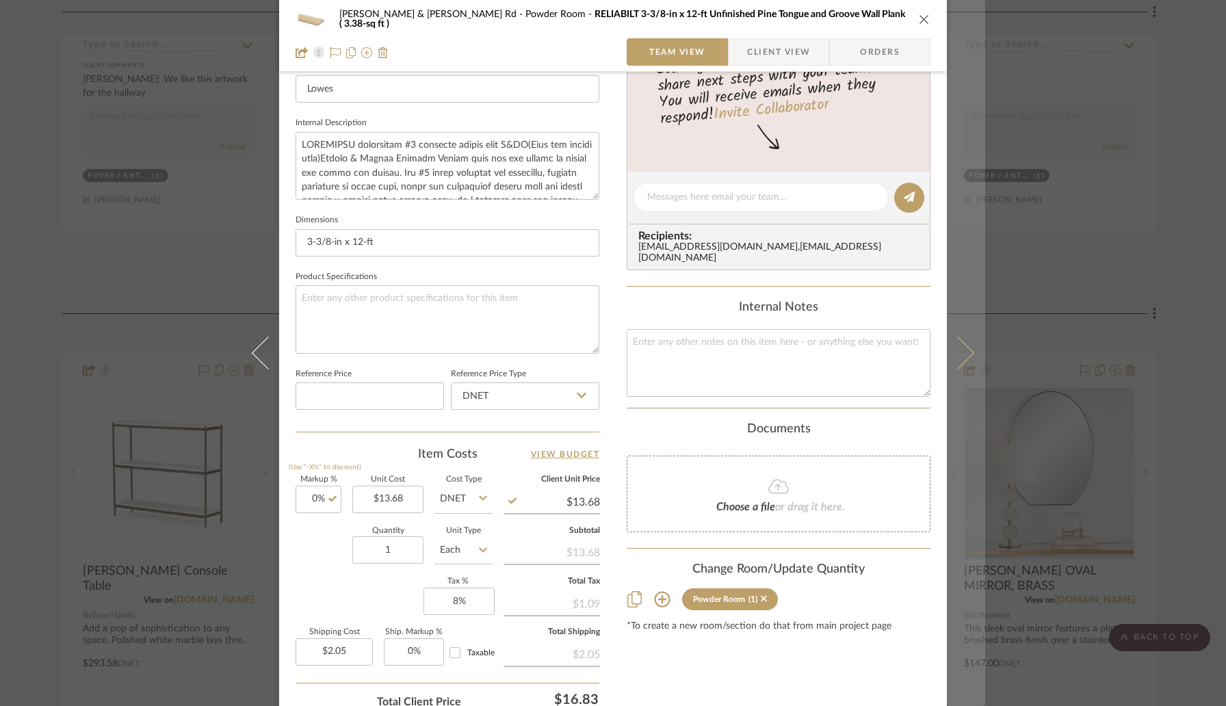
click at [952, 370] on button at bounding box center [966, 353] width 38 height 706
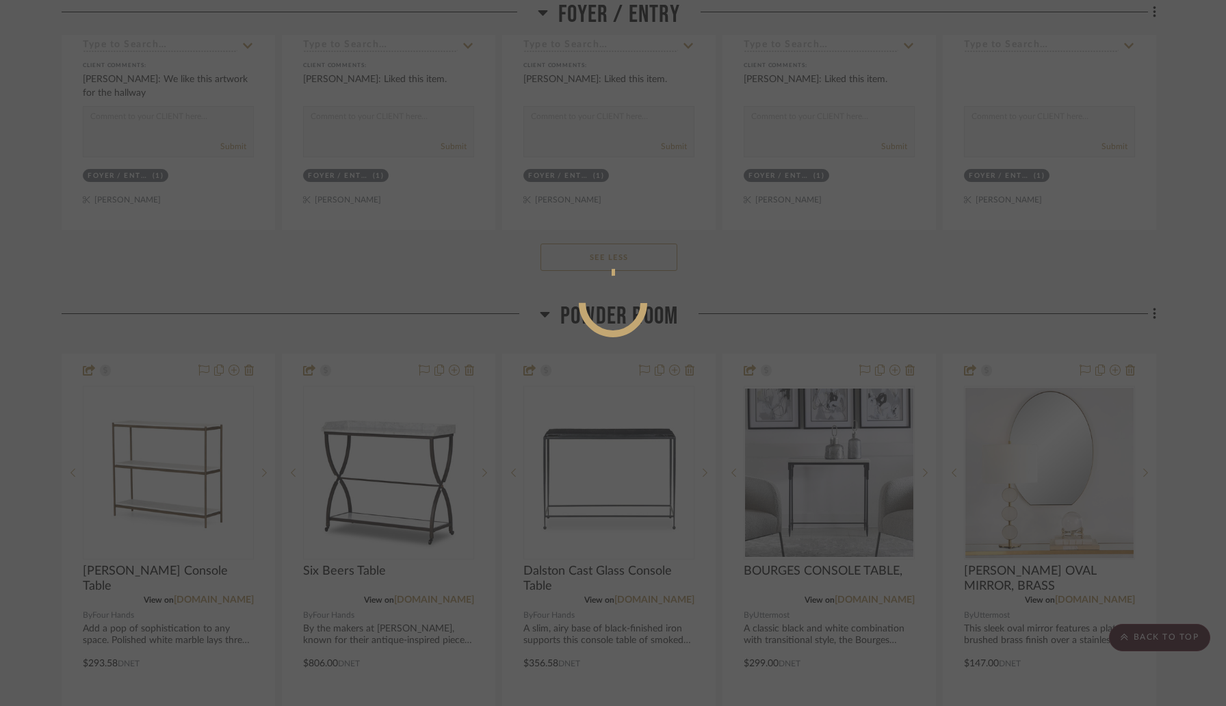
scroll to position [0, 0]
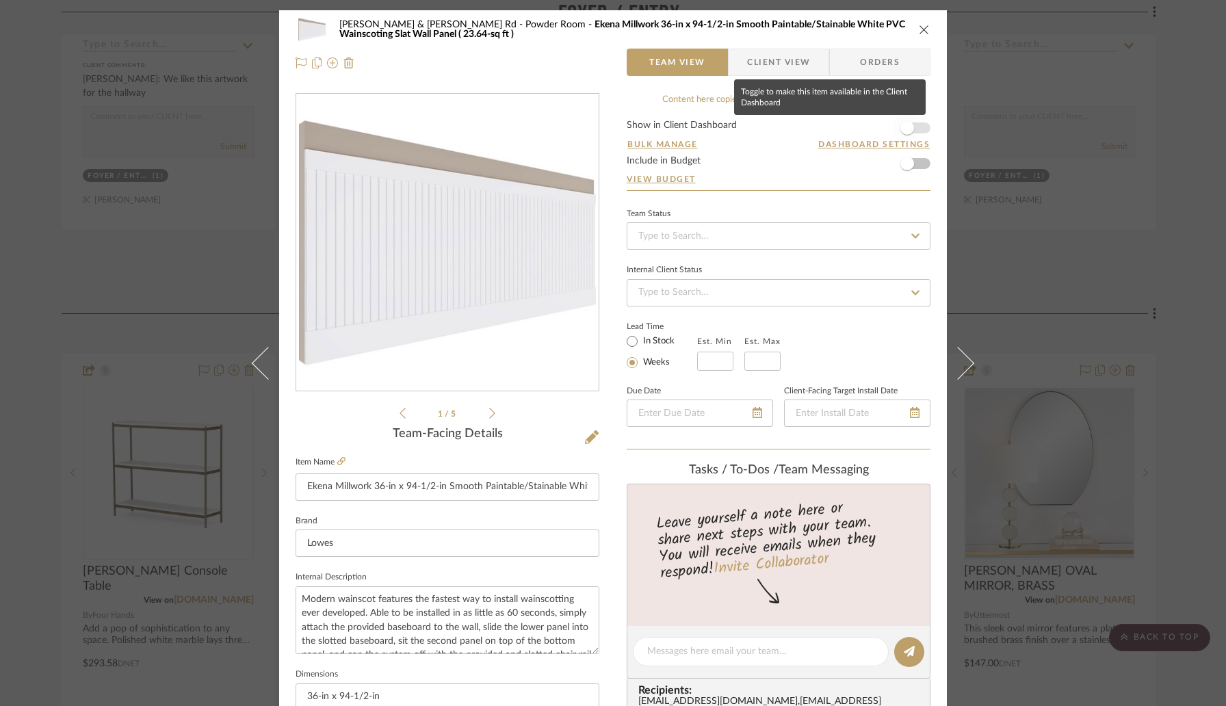
click at [909, 133] on span "button" at bounding box center [907, 128] width 30 height 30
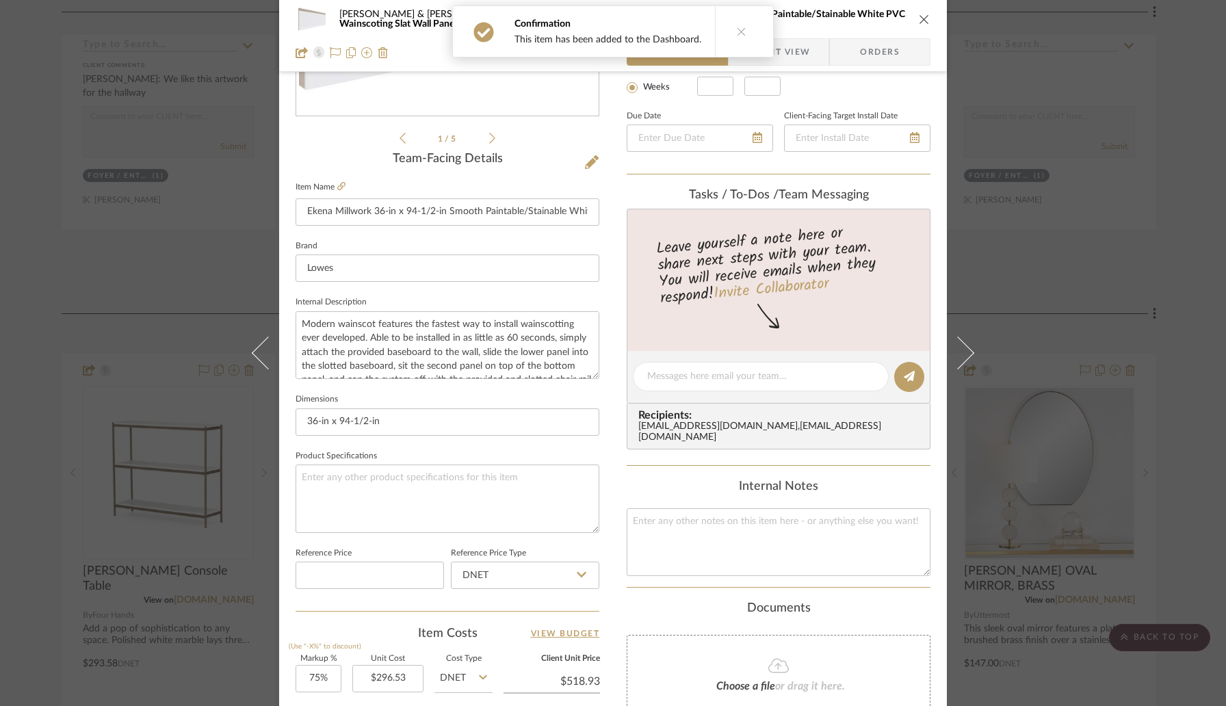
scroll to position [565, 0]
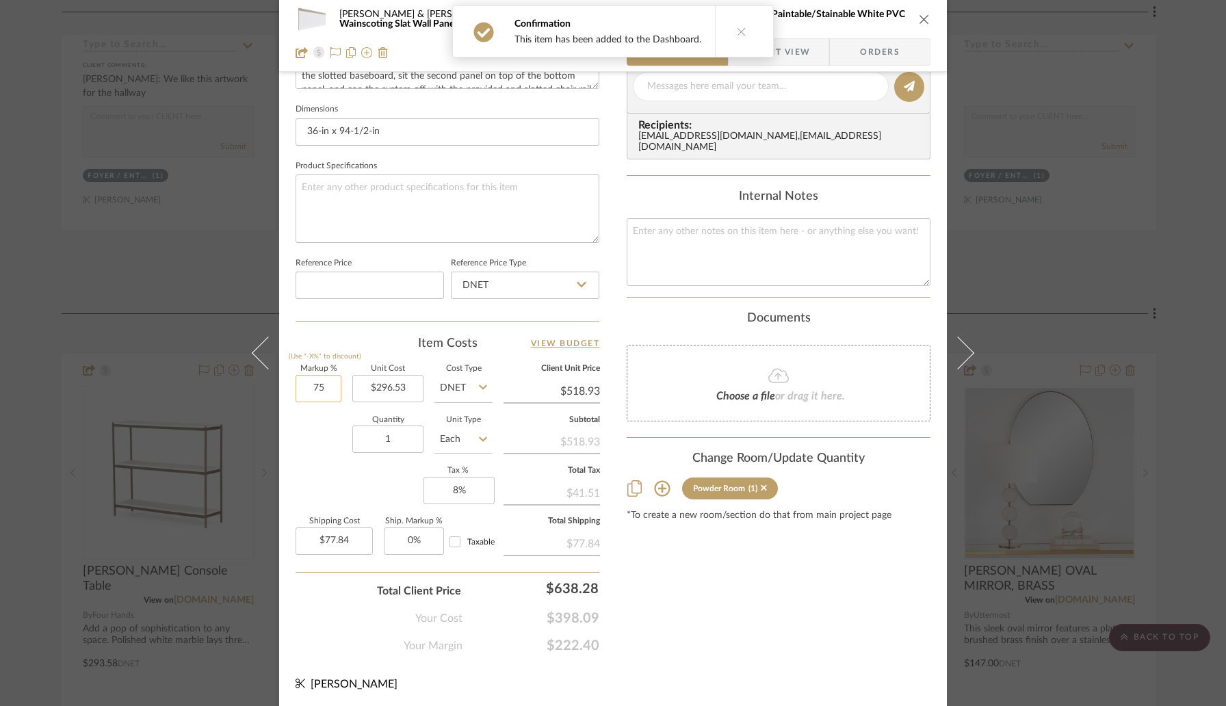
click at [333, 389] on input "75" at bounding box center [319, 388] width 46 height 27
type input "0%"
click at [332, 433] on div "Quantity 1 Unit Type Each" at bounding box center [394, 441] width 197 height 49
type input "$296.53"
type input "$44.48"
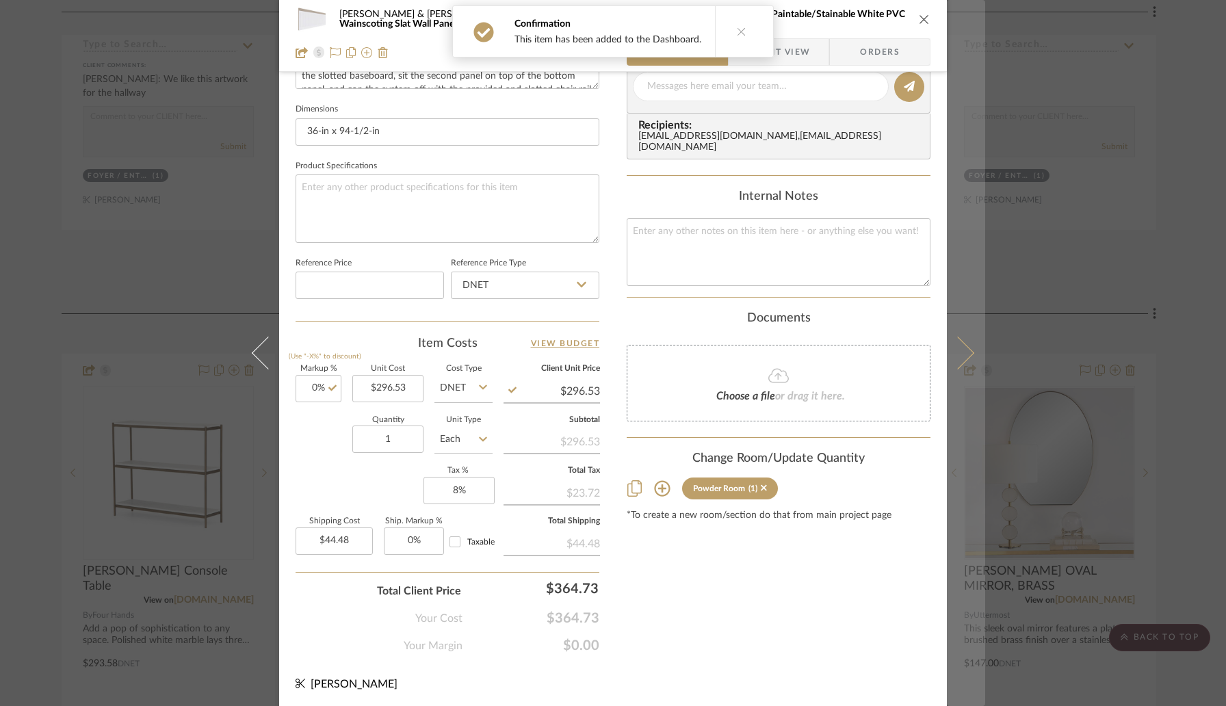
click at [958, 351] on icon at bounding box center [958, 353] width 33 height 33
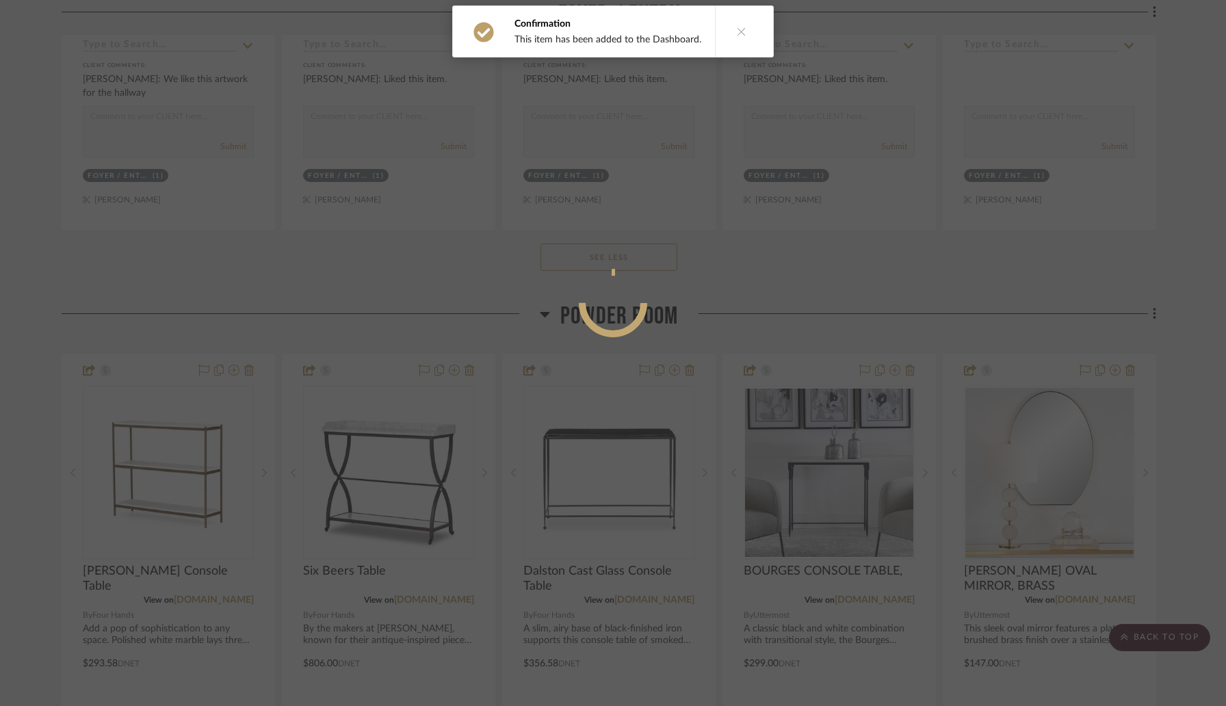
scroll to position [0, 0]
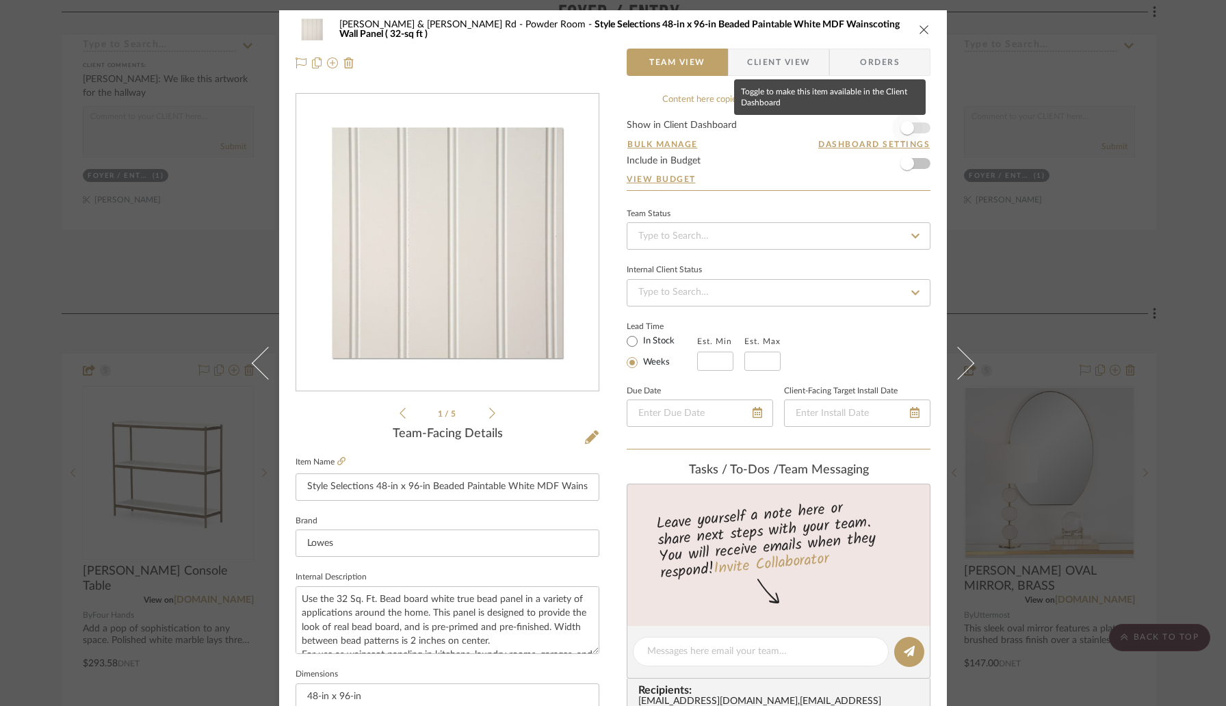
click at [911, 129] on span "button" at bounding box center [907, 128] width 30 height 30
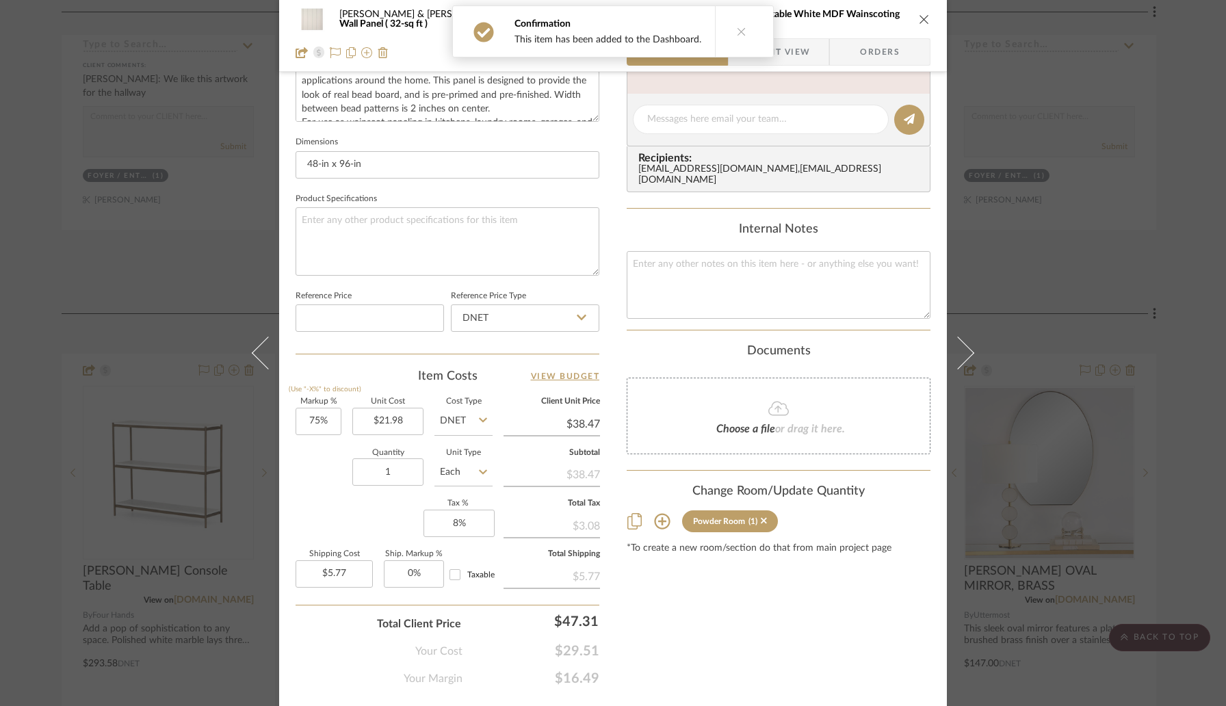
scroll to position [557, 0]
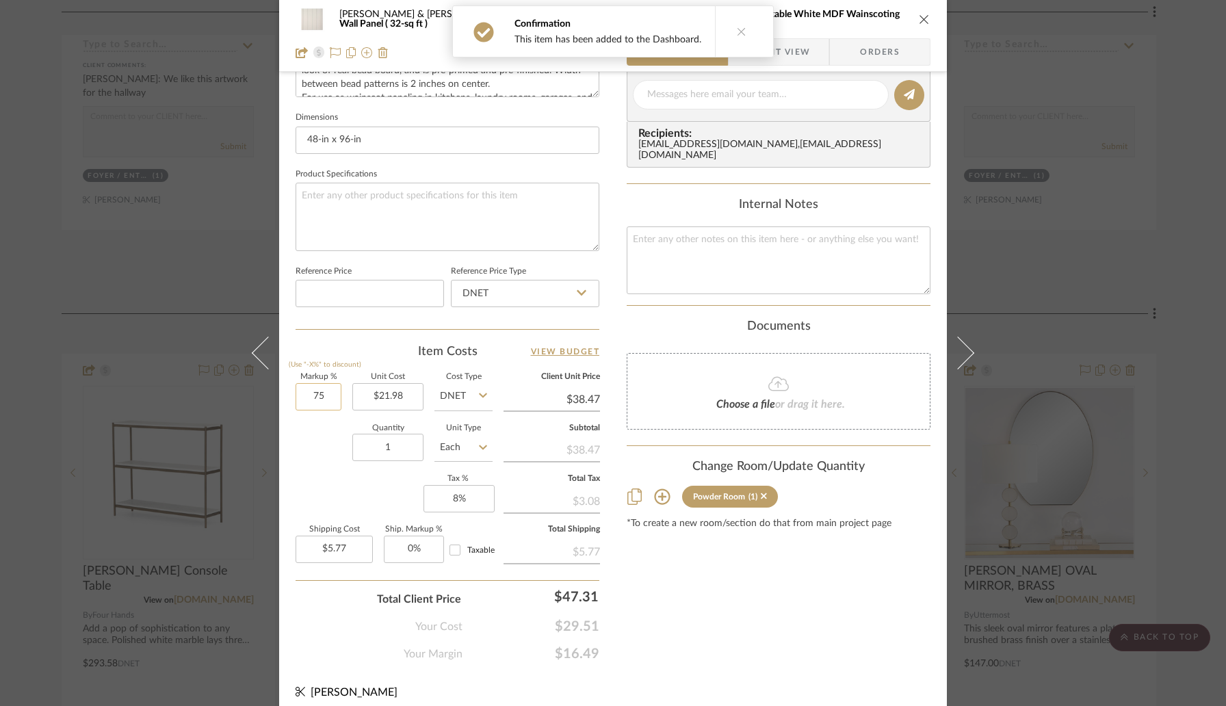
click at [332, 397] on input "75" at bounding box center [319, 396] width 46 height 27
type input "0%"
click at [322, 443] on div "Quantity 1 Unit Type Each" at bounding box center [394, 449] width 197 height 49
type input "$21.98"
type input "$3.30"
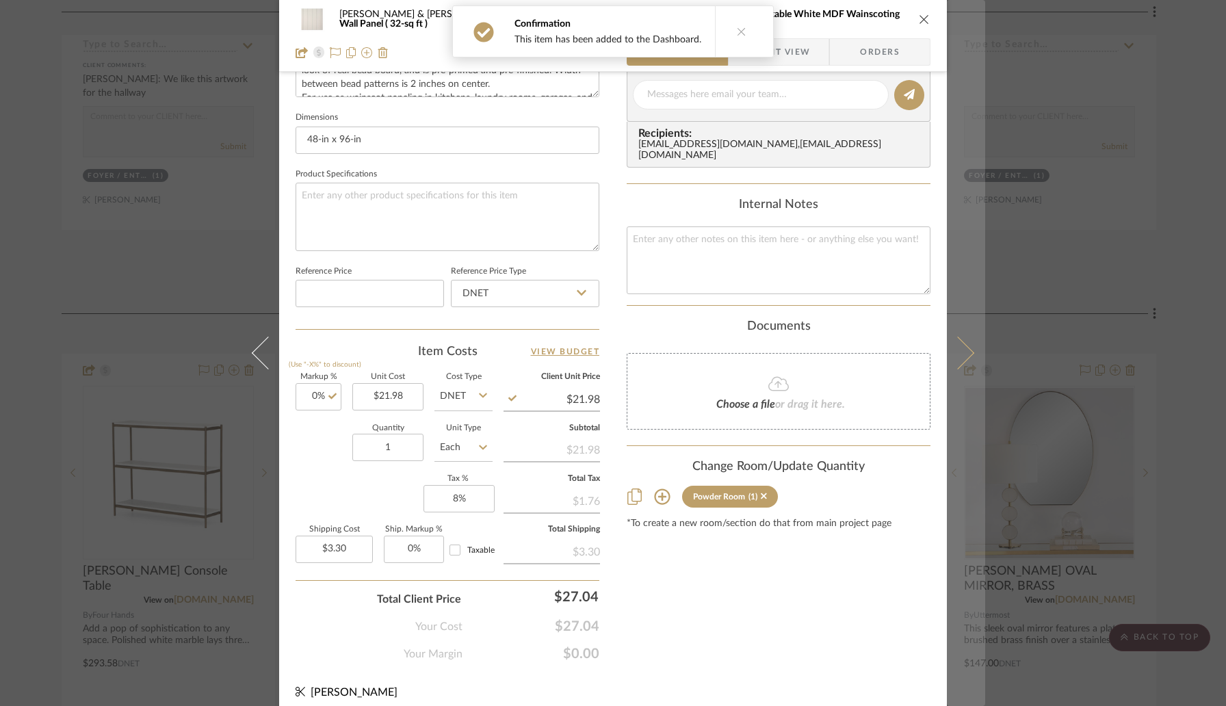
click at [947, 370] on button at bounding box center [966, 353] width 38 height 706
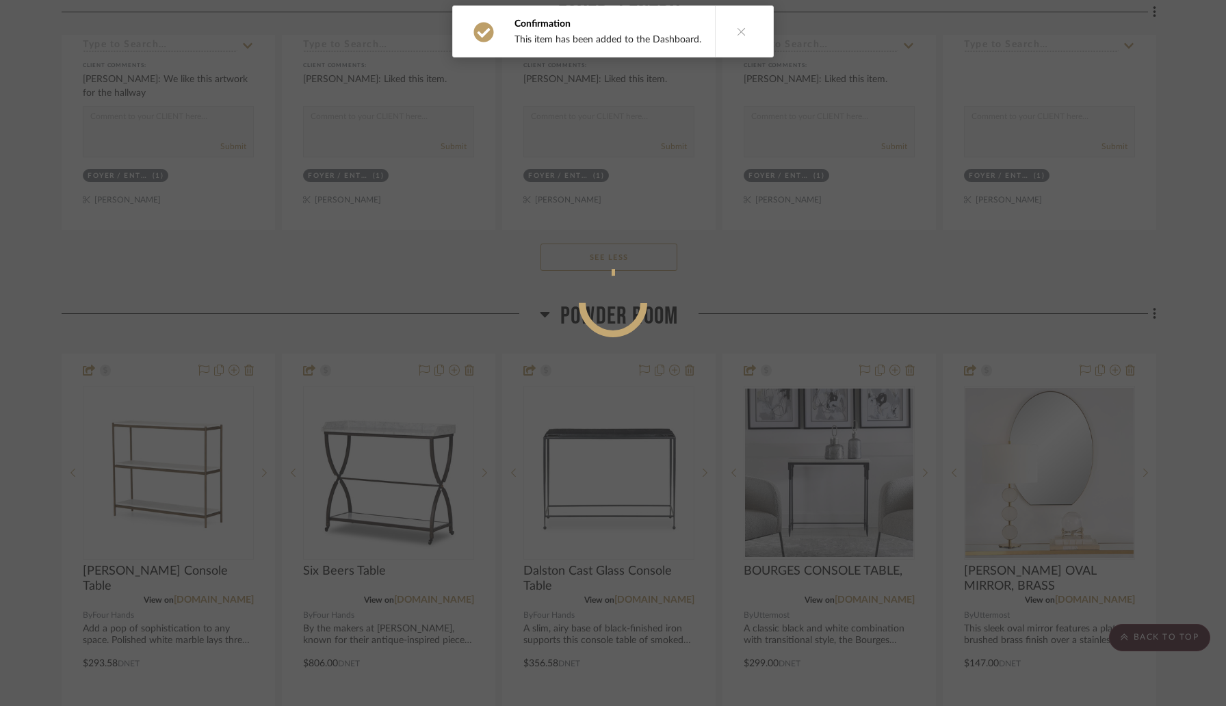
scroll to position [0, 0]
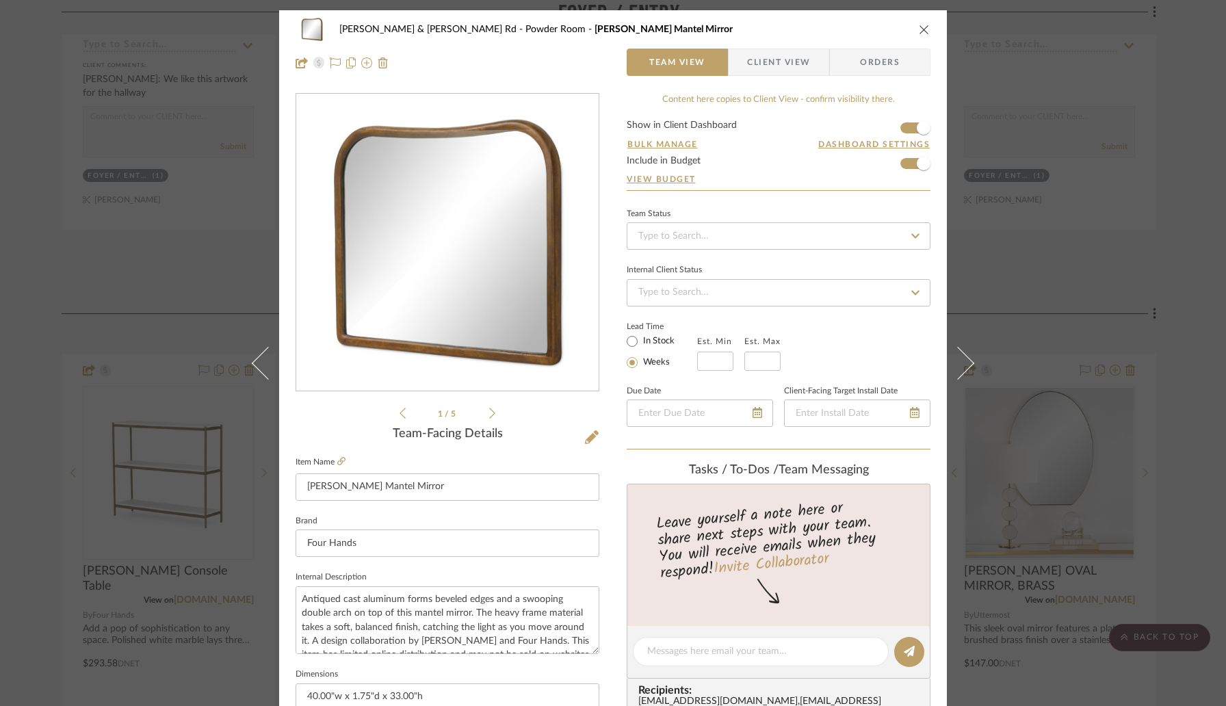
click at [922, 27] on icon "close" at bounding box center [924, 29] width 11 height 11
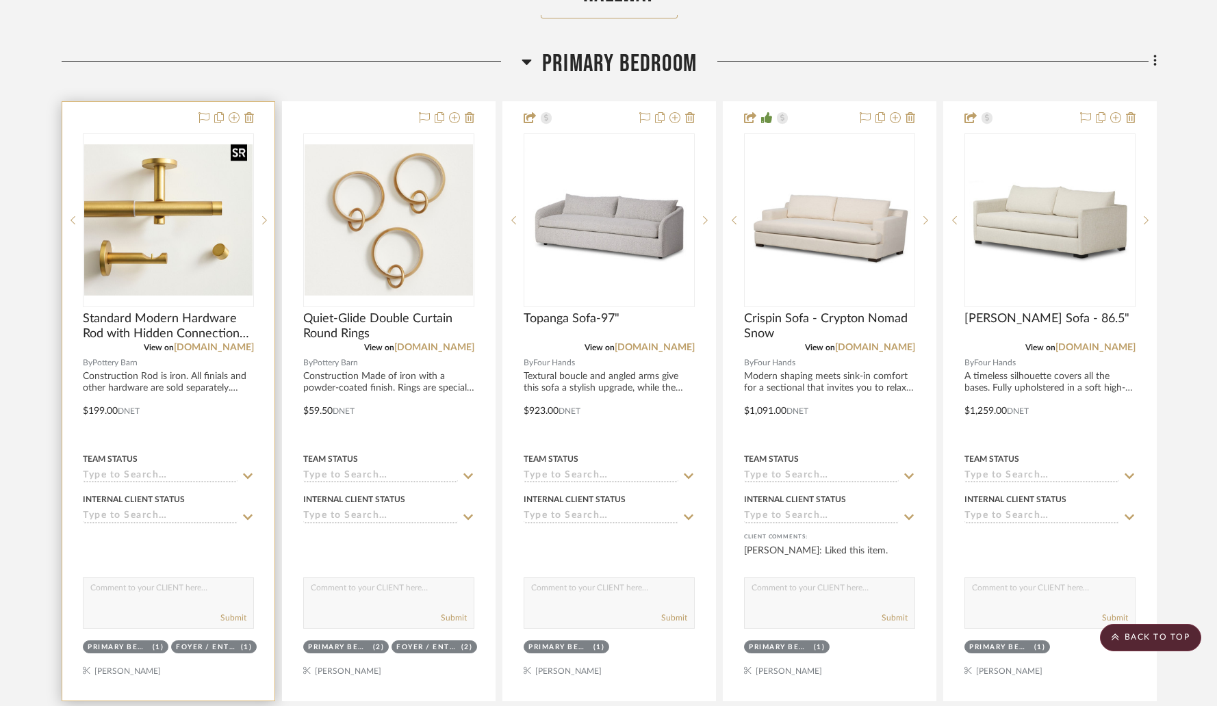
scroll to position [3933, 0]
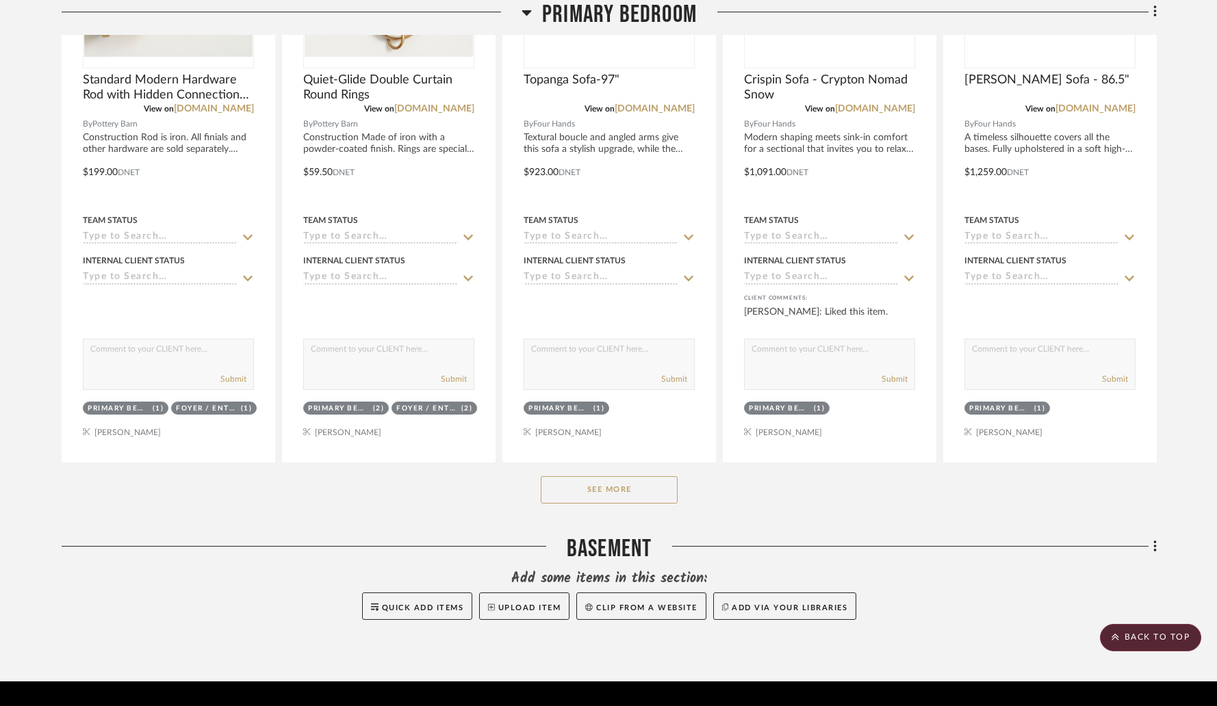
click at [581, 476] on button "See More" at bounding box center [609, 489] width 137 height 27
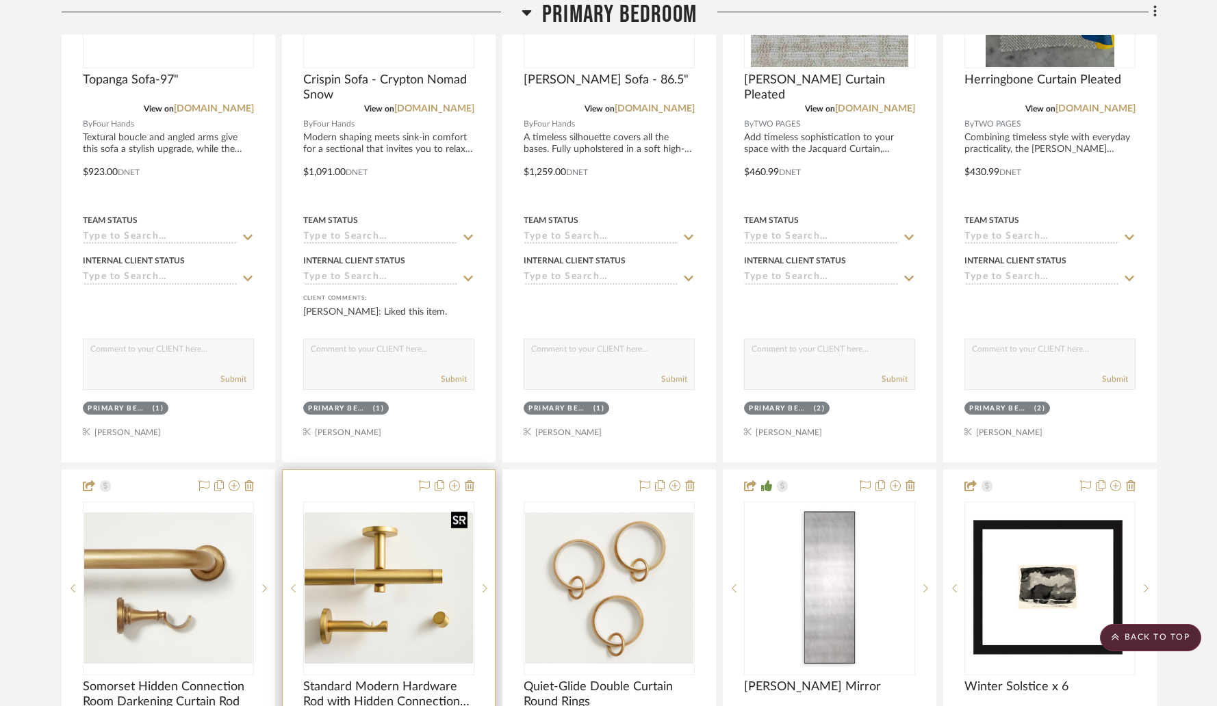
click at [420, 513] on img "0" at bounding box center [389, 588] width 168 height 151
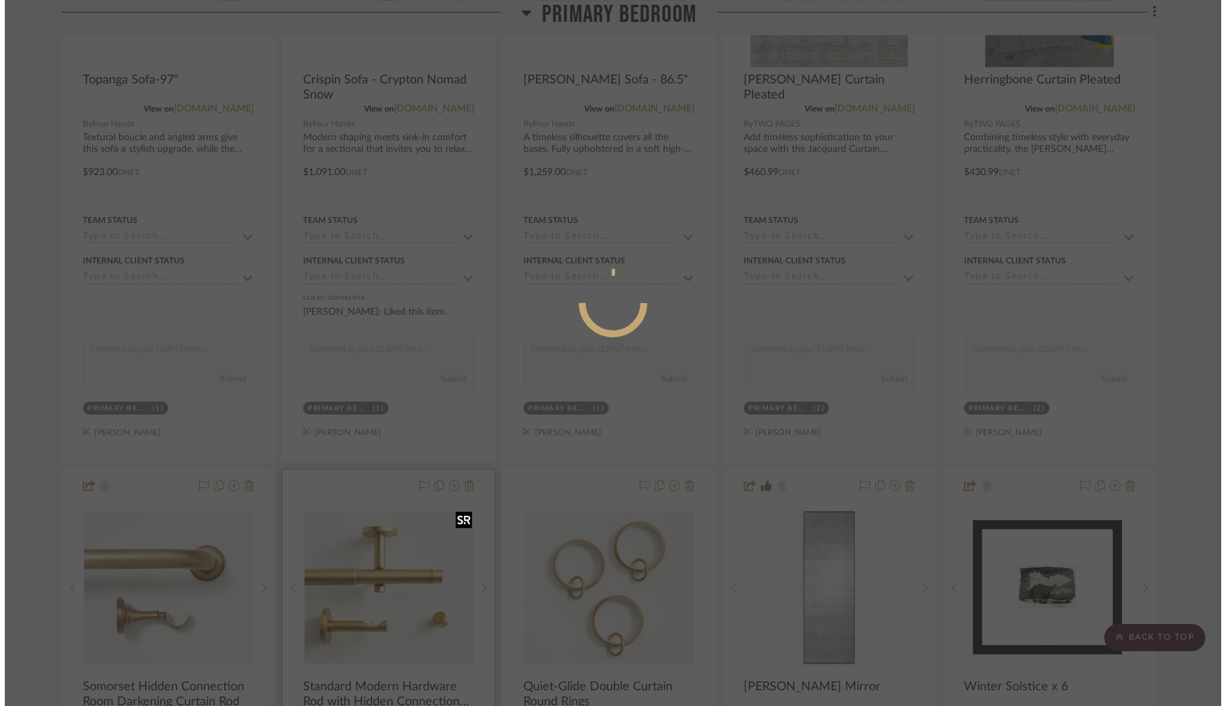
scroll to position [0, 0]
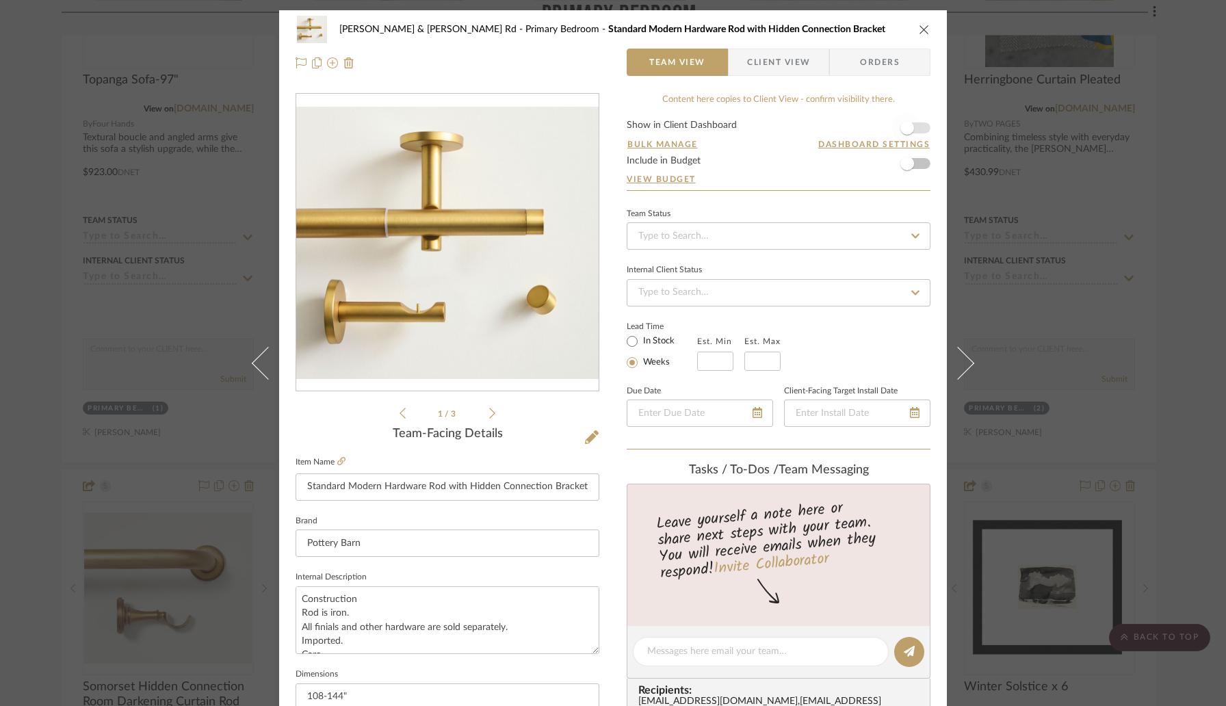
click at [915, 129] on span "button" at bounding box center [907, 128] width 30 height 30
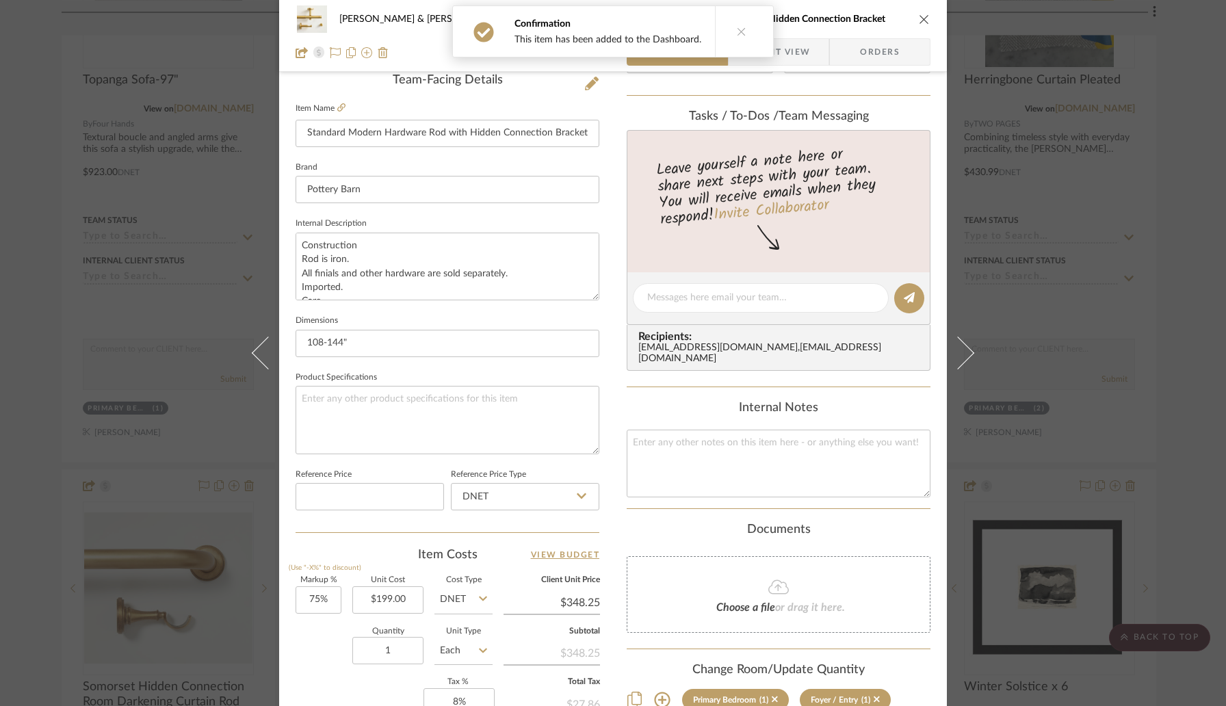
scroll to position [565, 0]
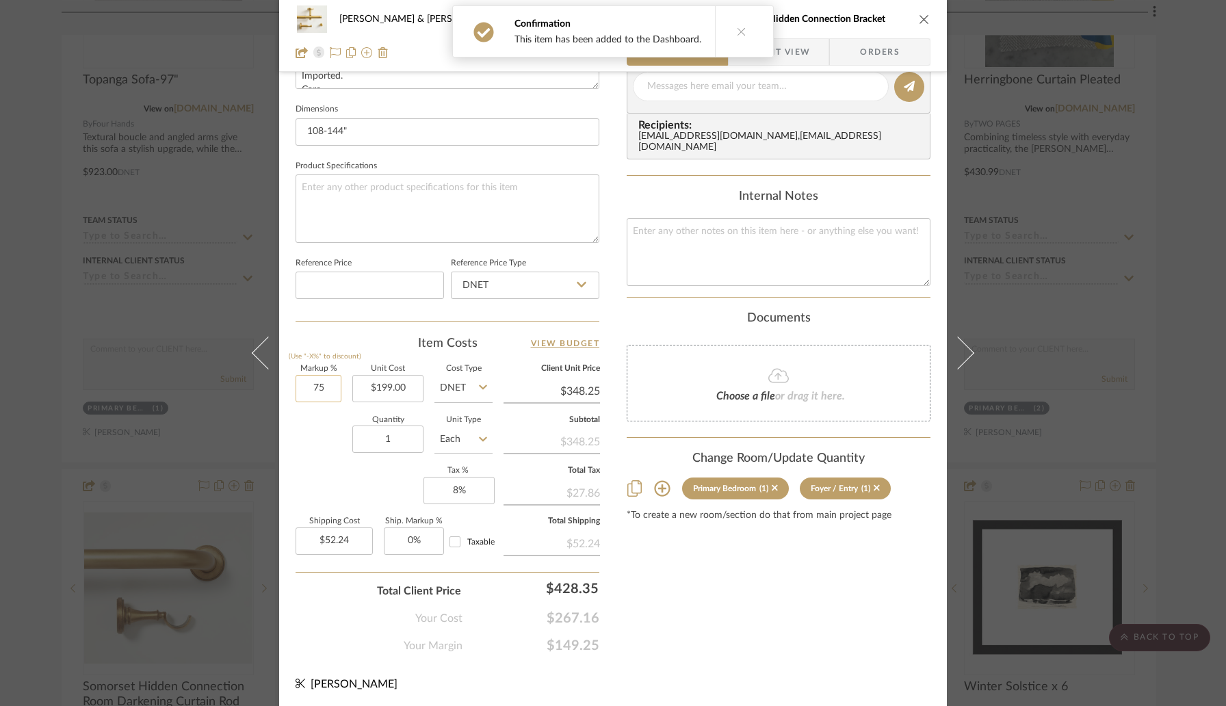
click at [331, 391] on input "75" at bounding box center [319, 388] width 46 height 27
type input "20%"
click at [328, 430] on div "Quantity 1 Unit Type Each" at bounding box center [394, 441] width 197 height 49
type input "$238.80"
type input "$35.82"
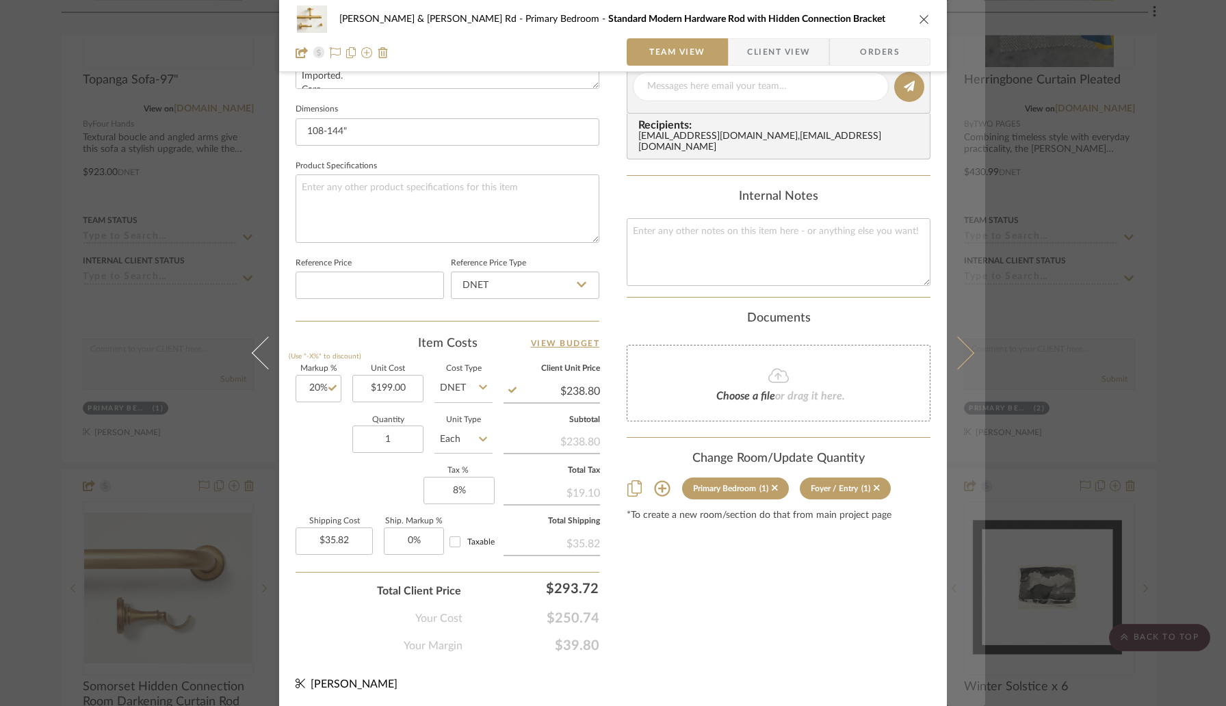
click at [966, 365] on button at bounding box center [966, 353] width 38 height 706
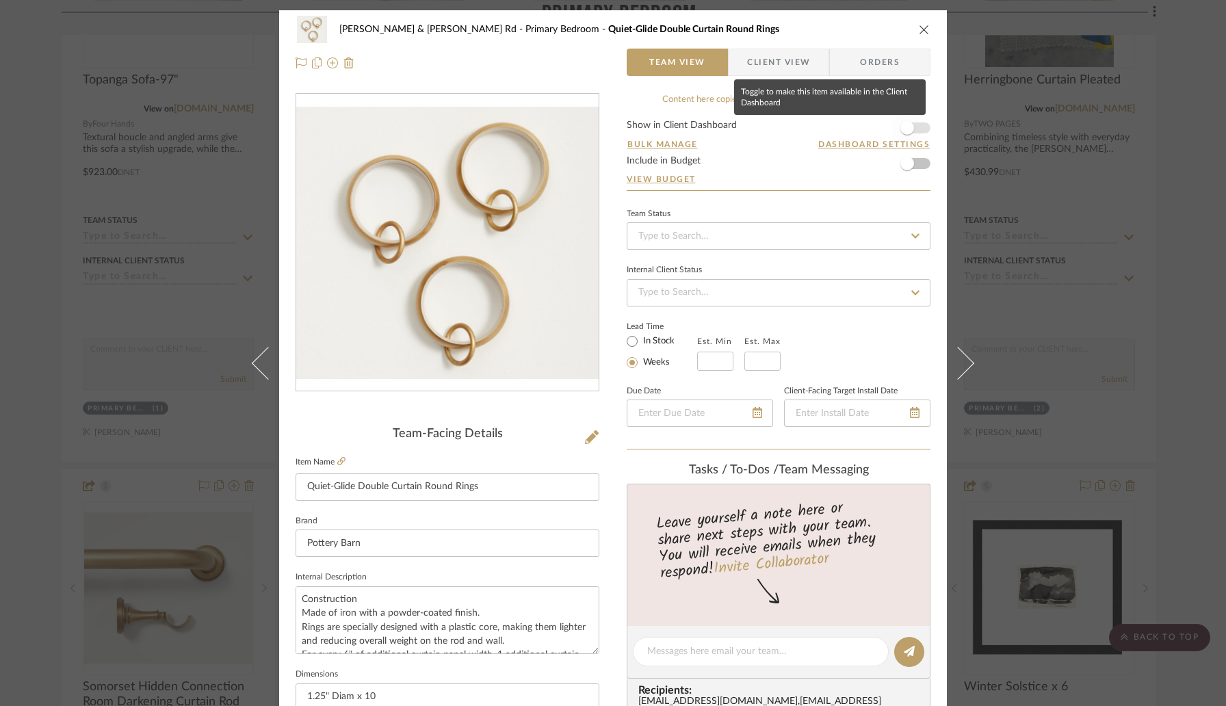
click at [912, 130] on span "button" at bounding box center [907, 128] width 30 height 30
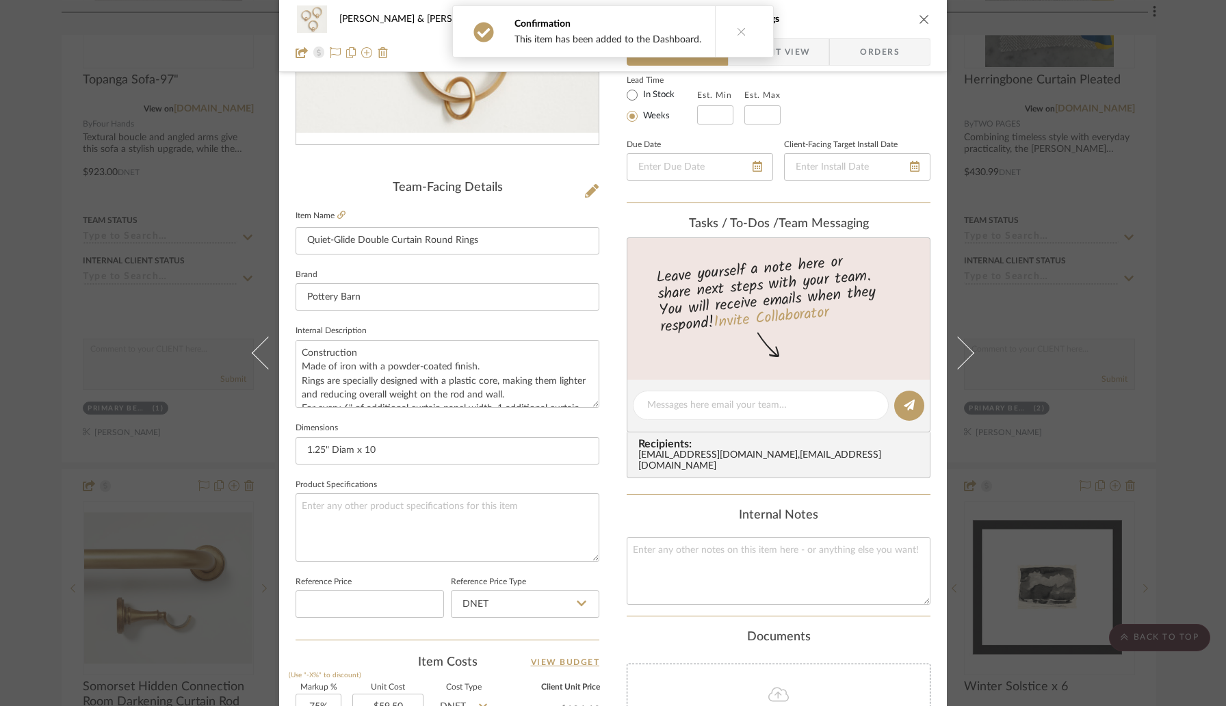
scroll to position [376, 0]
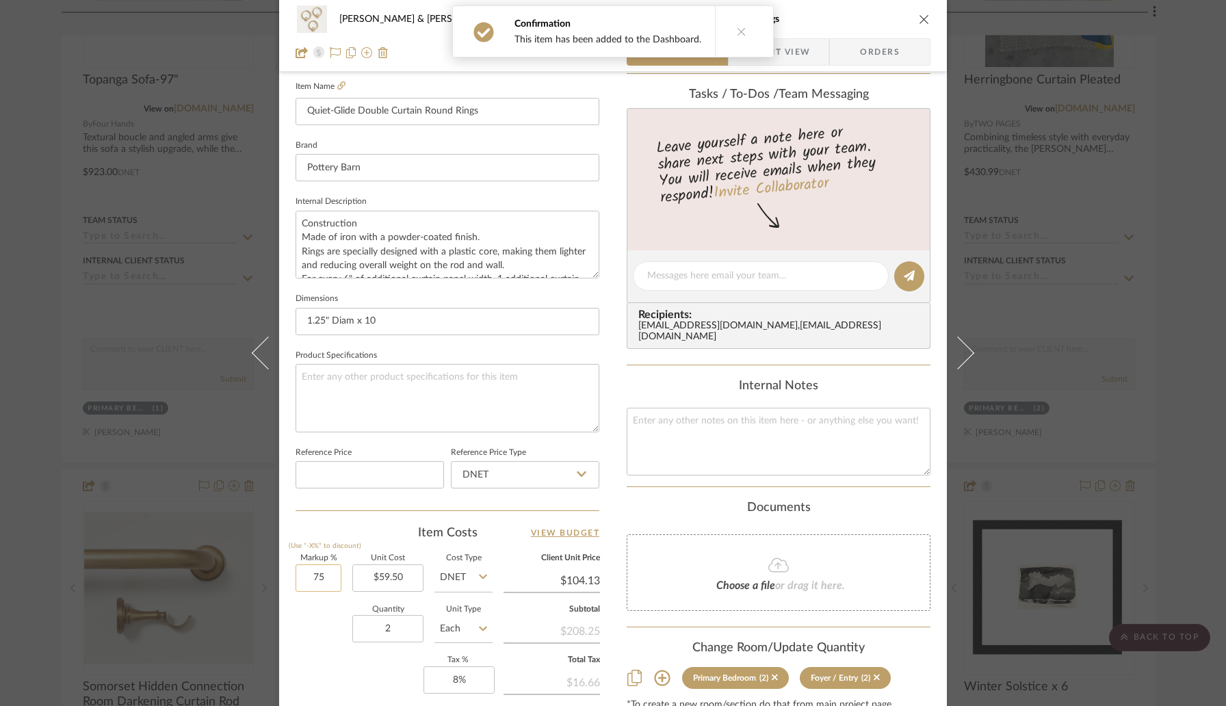
click at [328, 571] on input "75" at bounding box center [319, 578] width 46 height 27
click at [365, 527] on div "Item Costs View Budget" at bounding box center [448, 533] width 304 height 16
click at [919, 21] on icon "close" at bounding box center [924, 19] width 11 height 11
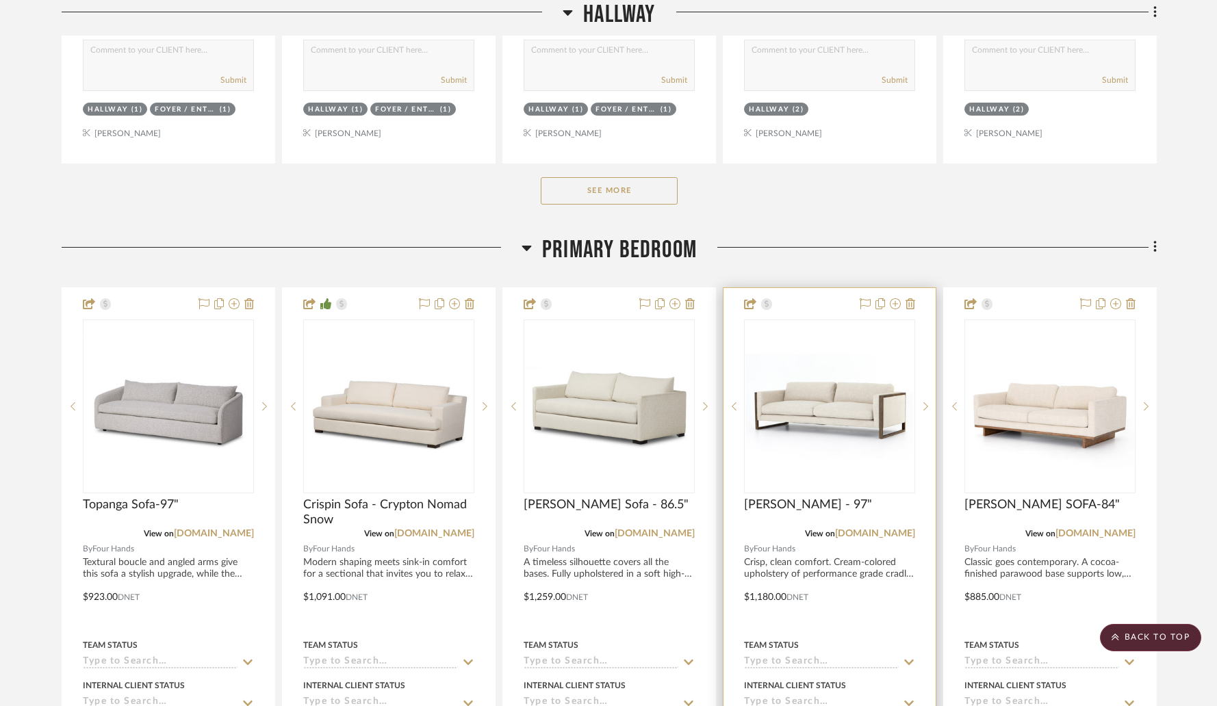
scroll to position [3454, 0]
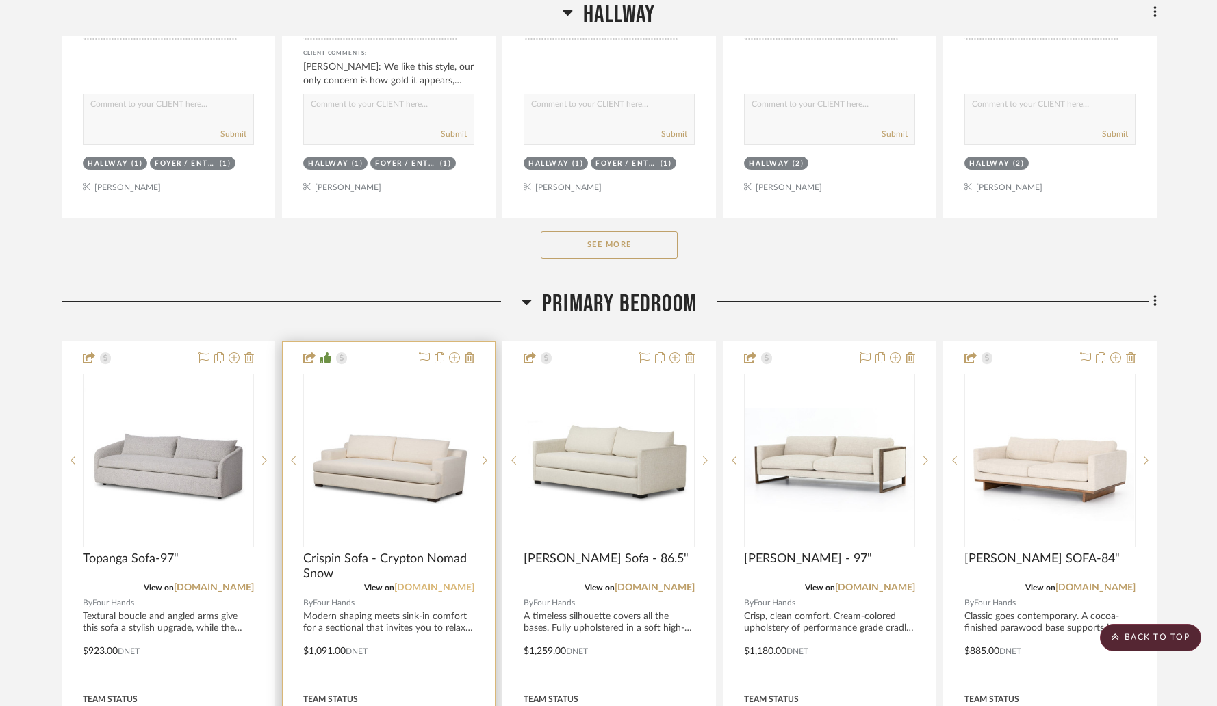
click at [455, 583] on link "[DOMAIN_NAME]" at bounding box center [434, 588] width 80 height 10
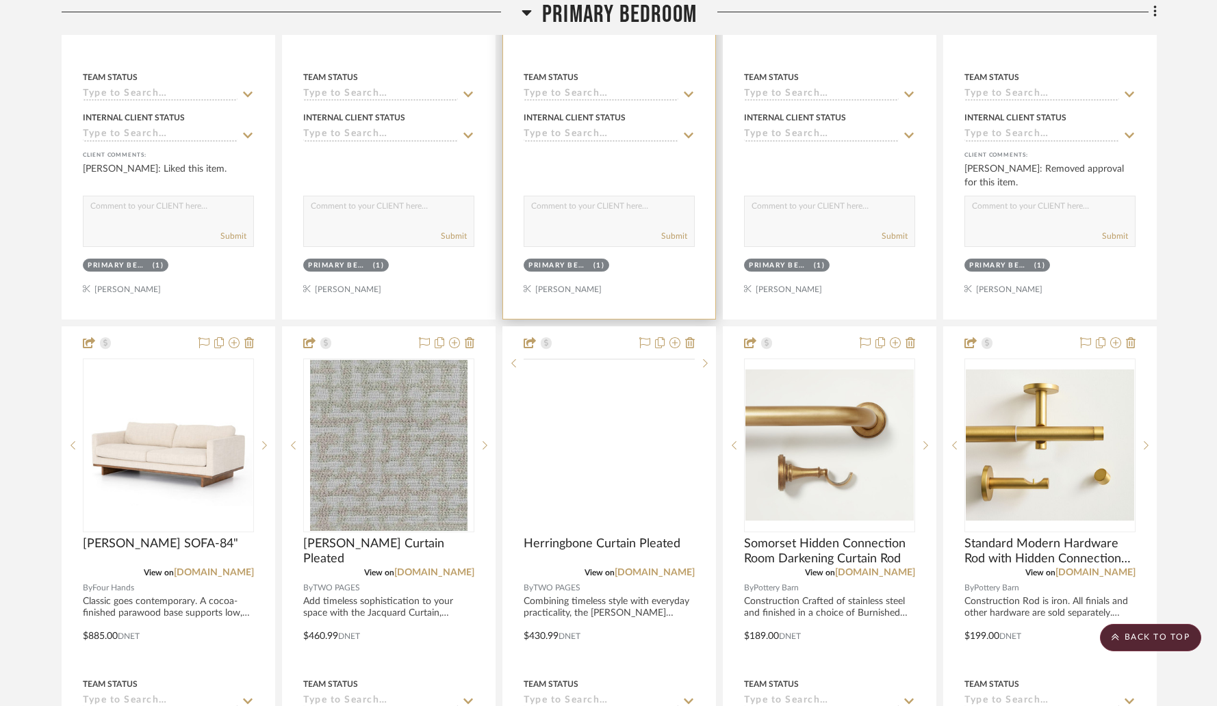
scroll to position [4194, 0]
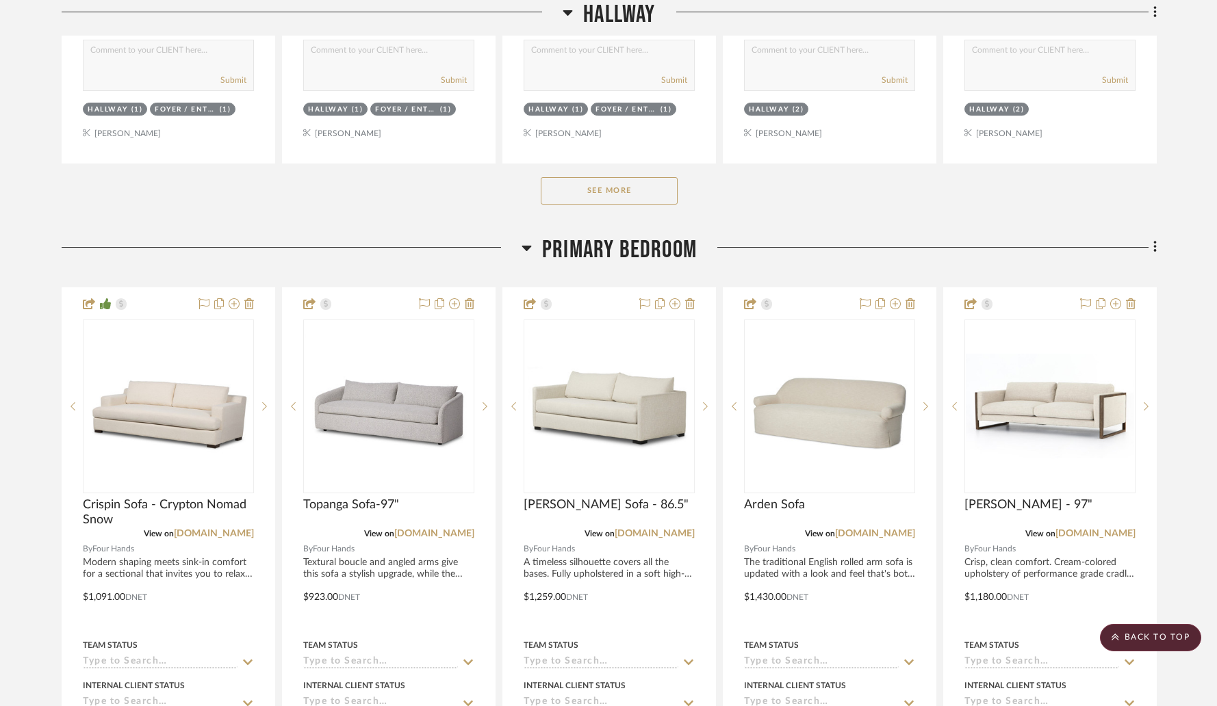
scroll to position [3526, 0]
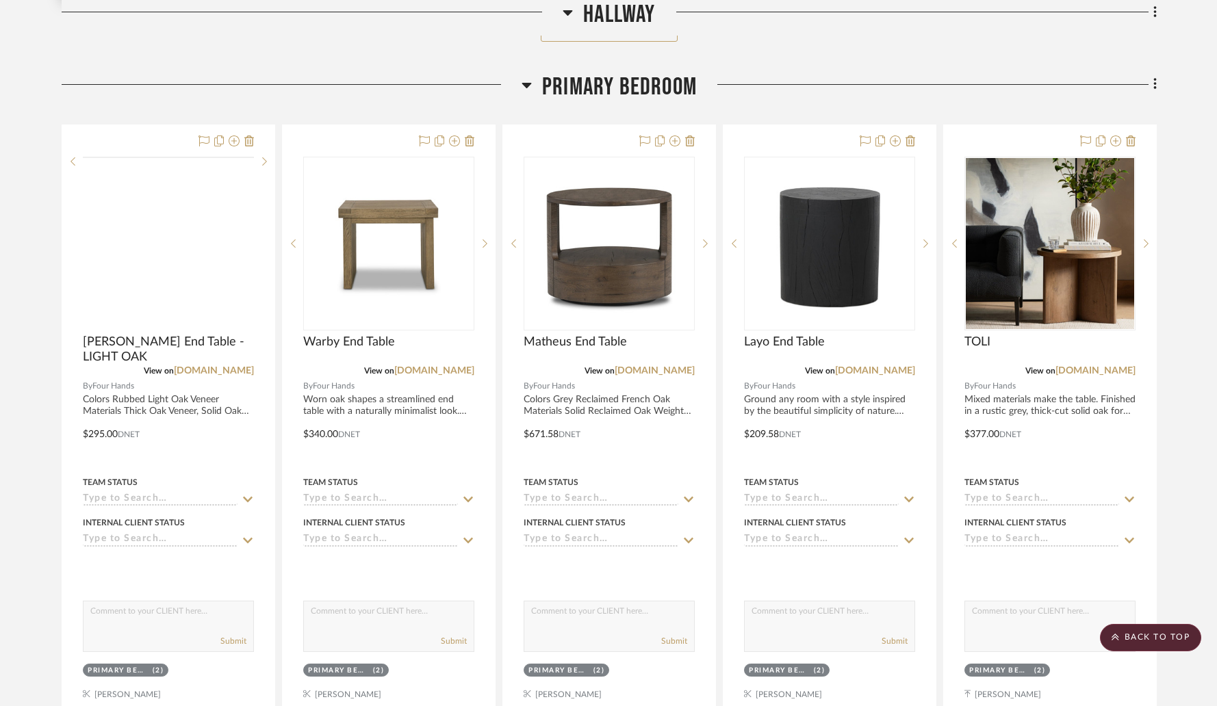
scroll to position [2496, 0]
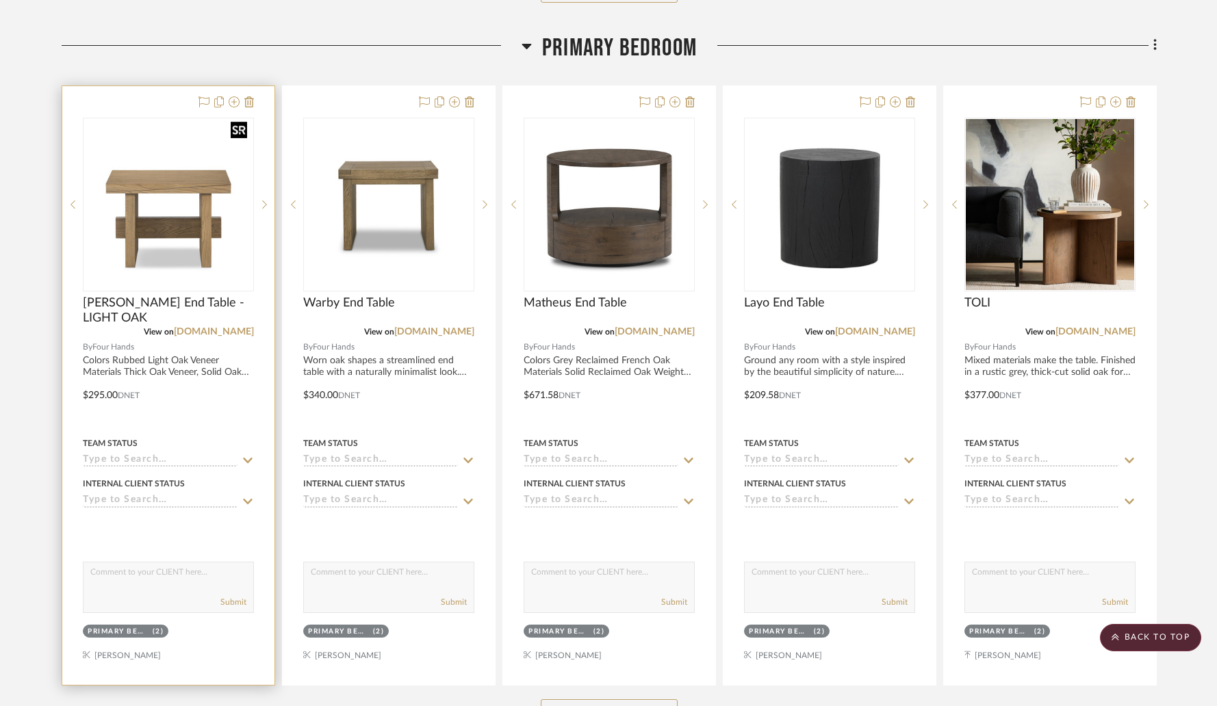
click at [153, 157] on img "0" at bounding box center [168, 204] width 168 height 168
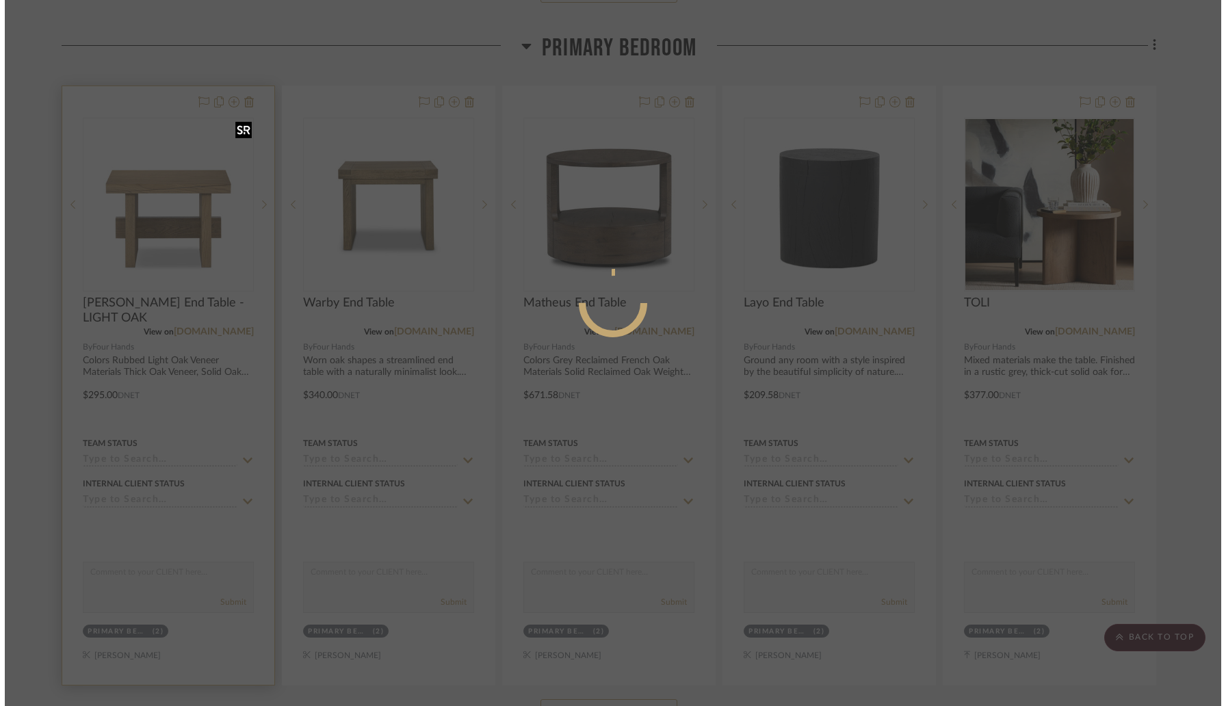
scroll to position [0, 0]
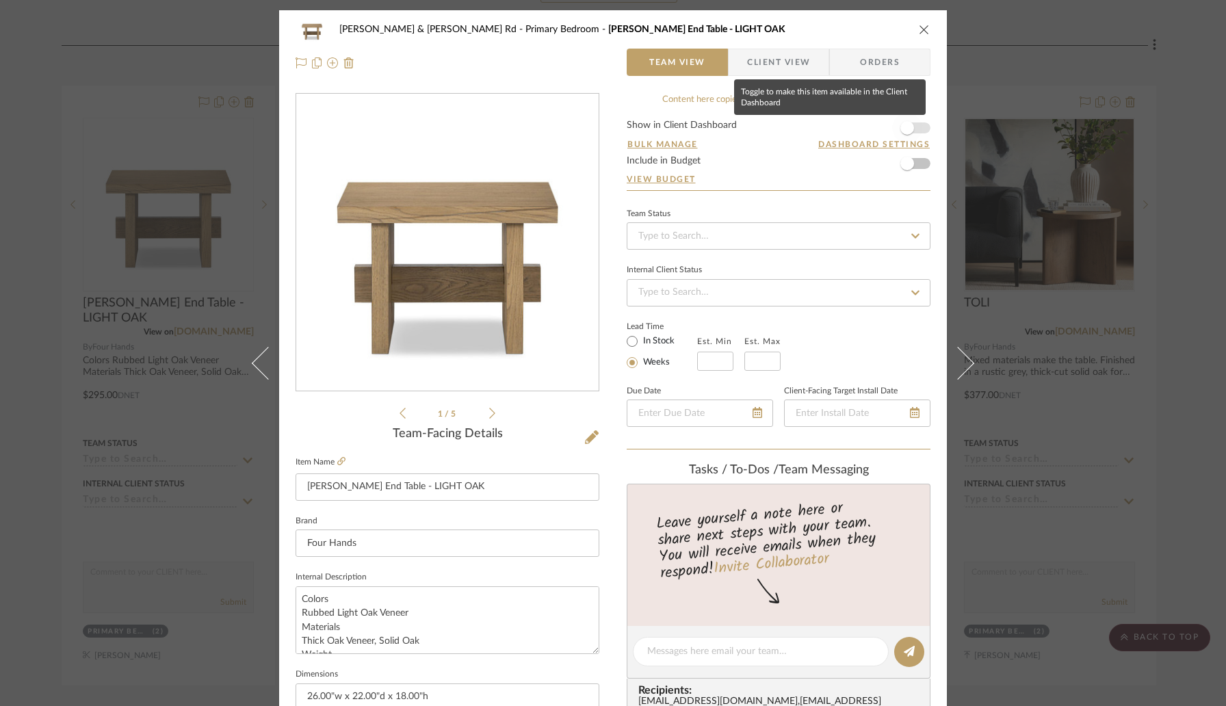
click at [905, 129] on span "button" at bounding box center [908, 128] width 14 height 14
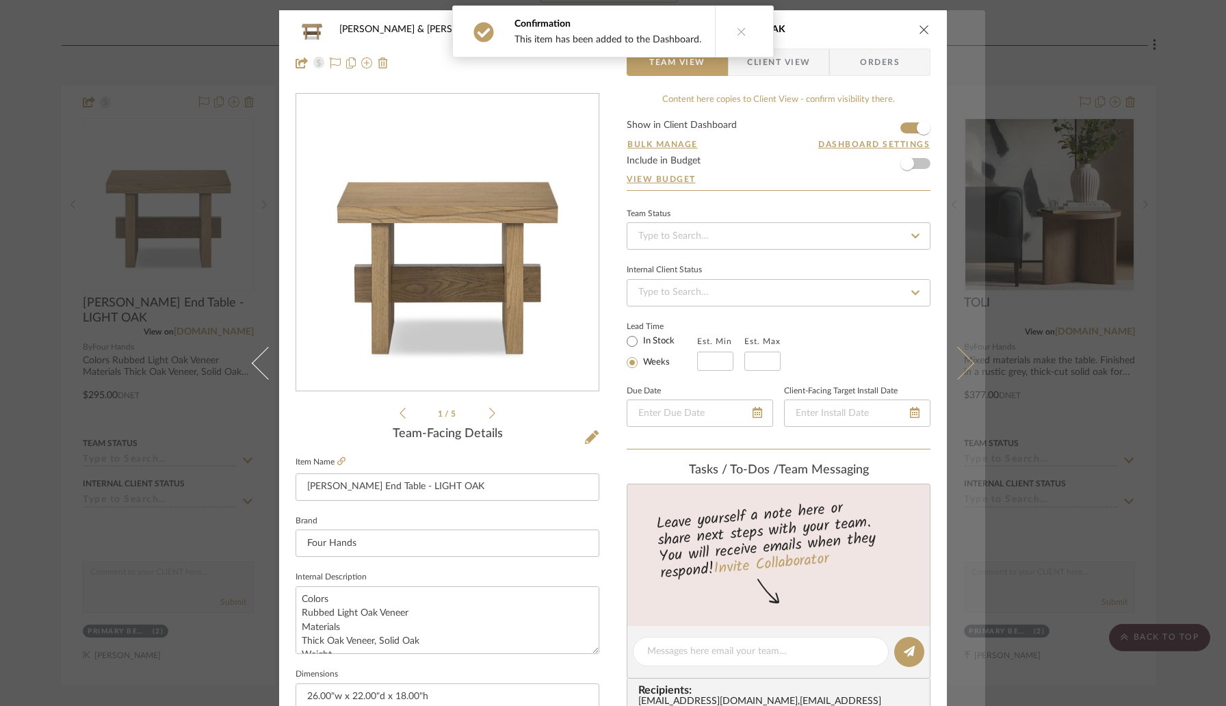
click at [962, 376] on button at bounding box center [966, 363] width 38 height 706
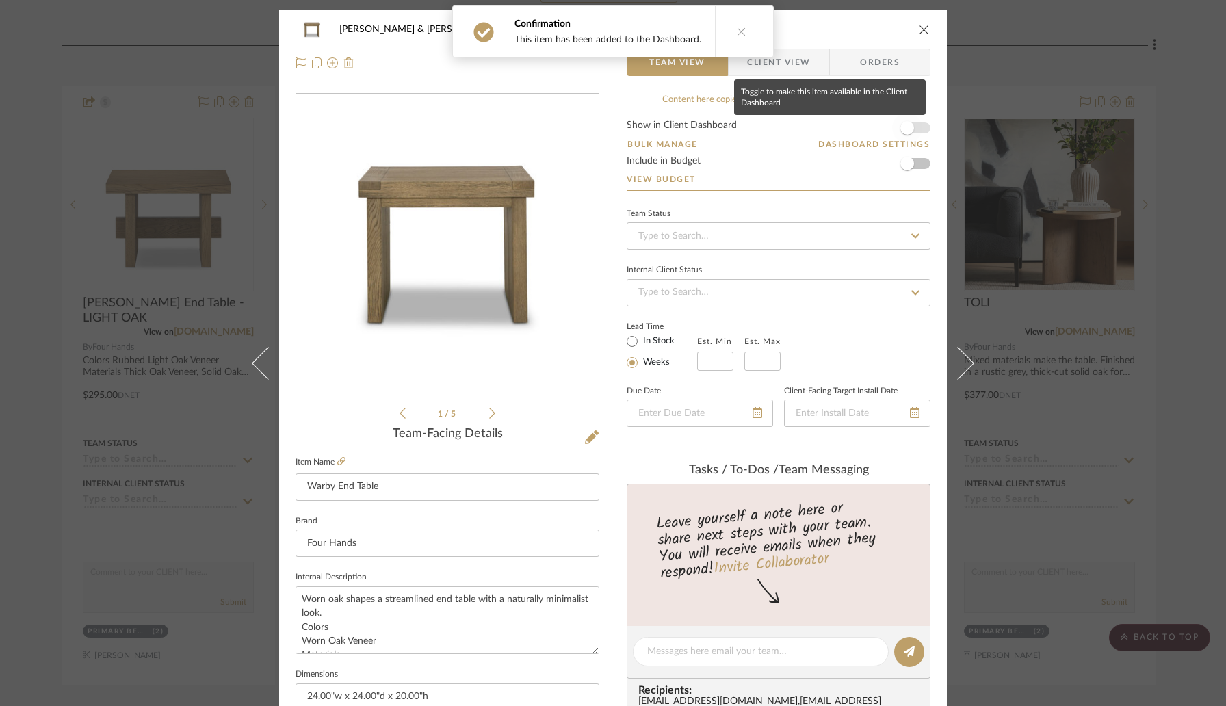
click at [914, 120] on span "button" at bounding box center [907, 128] width 30 height 30
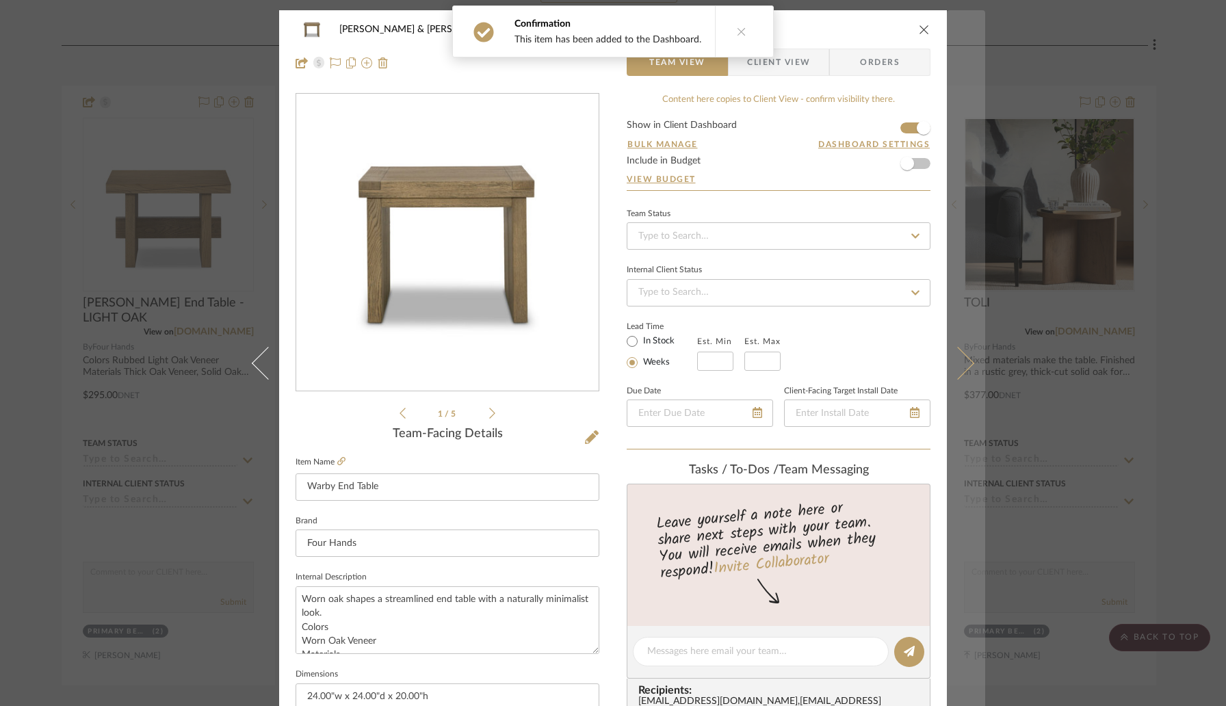
click at [954, 343] on button at bounding box center [966, 363] width 38 height 706
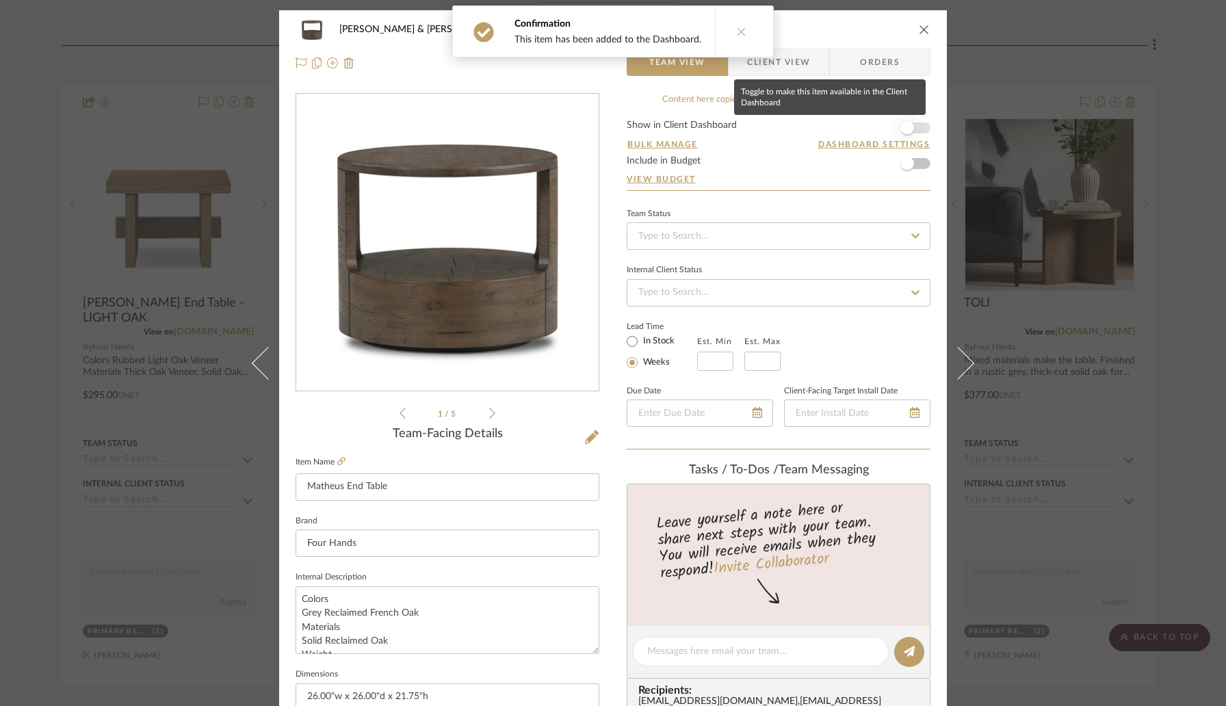
click at [910, 130] on span "button" at bounding box center [907, 128] width 30 height 30
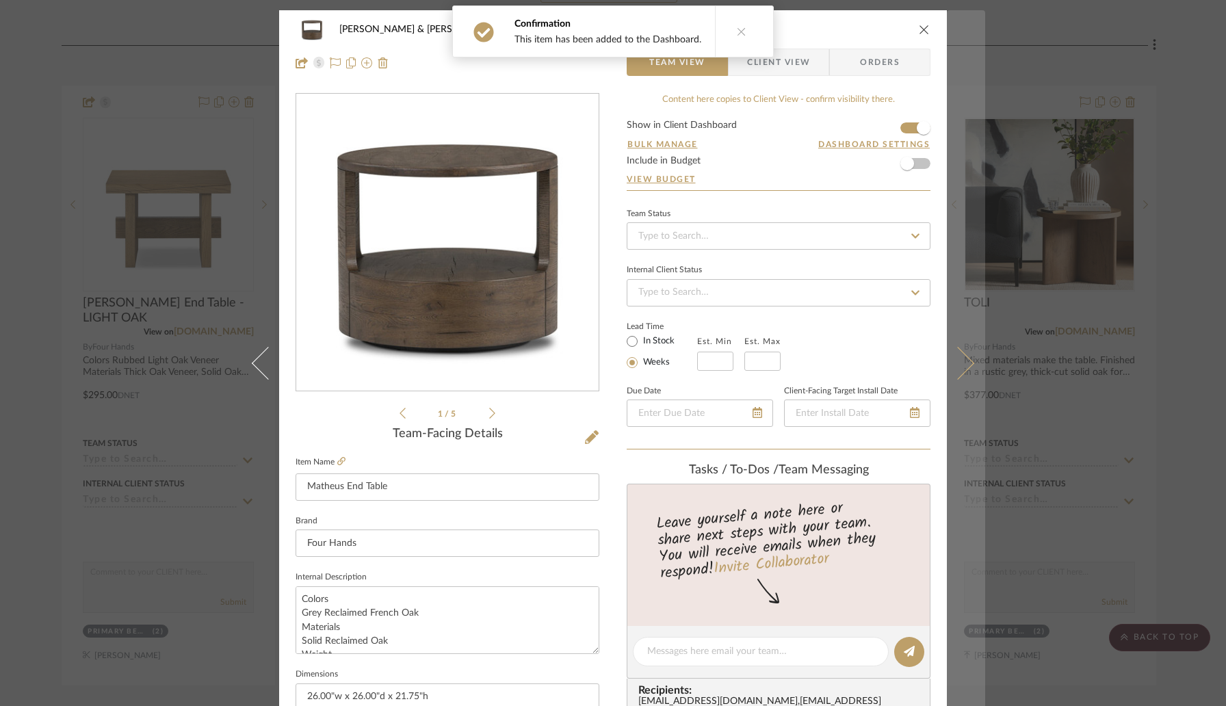
click at [955, 371] on icon at bounding box center [958, 363] width 33 height 33
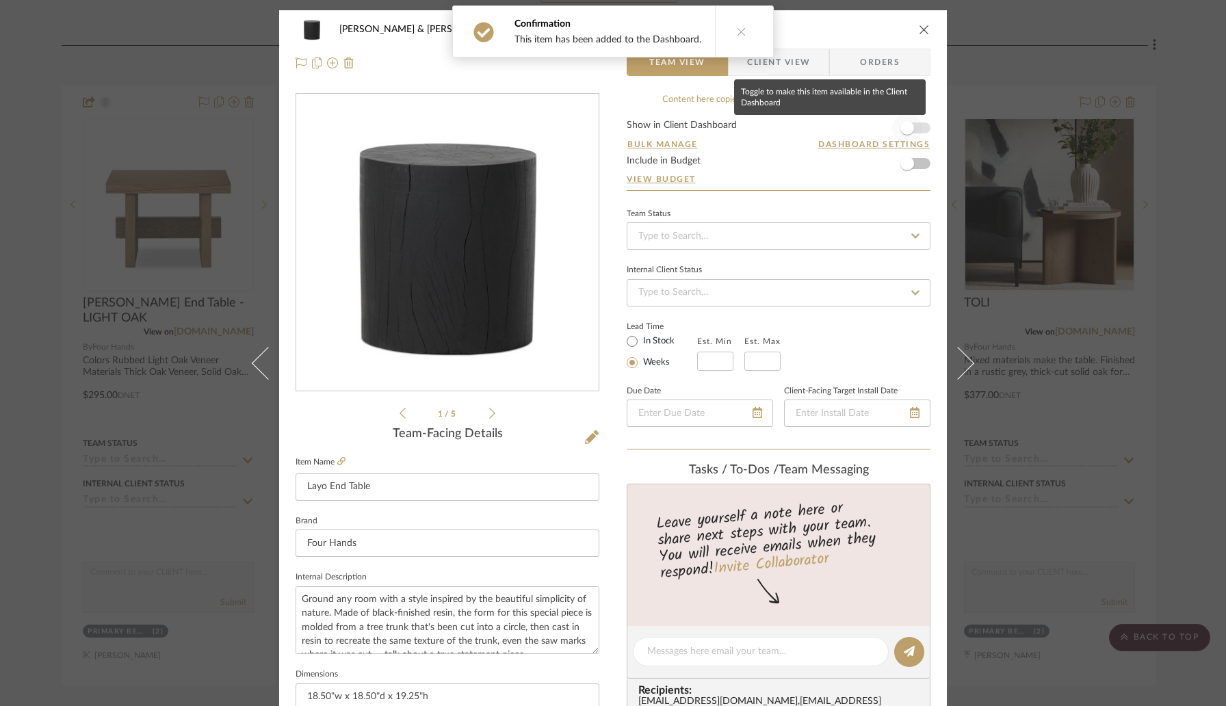
click at [908, 122] on span "button" at bounding box center [907, 128] width 30 height 30
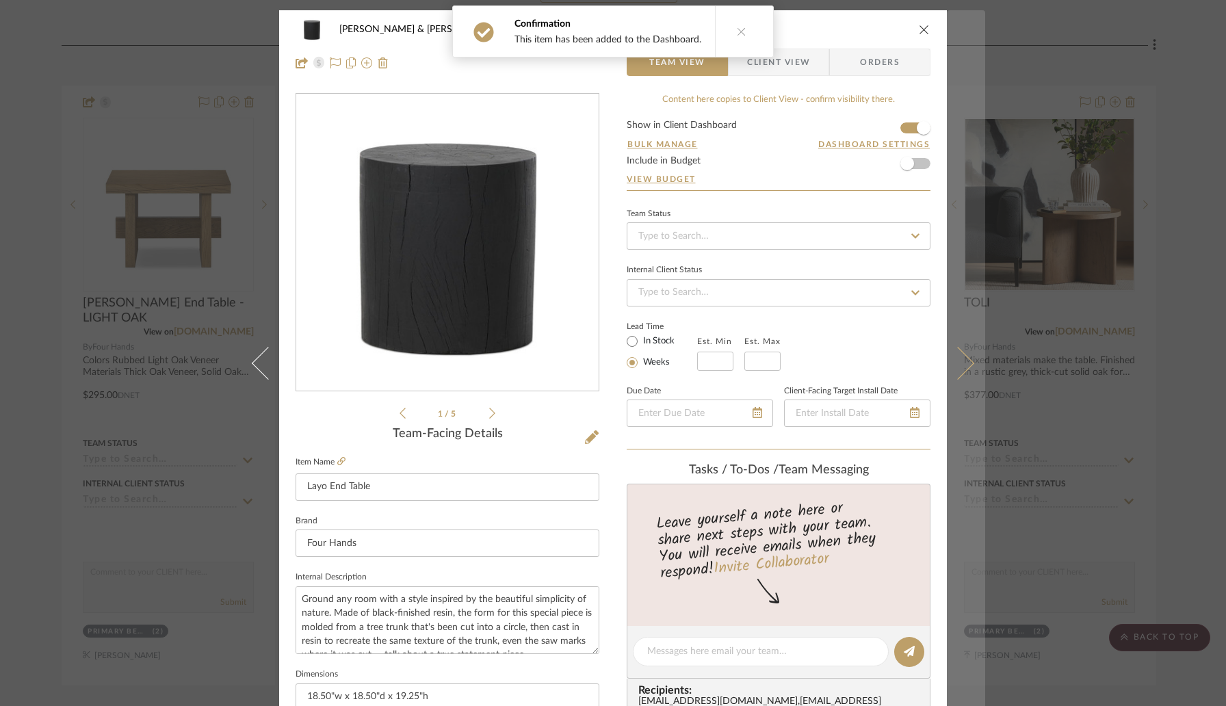
click at [954, 363] on icon at bounding box center [958, 363] width 33 height 33
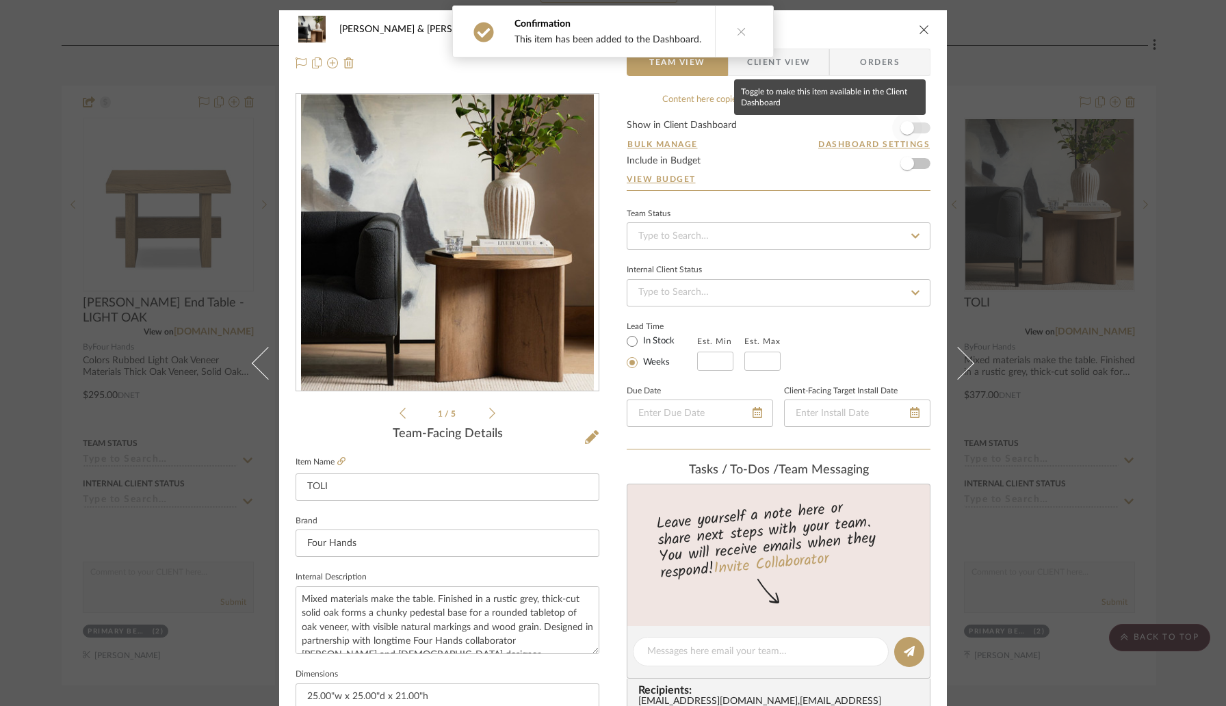
click at [908, 127] on span "button" at bounding box center [908, 128] width 14 height 14
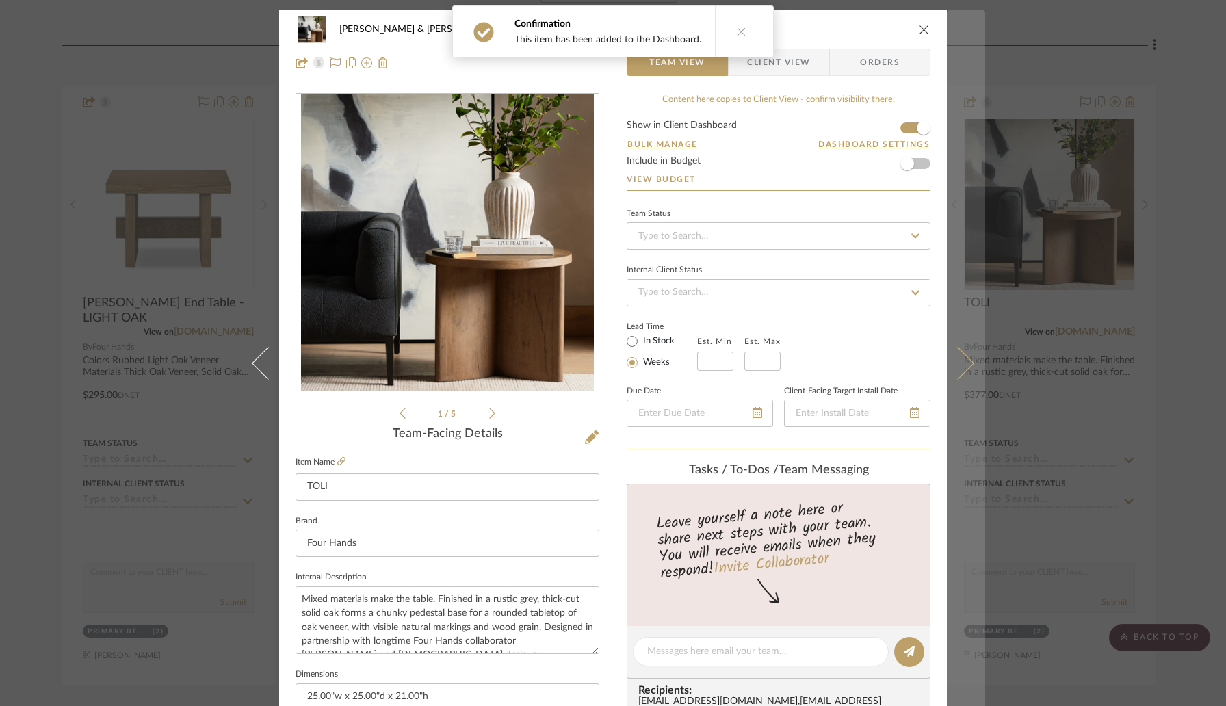
click at [956, 368] on icon at bounding box center [958, 363] width 33 height 33
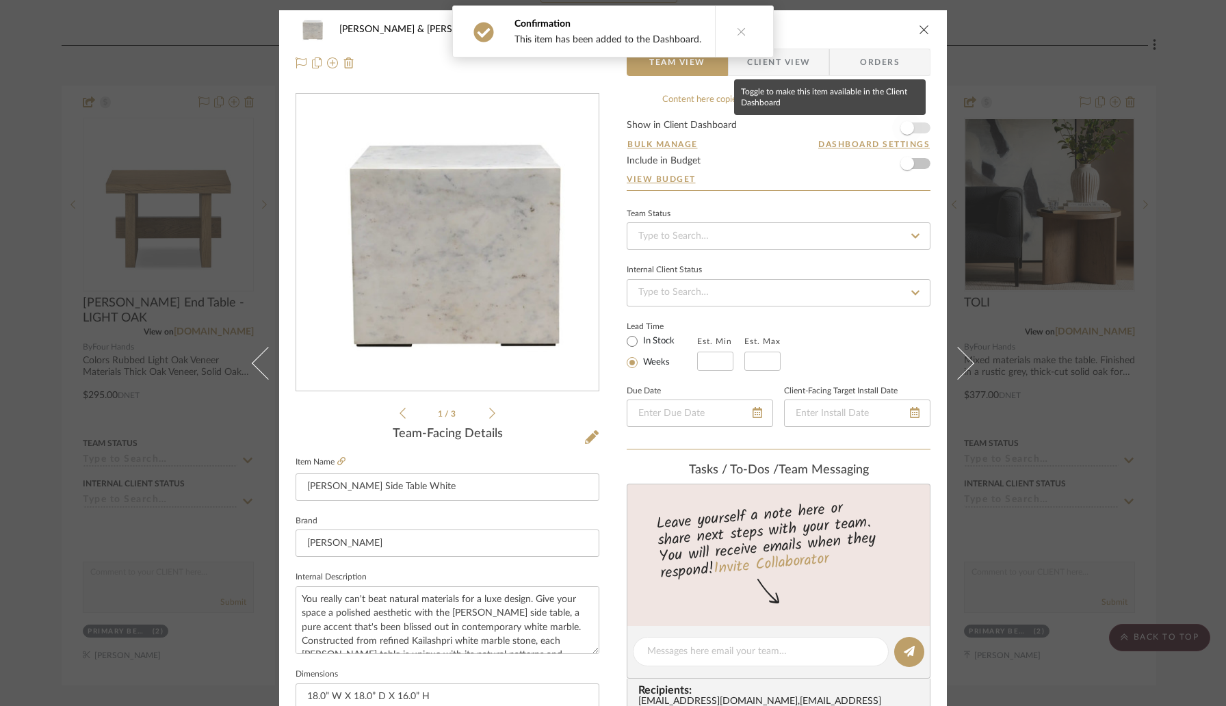
click at [912, 127] on span "button" at bounding box center [907, 128] width 30 height 30
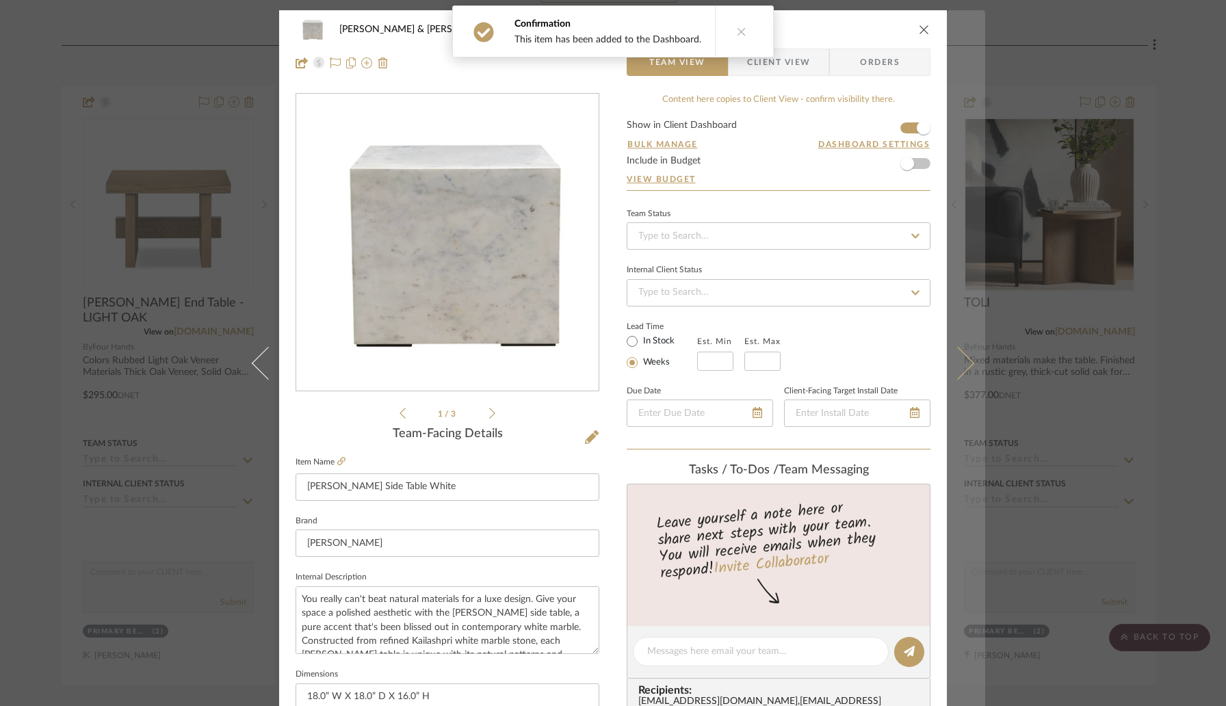
click at [954, 343] on button at bounding box center [966, 363] width 38 height 706
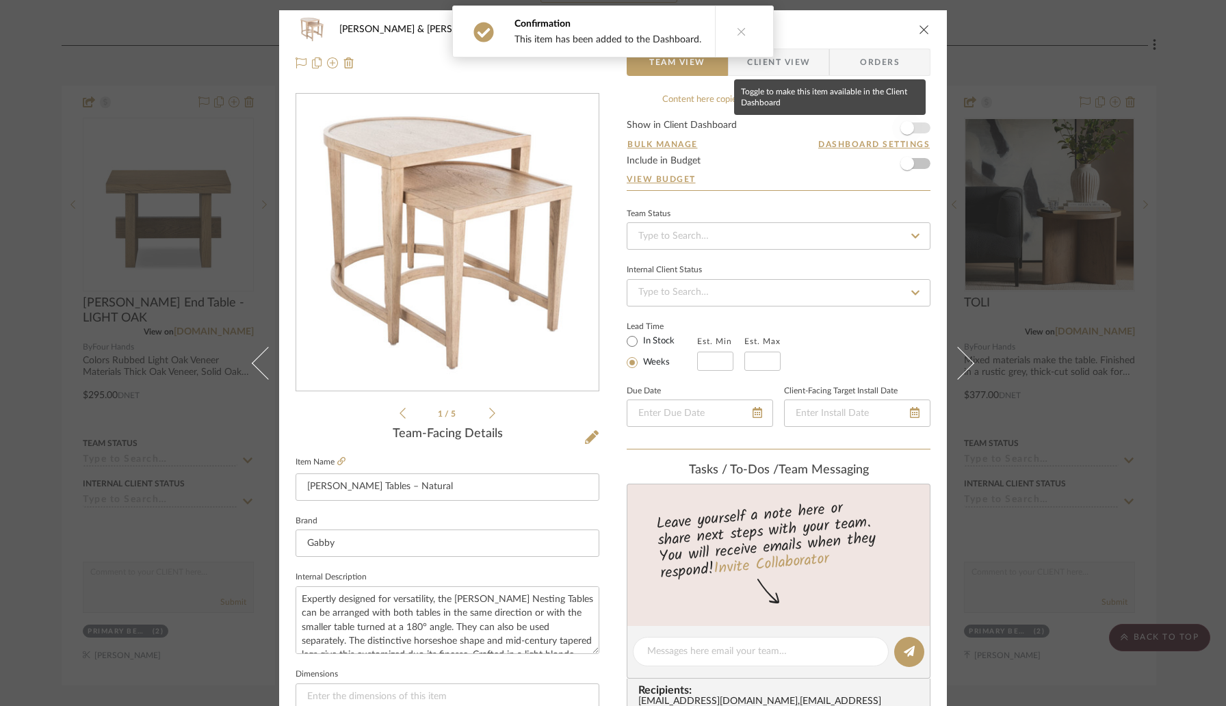
click at [914, 128] on span "button" at bounding box center [907, 128] width 30 height 30
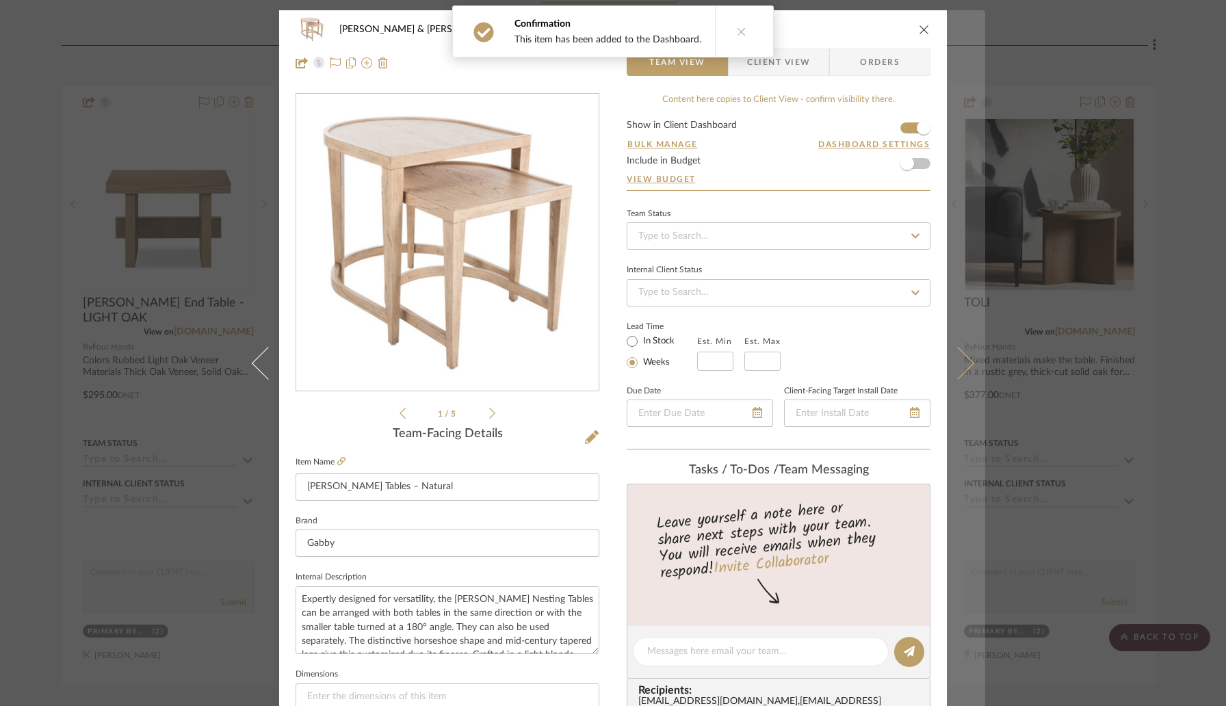
click at [953, 344] on button at bounding box center [966, 363] width 38 height 706
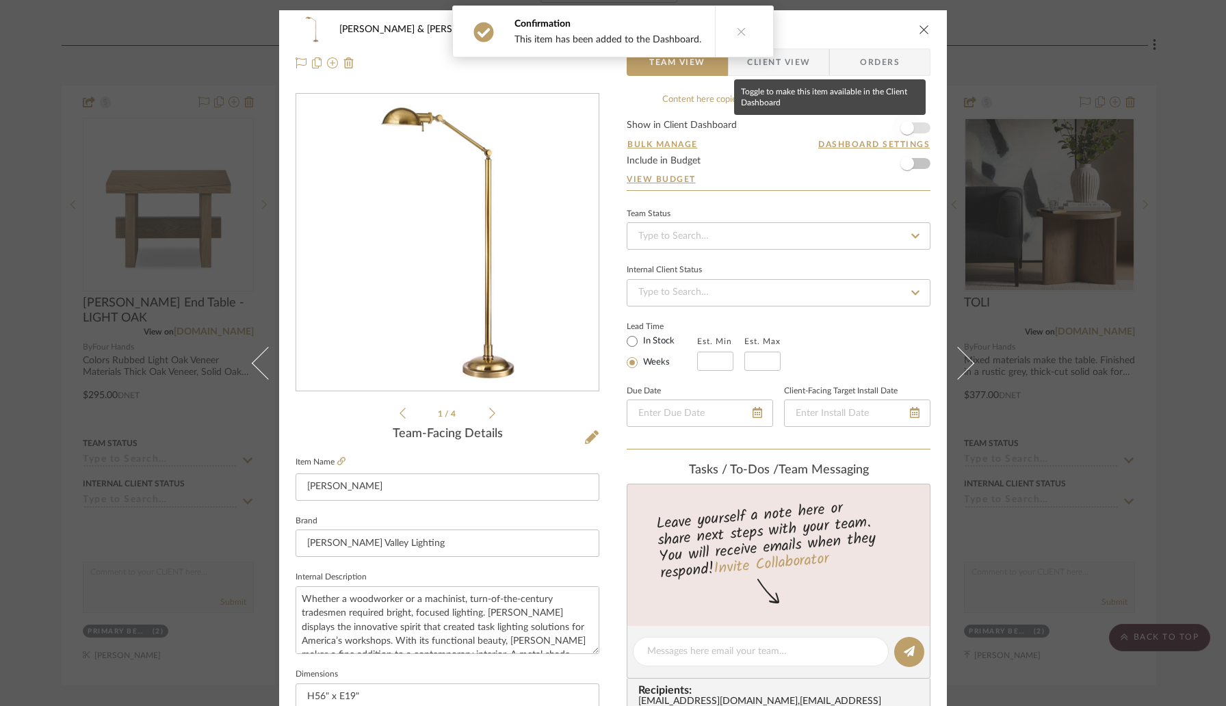
click at [912, 125] on span "button" at bounding box center [907, 128] width 30 height 30
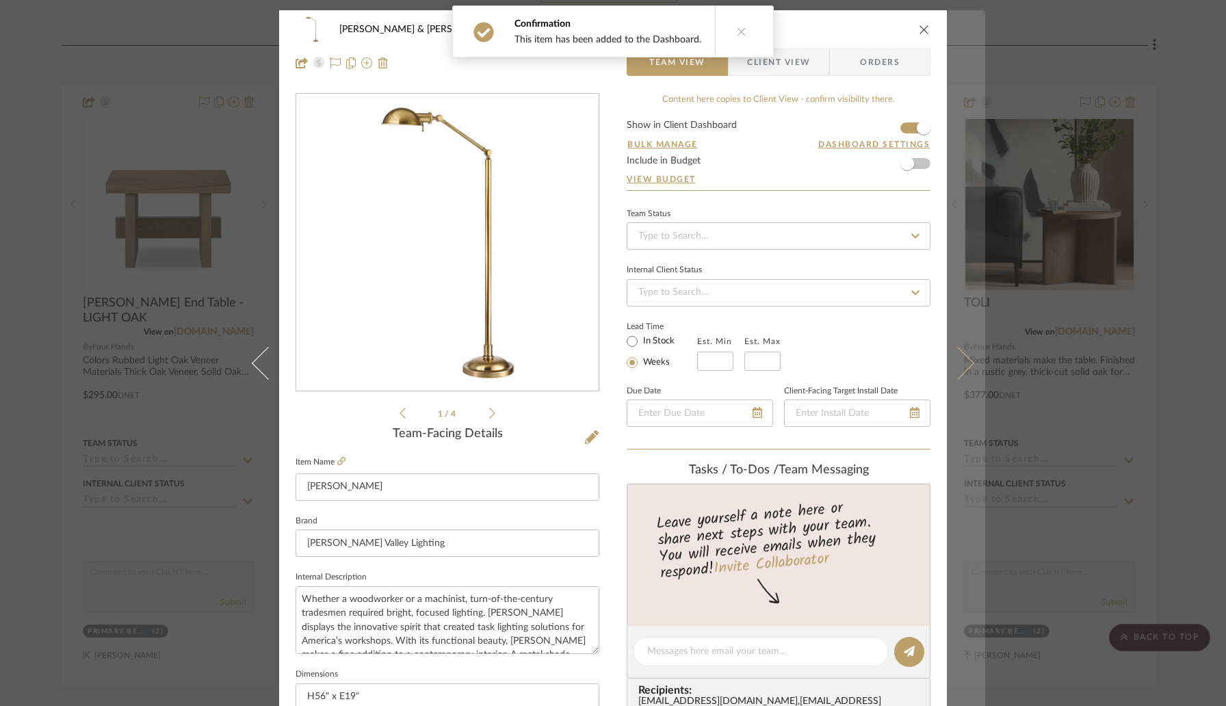
click at [947, 361] on icon at bounding box center [958, 363] width 33 height 33
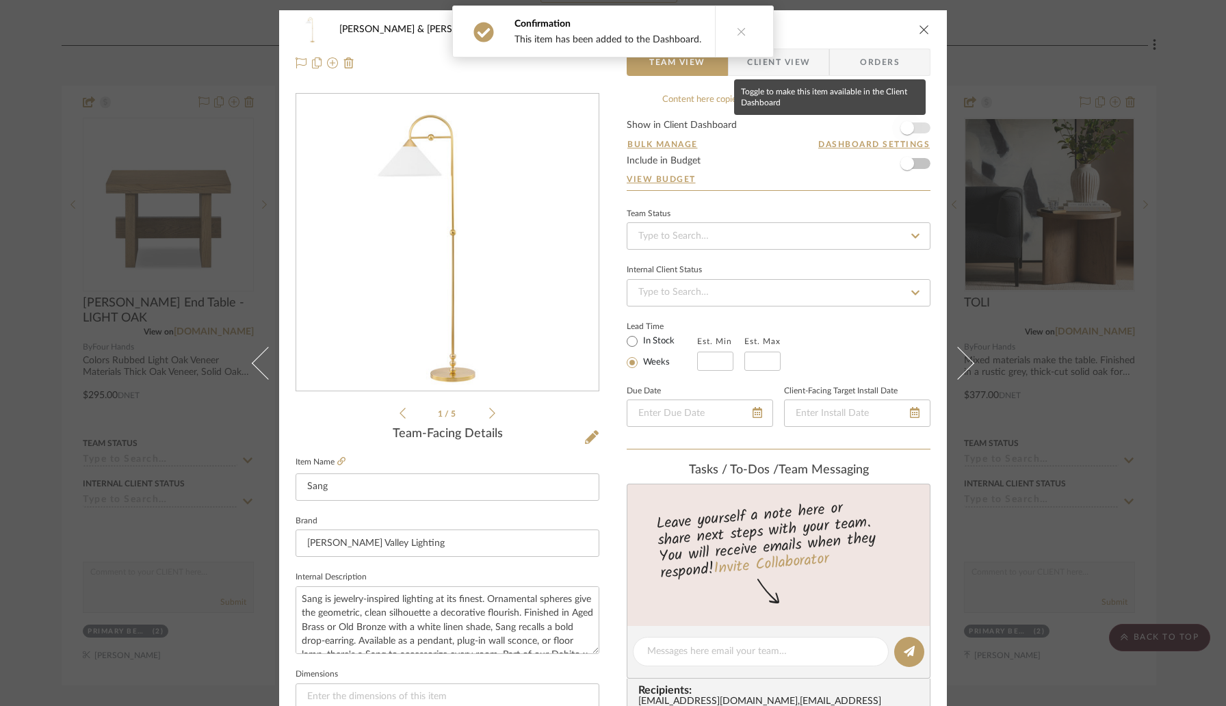
click at [912, 126] on span "button" at bounding box center [907, 128] width 30 height 30
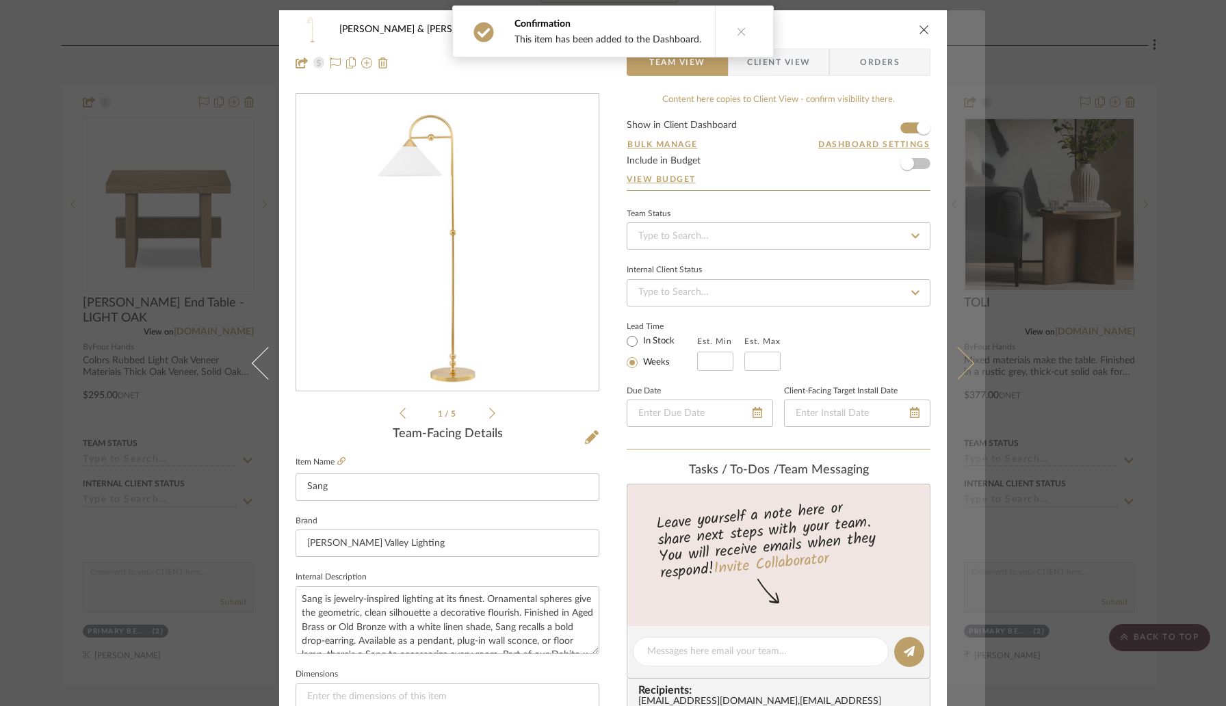
click at [952, 350] on icon at bounding box center [958, 363] width 33 height 33
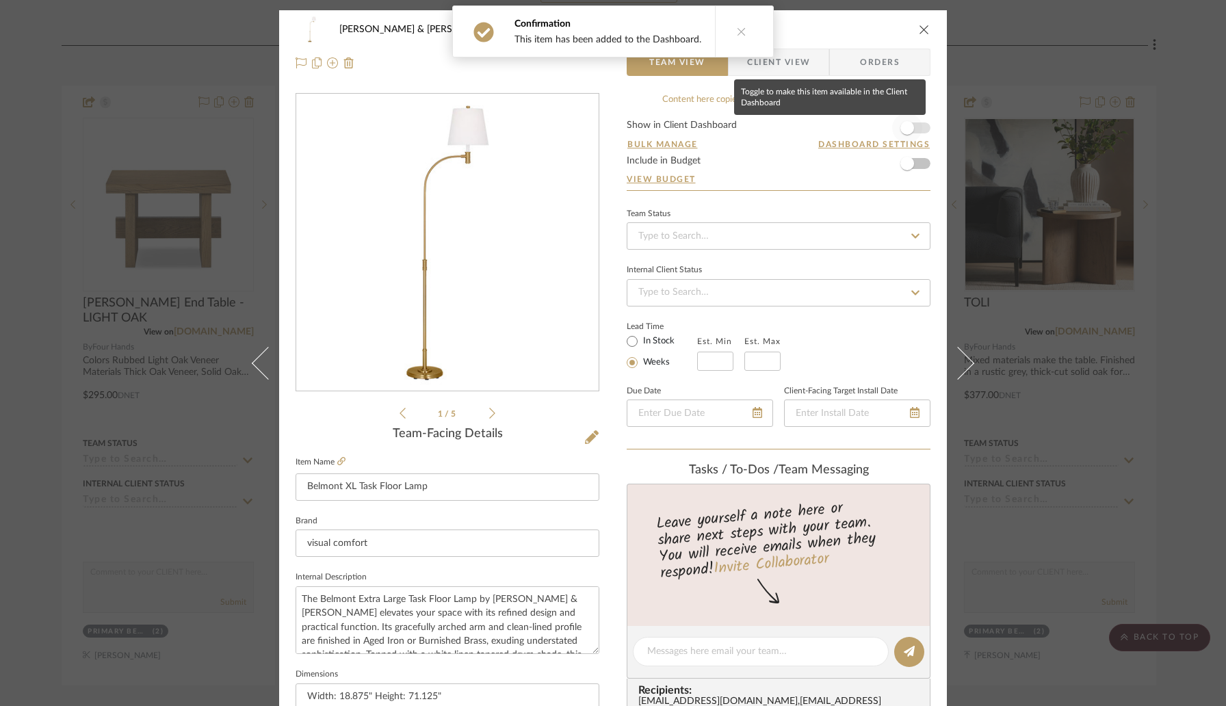
click at [913, 129] on span "button" at bounding box center [907, 128] width 30 height 30
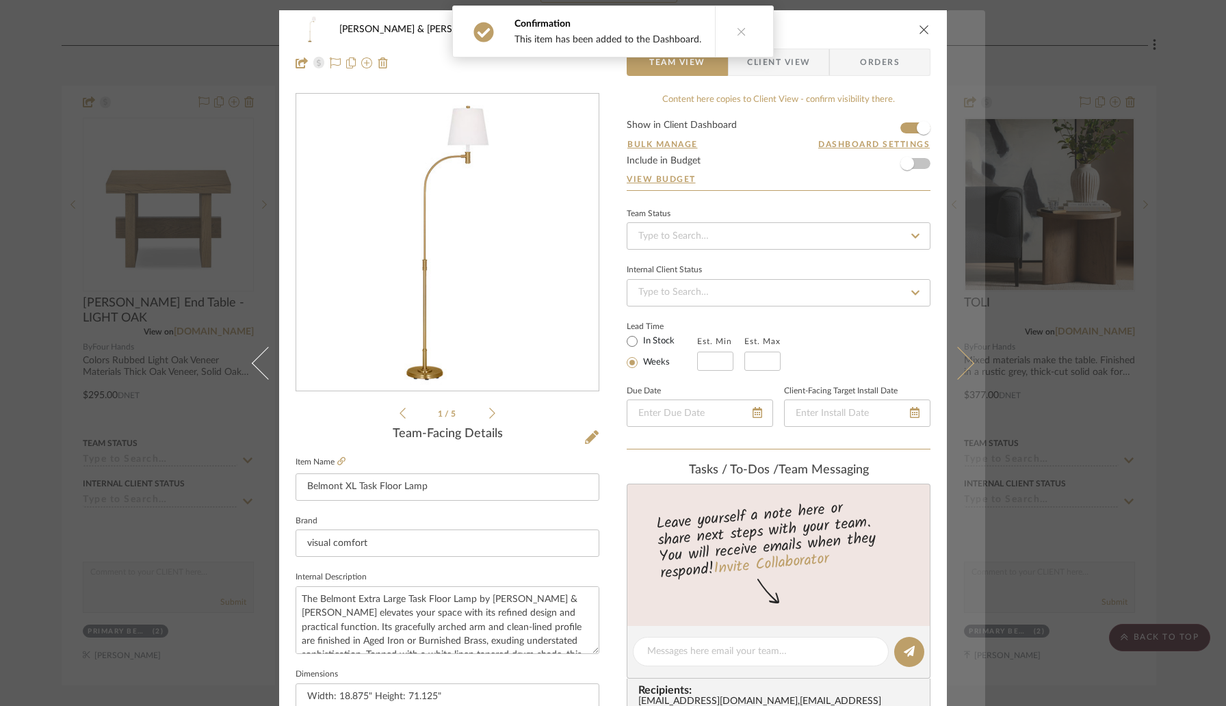
click at [959, 368] on icon at bounding box center [958, 363] width 33 height 33
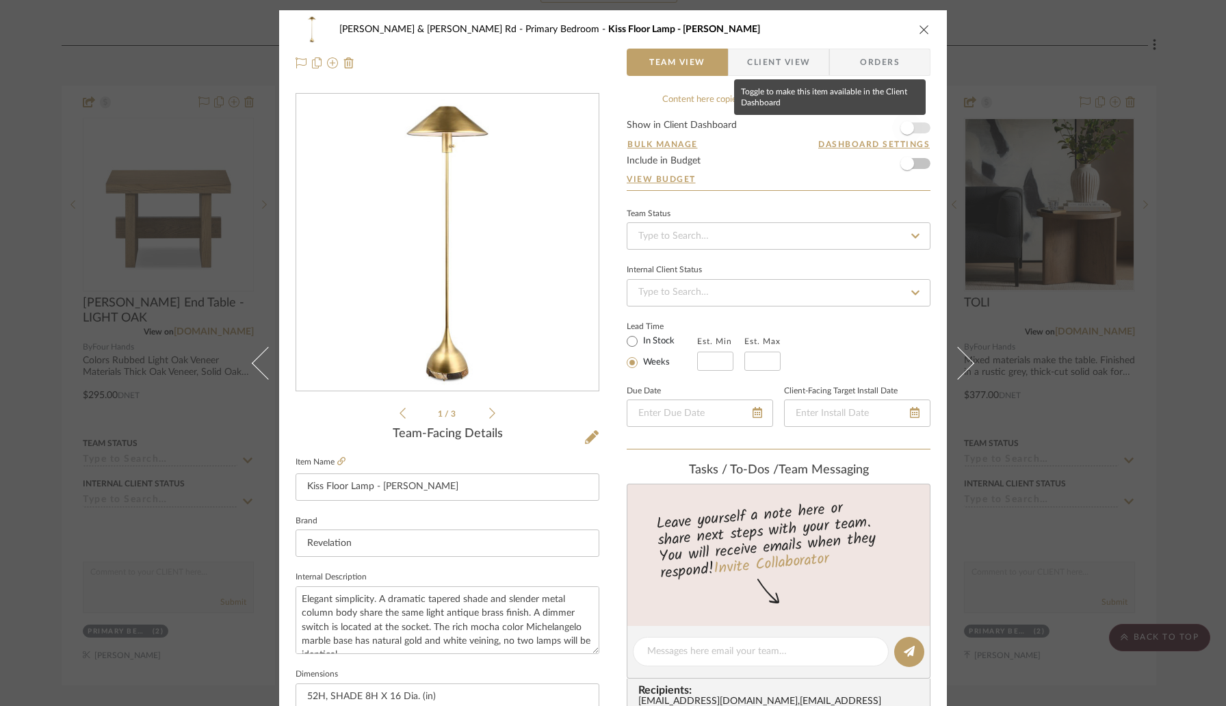
click at [905, 128] on span "button" at bounding box center [908, 128] width 14 height 14
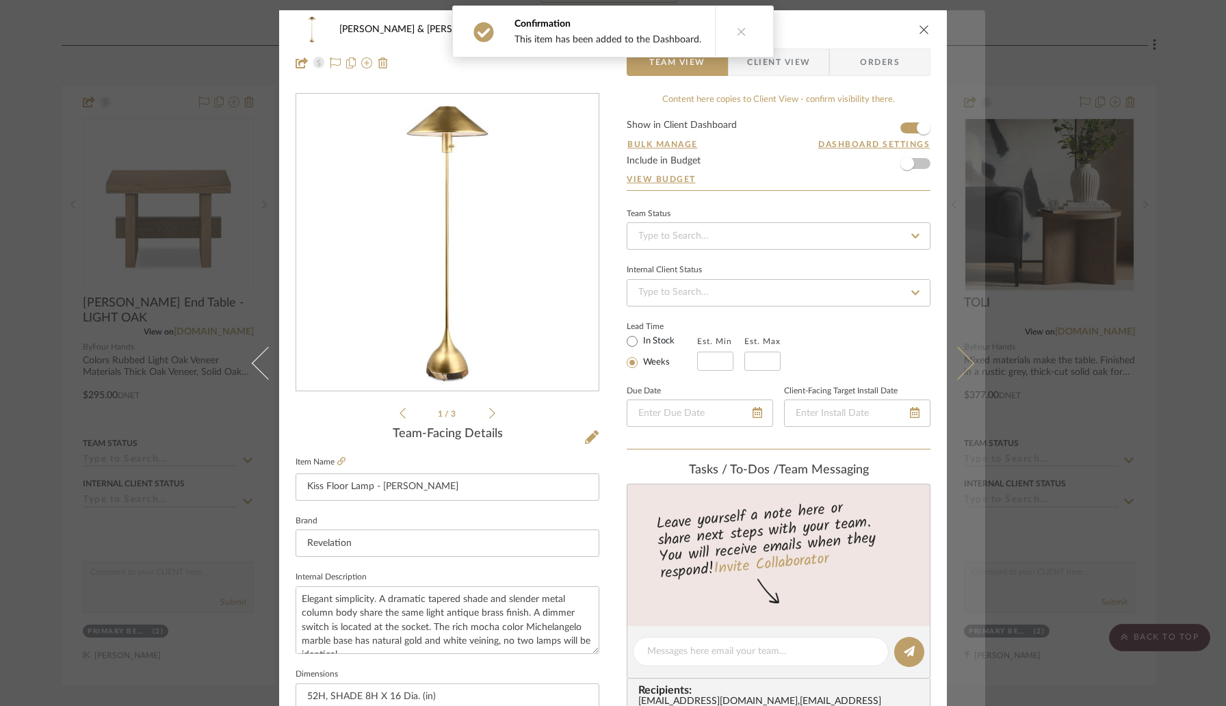
click at [947, 349] on button at bounding box center [966, 363] width 38 height 706
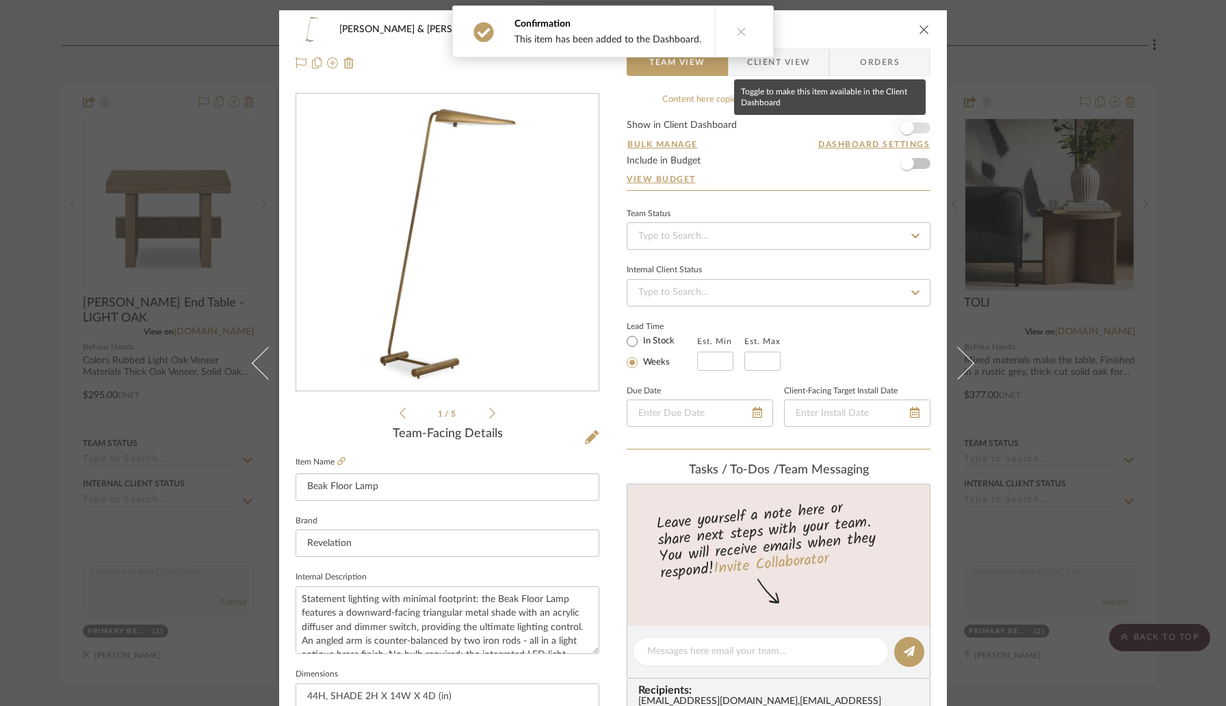
click at [910, 129] on span "button" at bounding box center [907, 128] width 30 height 30
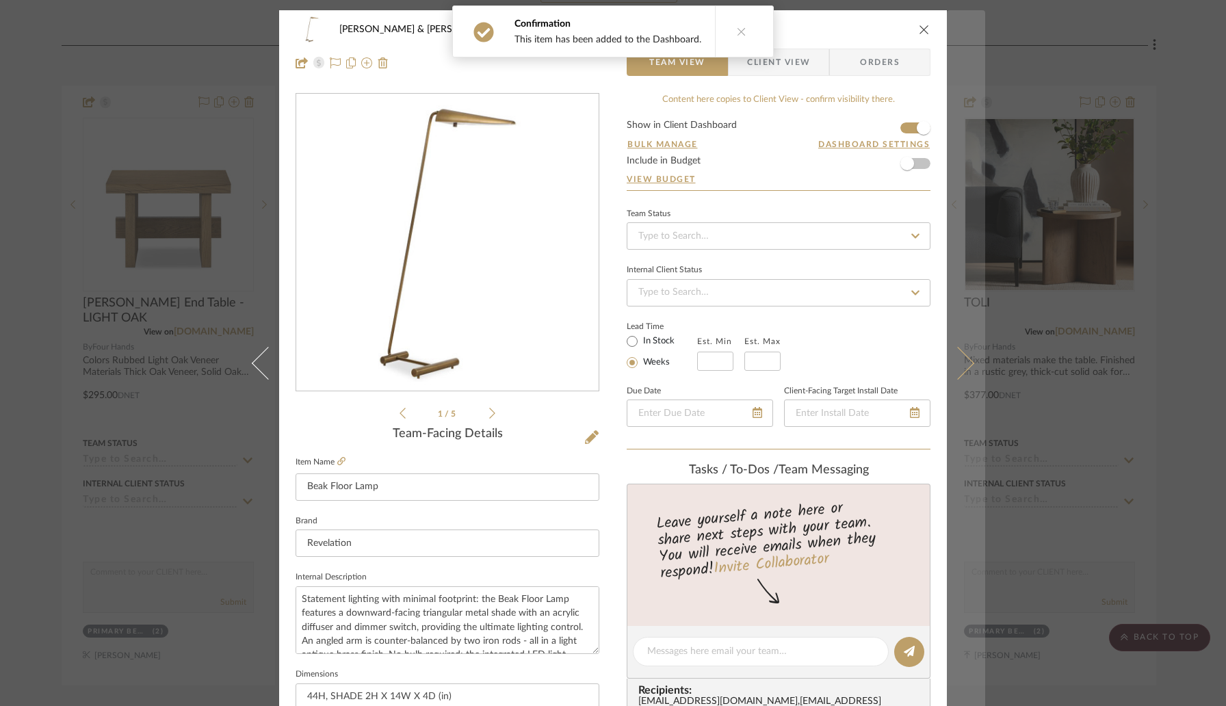
click at [953, 363] on icon at bounding box center [958, 363] width 33 height 33
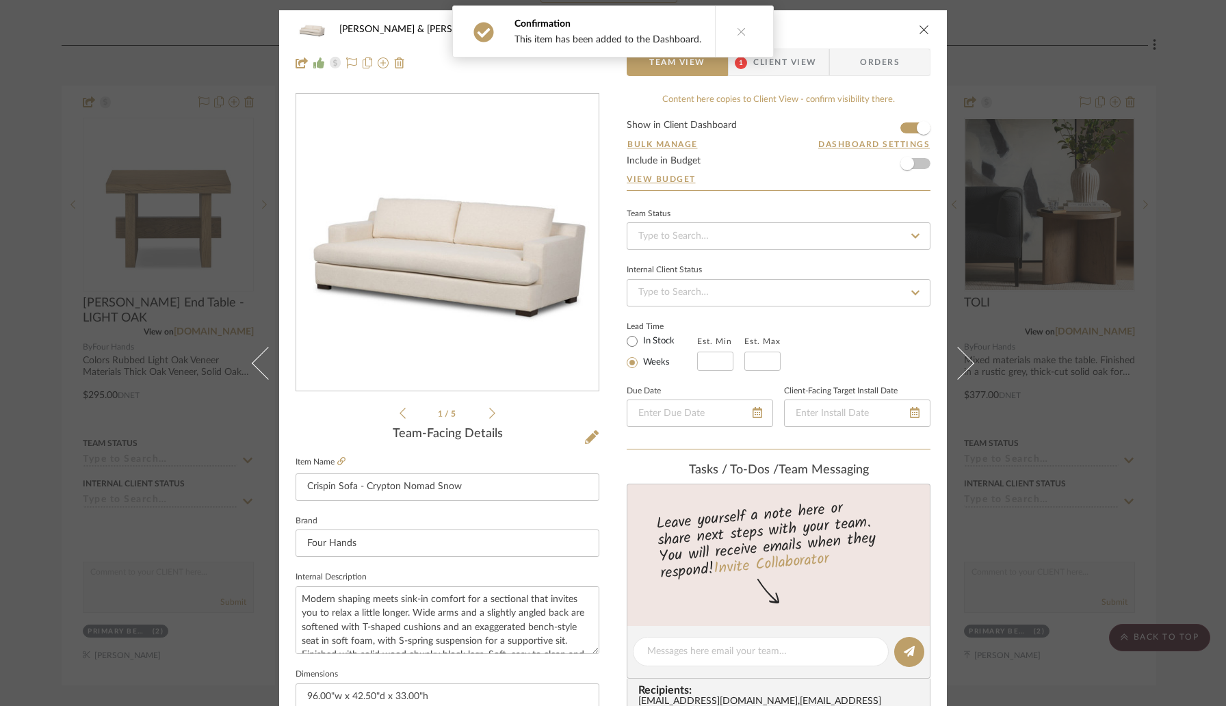
click at [921, 27] on icon "close" at bounding box center [924, 29] width 11 height 11
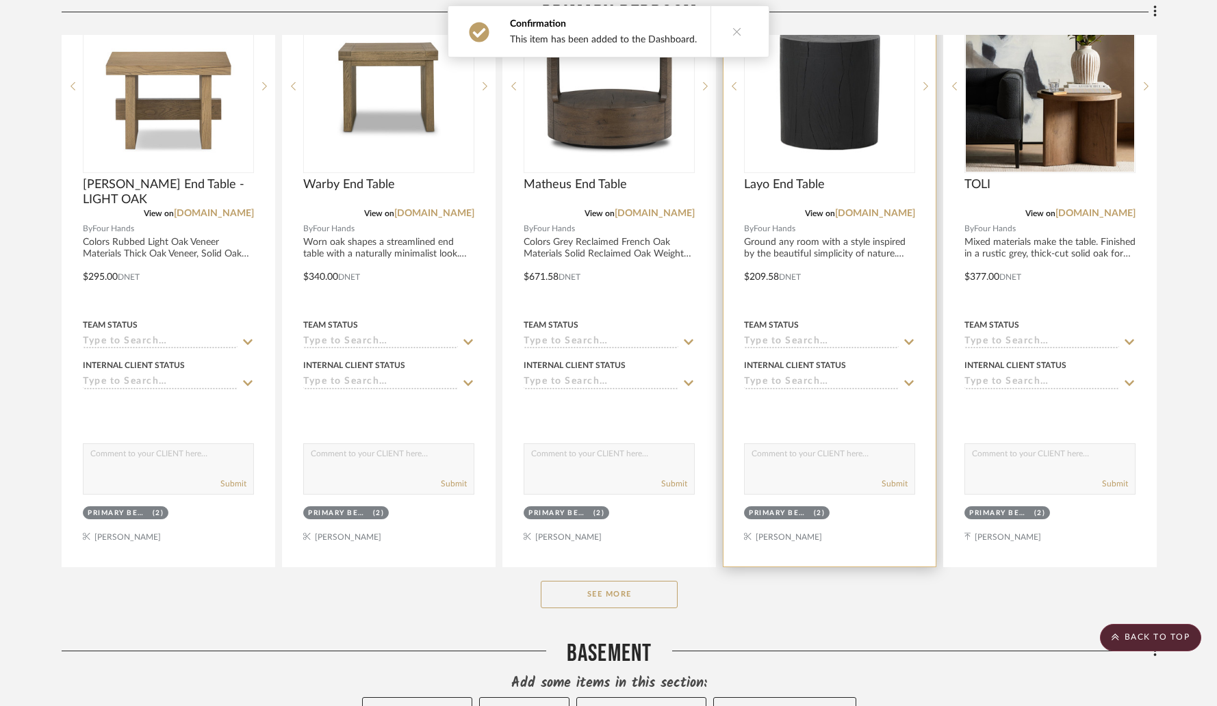
scroll to position [2721, 0]
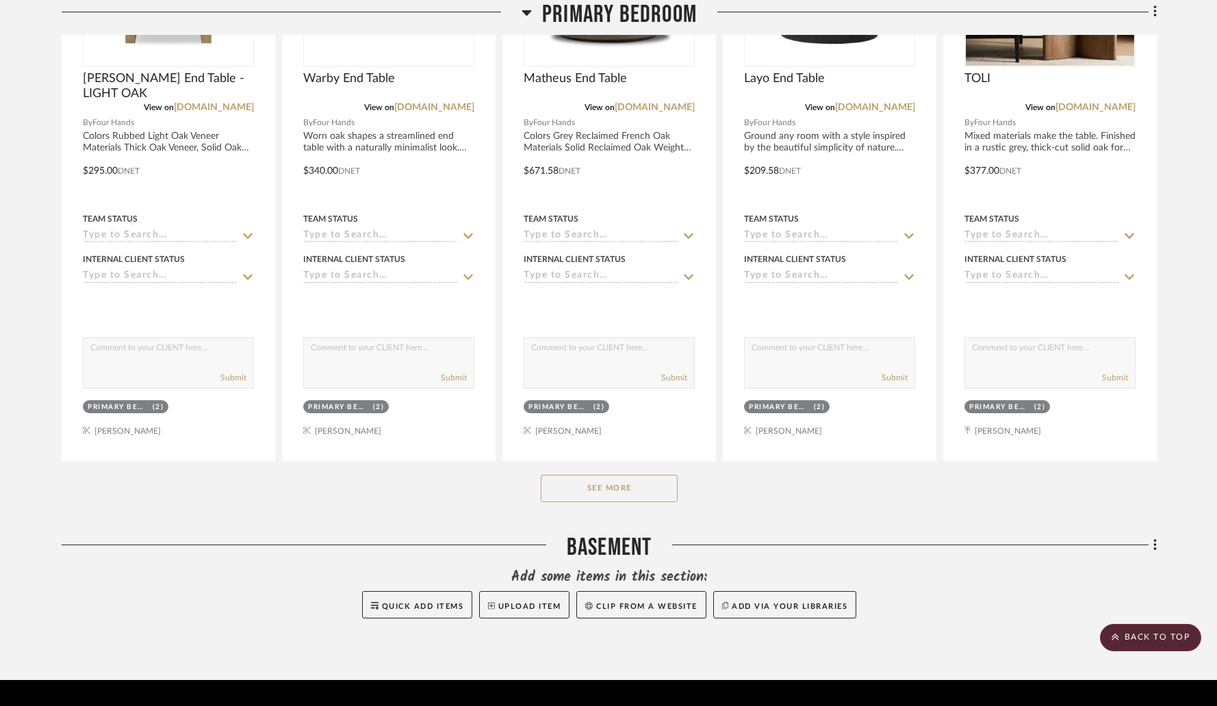
click at [615, 475] on button "See More" at bounding box center [609, 488] width 137 height 27
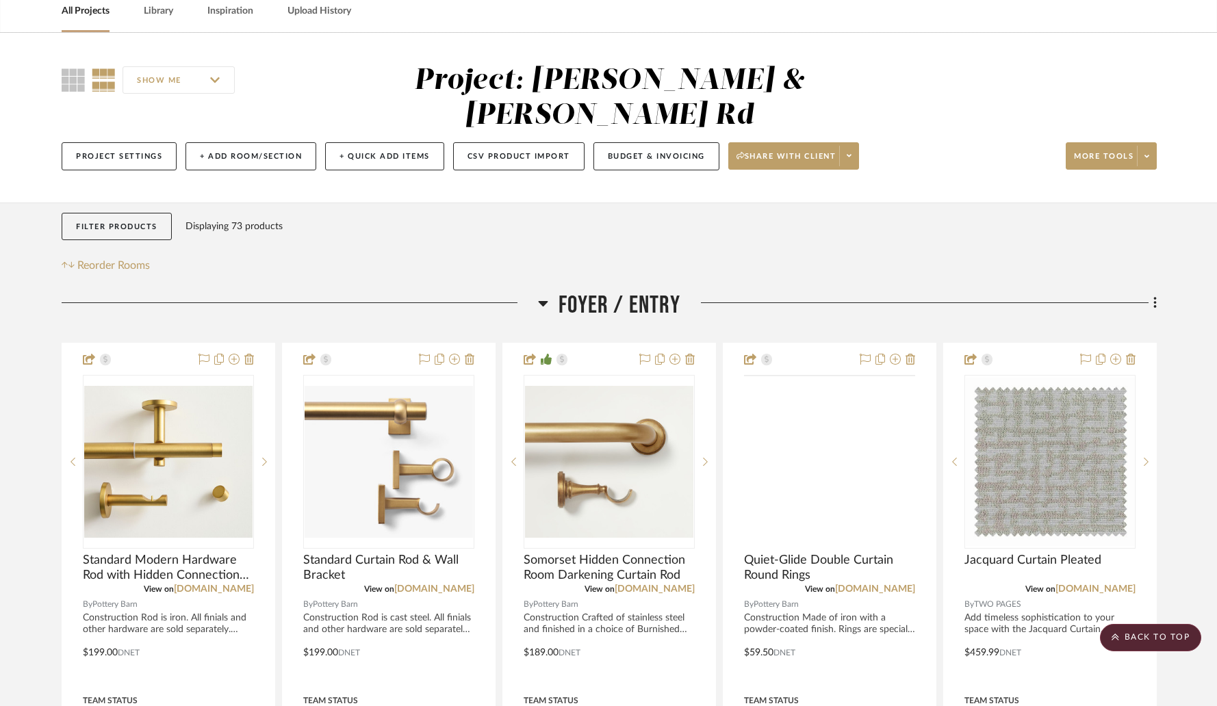
scroll to position [0, 0]
